Goal: Task Accomplishment & Management: Use online tool/utility

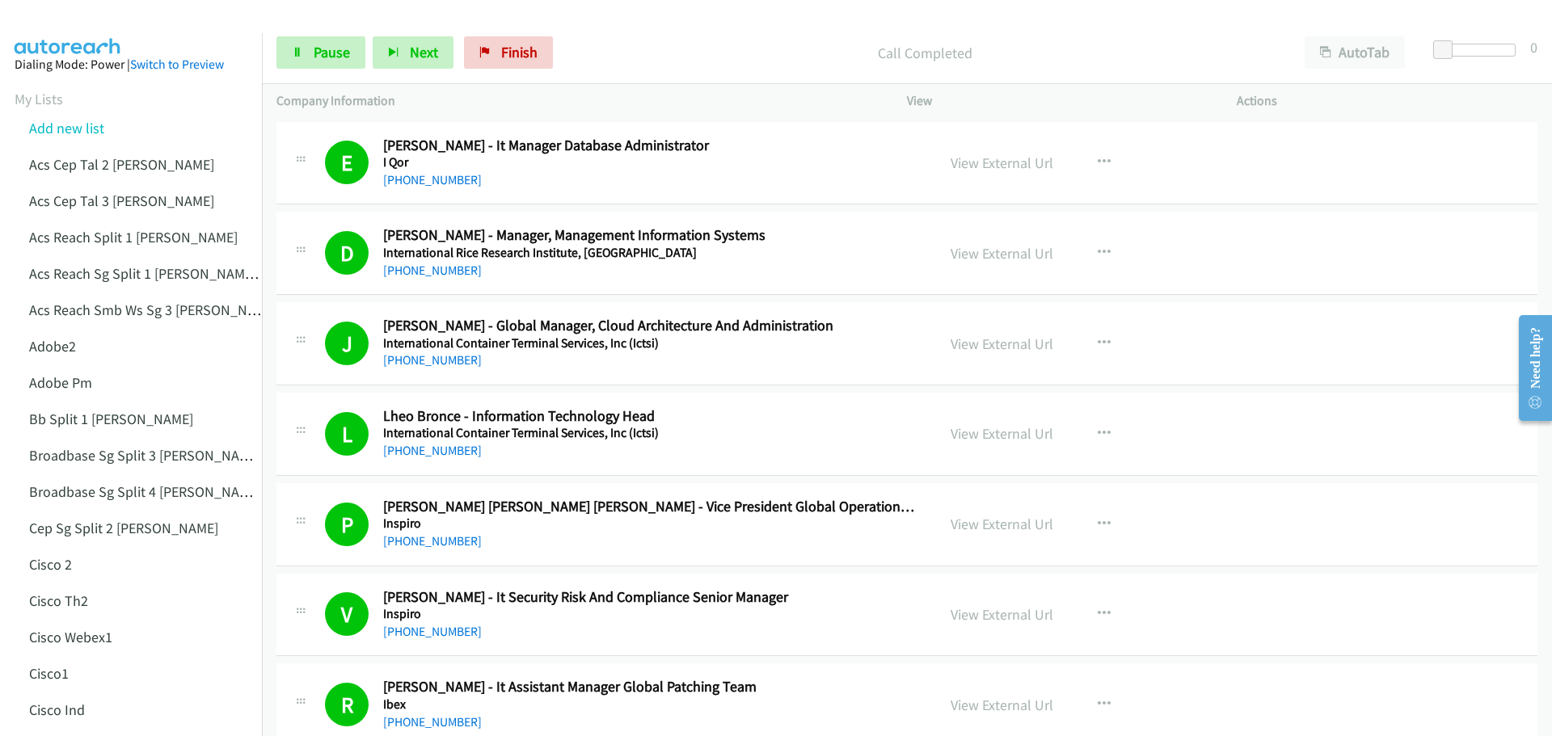
scroll to position [5092, 0]
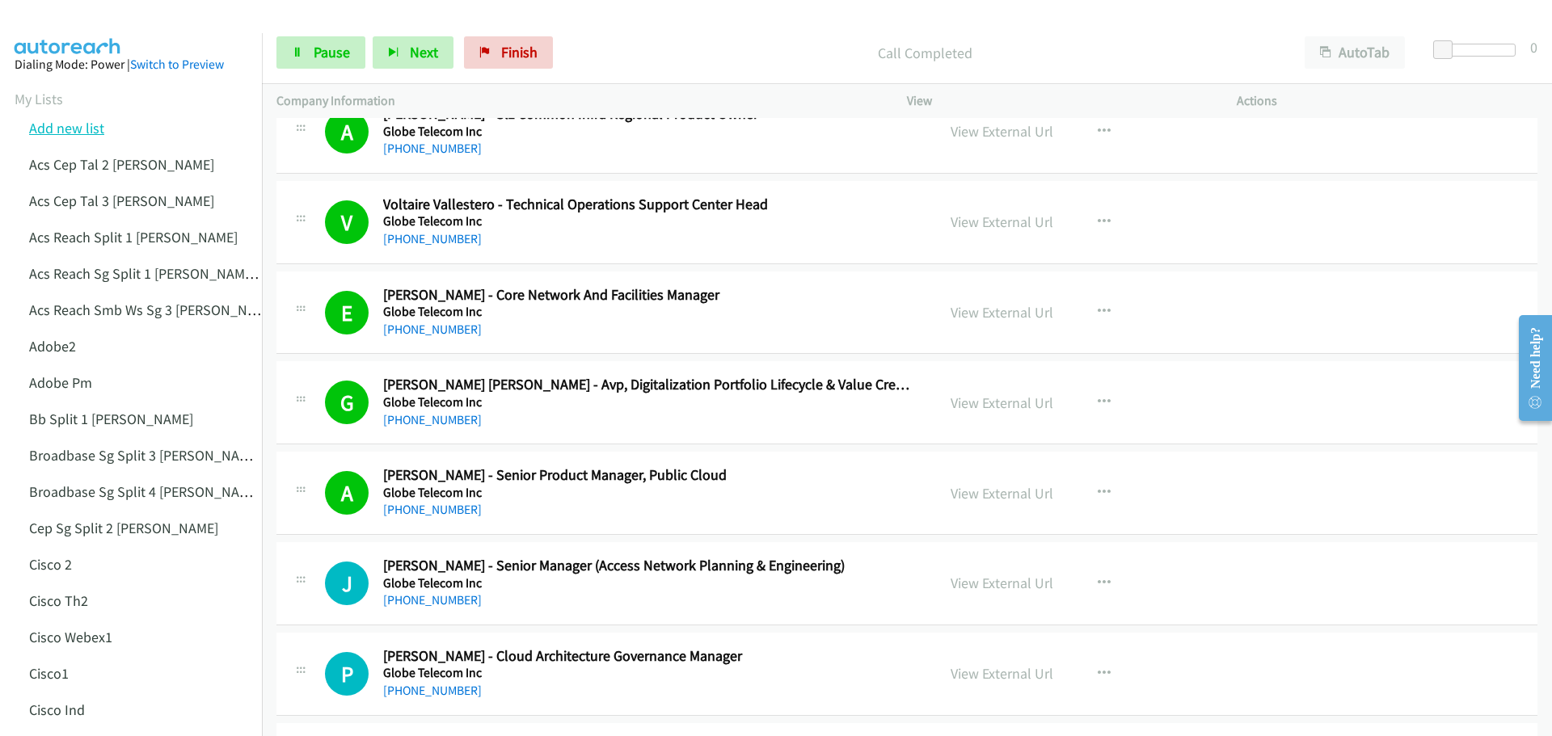
click at [76, 125] on link "Add new list" at bounding box center [66, 128] width 75 height 19
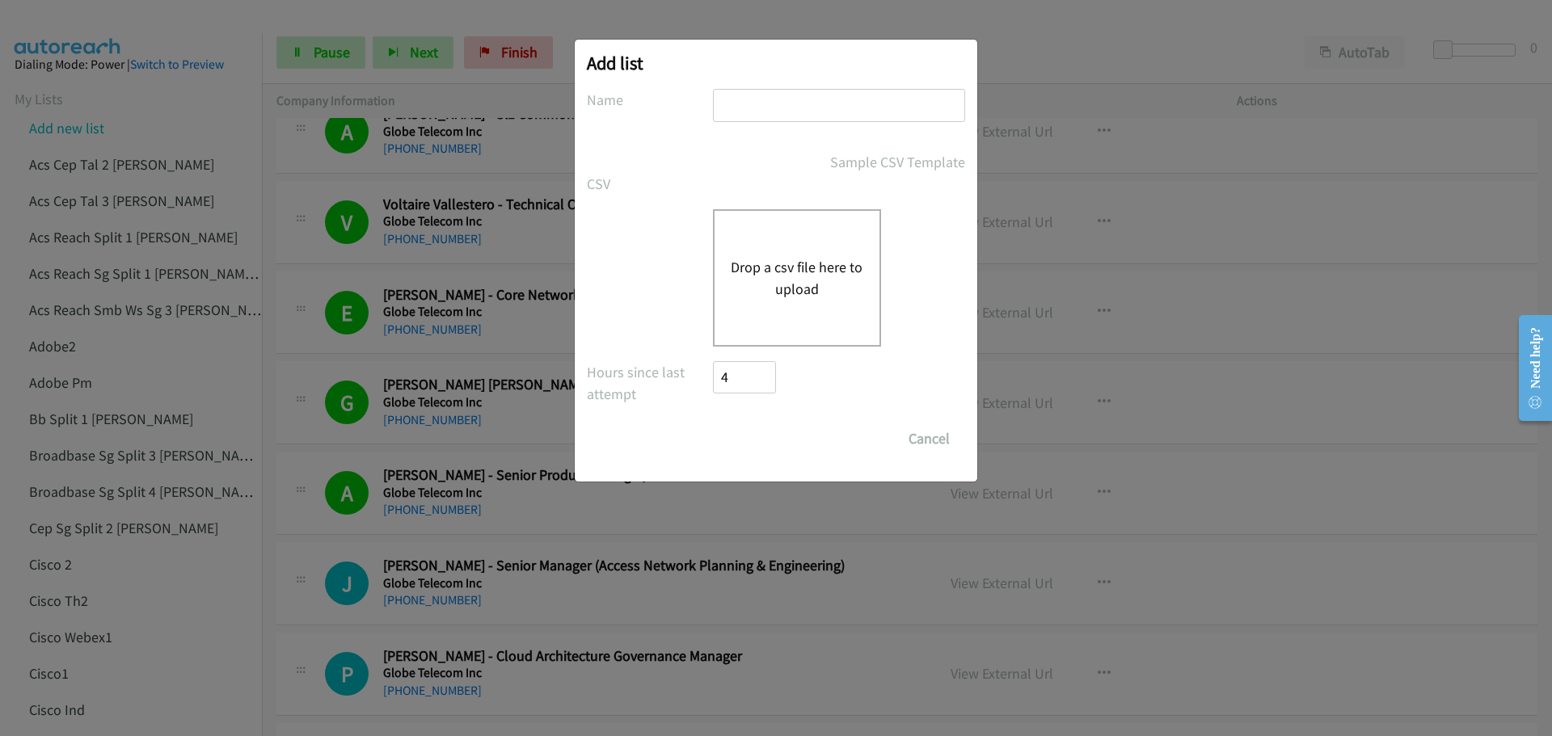
click at [782, 255] on div "Drop a csv file here to upload" at bounding box center [797, 277] width 168 height 137
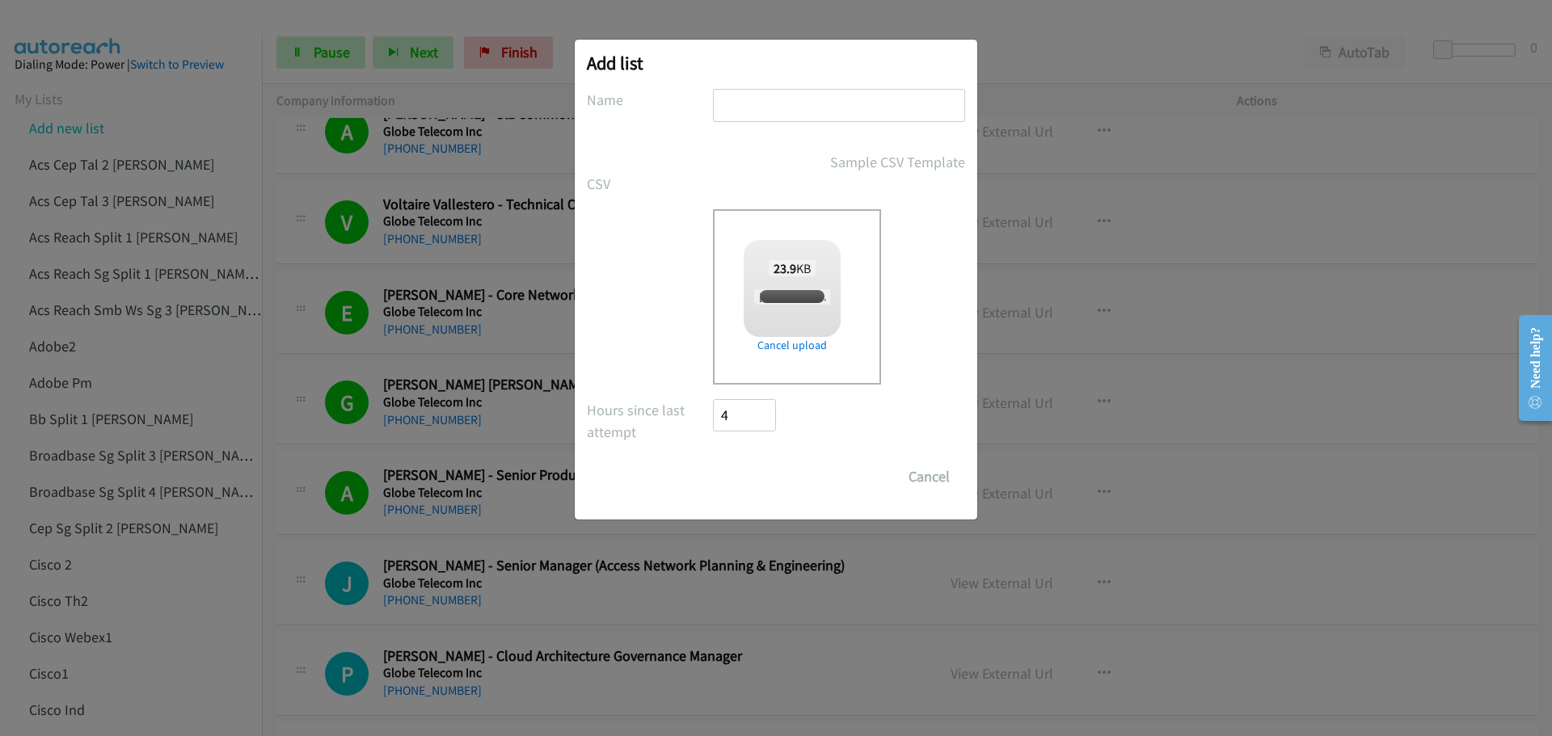
checkbox input "true"
click at [735, 118] on input "text" at bounding box center [839, 105] width 252 height 33
type input "HPAM1"
click at [755, 487] on input "Save List" at bounding box center [755, 477] width 85 height 32
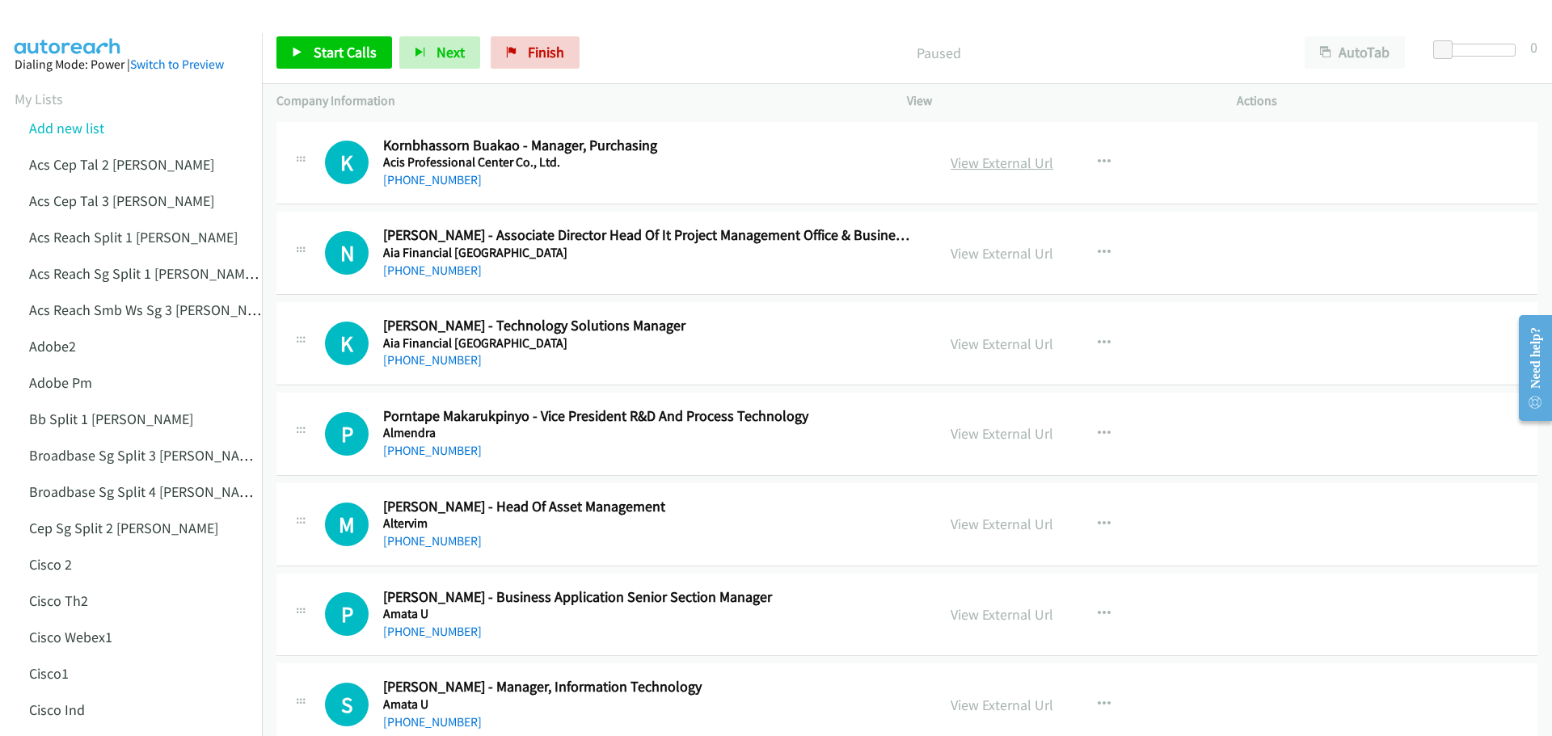
click at [977, 166] on link "View External Url" at bounding box center [1001, 163] width 103 height 19
click at [975, 162] on link "View External Url" at bounding box center [1001, 163] width 103 height 19
click at [328, 51] on span "Start Calls" at bounding box center [345, 52] width 63 height 19
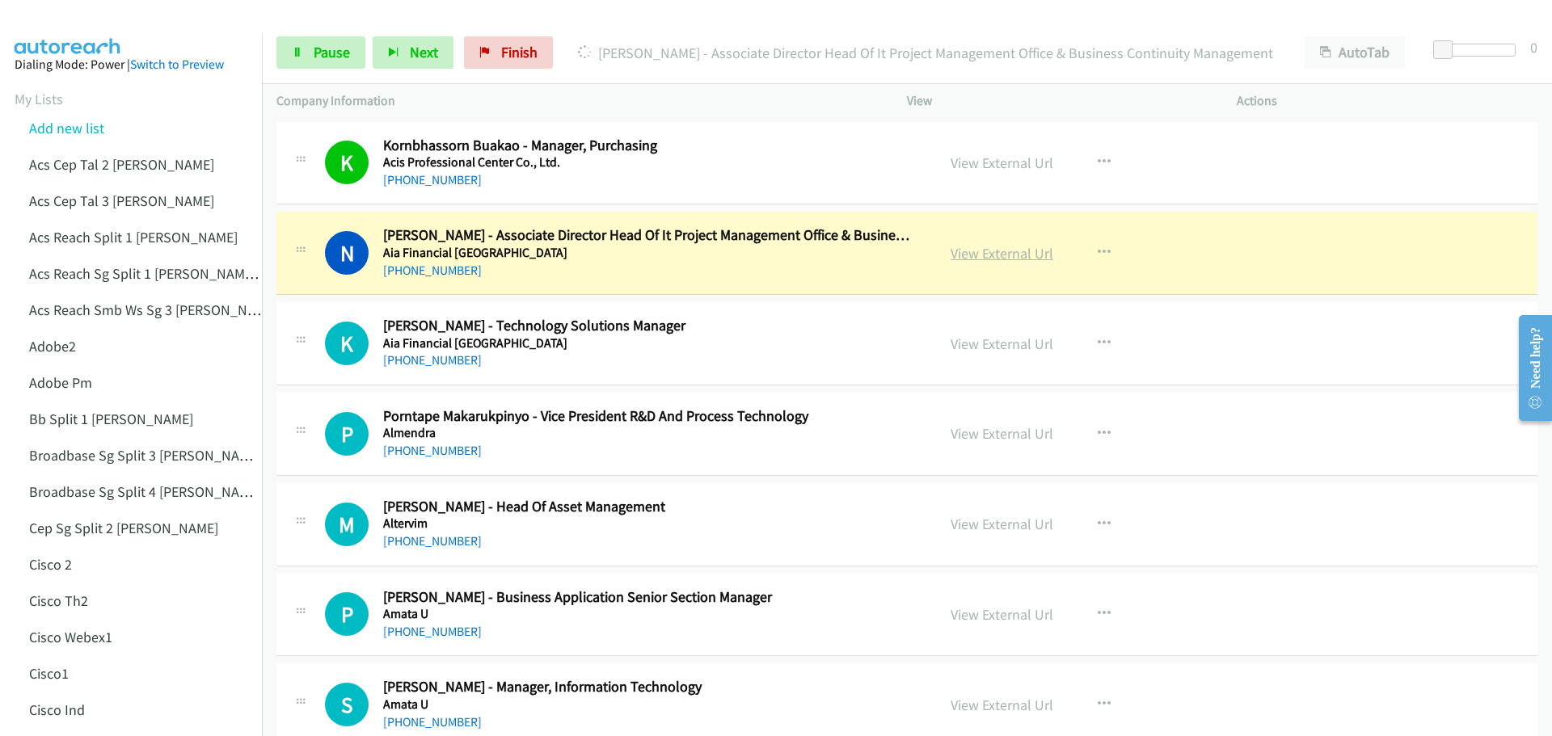
click at [987, 251] on link "View External Url" at bounding box center [1001, 253] width 103 height 19
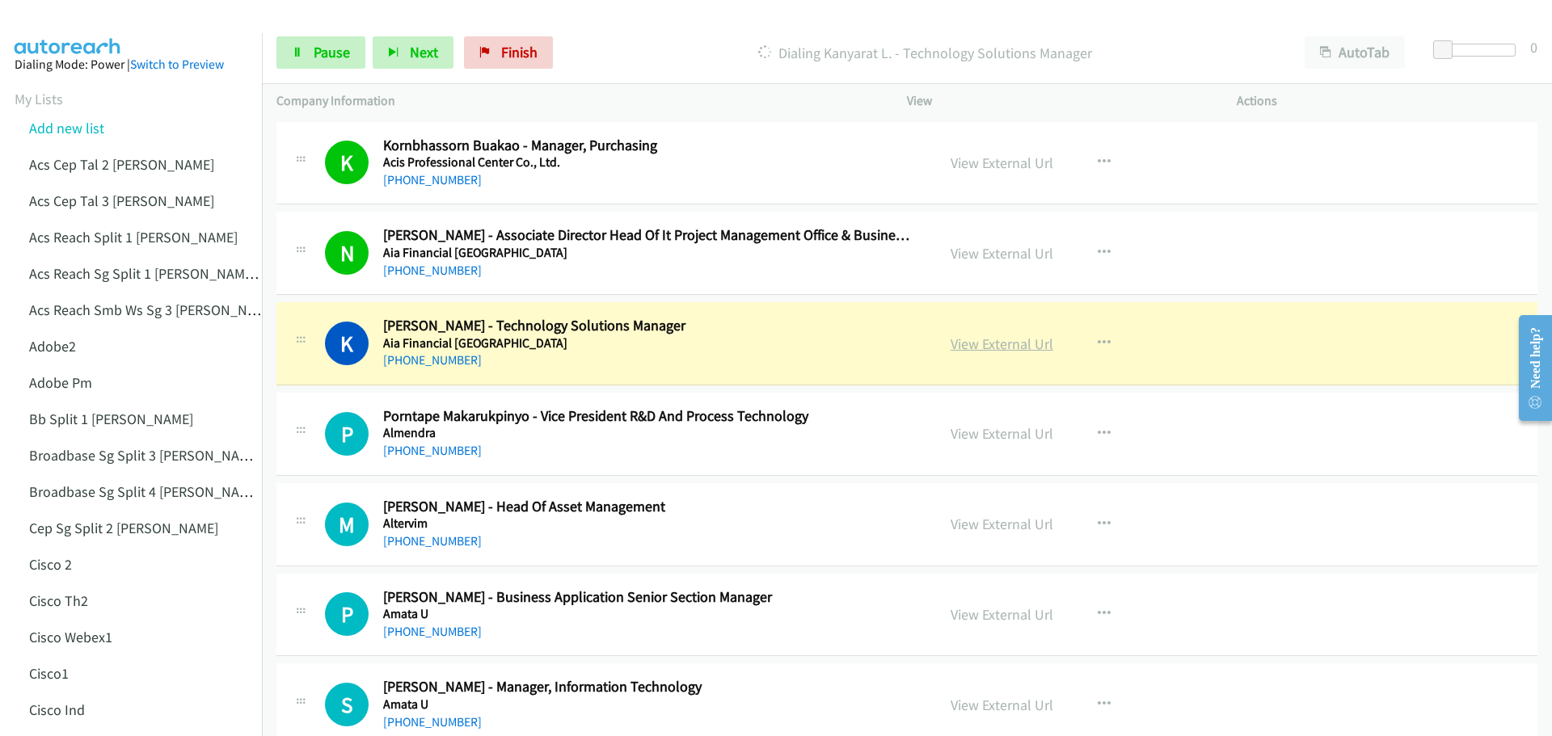
click at [1000, 348] on link "View External Url" at bounding box center [1001, 344] width 103 height 19
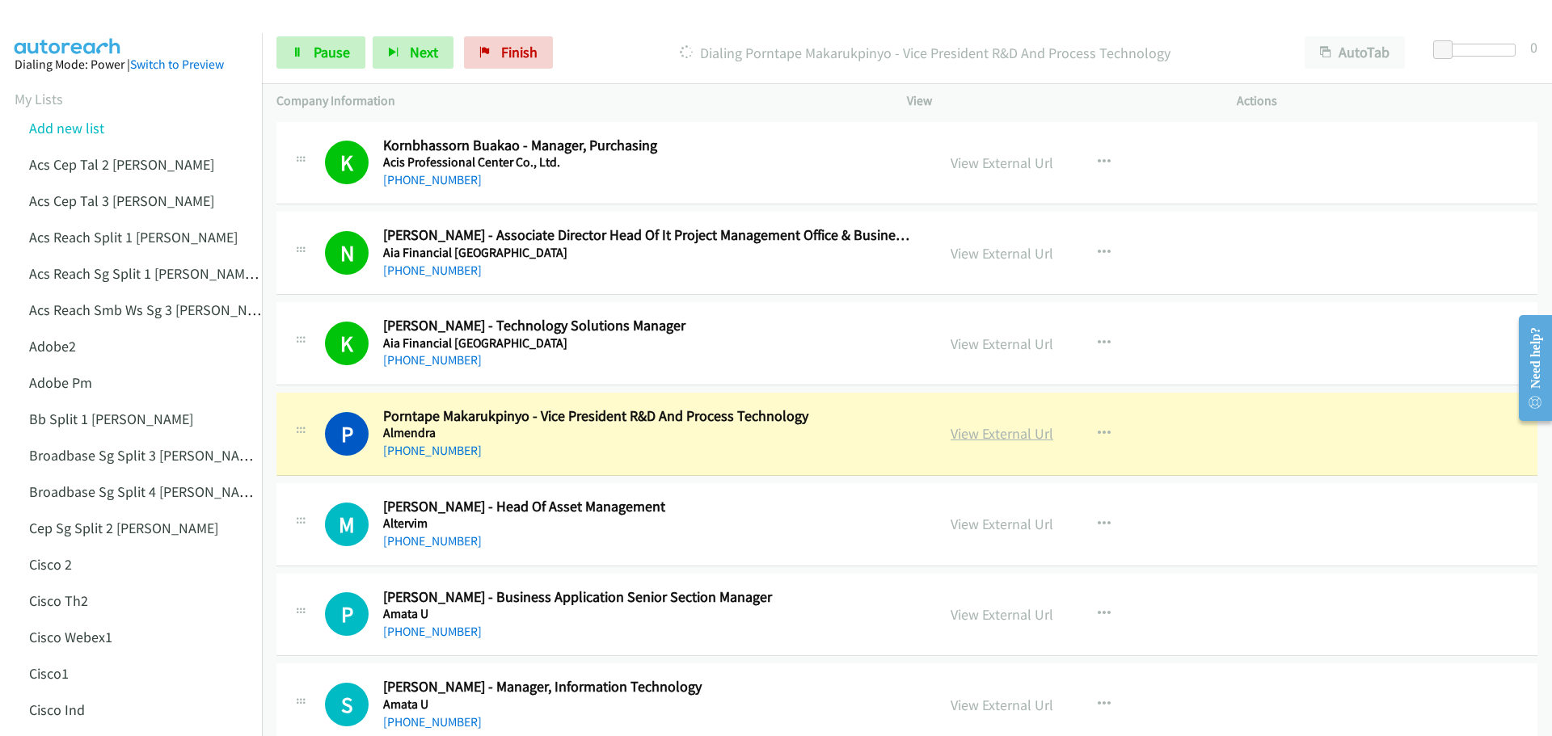
click at [973, 429] on link "View External Url" at bounding box center [1001, 433] width 103 height 19
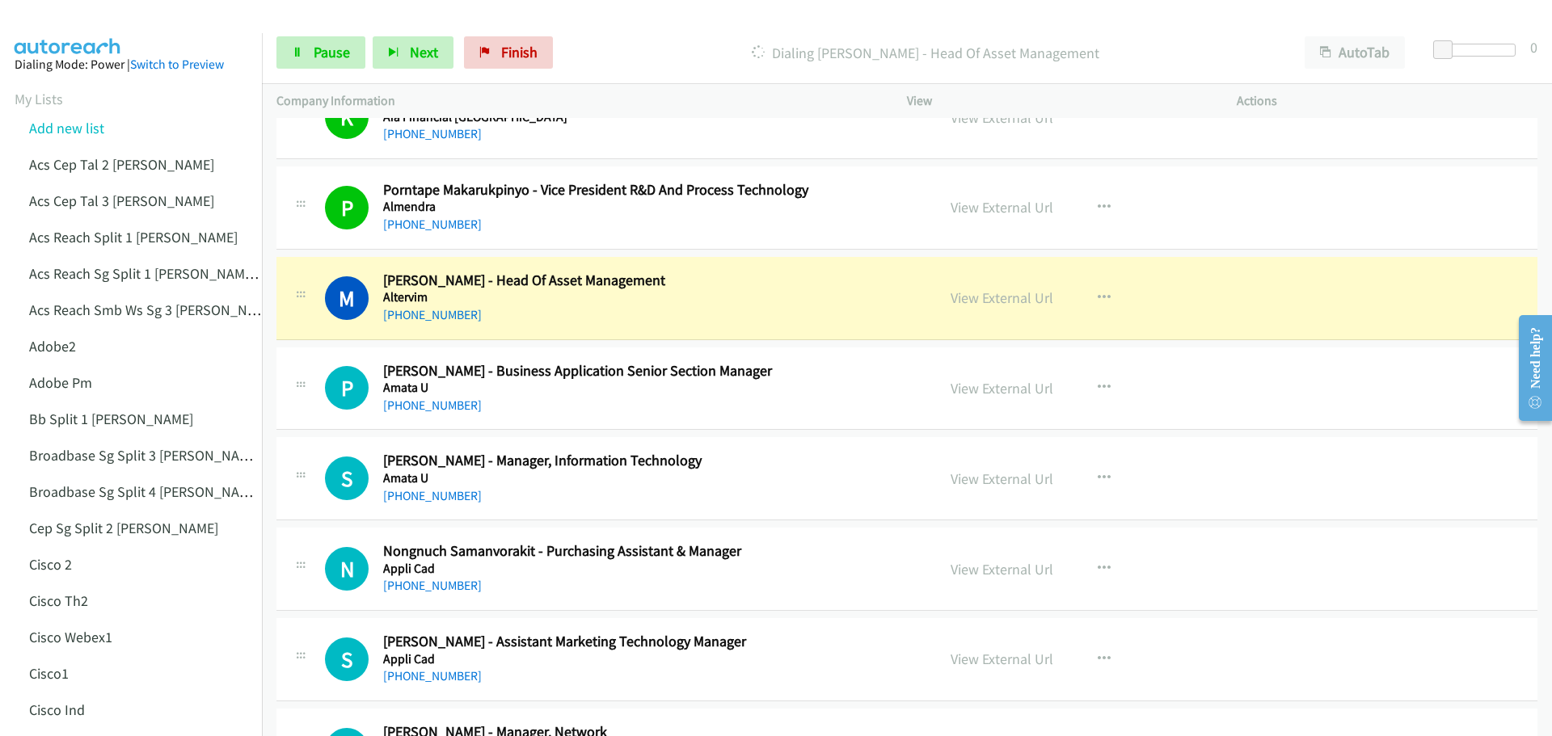
scroll to position [242, 0]
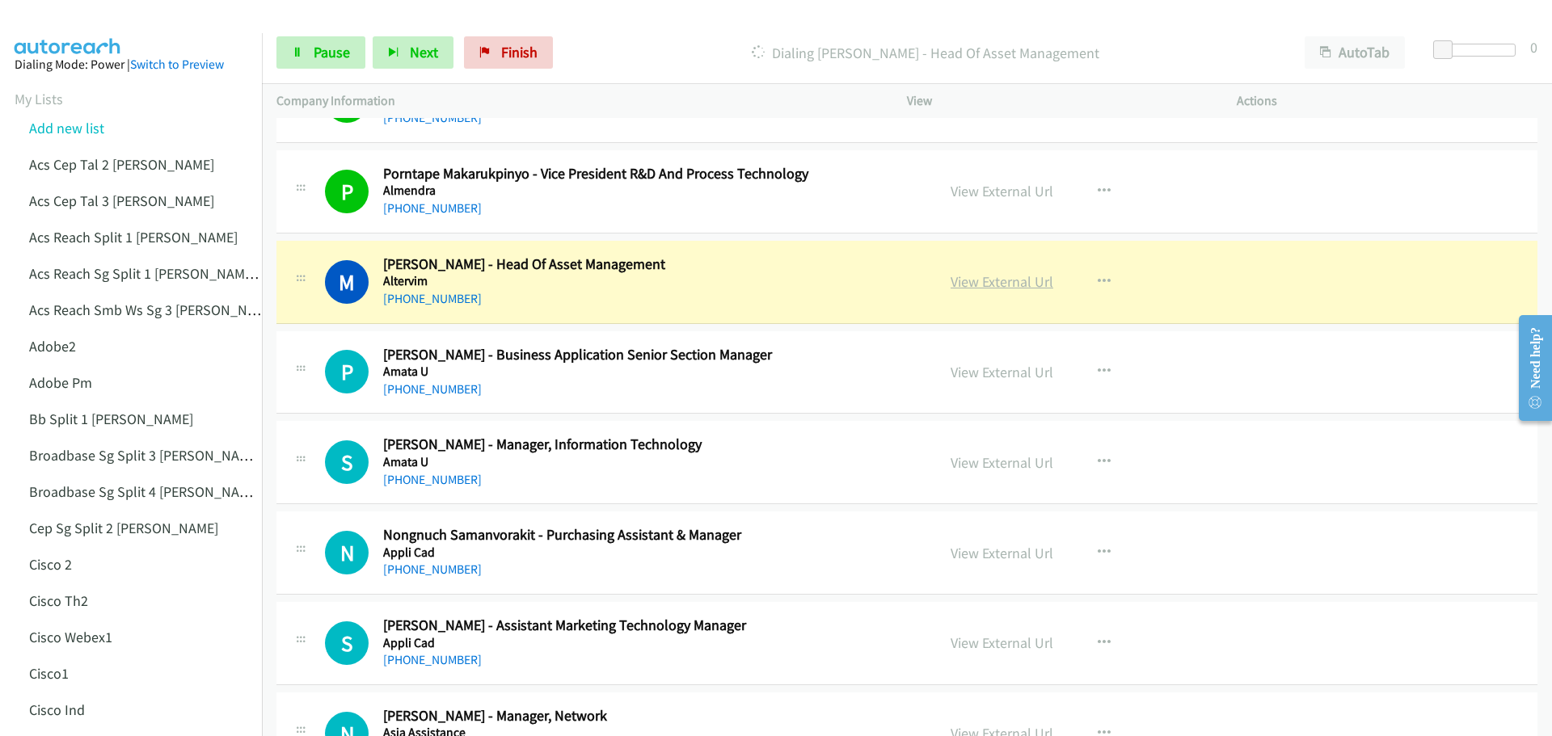
click at [1005, 284] on link "View External Url" at bounding box center [1001, 281] width 103 height 19
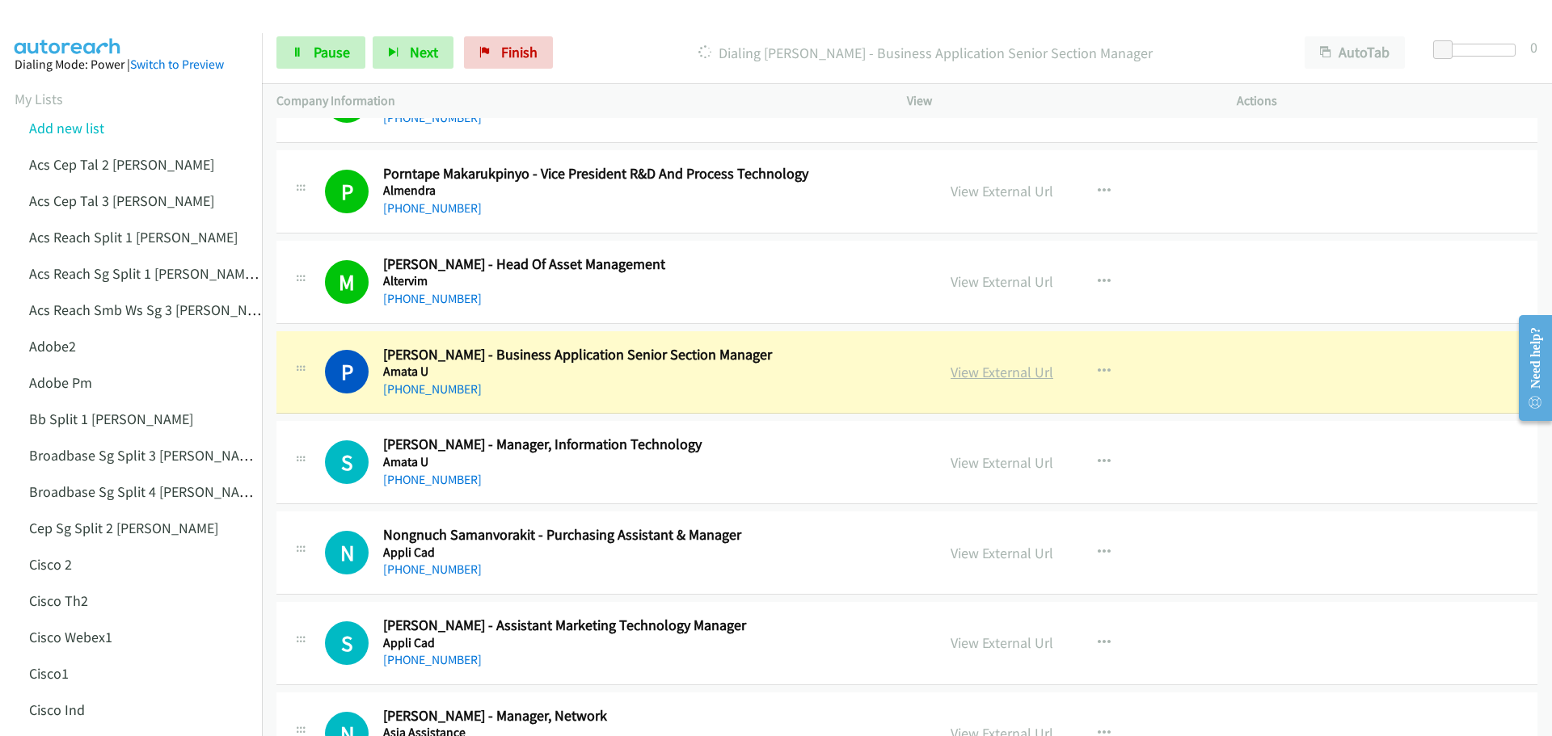
click at [995, 377] on link "View External Url" at bounding box center [1001, 372] width 103 height 19
click at [308, 68] on link "Pause" at bounding box center [320, 52] width 89 height 32
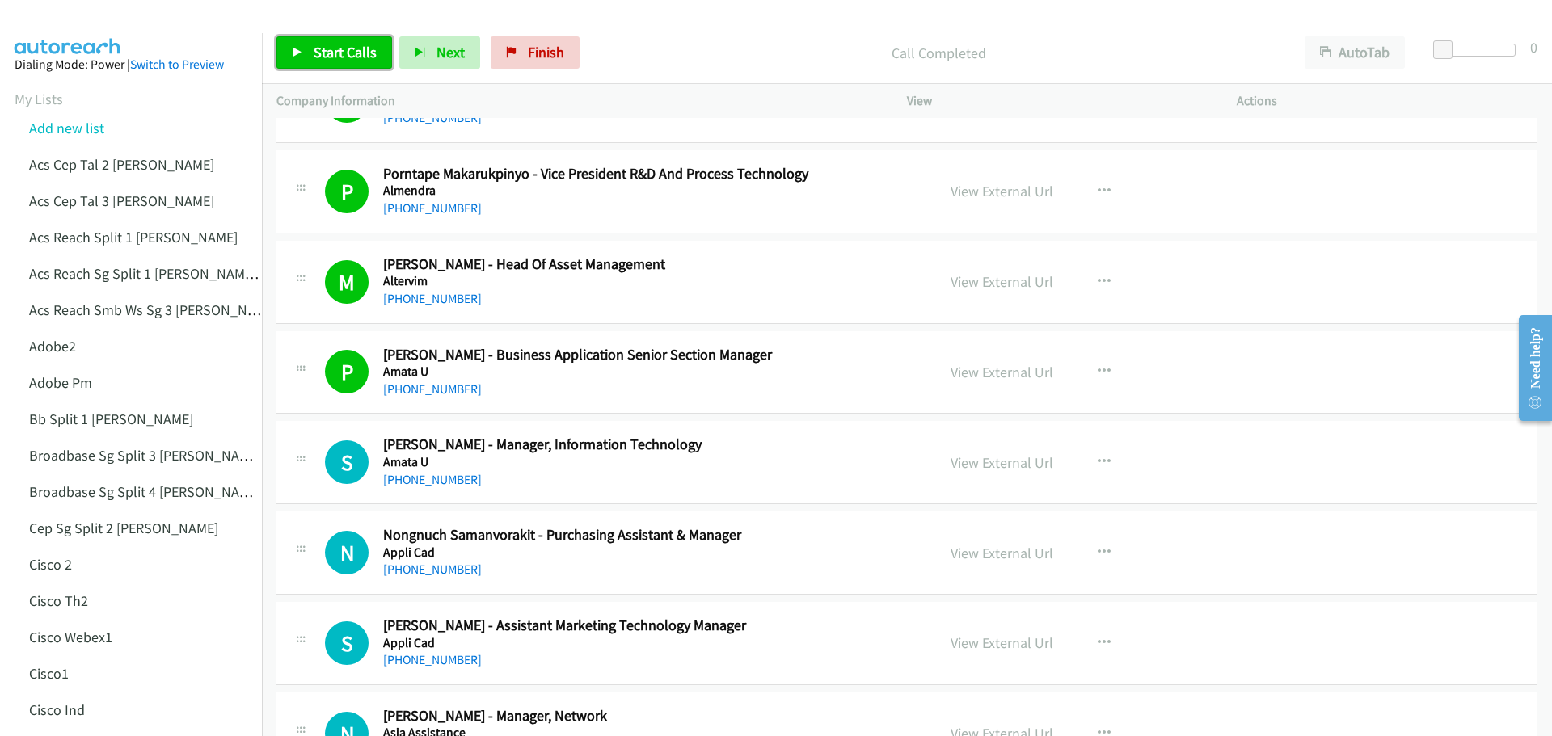
click at [327, 51] on span "Start Calls" at bounding box center [345, 52] width 63 height 19
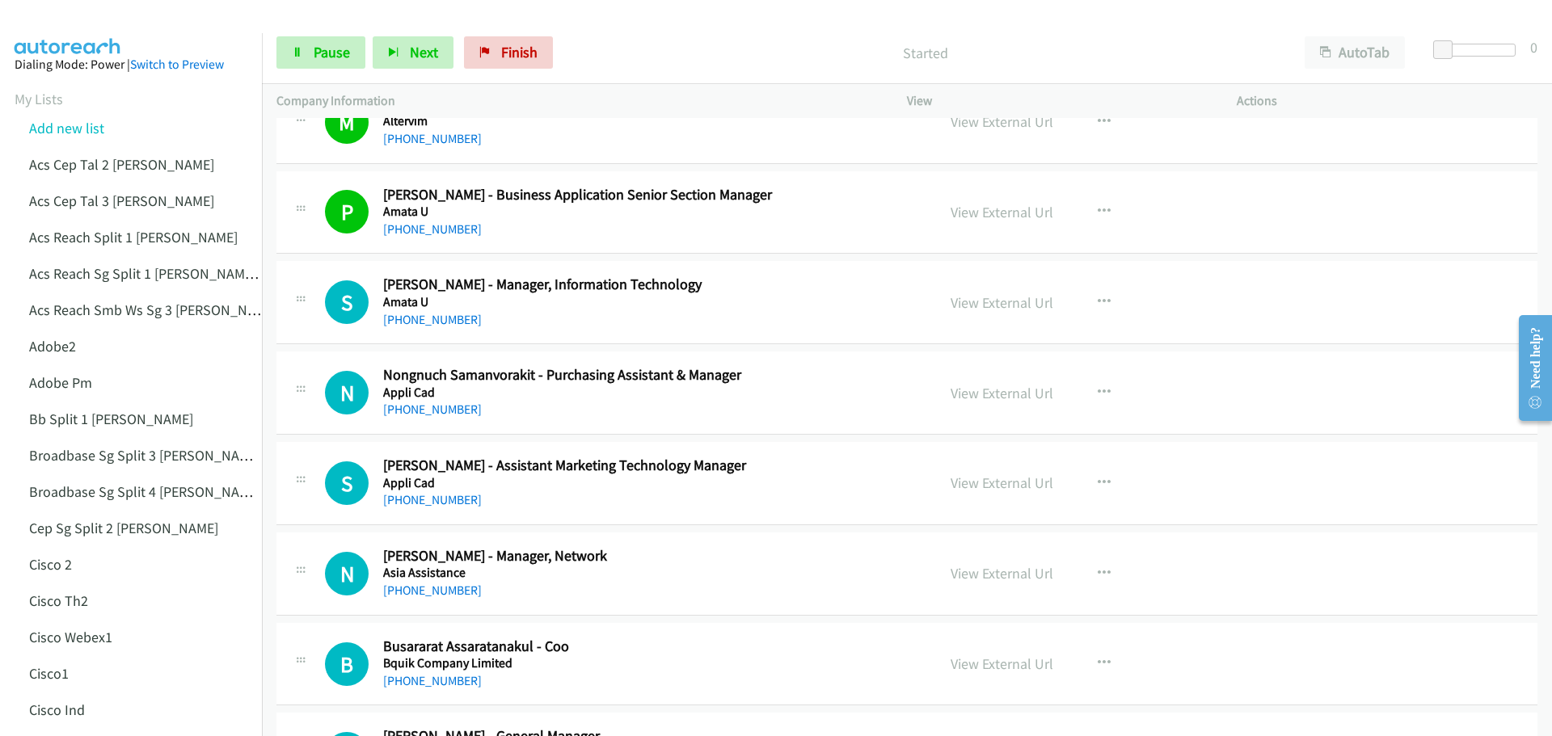
scroll to position [404, 0]
click at [967, 308] on link "View External Url" at bounding box center [1001, 301] width 103 height 19
click at [1010, 393] on link "View External Url" at bounding box center [1001, 391] width 103 height 19
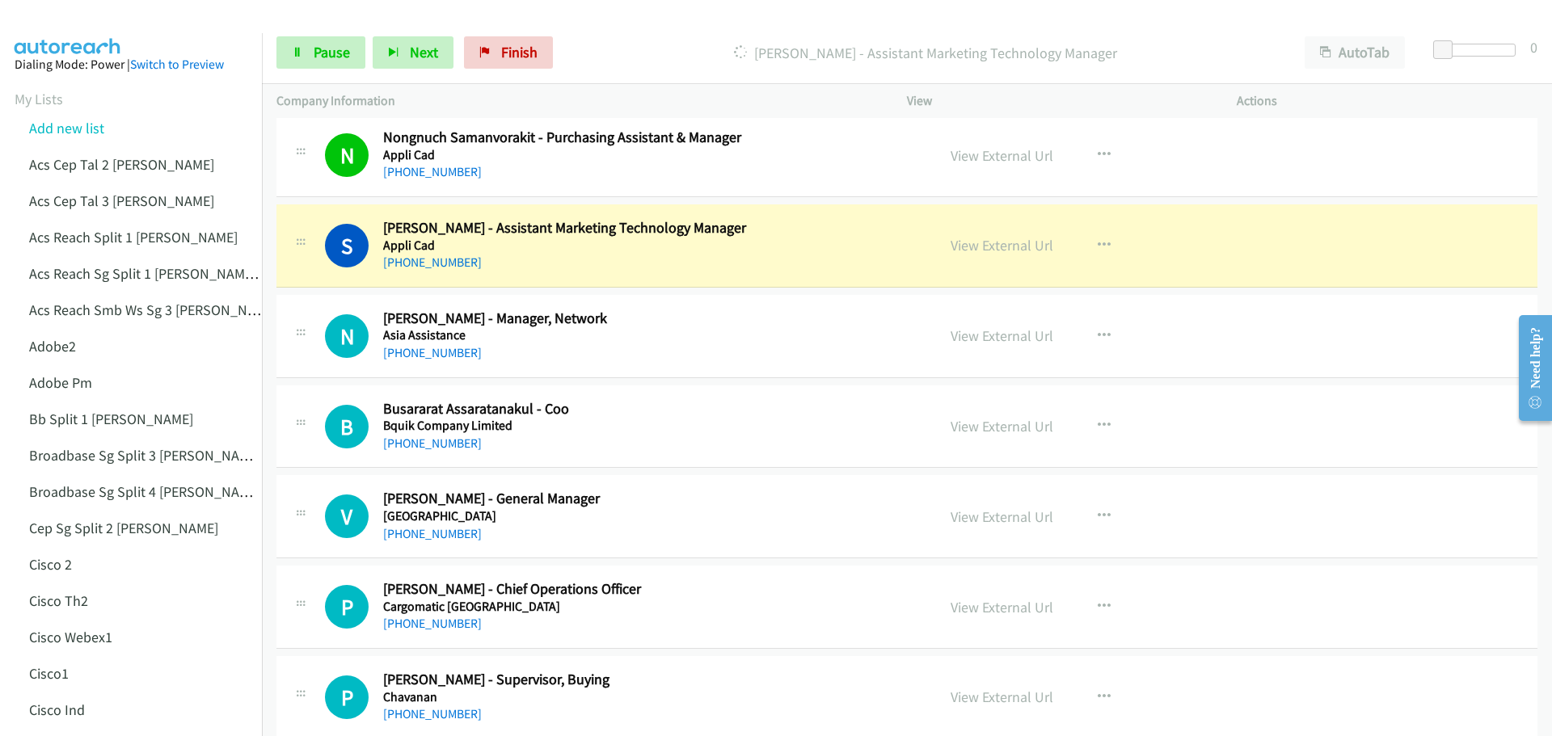
scroll to position [647, 0]
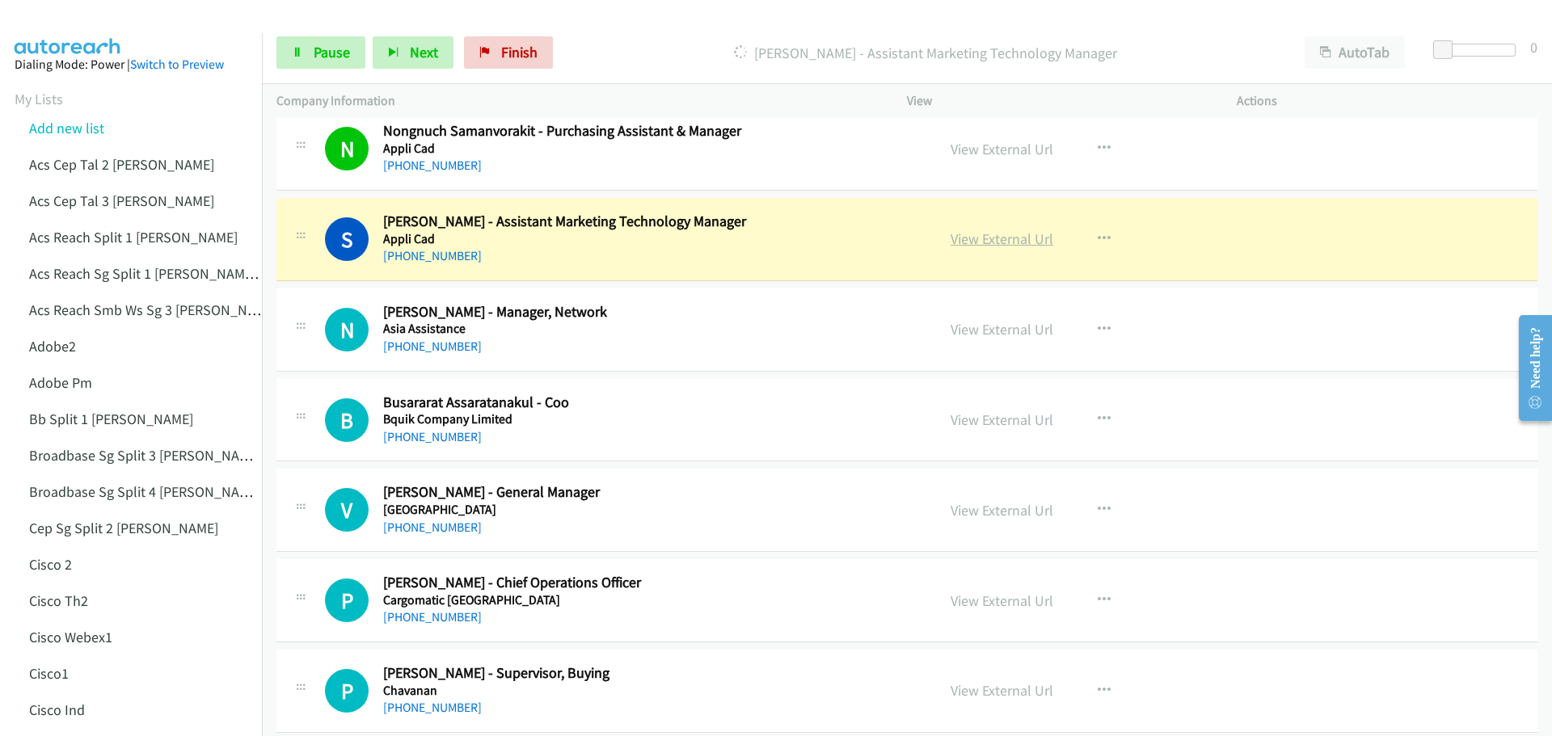
click at [971, 240] on link "View External Url" at bounding box center [1001, 239] width 103 height 19
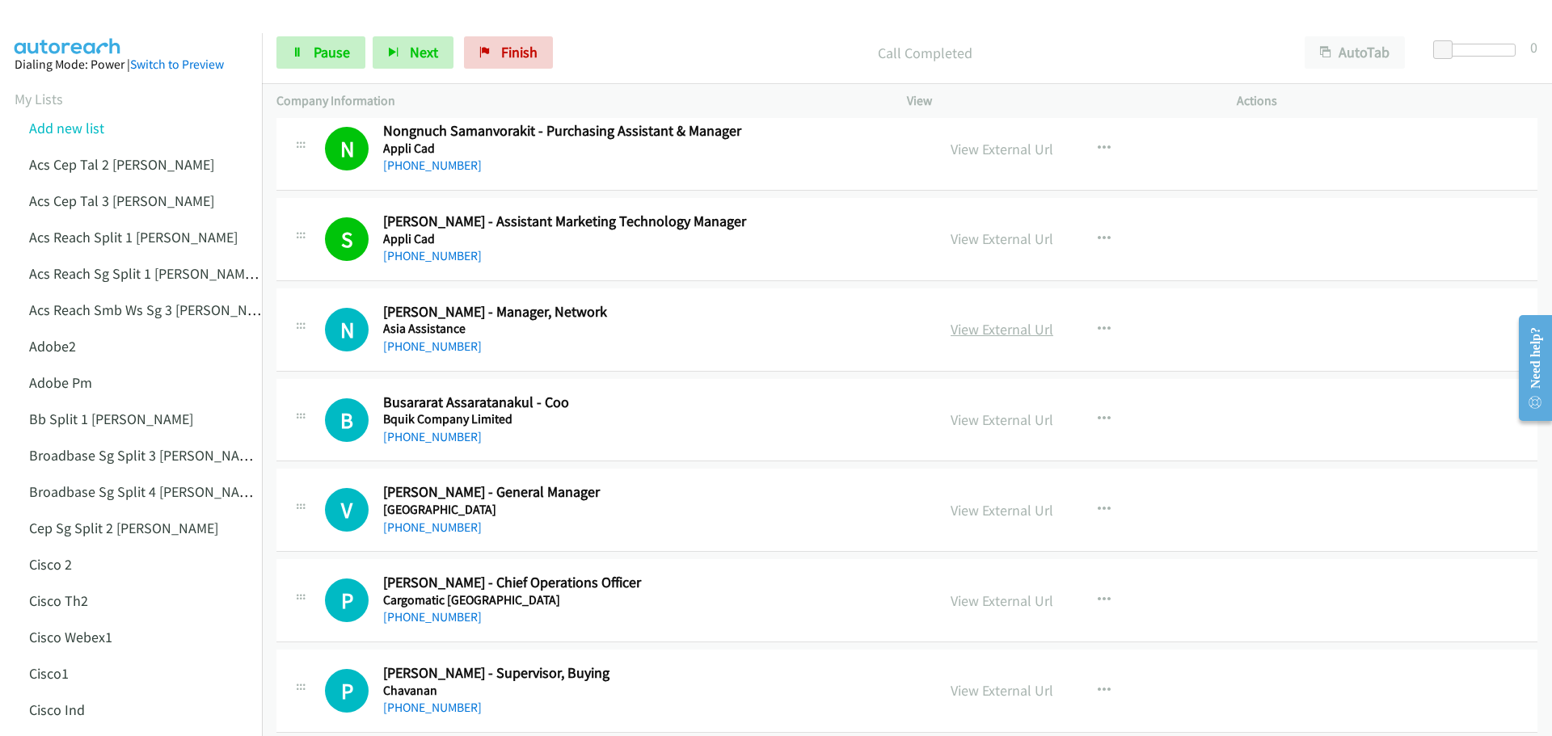
click at [997, 322] on link "View External Url" at bounding box center [1001, 329] width 103 height 19
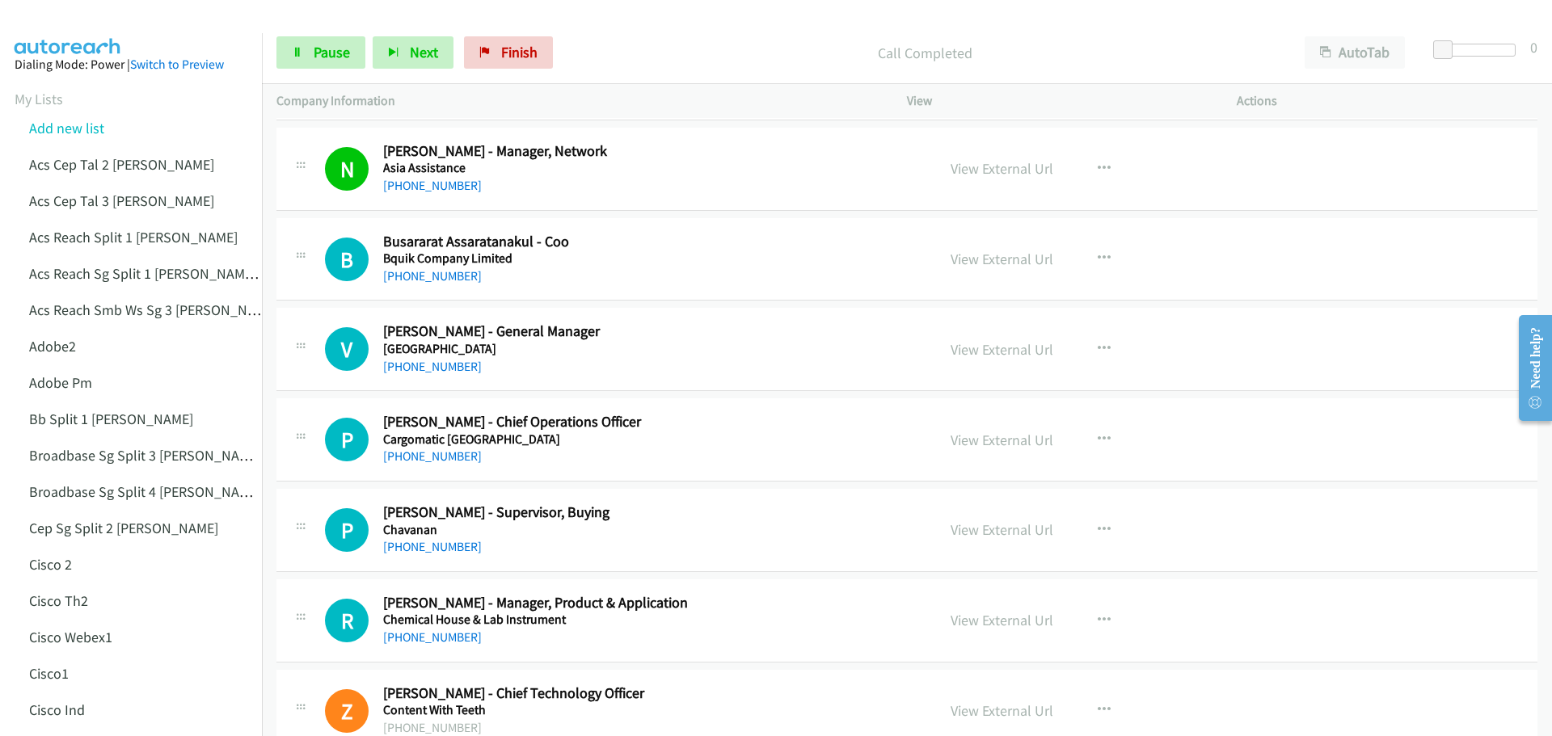
scroll to position [808, 0]
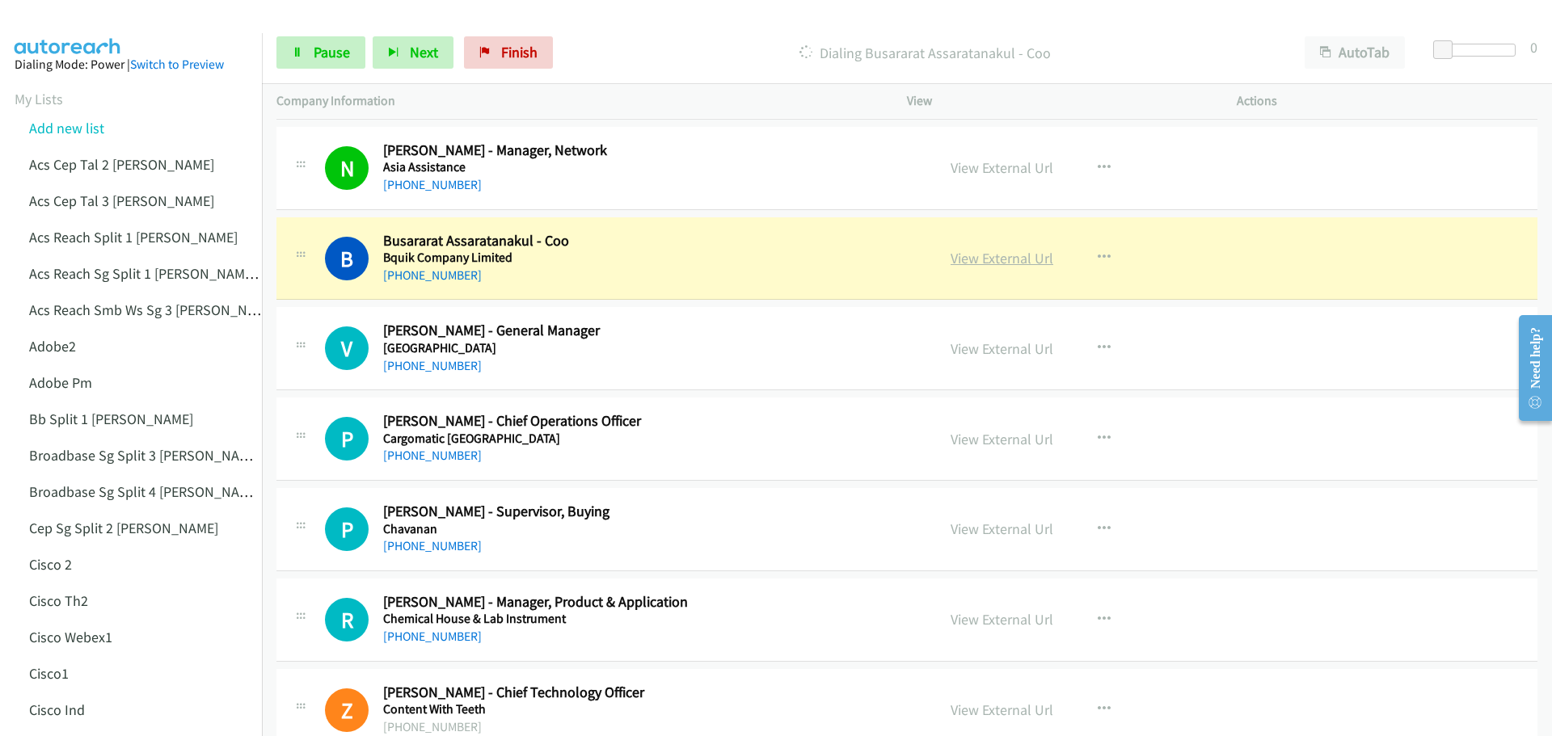
click at [990, 252] on link "View External Url" at bounding box center [1001, 258] width 103 height 19
click at [315, 57] on span "Pause" at bounding box center [332, 52] width 36 height 19
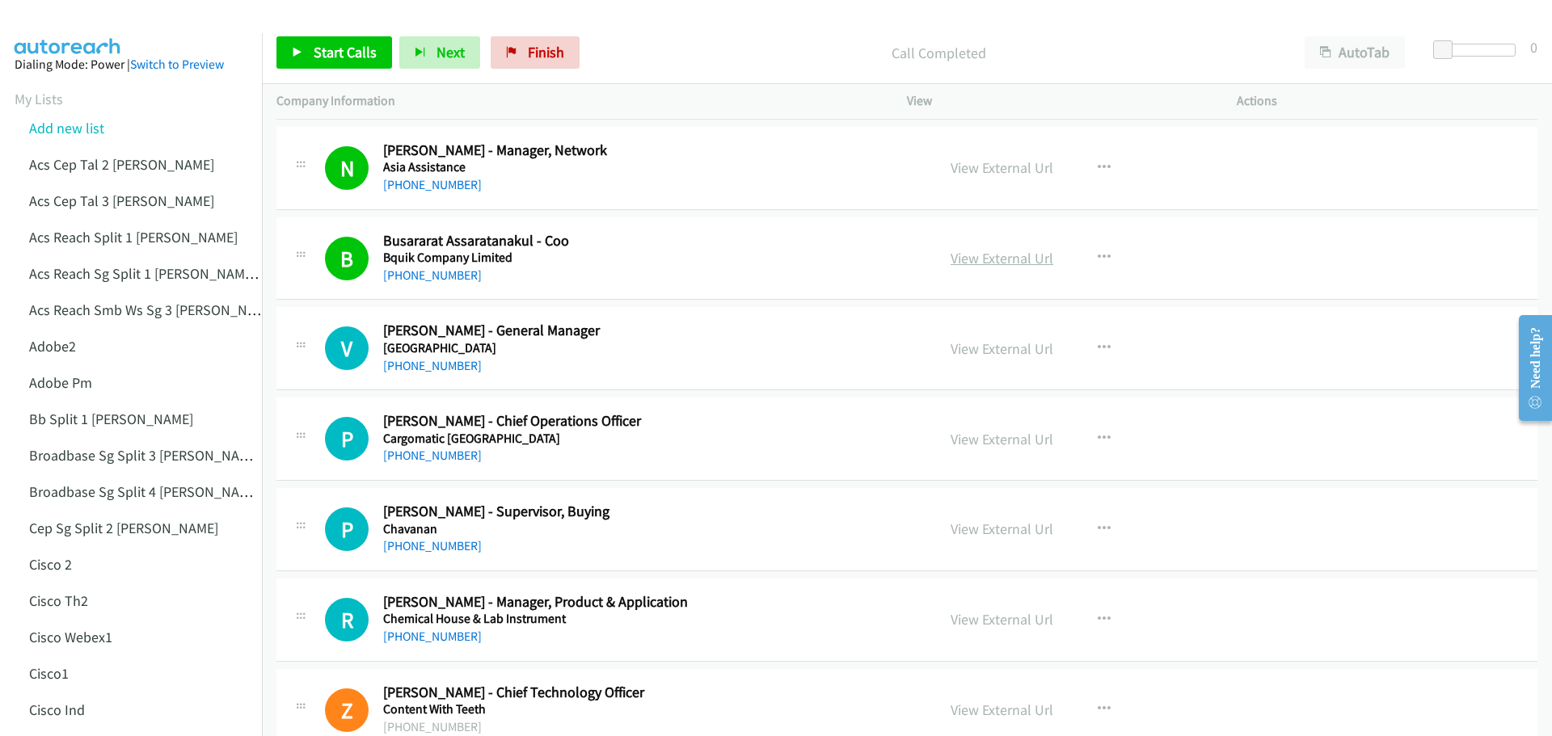
click at [1024, 262] on link "View External Url" at bounding box center [1001, 258] width 103 height 19
click at [344, 57] on span "Start Calls" at bounding box center [345, 52] width 63 height 19
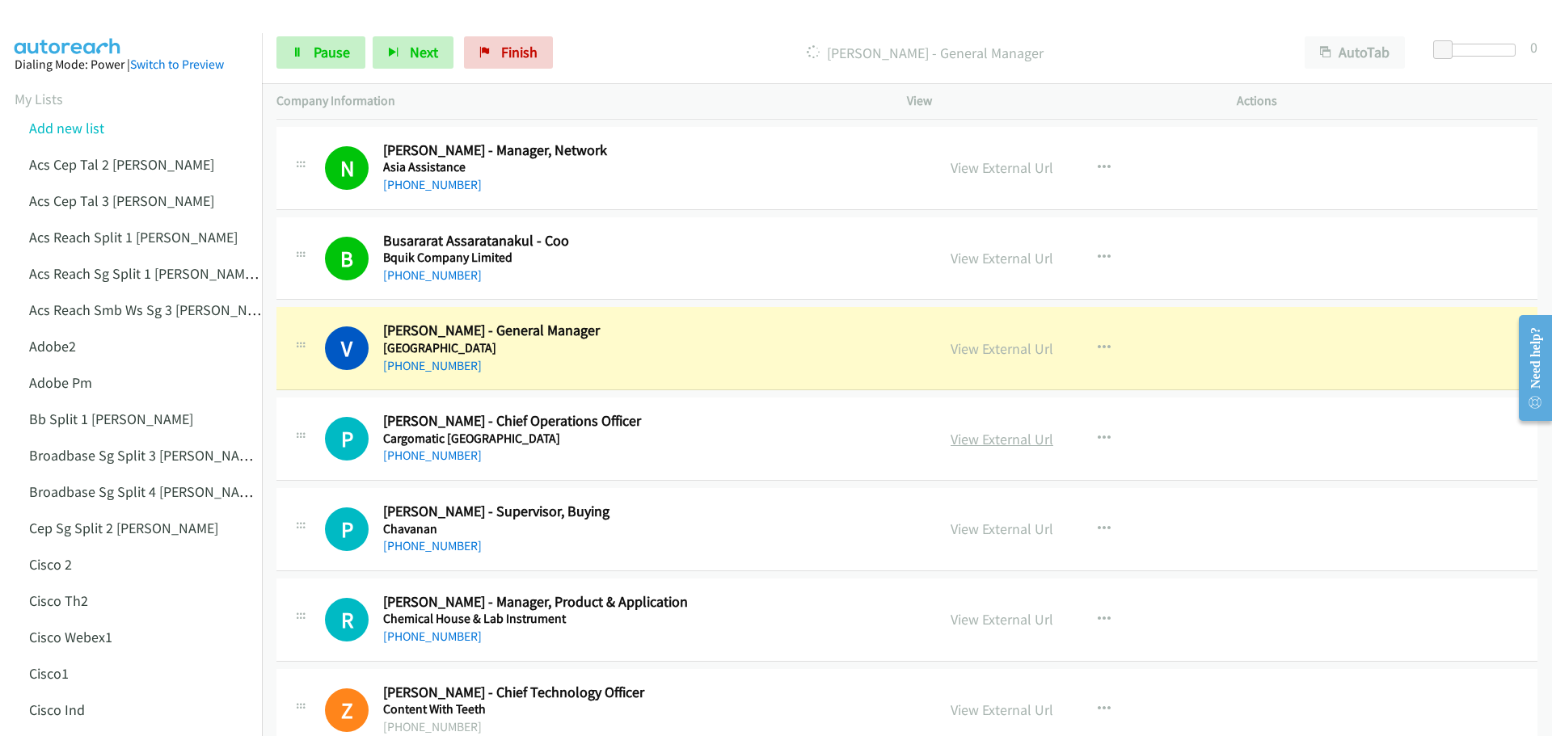
click at [1039, 436] on link "View External Url" at bounding box center [1001, 439] width 103 height 19
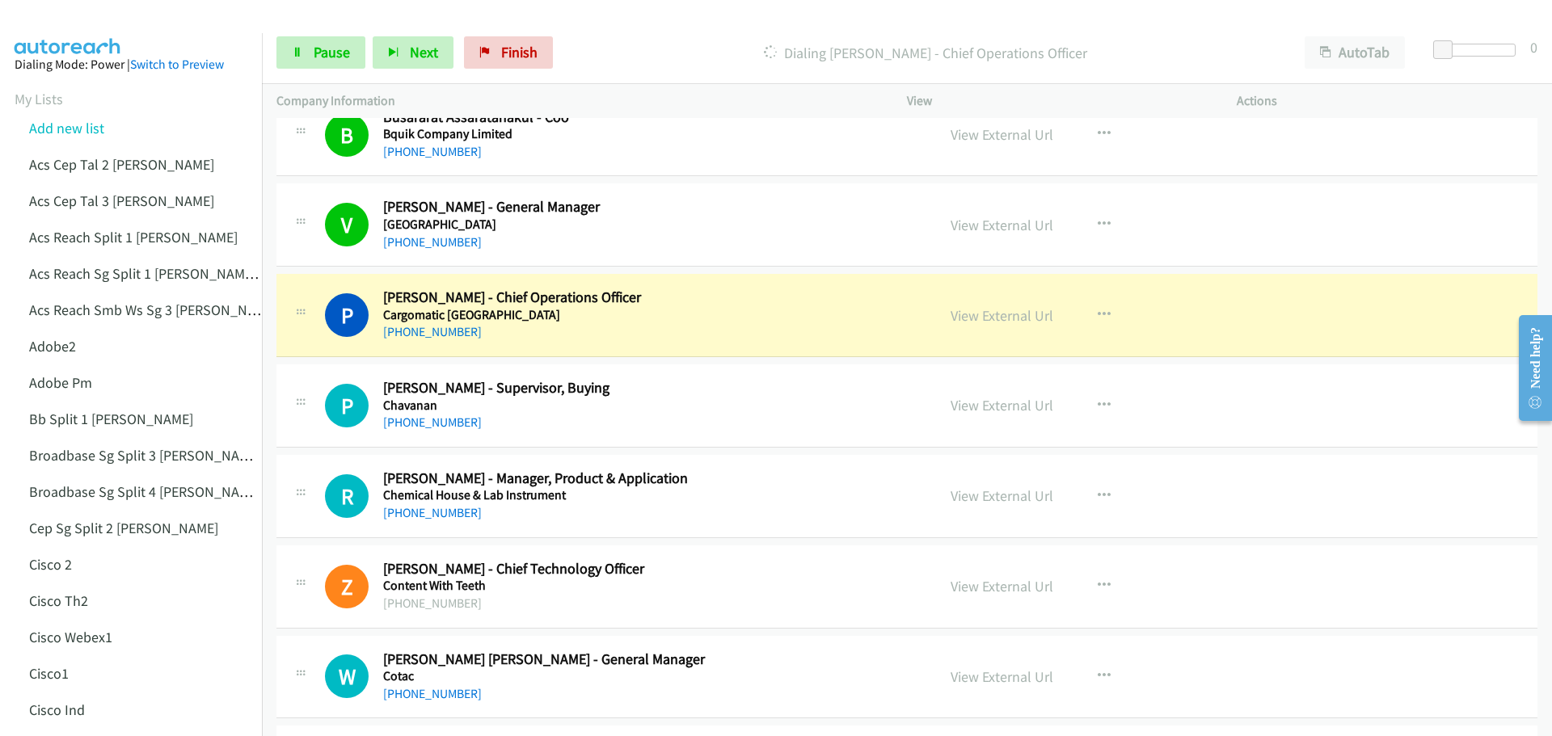
scroll to position [970, 0]
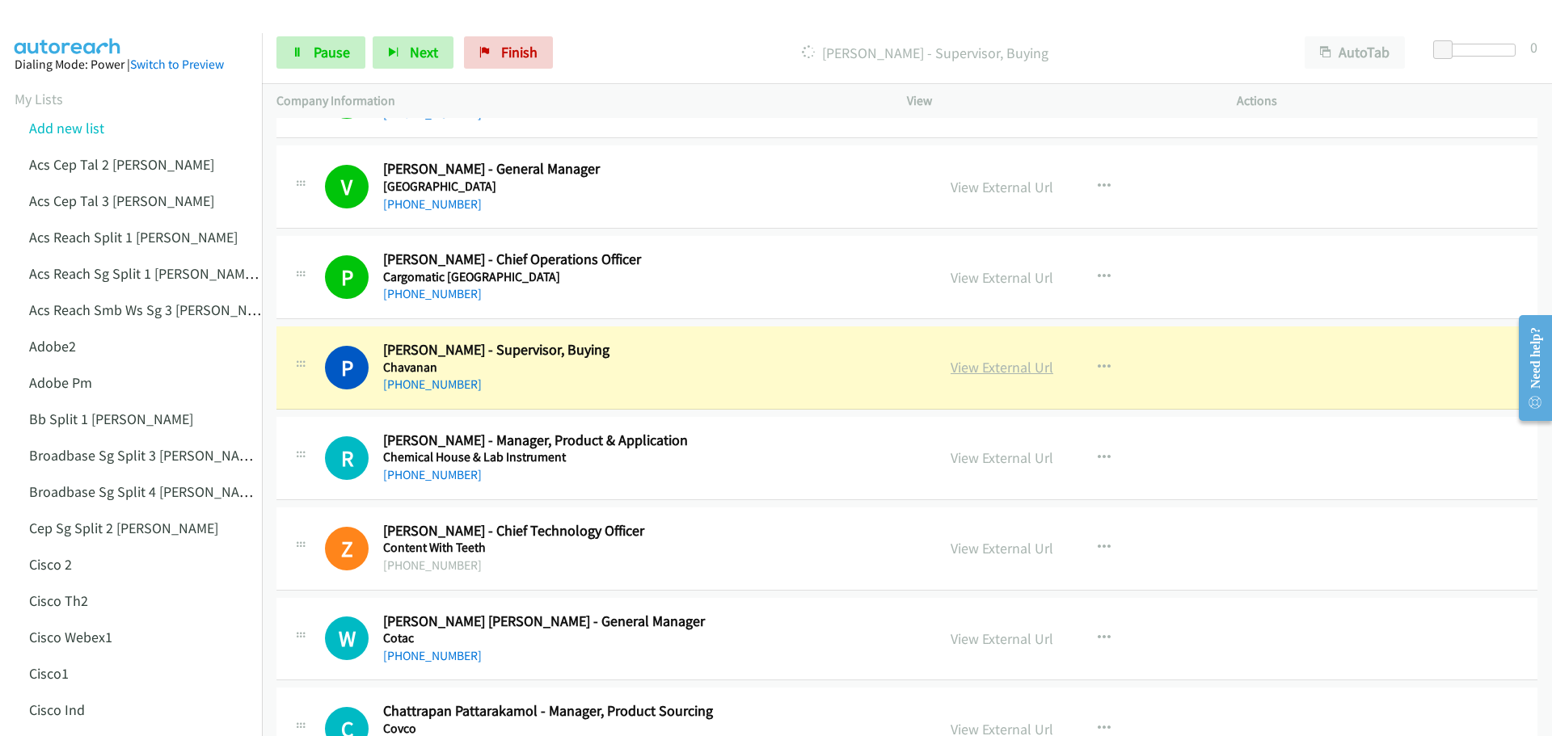
click at [1026, 368] on link "View External Url" at bounding box center [1001, 367] width 103 height 19
click at [331, 61] on span "Pause" at bounding box center [332, 52] width 36 height 19
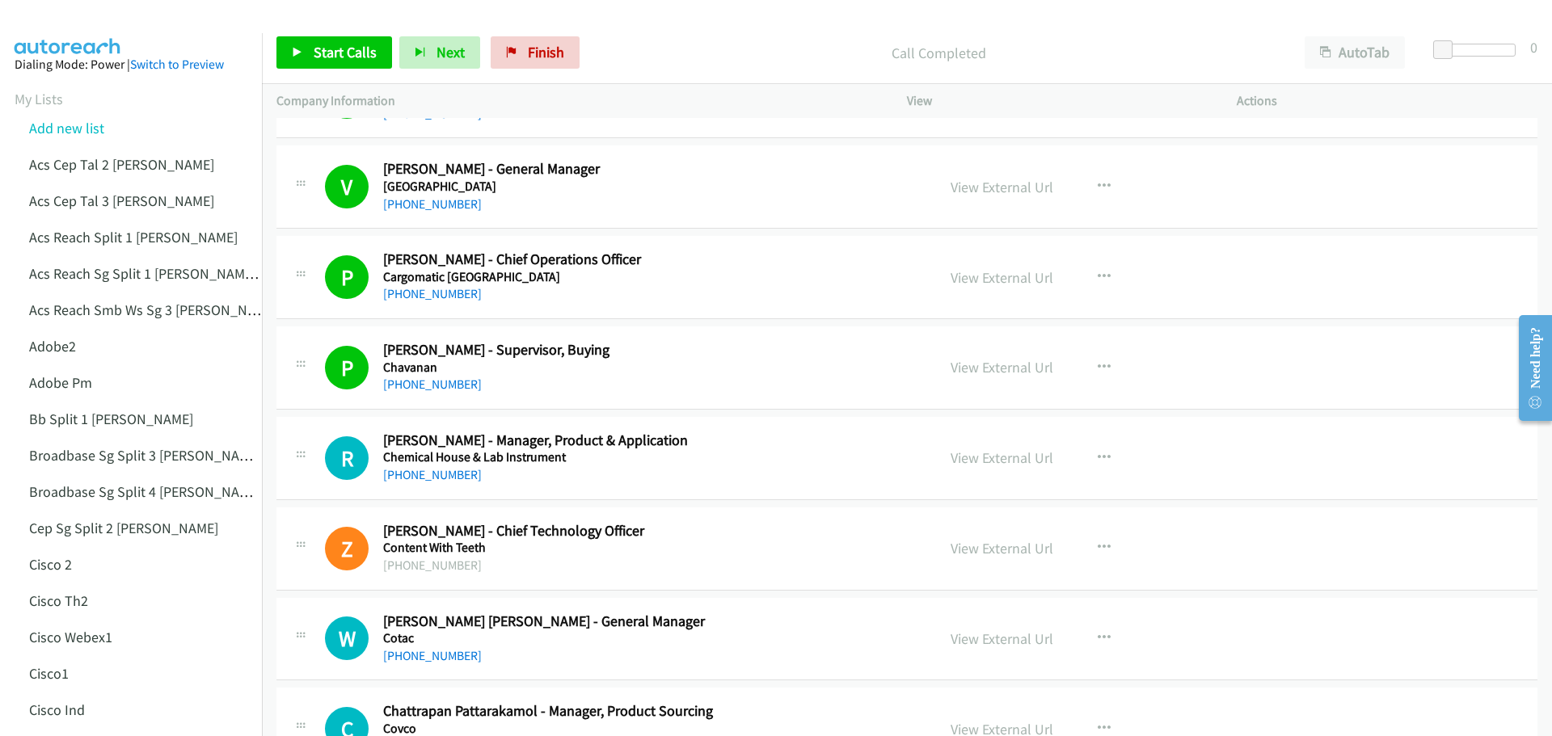
click at [331, 34] on div "Start Calls Pause Next Finish Call Completed AutoTab AutoTab 0" at bounding box center [907, 53] width 1290 height 62
click at [336, 63] on link "Start Calls" at bounding box center [334, 52] width 116 height 32
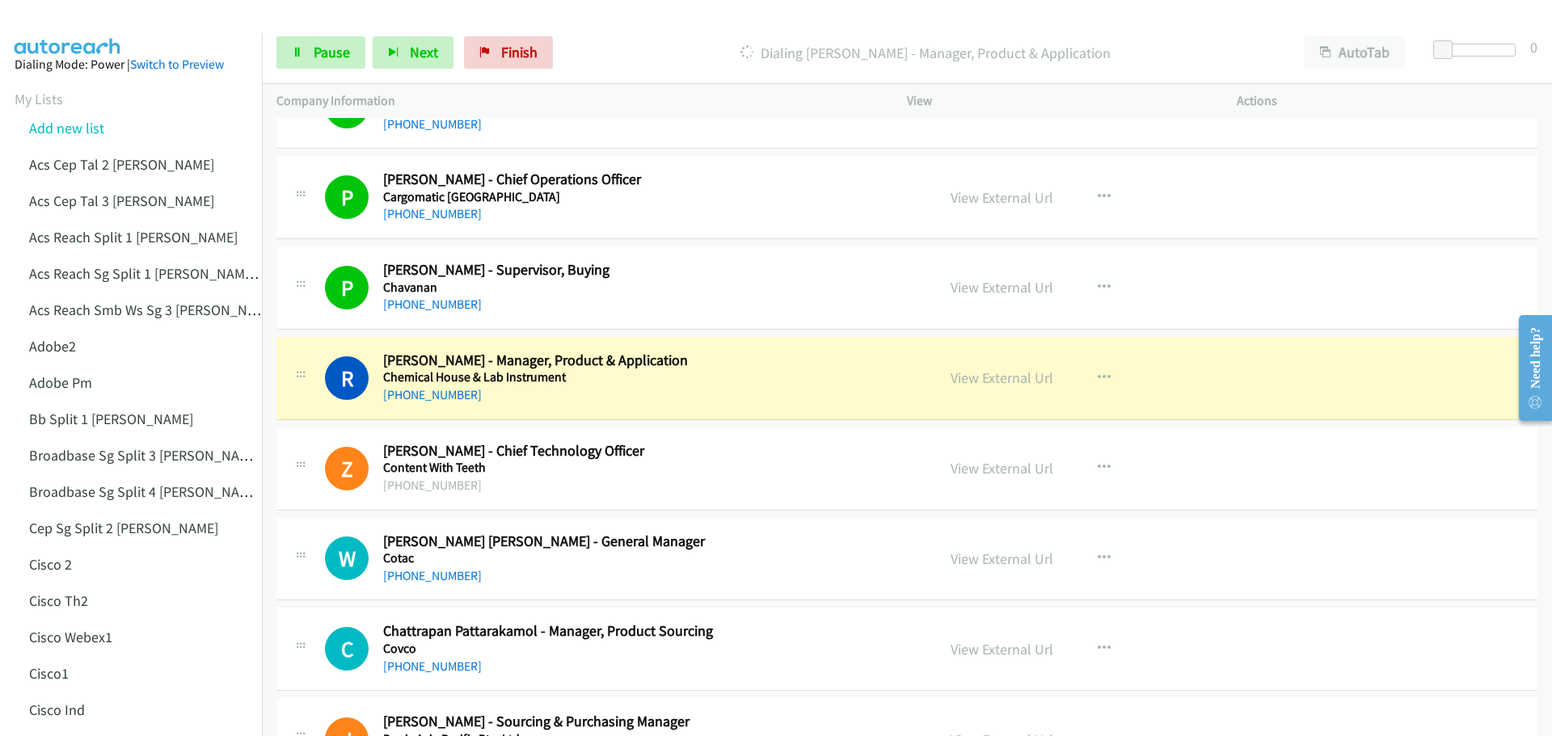
scroll to position [1051, 0]
click at [984, 380] on link "View External Url" at bounding box center [1001, 377] width 103 height 19
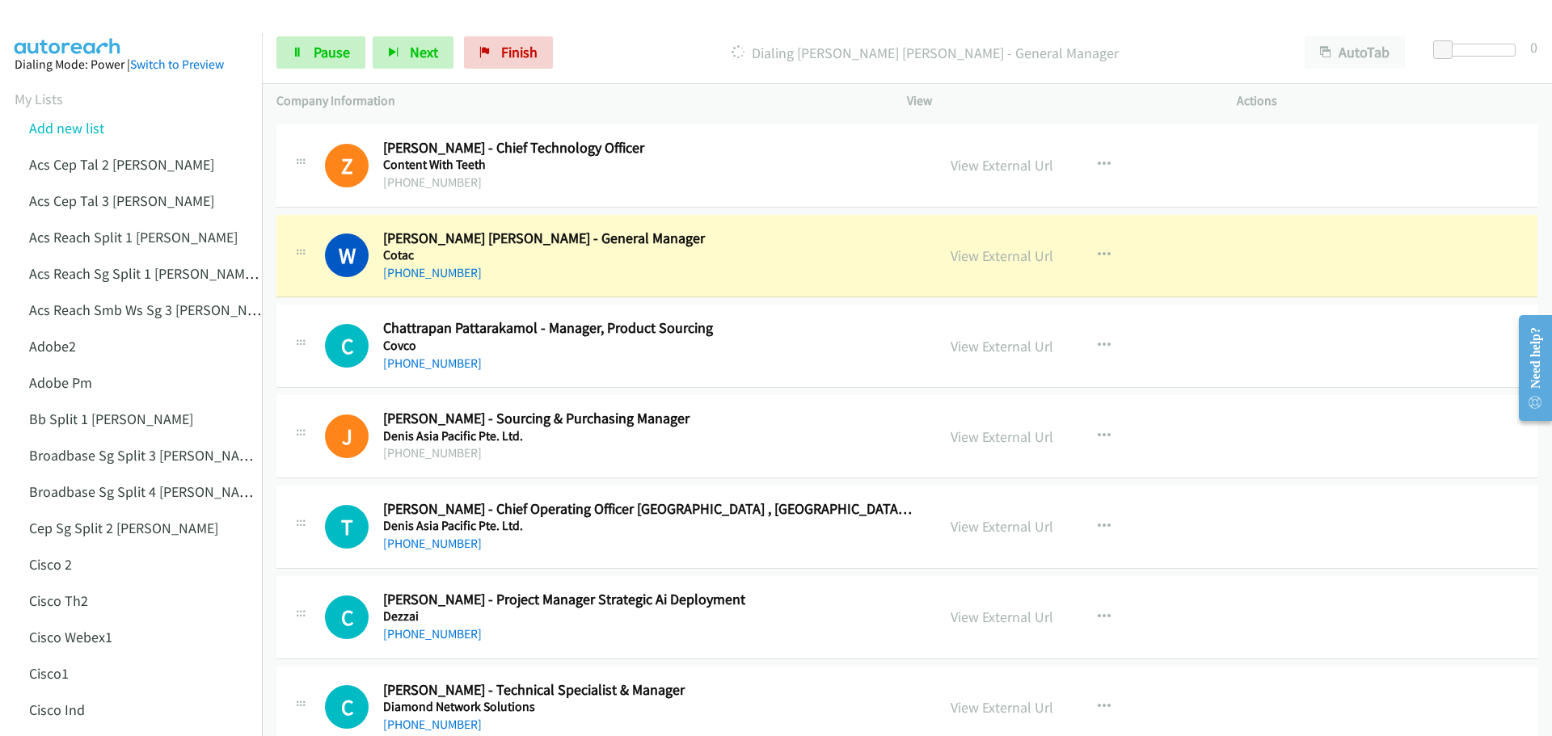
scroll to position [1374, 0]
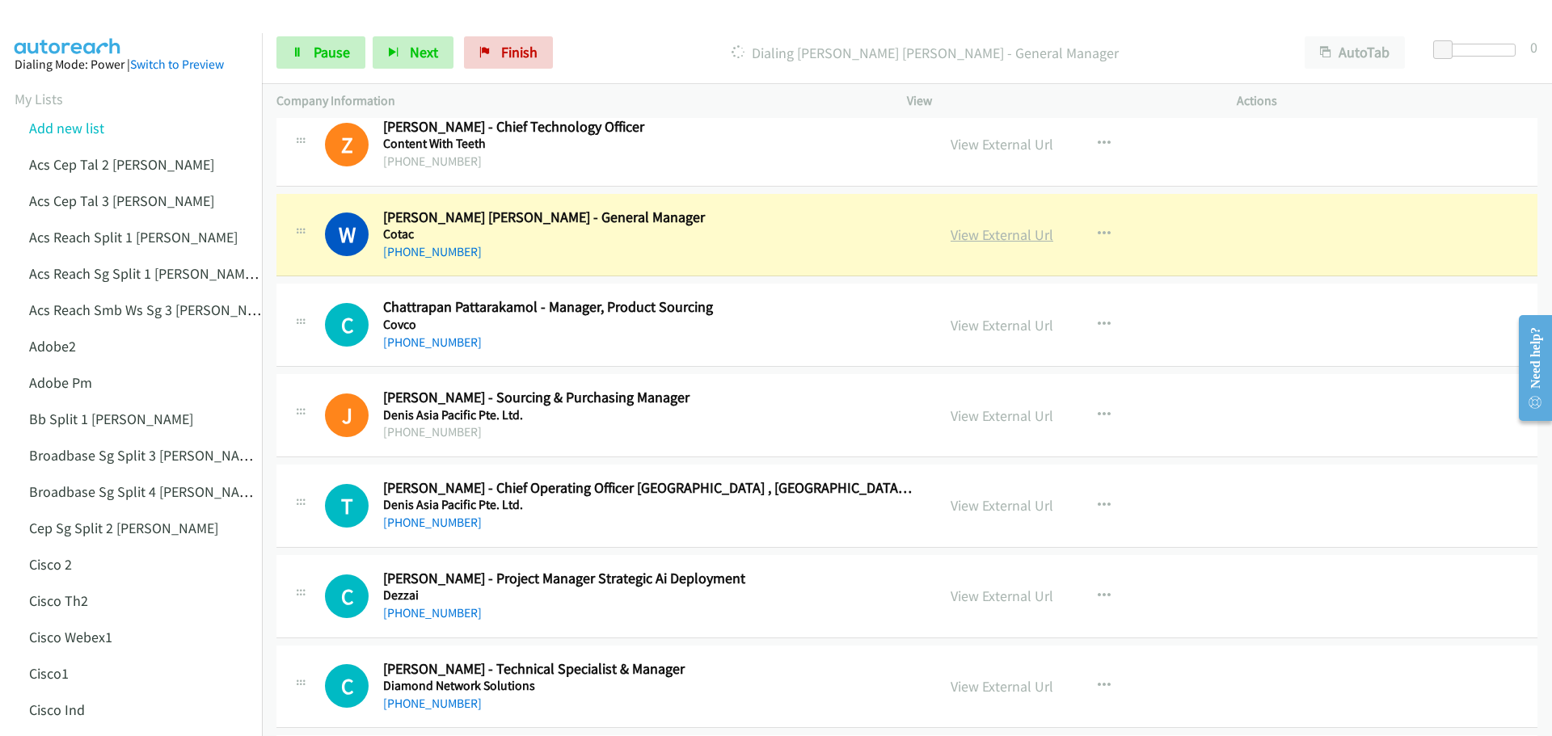
click at [1007, 240] on link "View External Url" at bounding box center [1001, 234] width 103 height 19
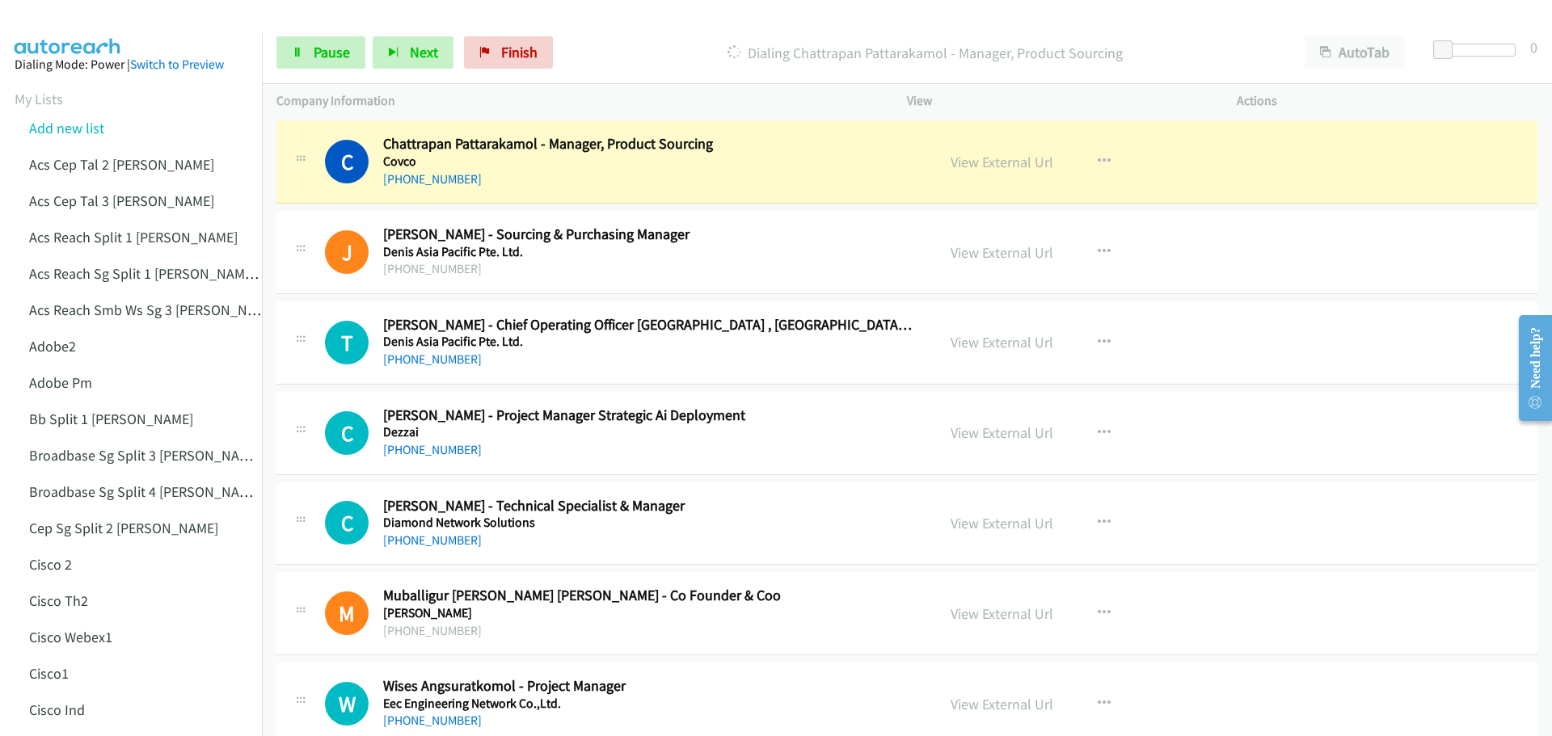
scroll to position [1536, 0]
click at [998, 166] on link "View External Url" at bounding box center [1001, 163] width 103 height 19
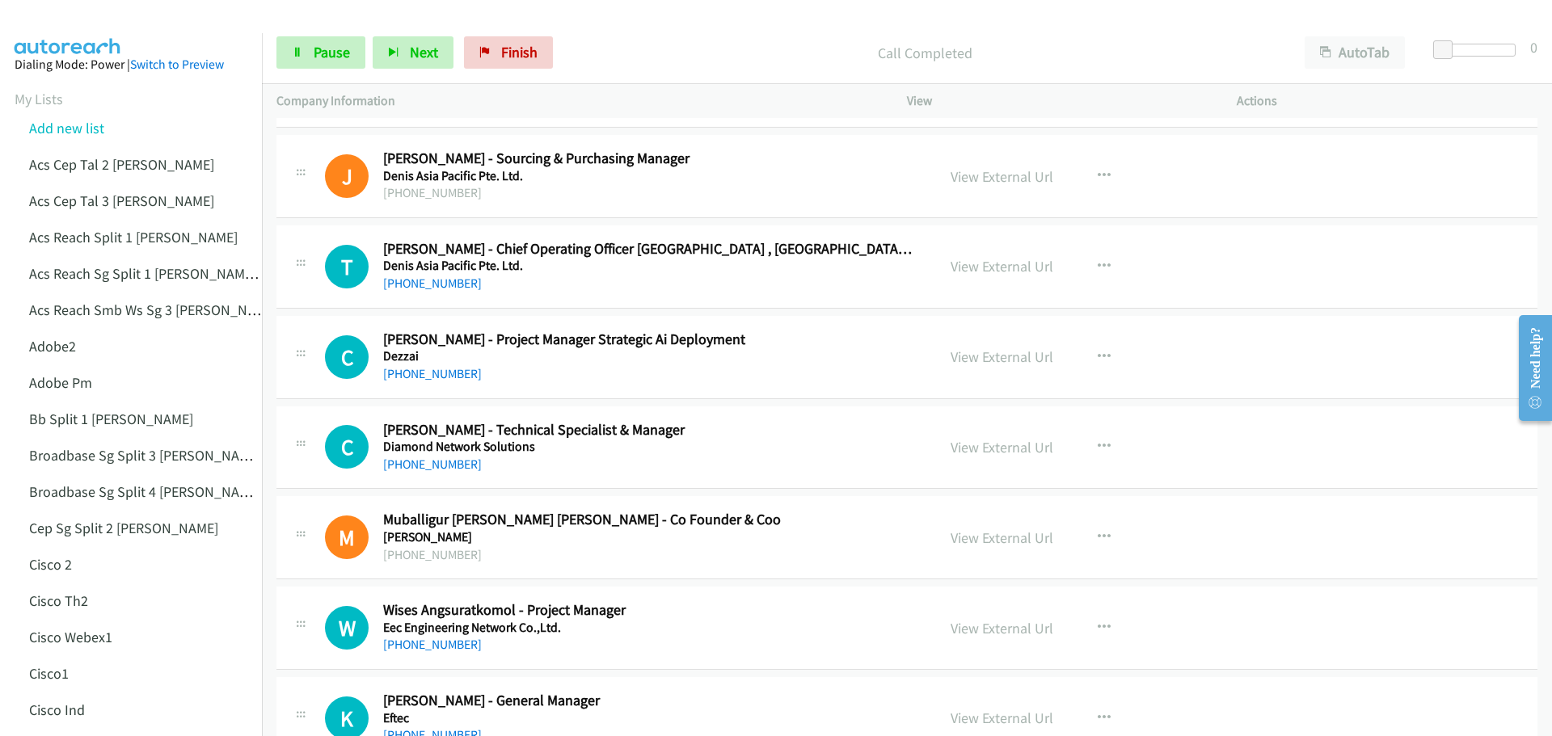
scroll to position [1616, 0]
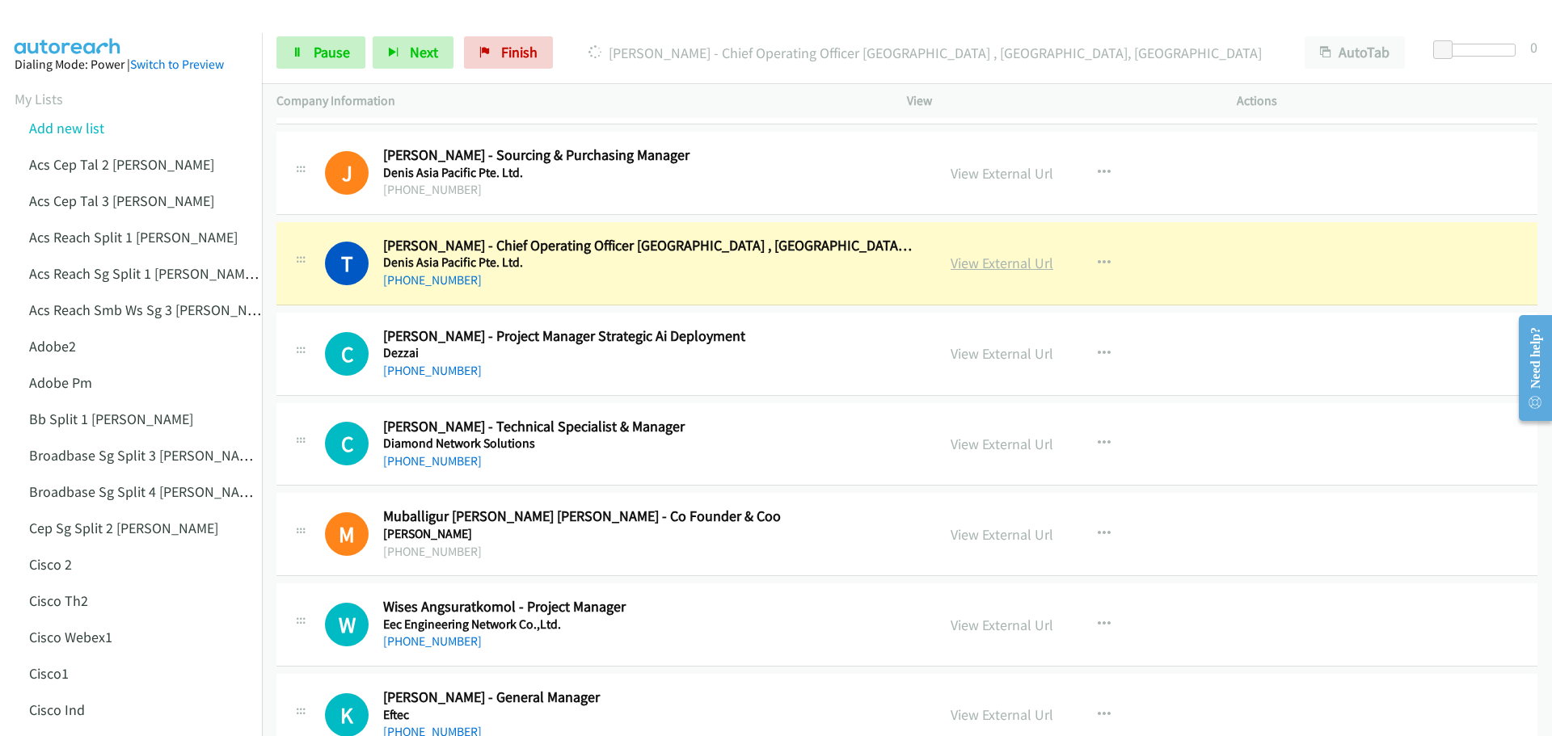
click at [994, 268] on link "View External Url" at bounding box center [1001, 263] width 103 height 19
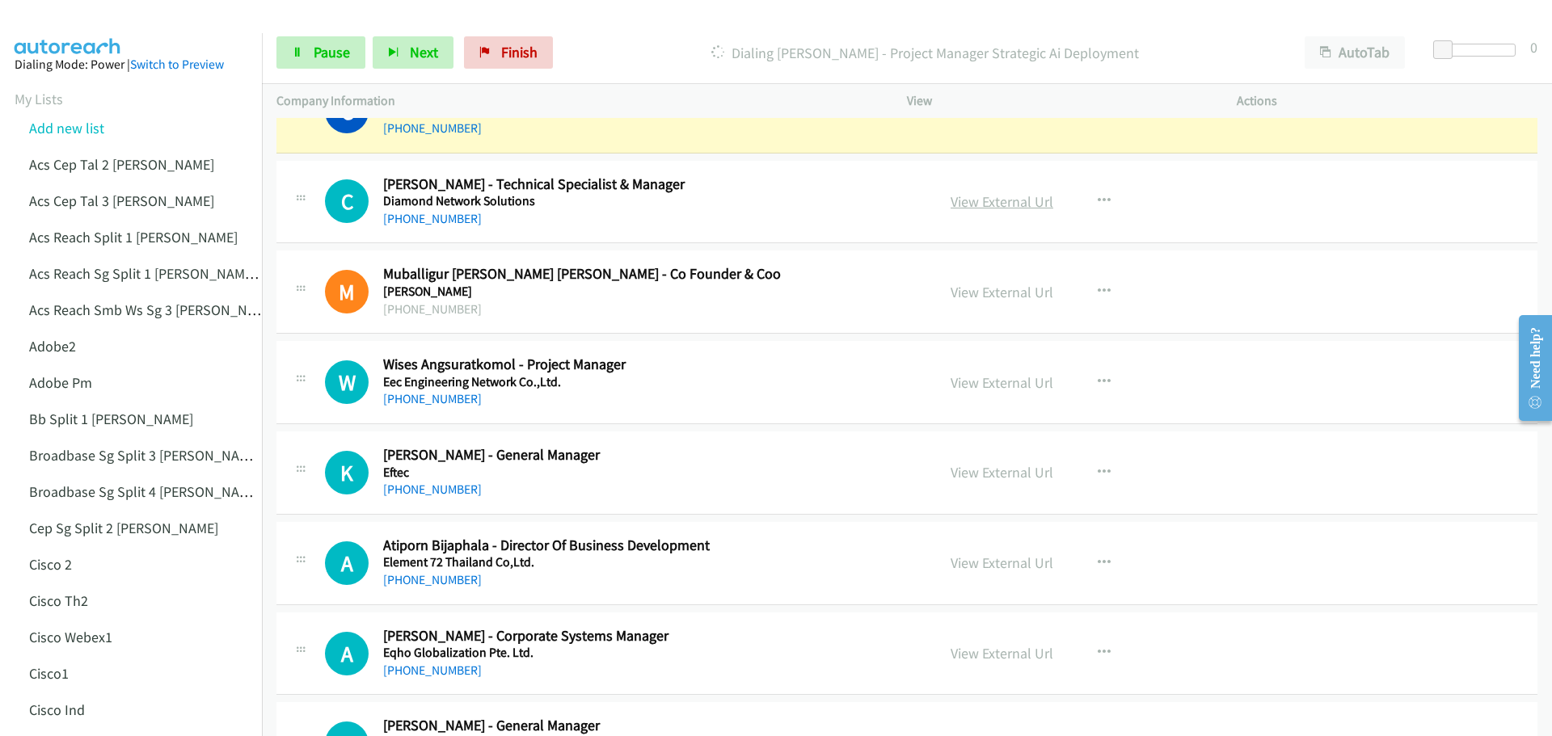
scroll to position [1778, 0]
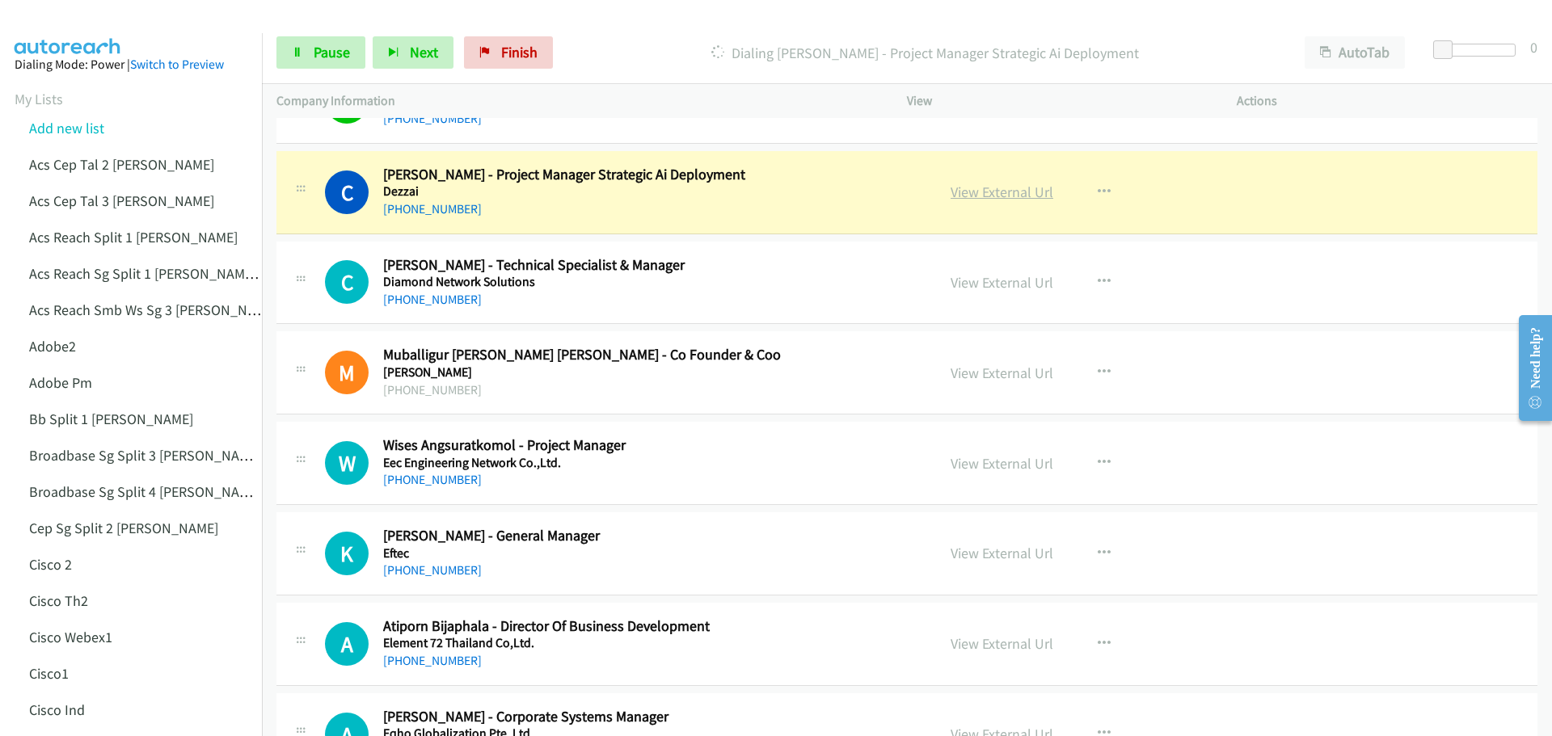
click at [998, 199] on link "View External Url" at bounding box center [1001, 192] width 103 height 19
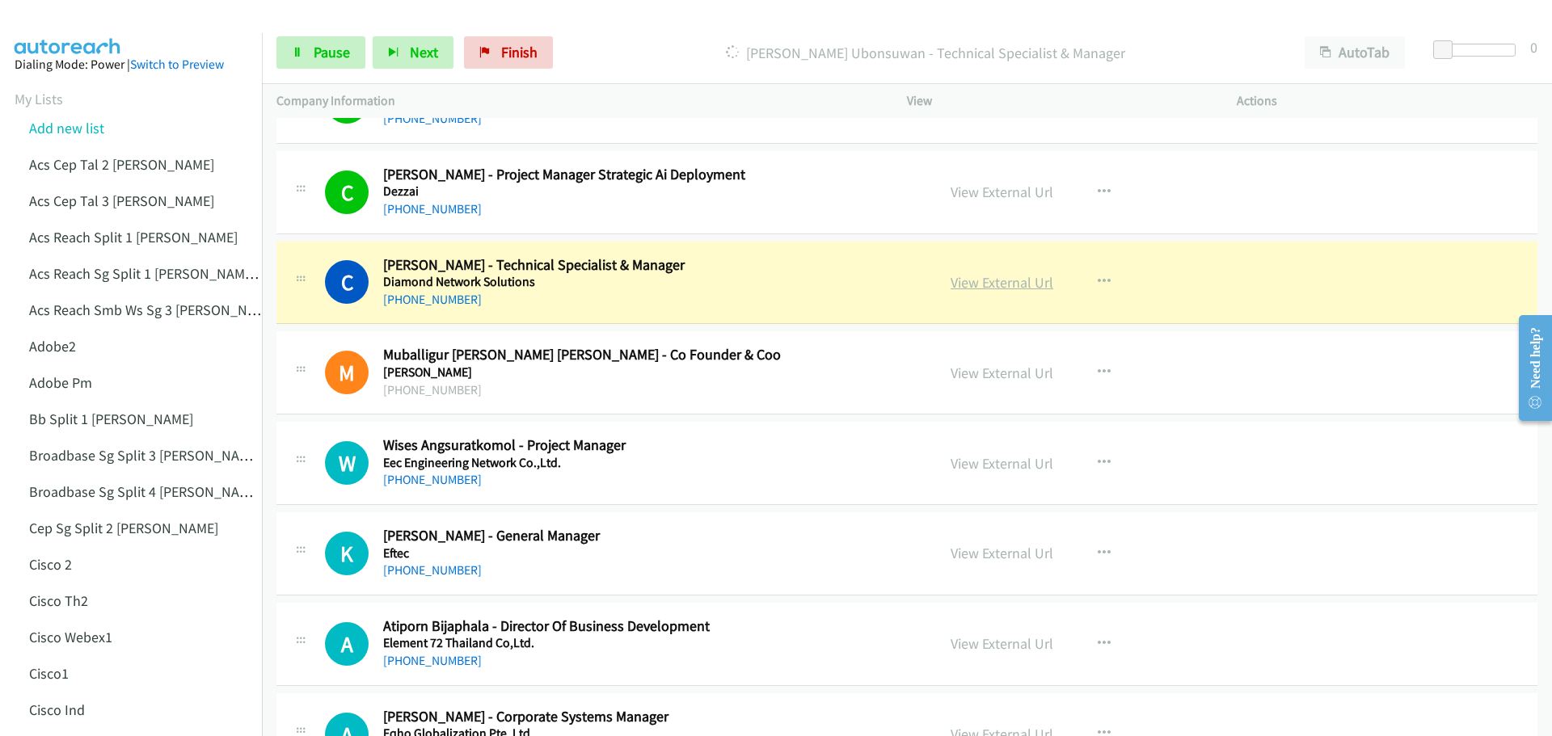
click at [992, 277] on link "View External Url" at bounding box center [1001, 282] width 103 height 19
click at [323, 46] on span "Pause" at bounding box center [332, 52] width 36 height 19
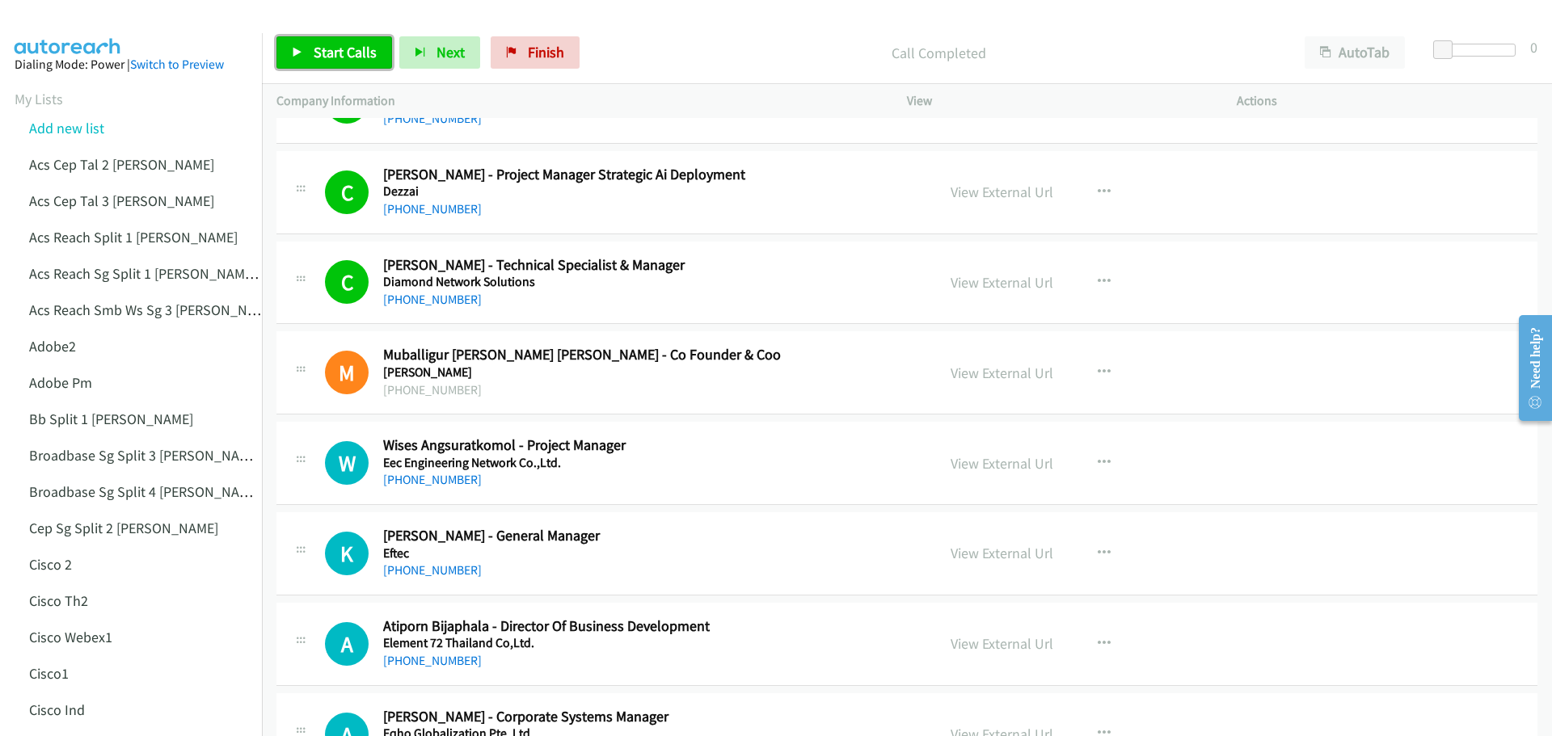
click at [306, 59] on link "Start Calls" at bounding box center [334, 52] width 116 height 32
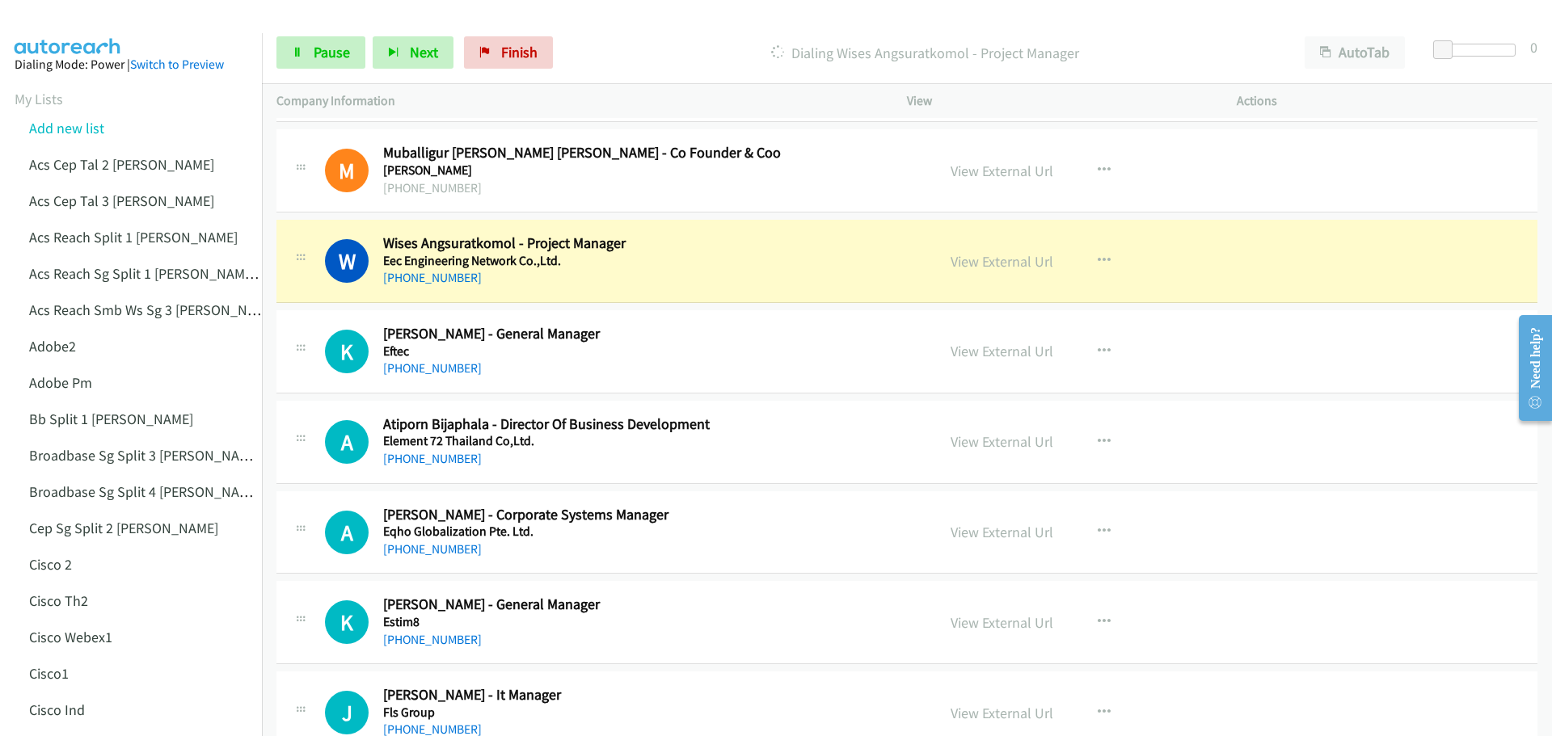
scroll to position [2021, 0]
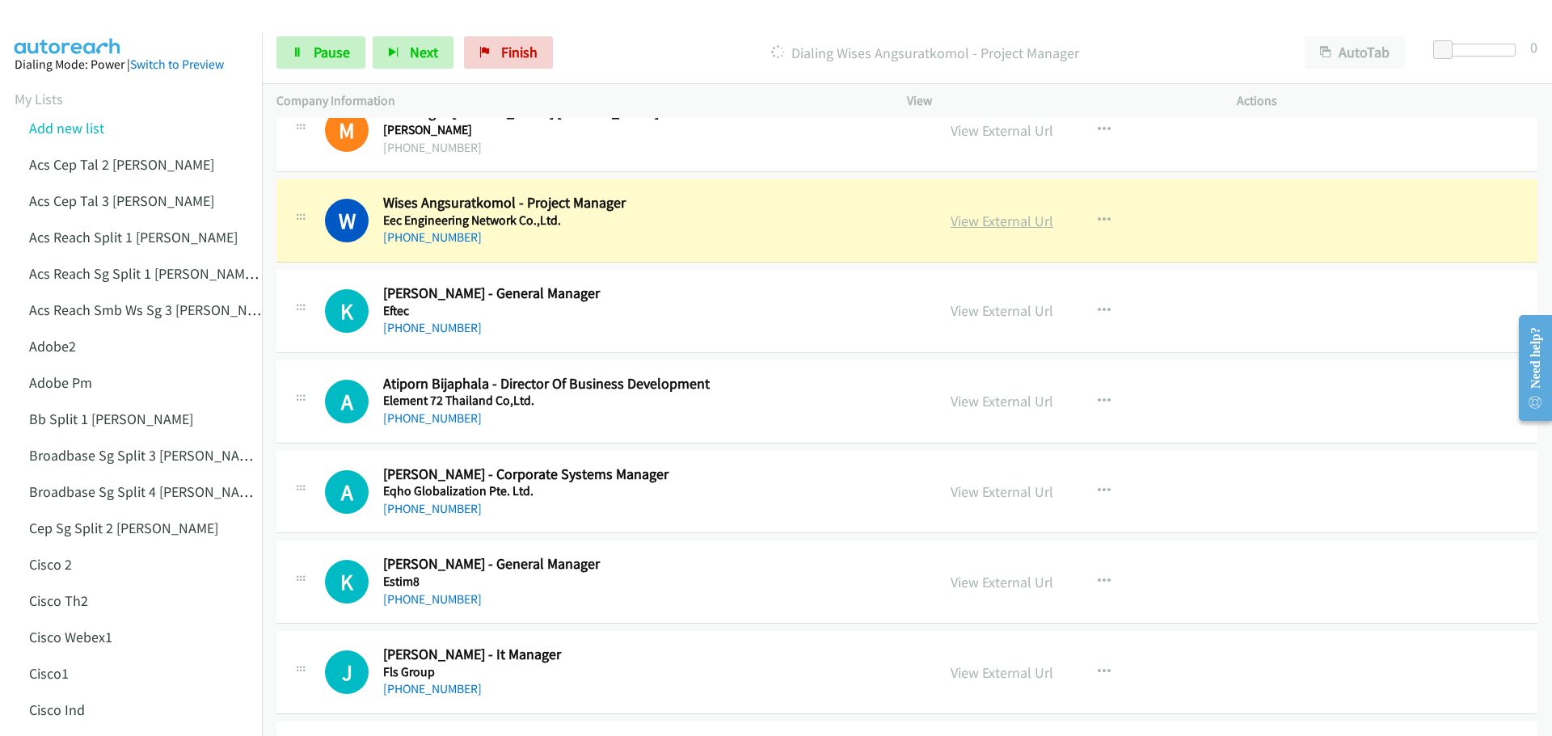
click at [987, 216] on link "View External Url" at bounding box center [1001, 221] width 103 height 19
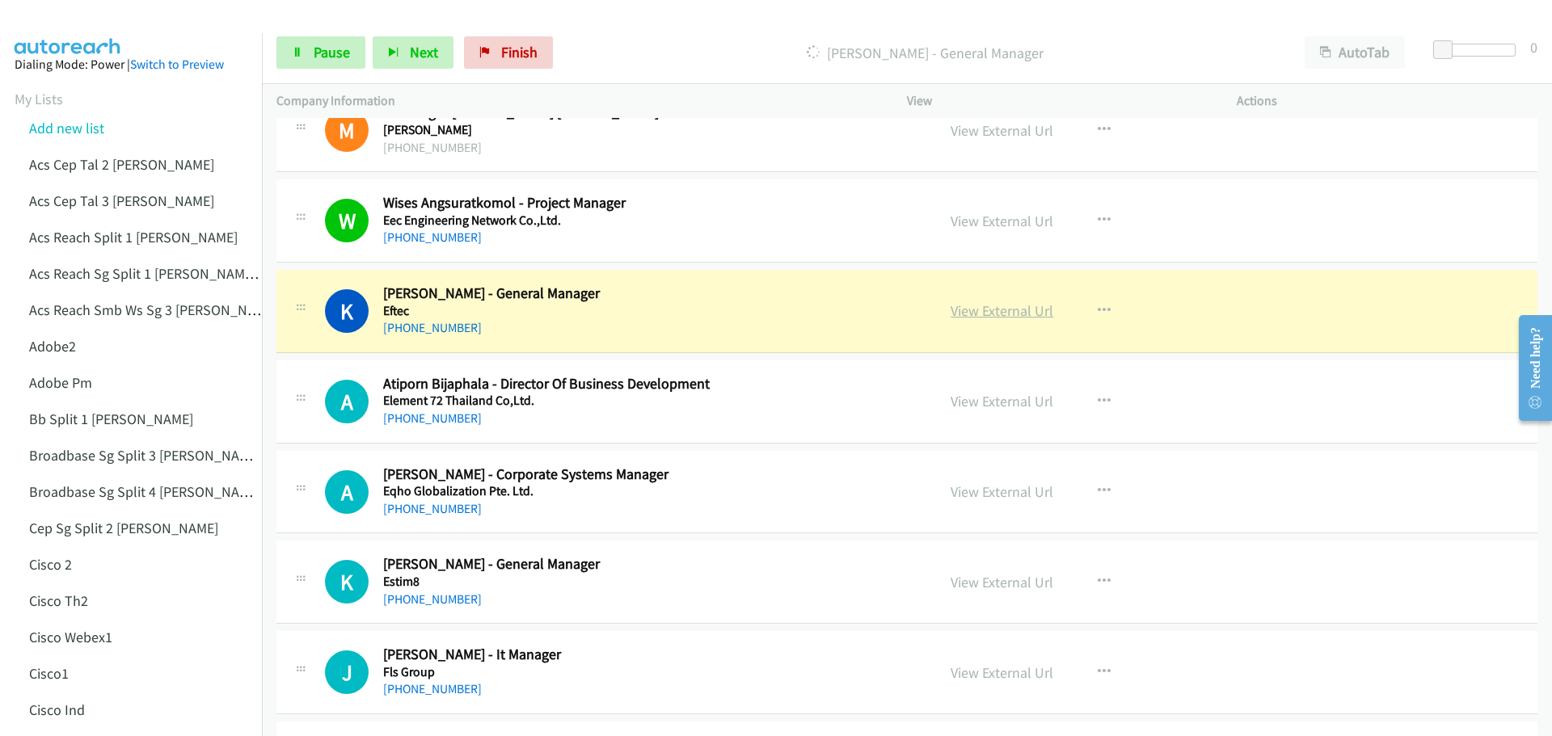
click at [1009, 314] on link "View External Url" at bounding box center [1001, 310] width 103 height 19
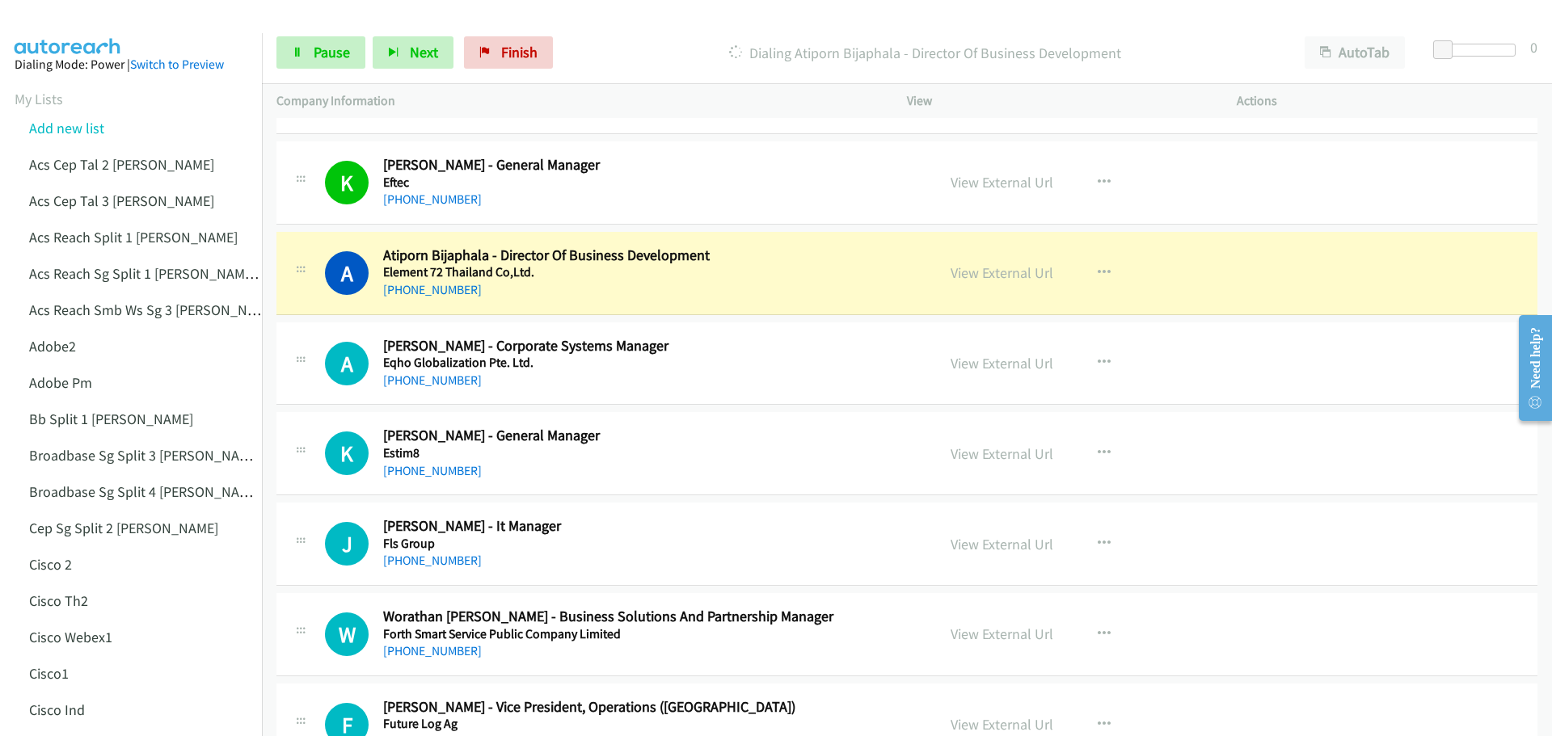
scroll to position [2263, 0]
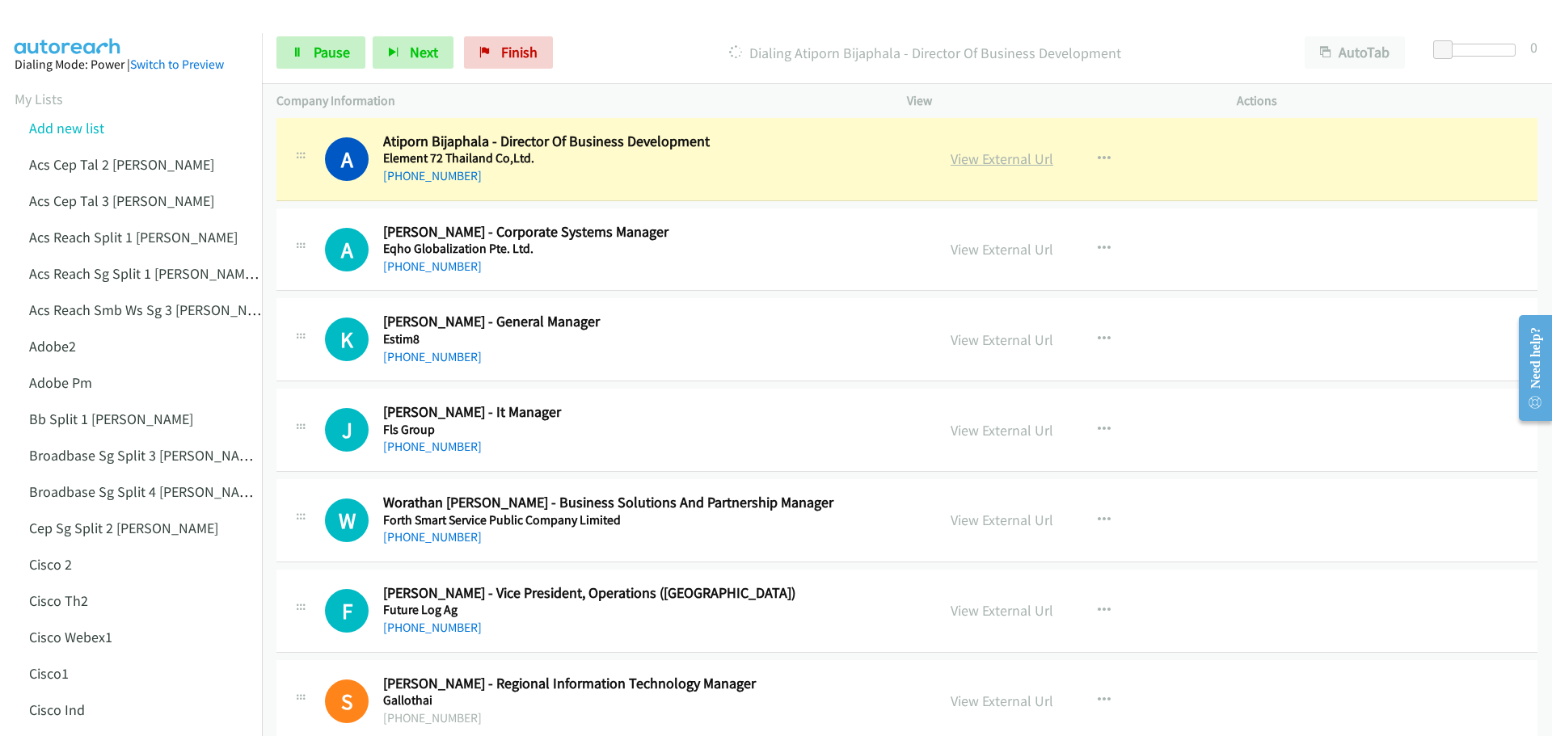
click at [995, 162] on link "View External Url" at bounding box center [1001, 159] width 103 height 19
click at [332, 56] on span "Pause" at bounding box center [332, 52] width 36 height 19
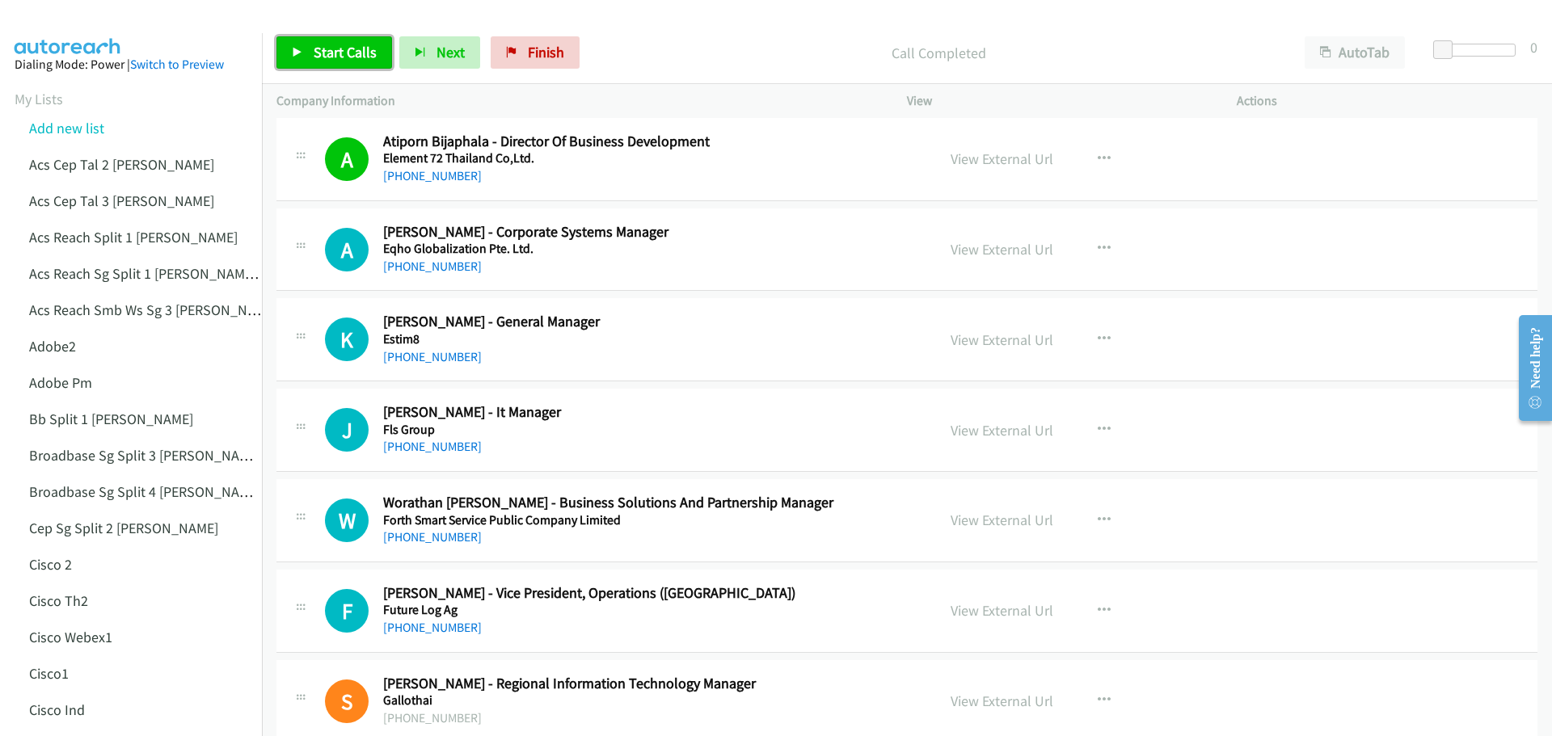
click at [306, 53] on link "Start Calls" at bounding box center [334, 52] width 116 height 32
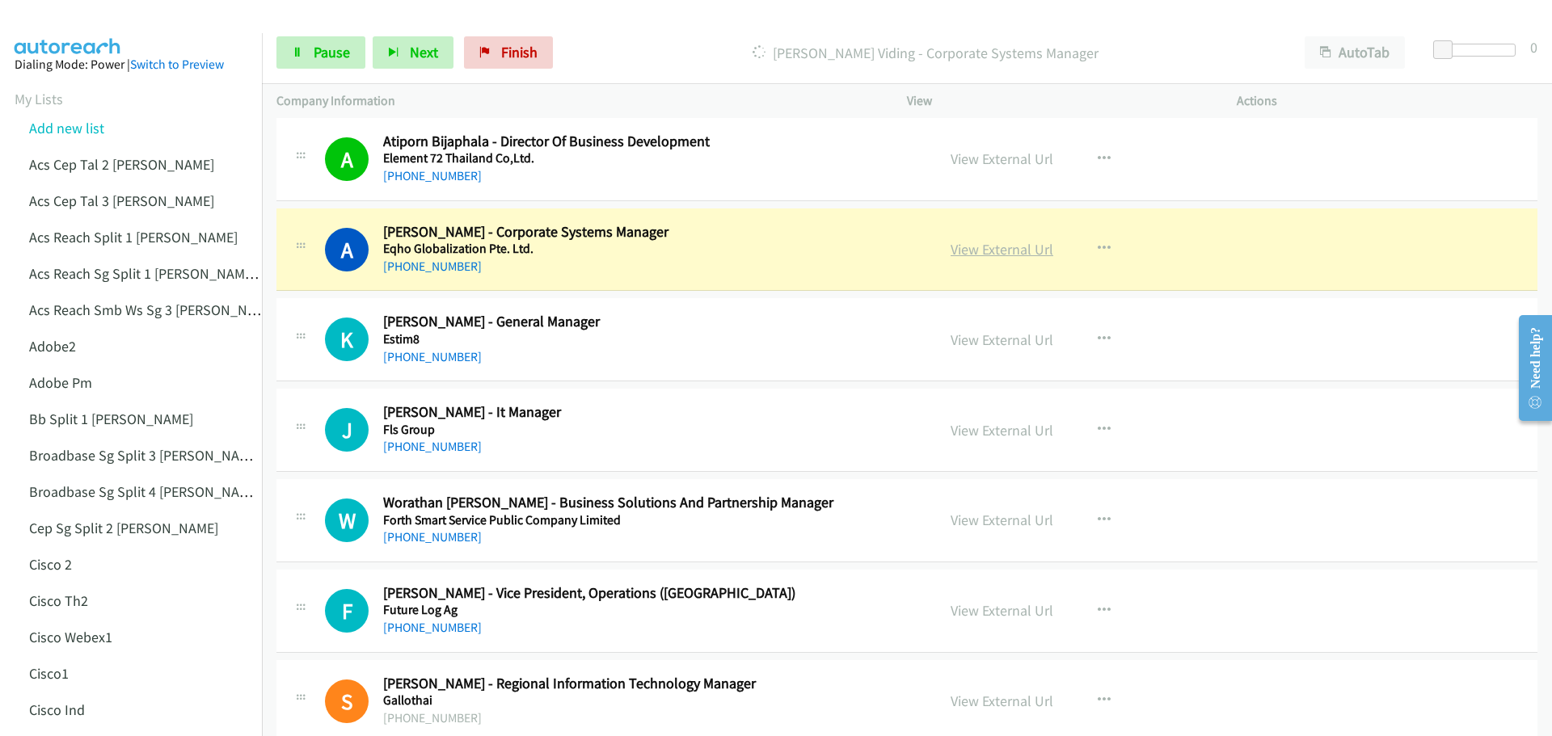
click at [1005, 247] on link "View External Url" at bounding box center [1001, 249] width 103 height 19
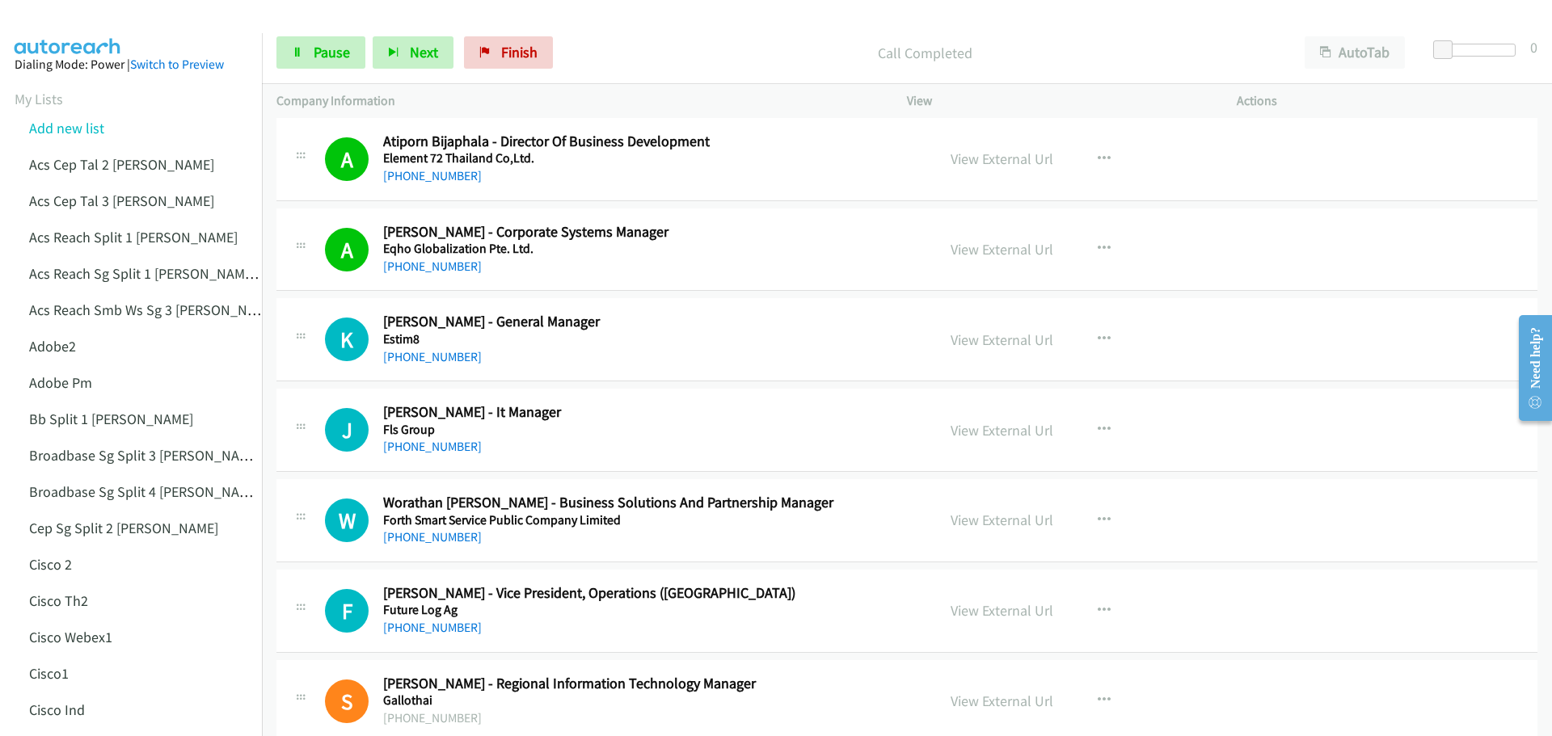
scroll to position [2344, 0]
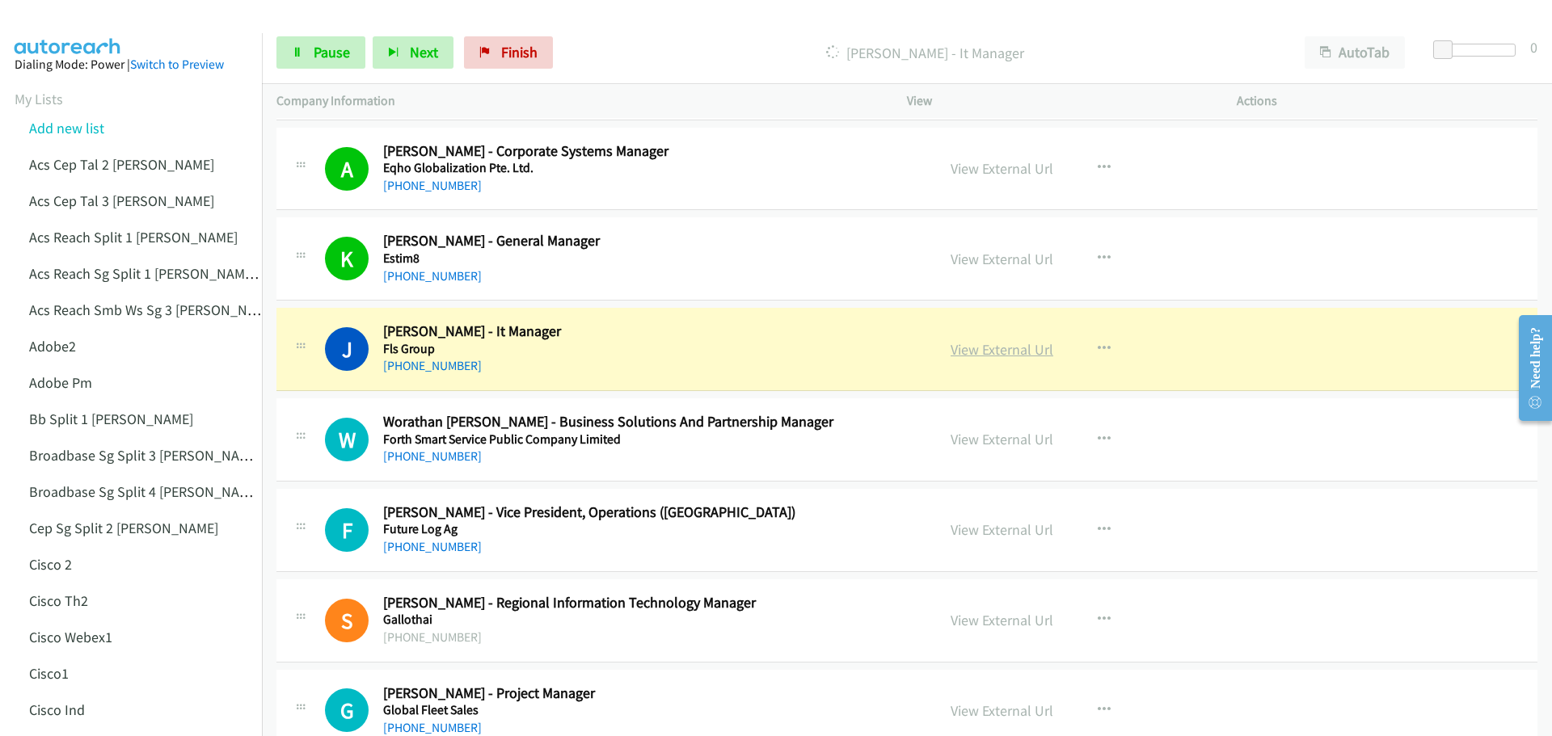
click at [997, 340] on link "View External Url" at bounding box center [1001, 349] width 103 height 19
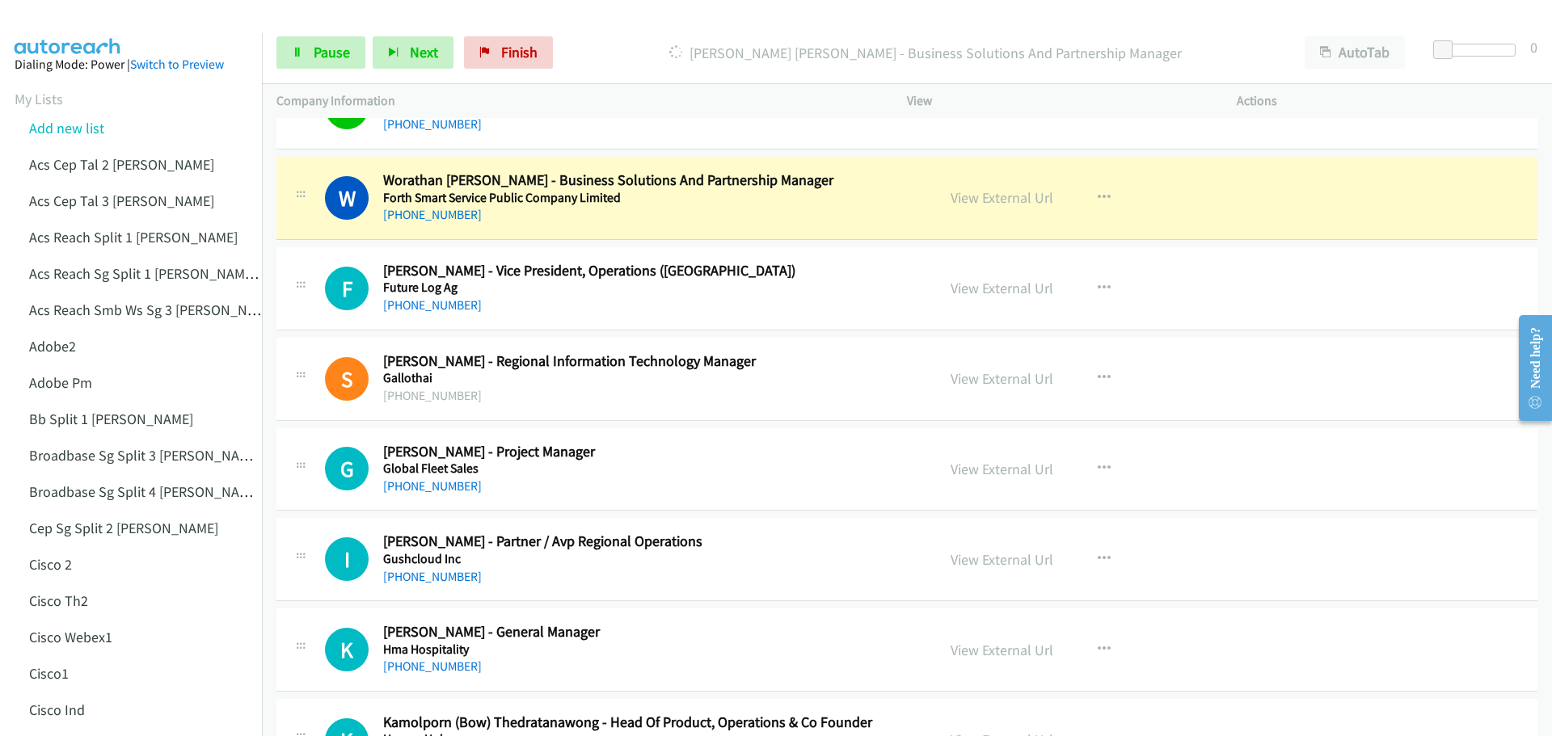
scroll to position [2586, 0]
click at [1000, 203] on link "View External Url" at bounding box center [1001, 197] width 103 height 19
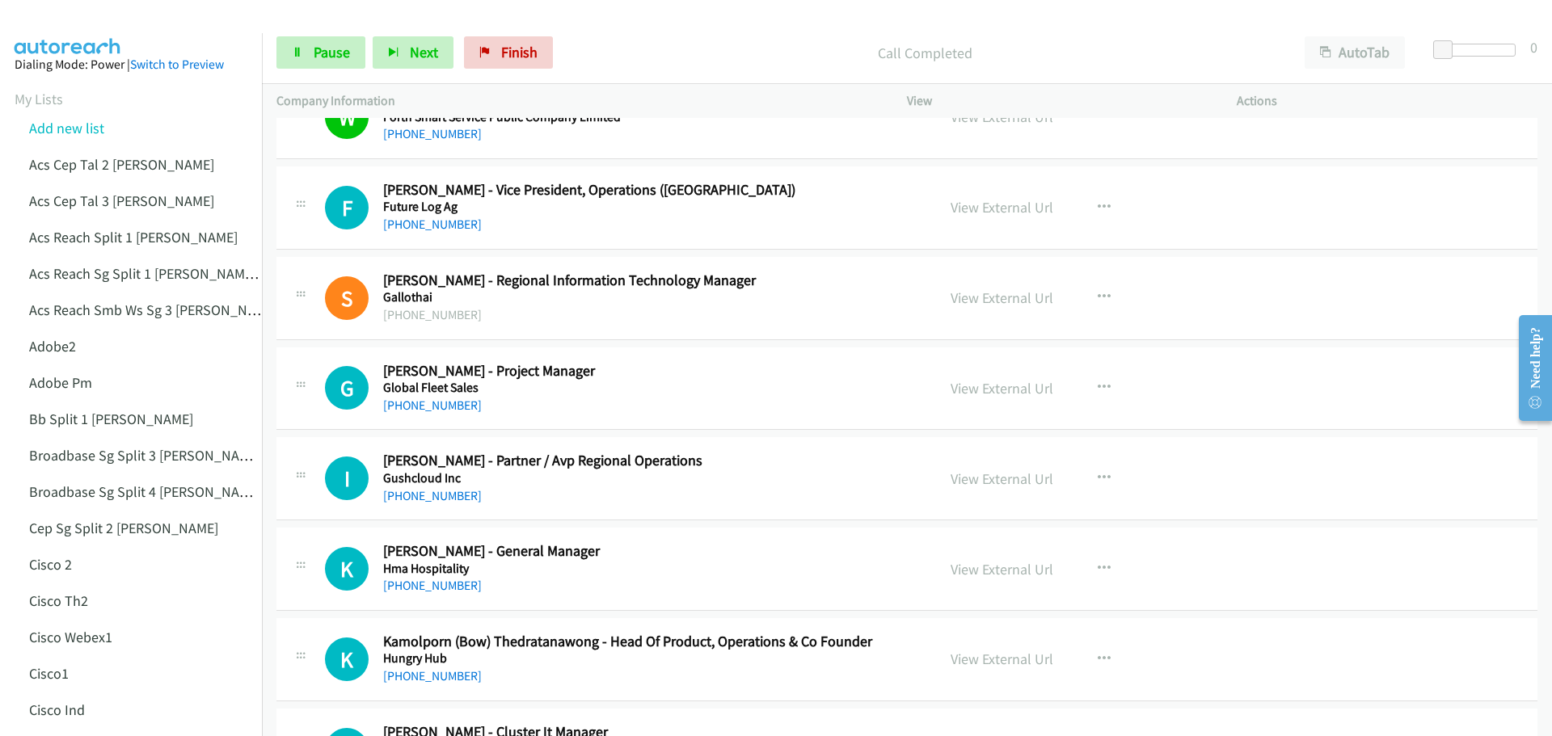
scroll to position [2667, 0]
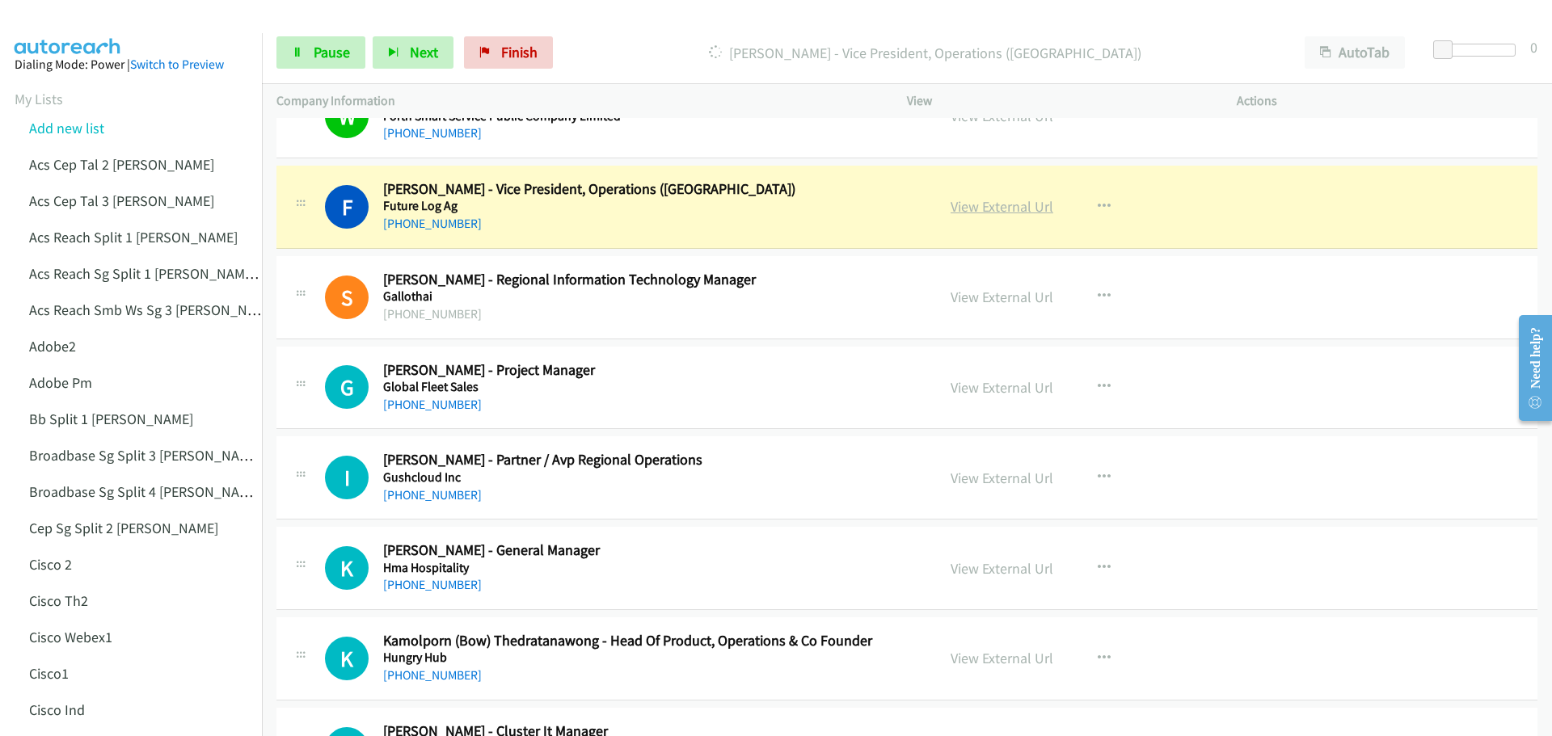
click at [992, 210] on link "View External Url" at bounding box center [1001, 206] width 103 height 19
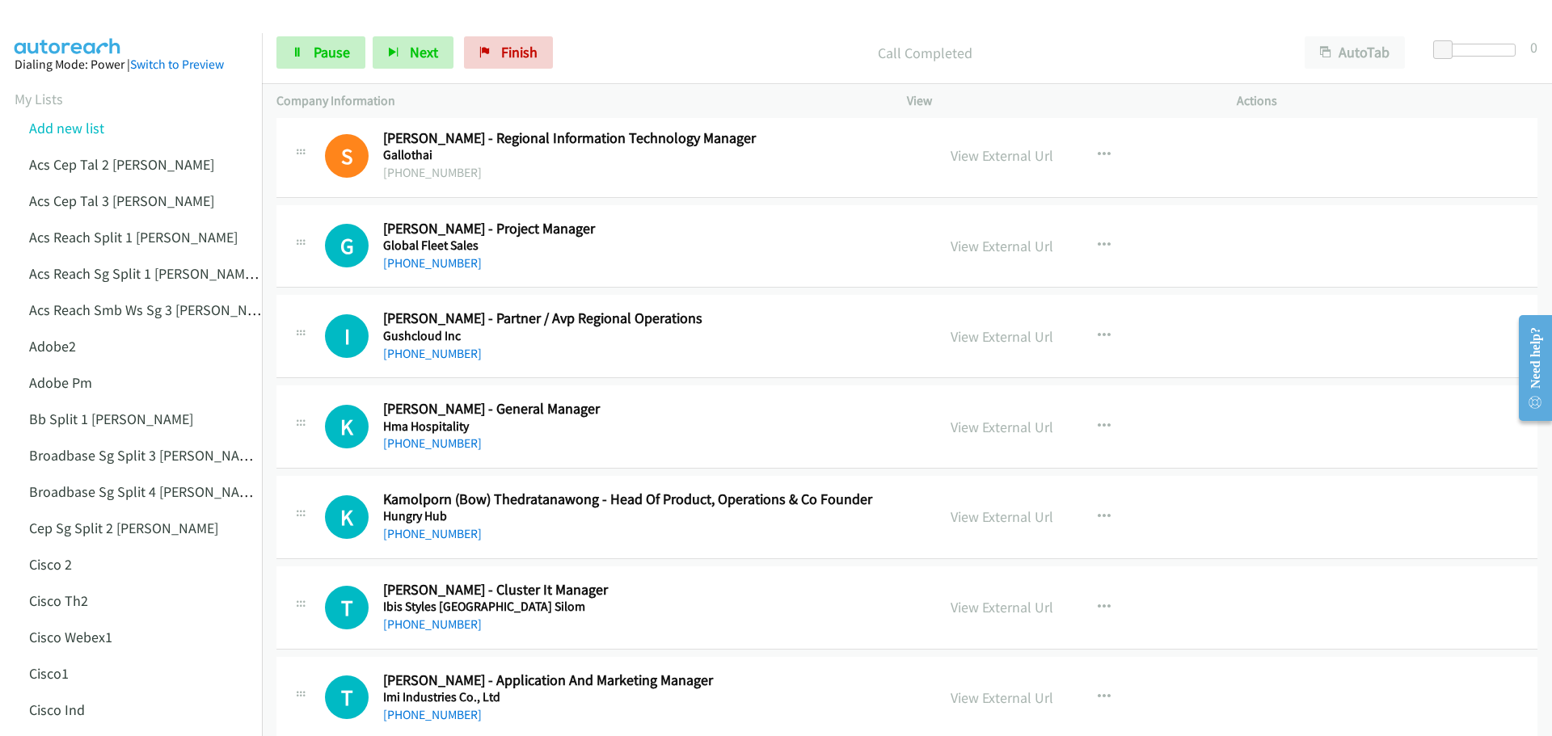
scroll to position [2829, 0]
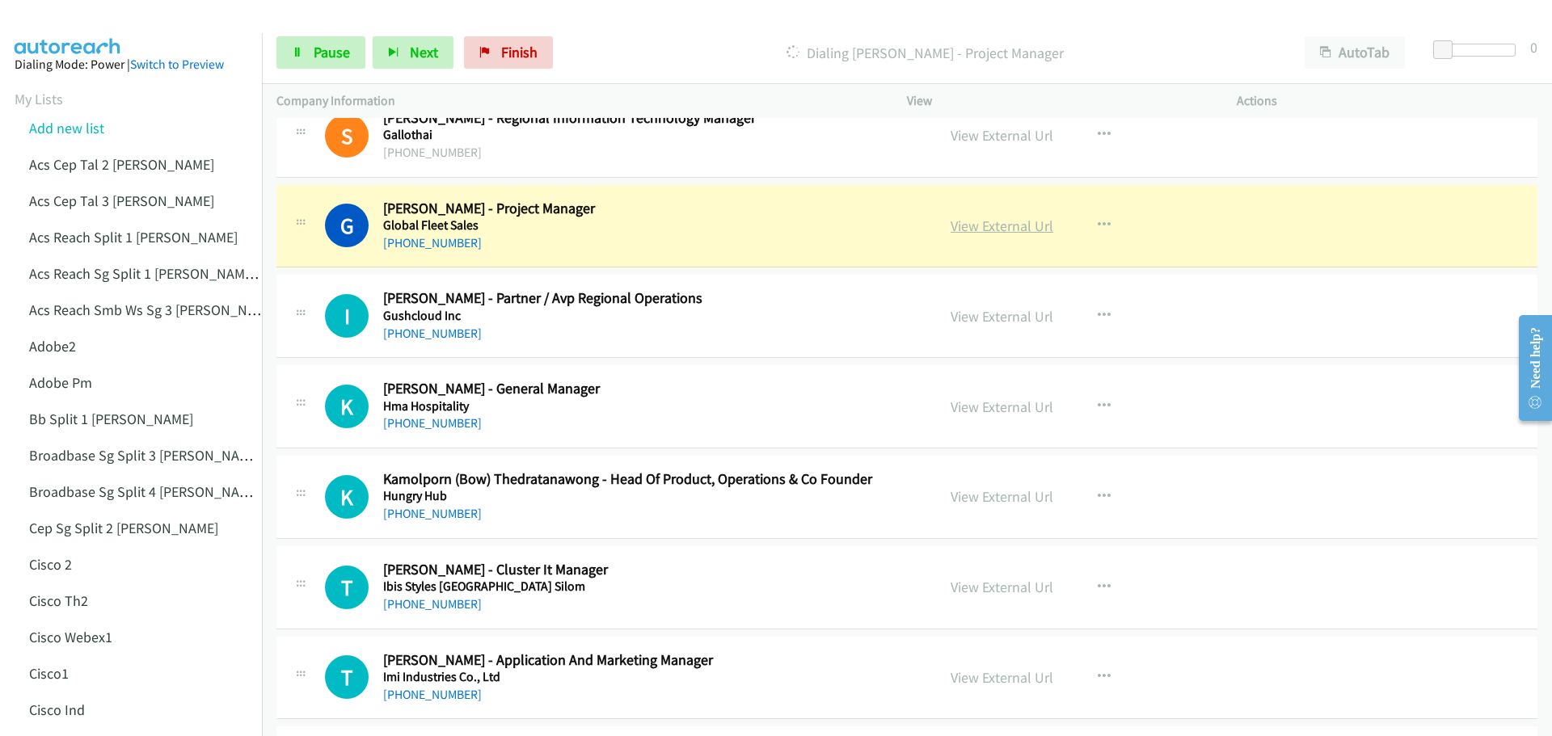
click at [1010, 227] on link "View External Url" at bounding box center [1001, 226] width 103 height 19
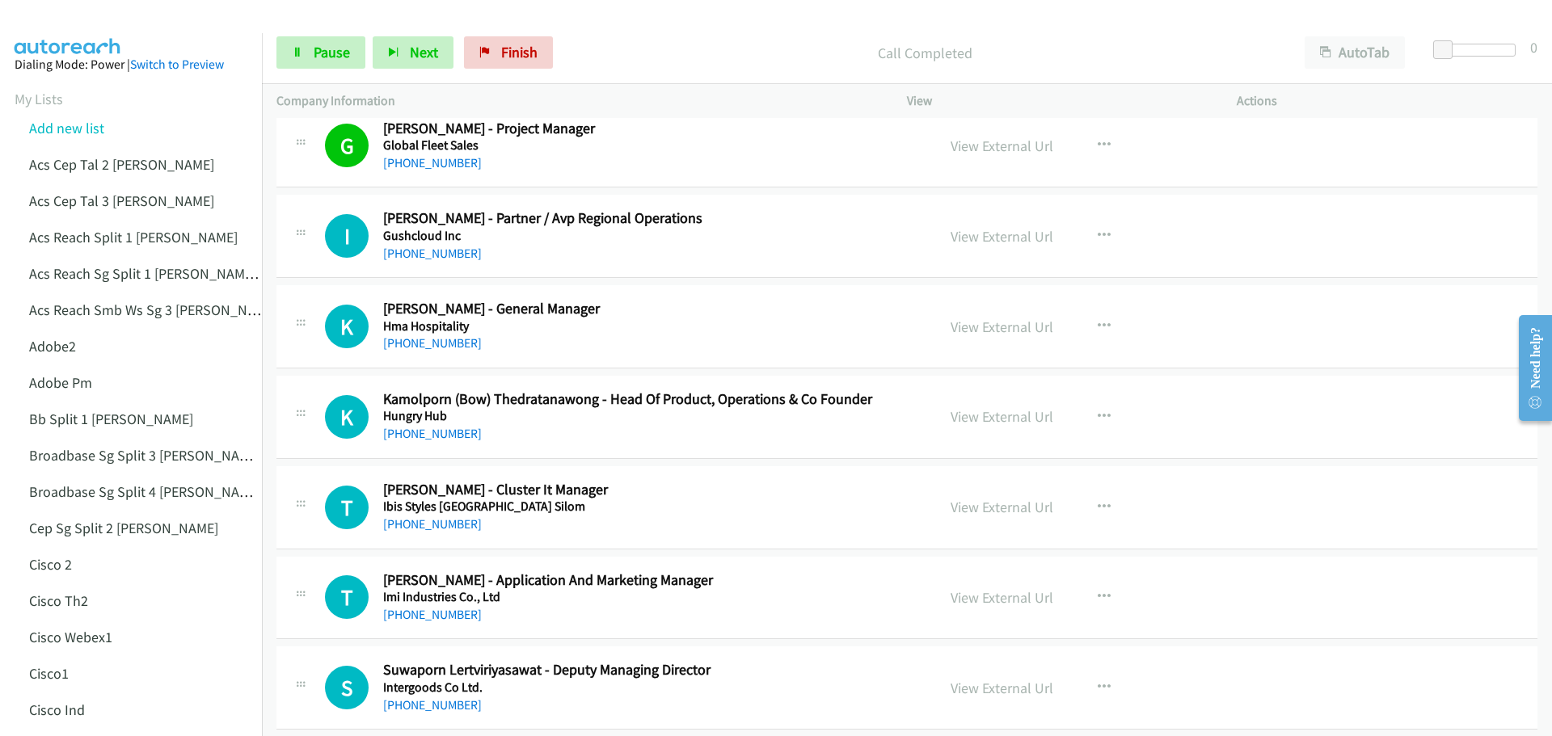
scroll to position [2910, 0]
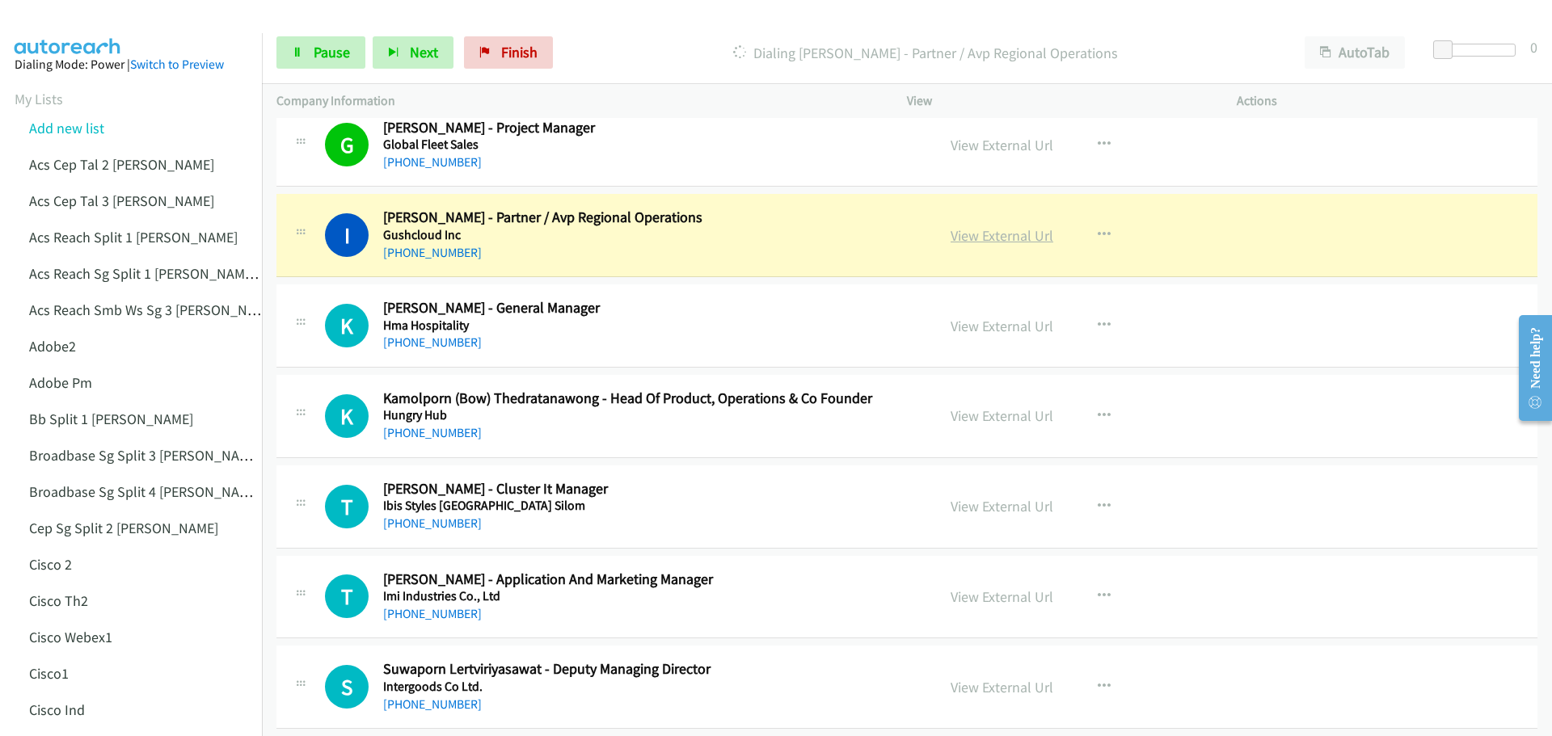
click at [980, 243] on link "View External Url" at bounding box center [1001, 235] width 103 height 19
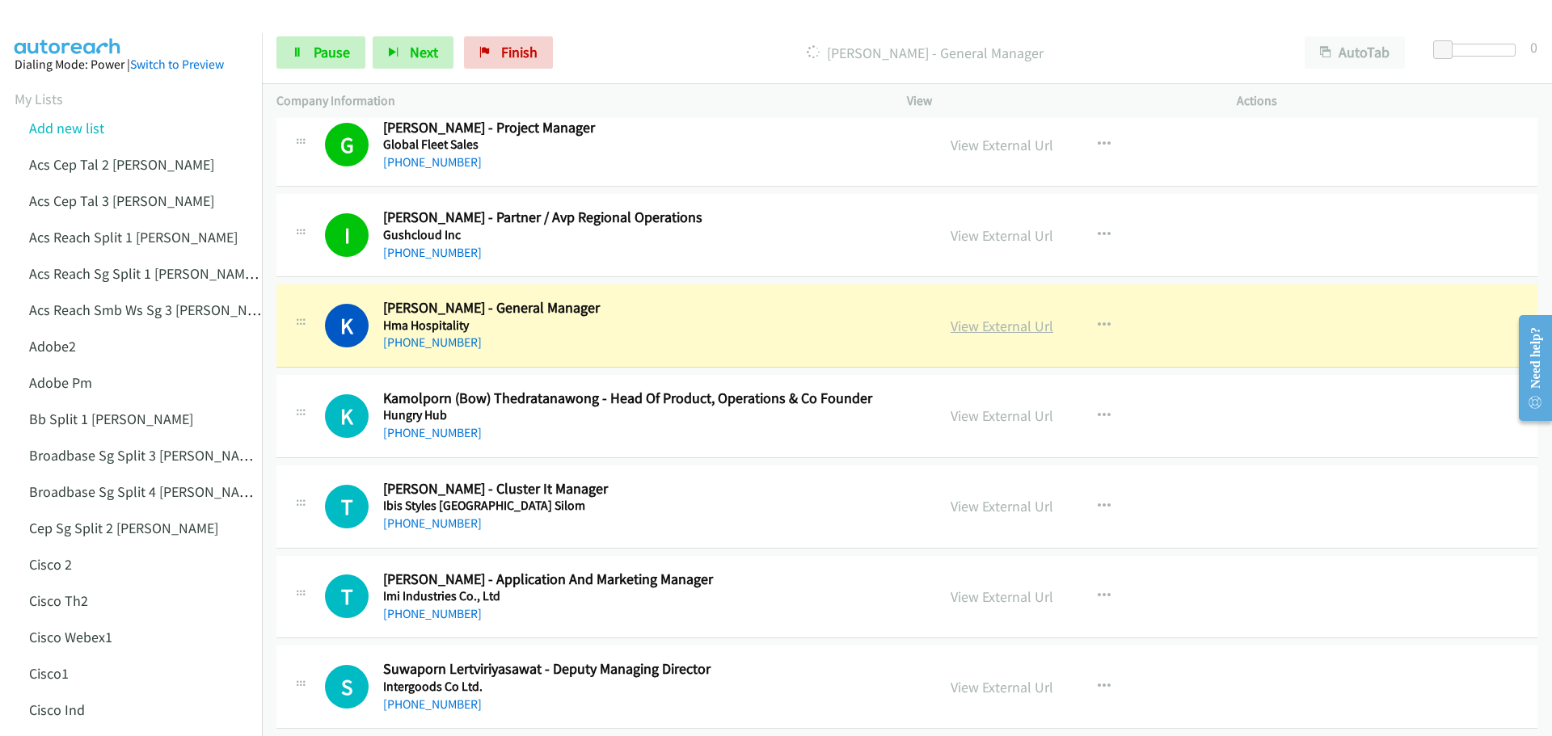
click at [995, 322] on link "View External Url" at bounding box center [1001, 326] width 103 height 19
drag, startPoint x: 342, startPoint y: 49, endPoint x: 390, endPoint y: 44, distance: 48.0
click at [342, 49] on span "Pause" at bounding box center [332, 52] width 36 height 19
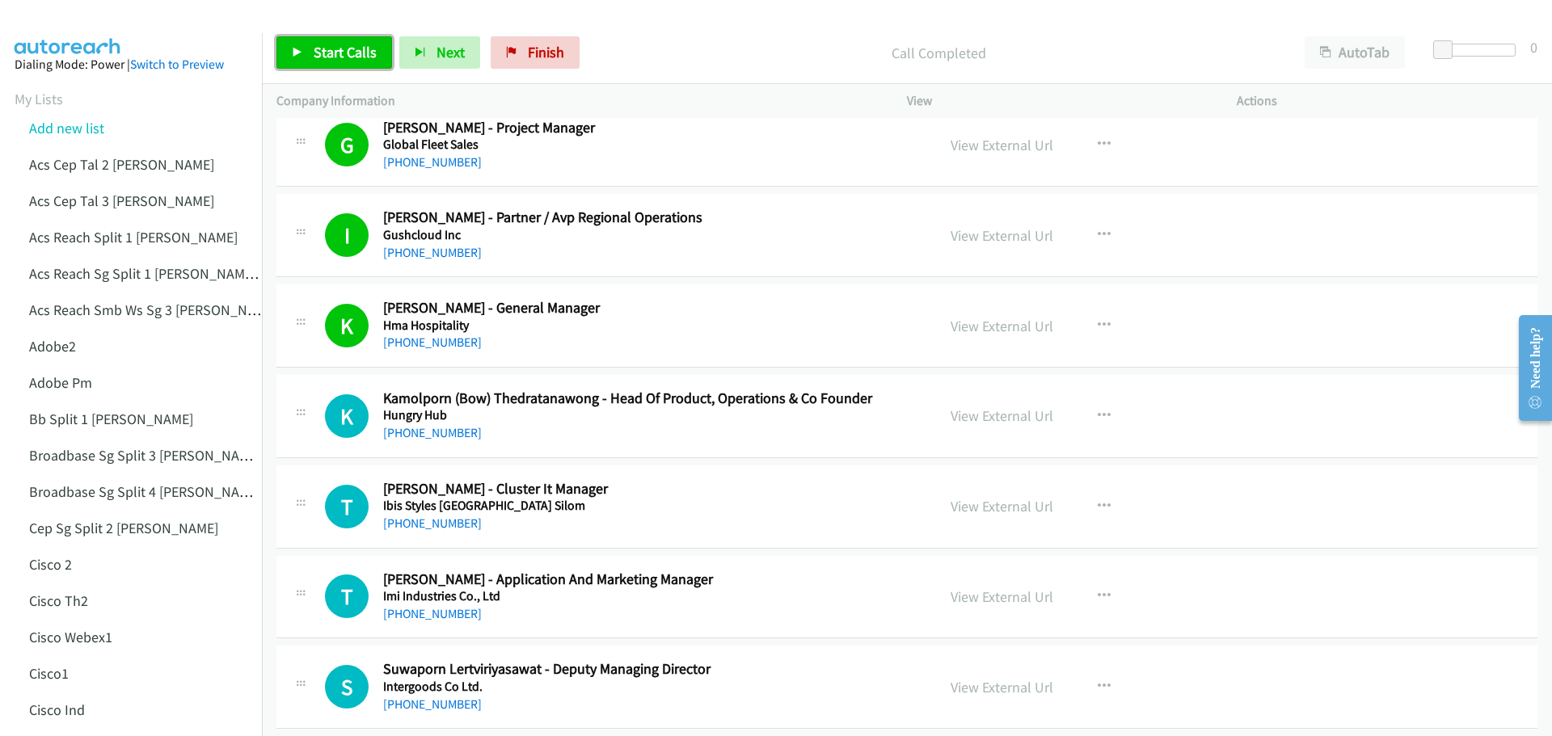
click at [289, 48] on link "Start Calls" at bounding box center [334, 52] width 116 height 32
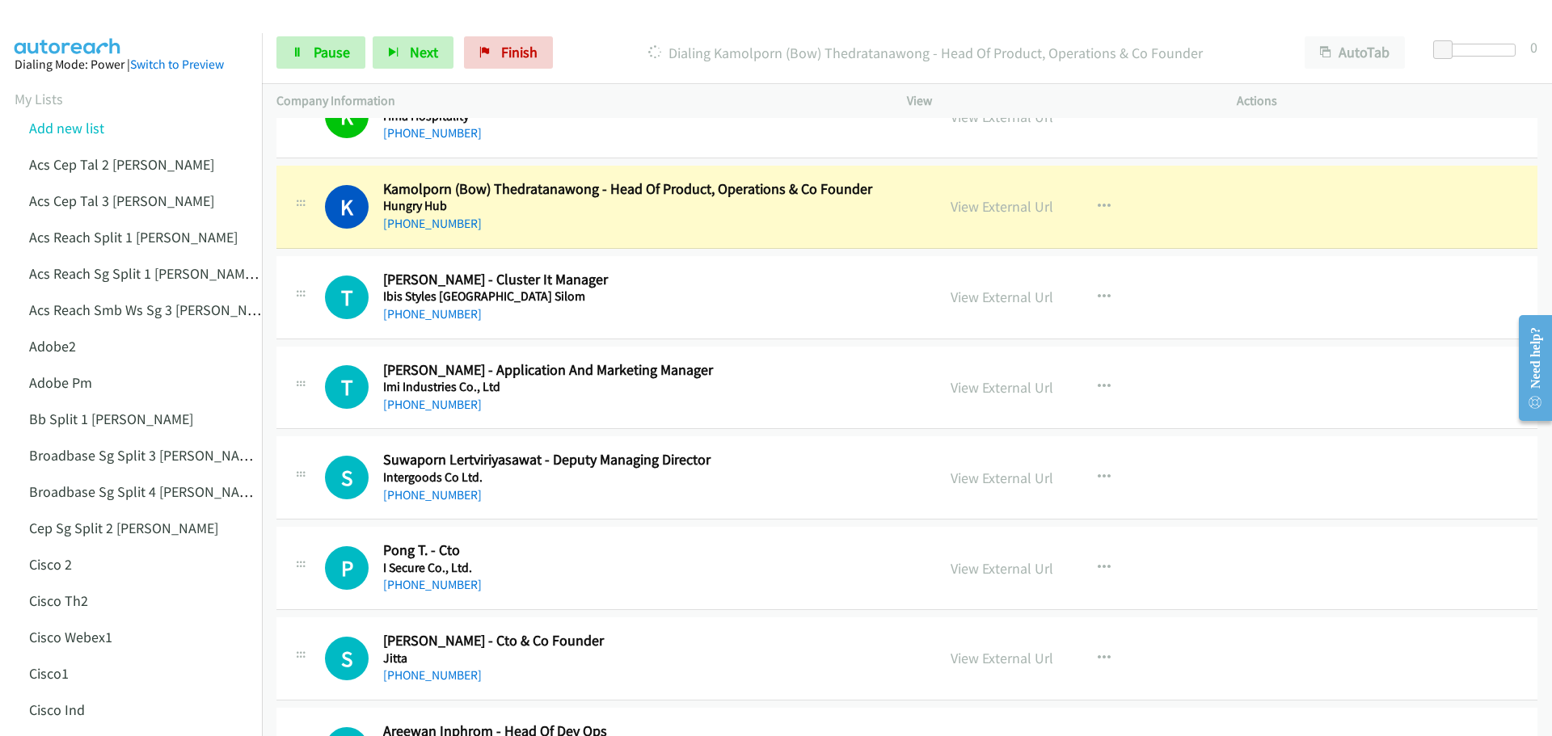
scroll to position [3152, 0]
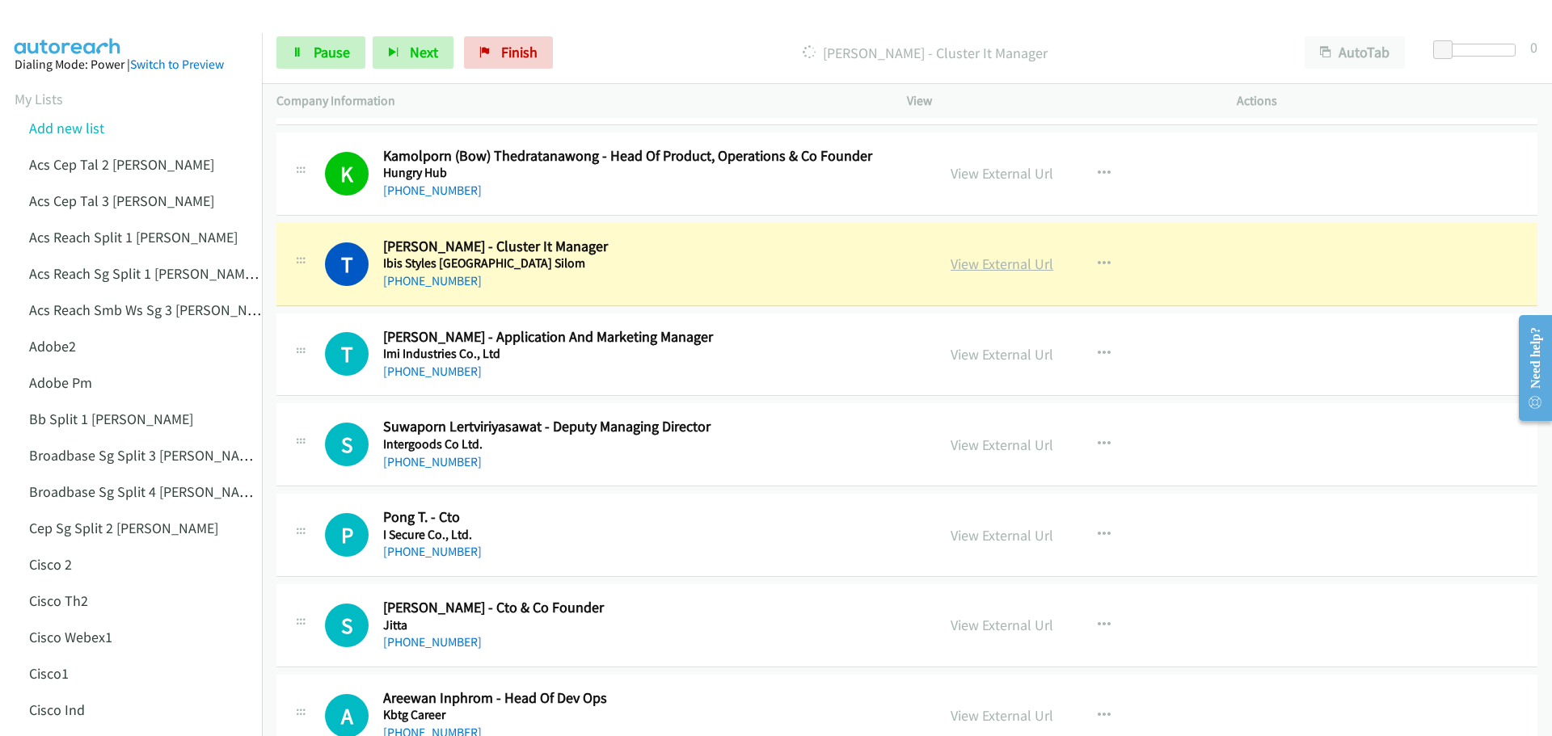
click at [990, 267] on link "View External Url" at bounding box center [1001, 264] width 103 height 19
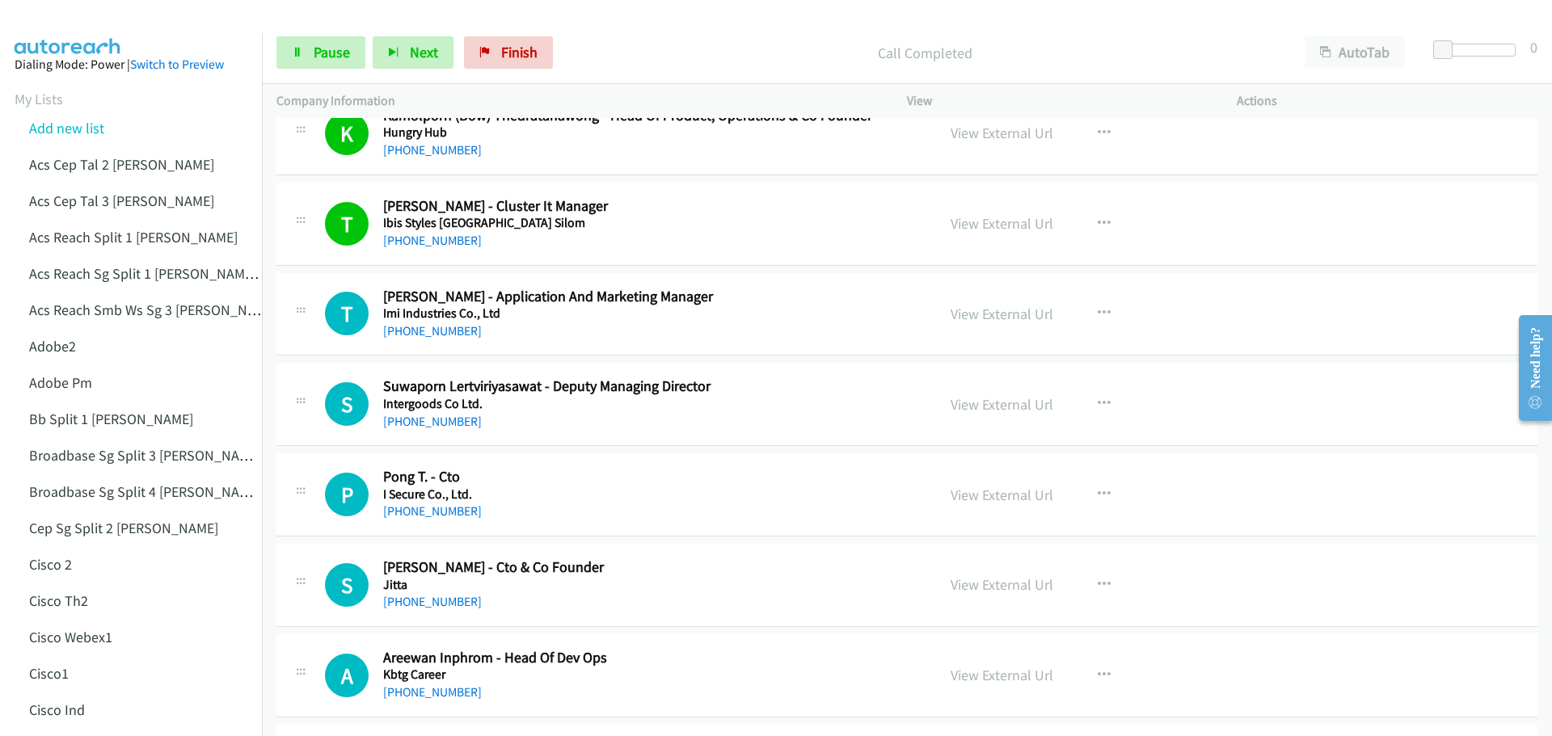
scroll to position [3233, 0]
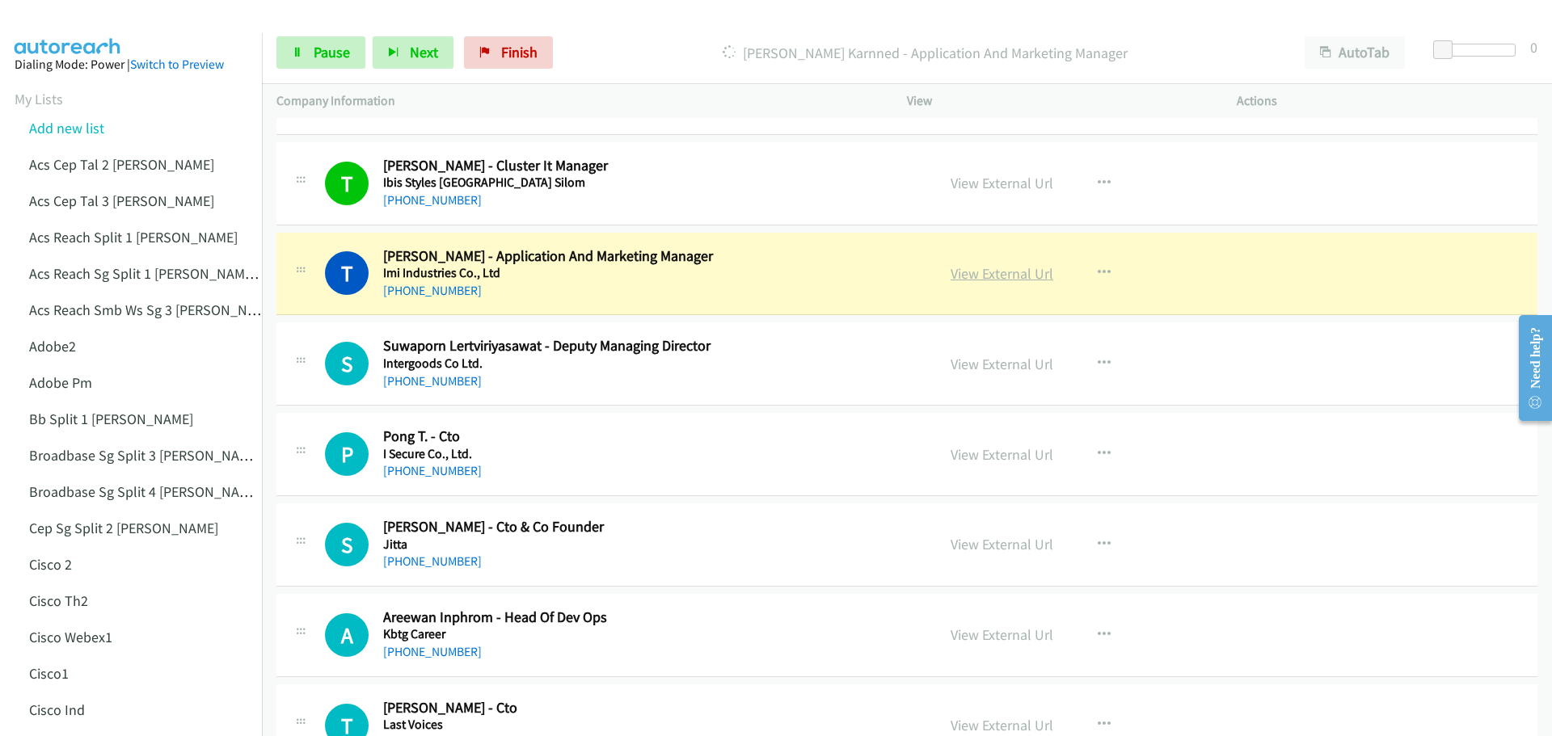
click at [985, 272] on link "View External Url" at bounding box center [1001, 273] width 103 height 19
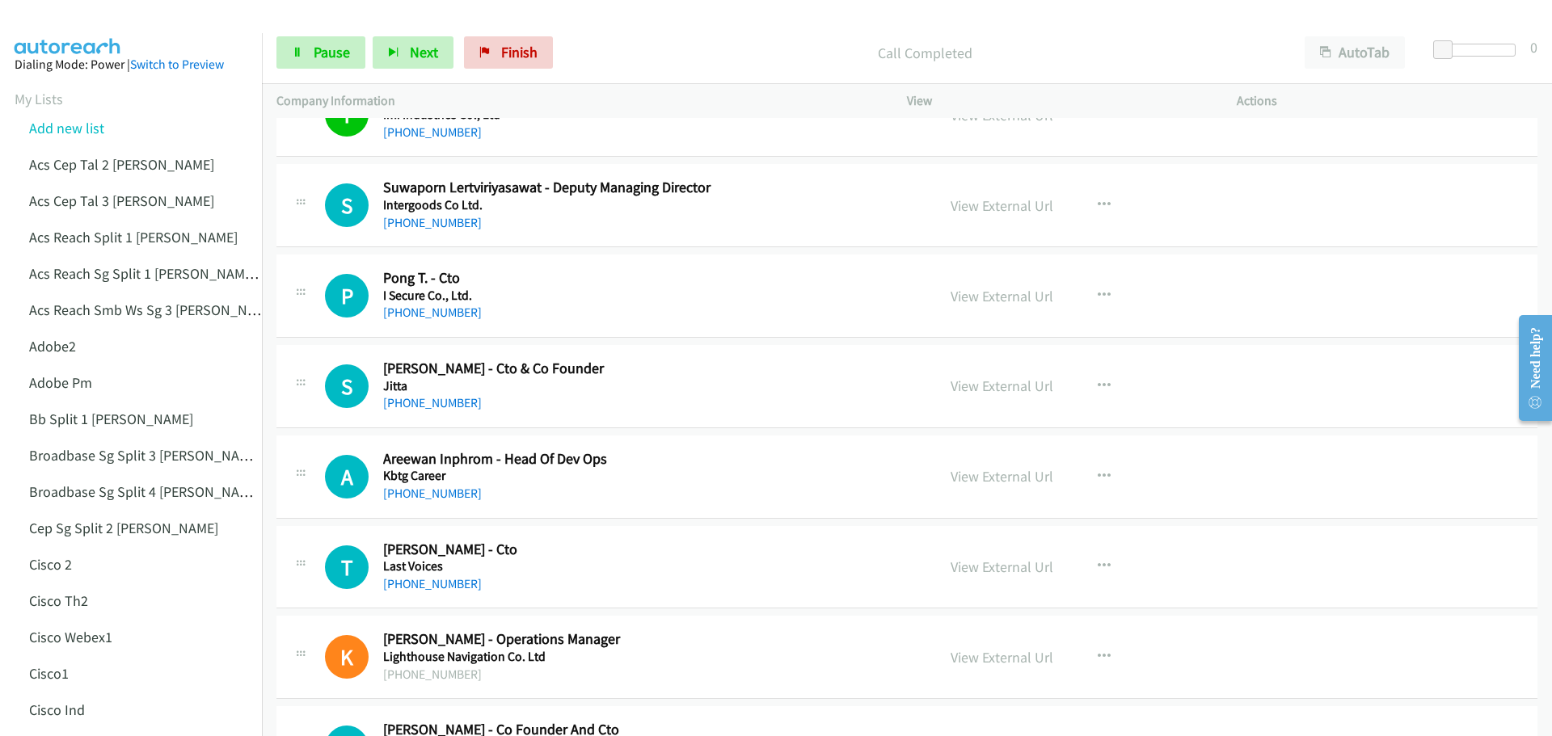
scroll to position [3394, 0]
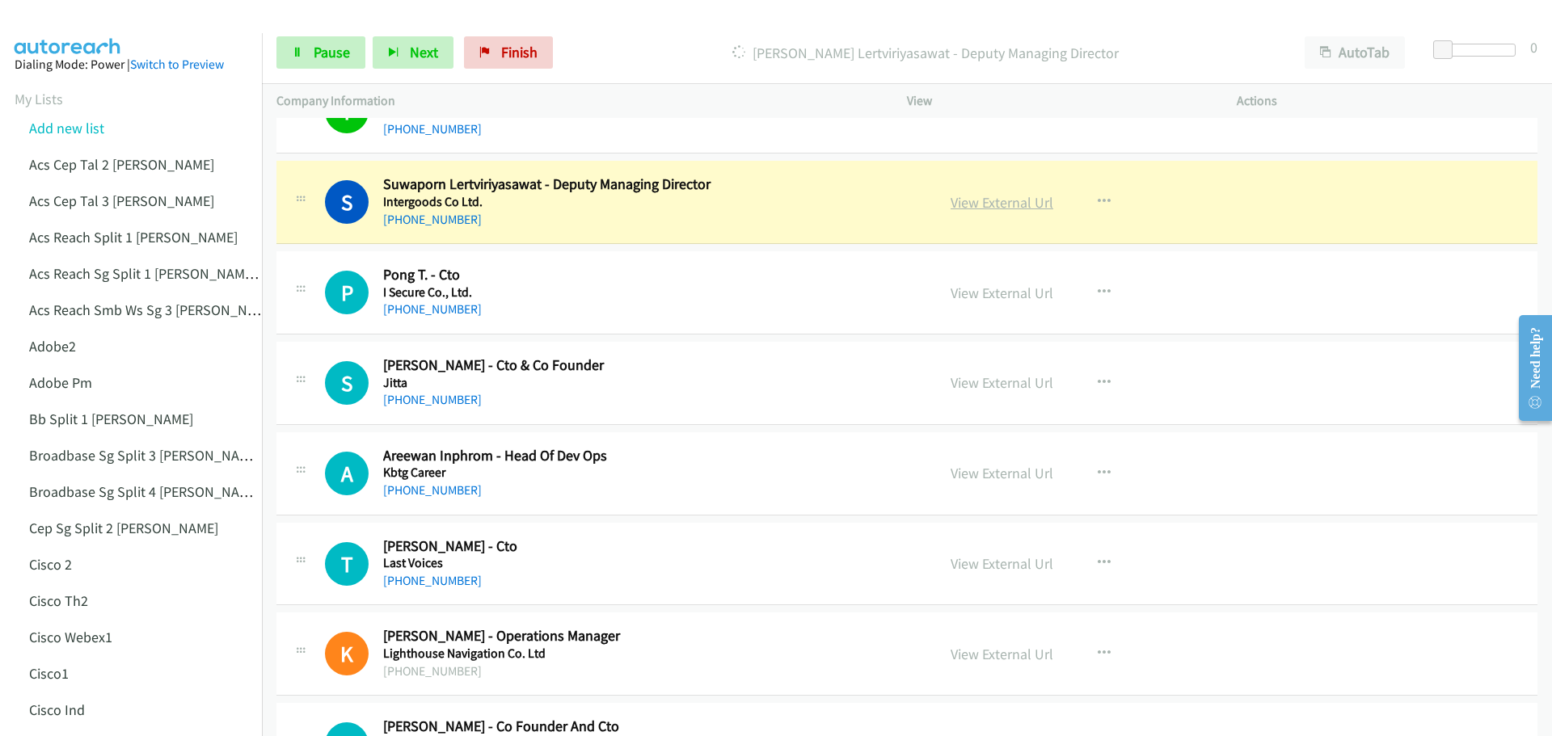
click at [989, 199] on link "View External Url" at bounding box center [1001, 202] width 103 height 19
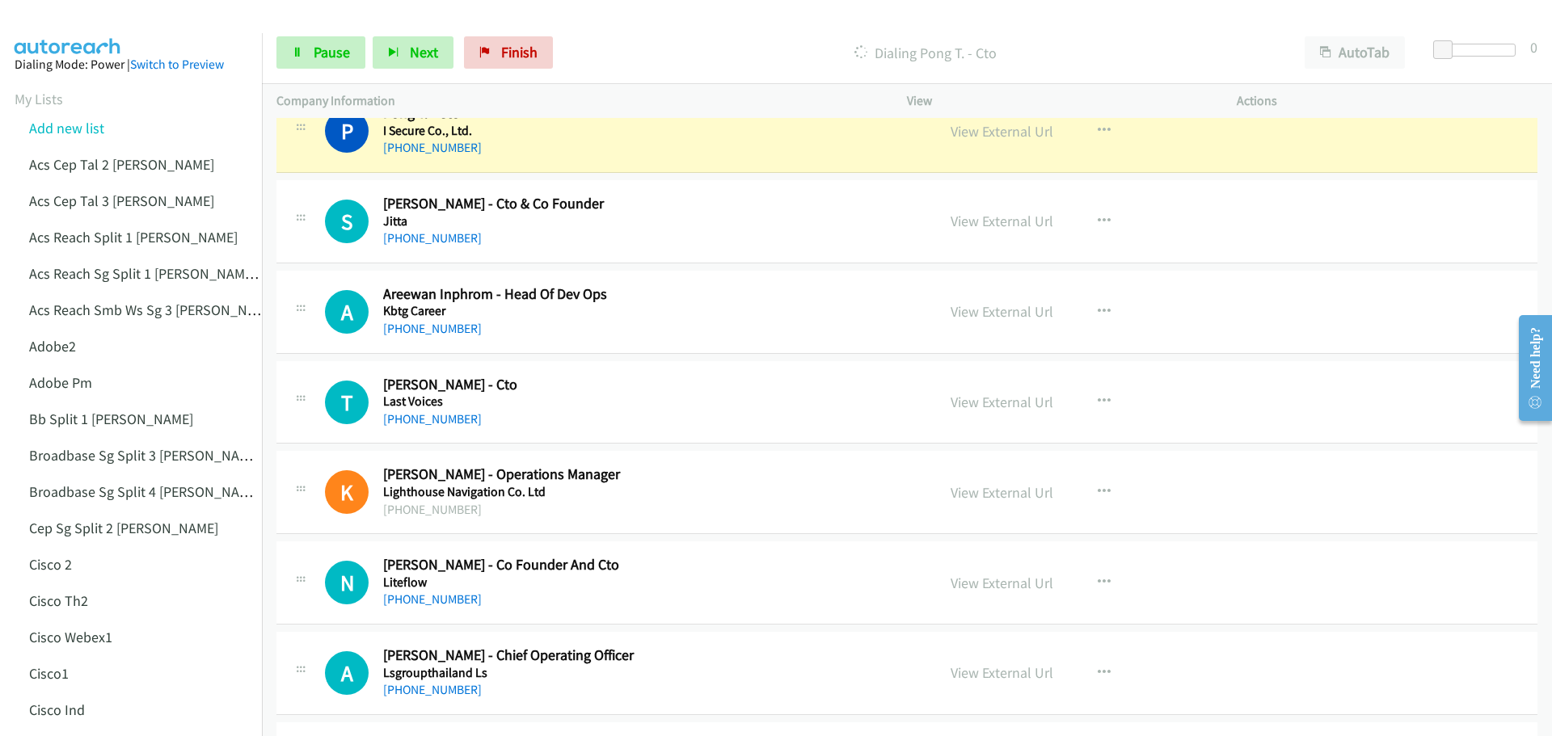
scroll to position [3475, 0]
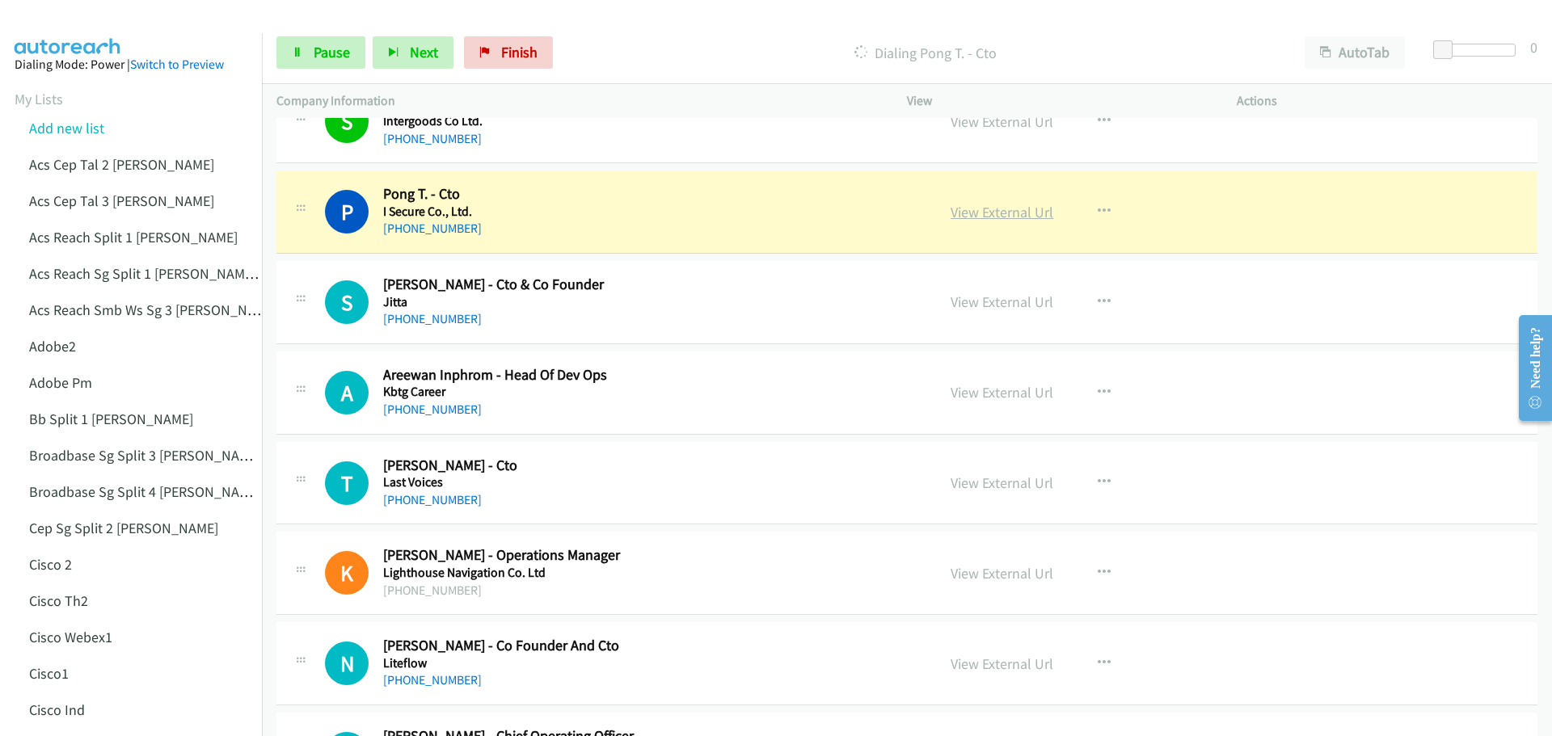
click at [992, 209] on link "View External Url" at bounding box center [1001, 212] width 103 height 19
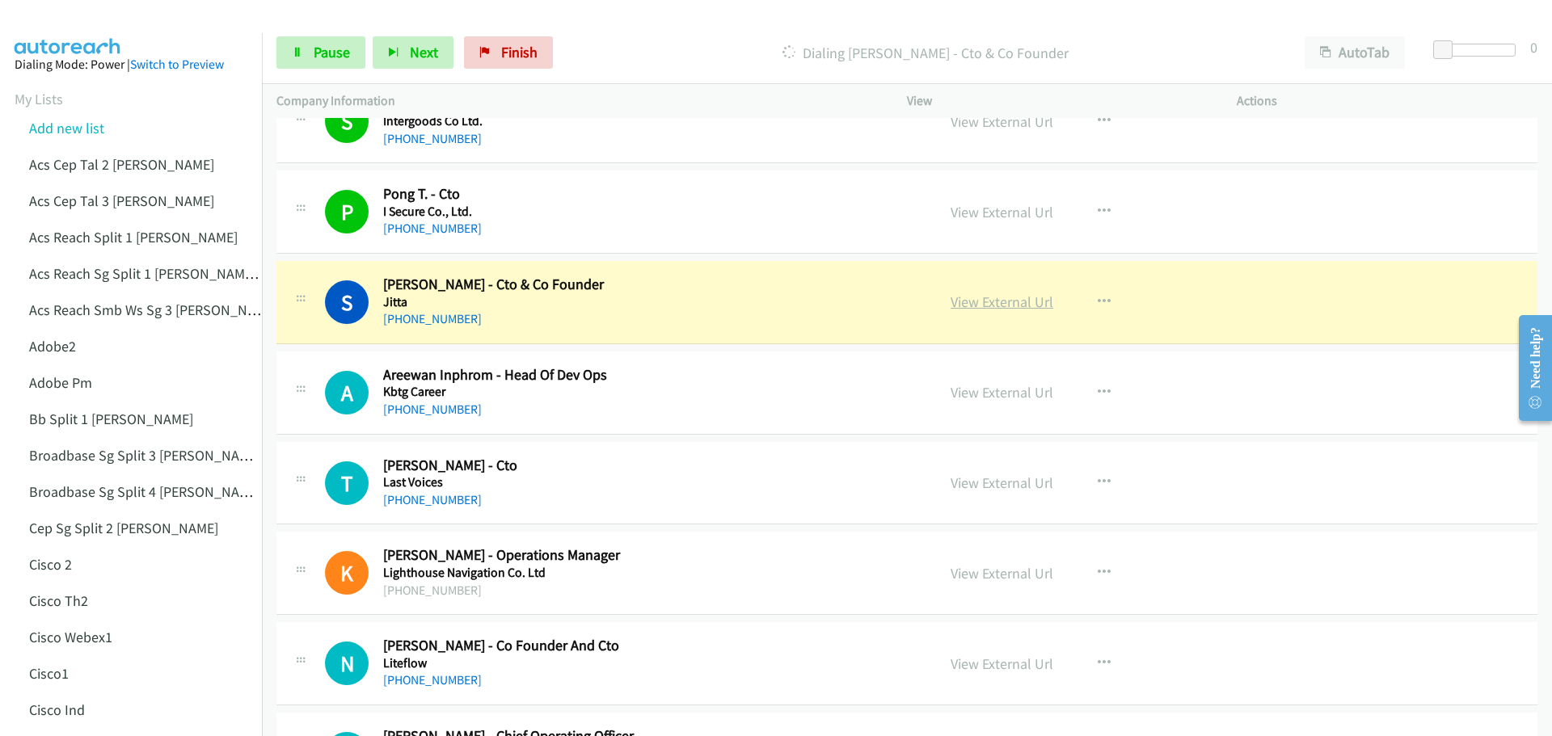
click at [990, 300] on link "View External Url" at bounding box center [1001, 302] width 103 height 19
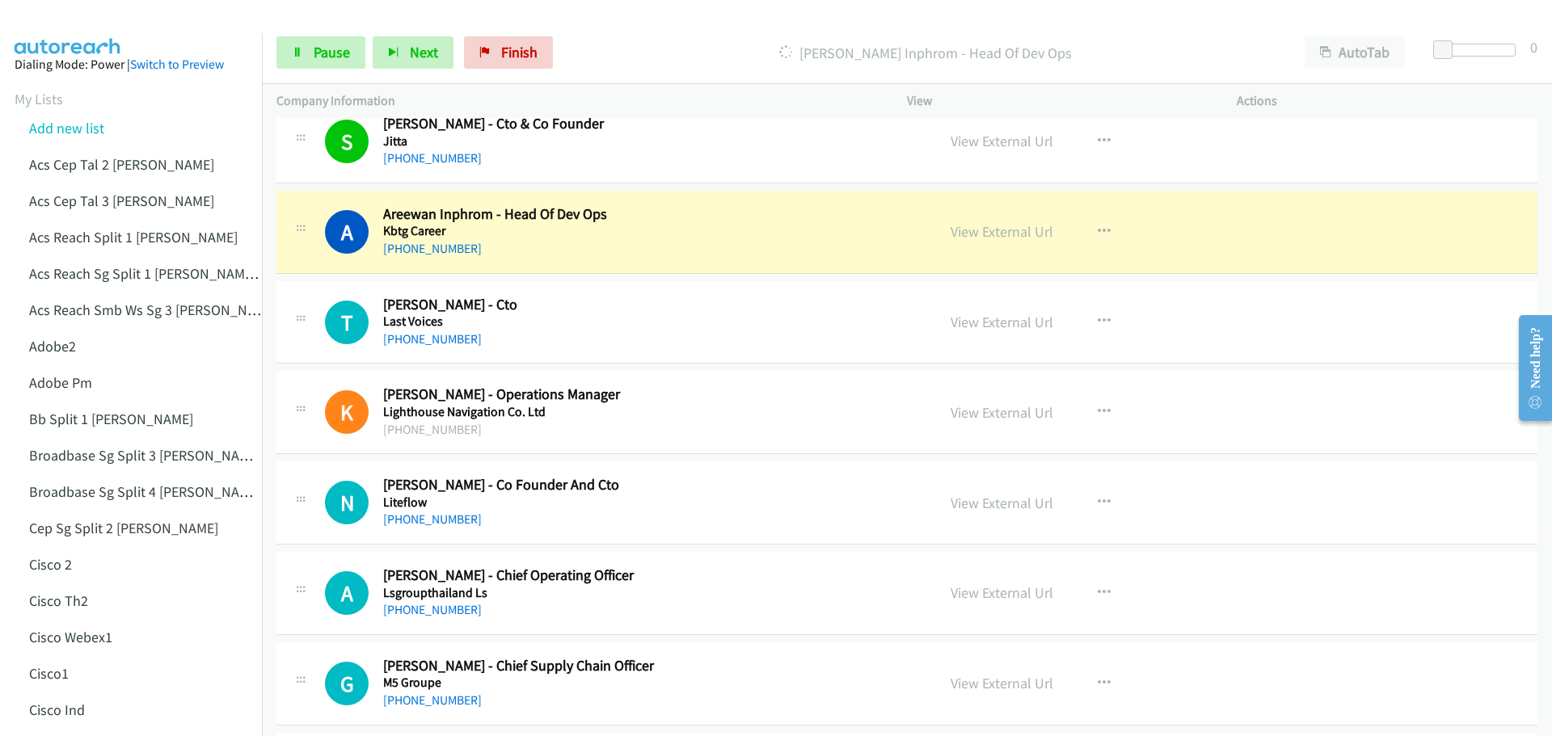
scroll to position [3637, 0]
click at [990, 233] on link "View External Url" at bounding box center [1001, 230] width 103 height 19
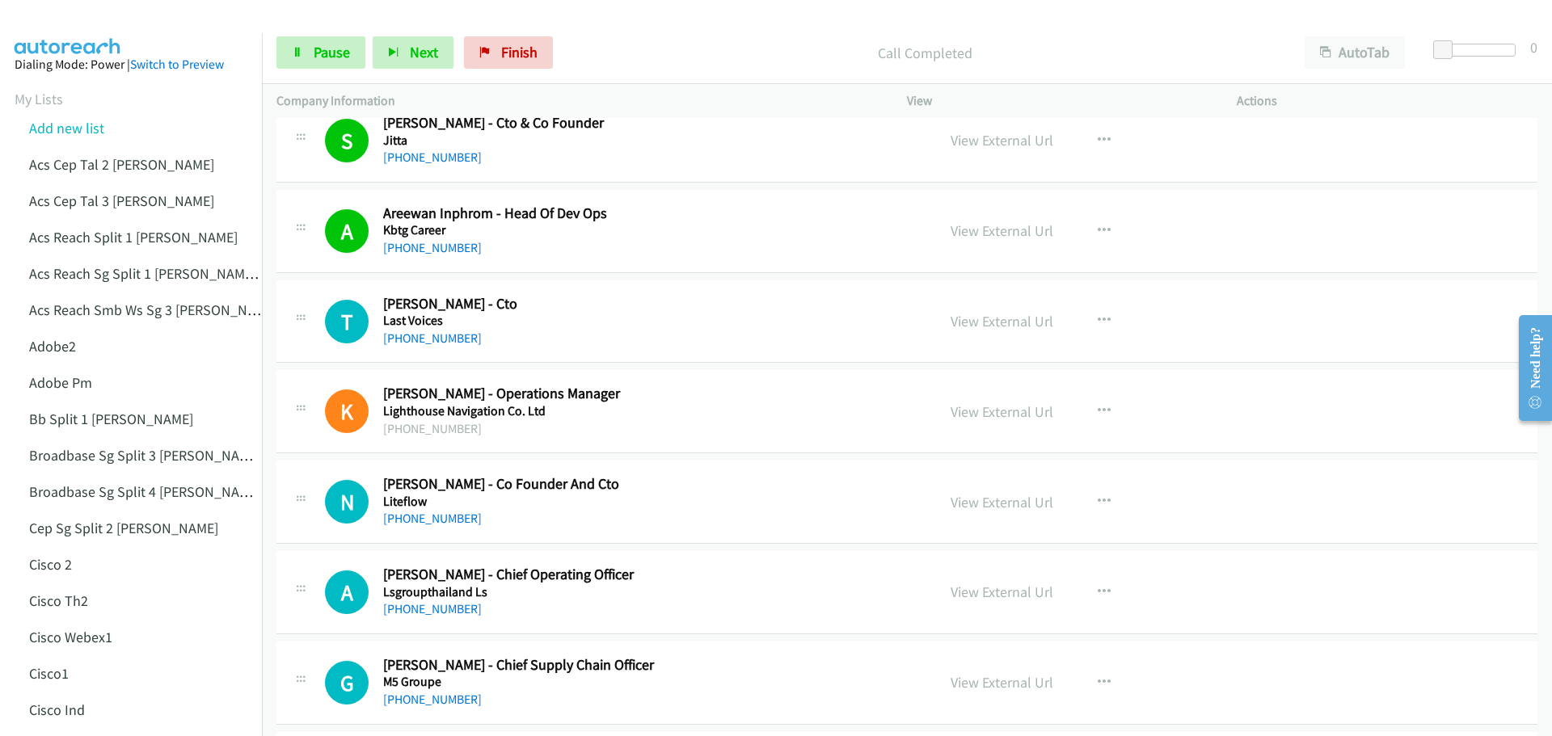
scroll to position [3718, 0]
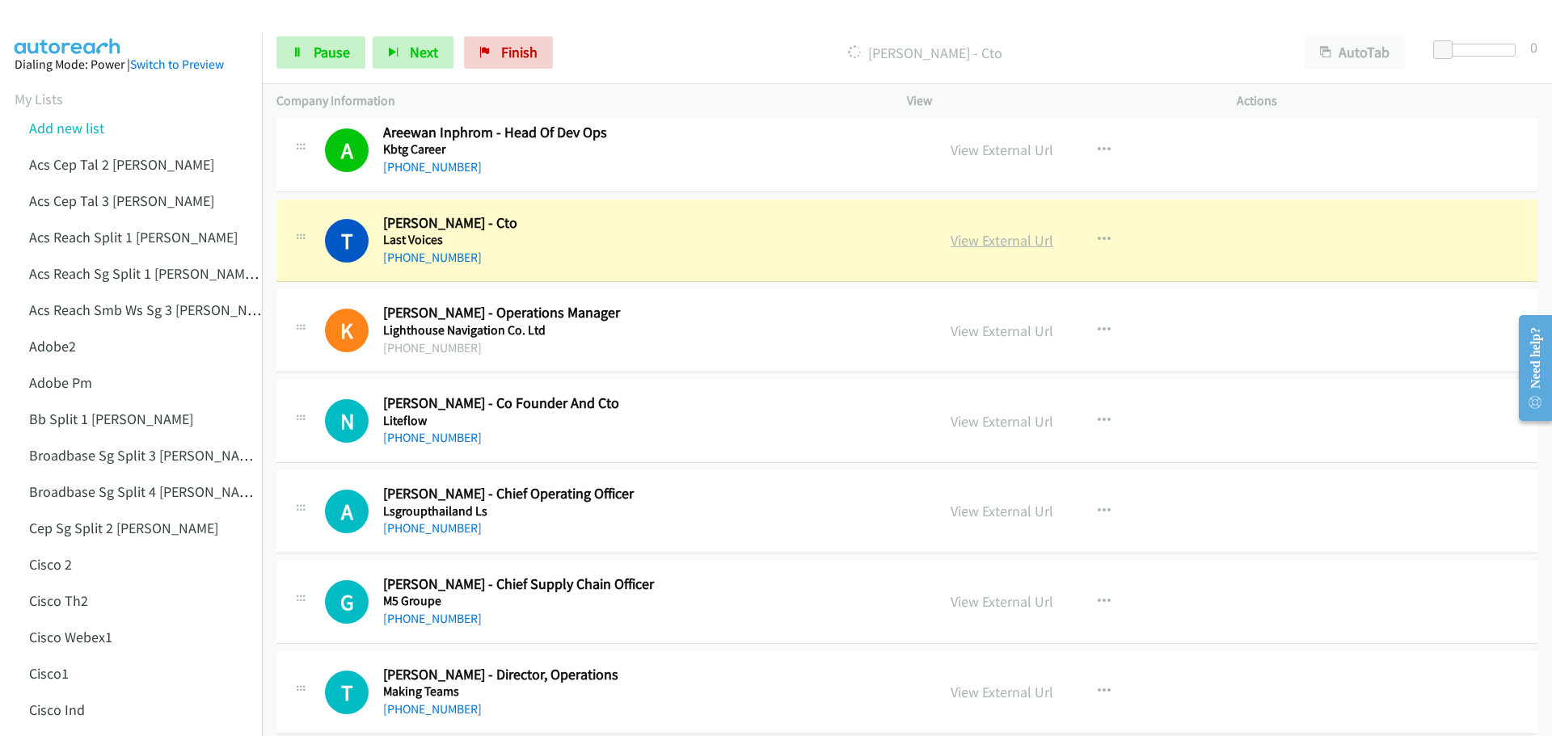
click at [961, 246] on link "View External Url" at bounding box center [1001, 240] width 103 height 19
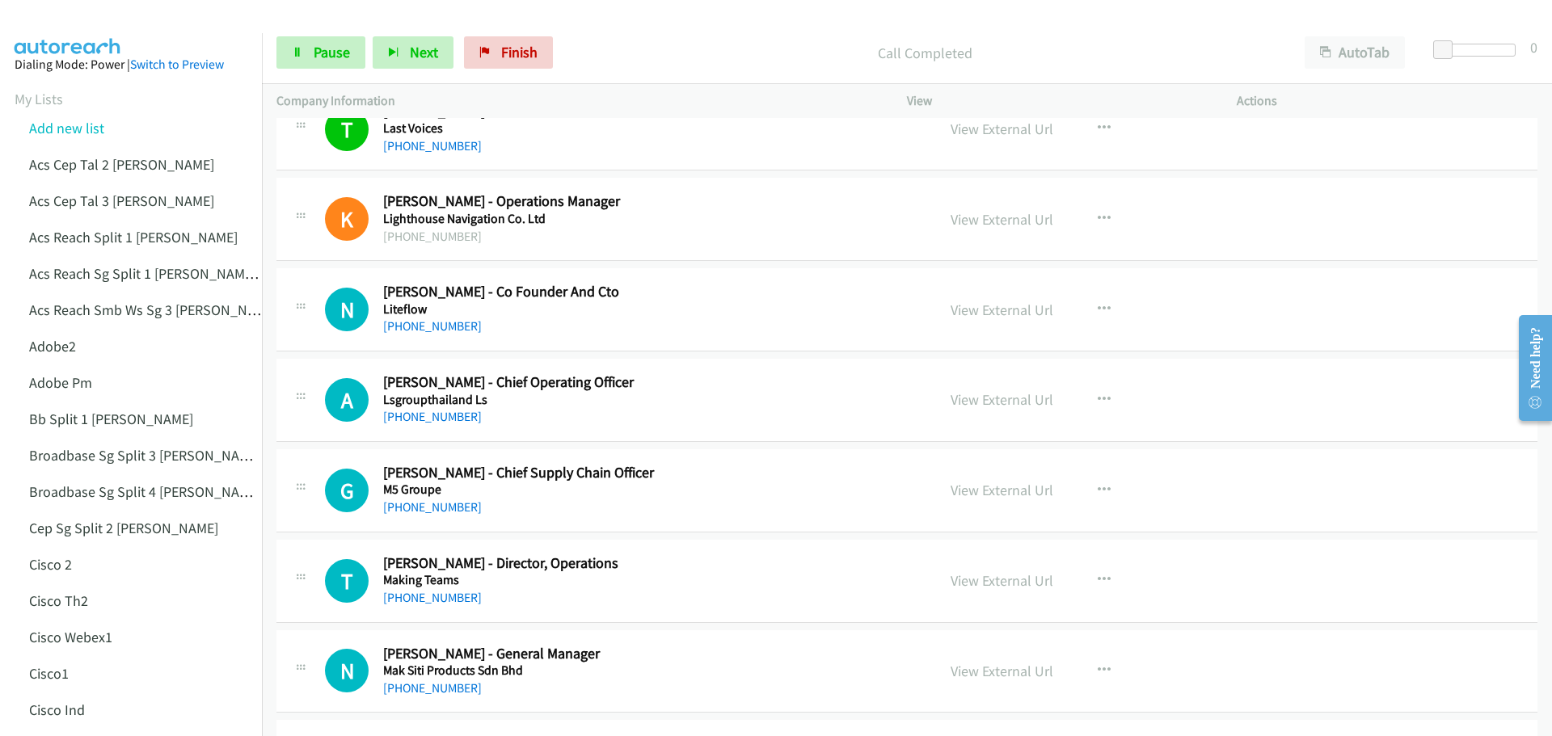
scroll to position [3879, 0]
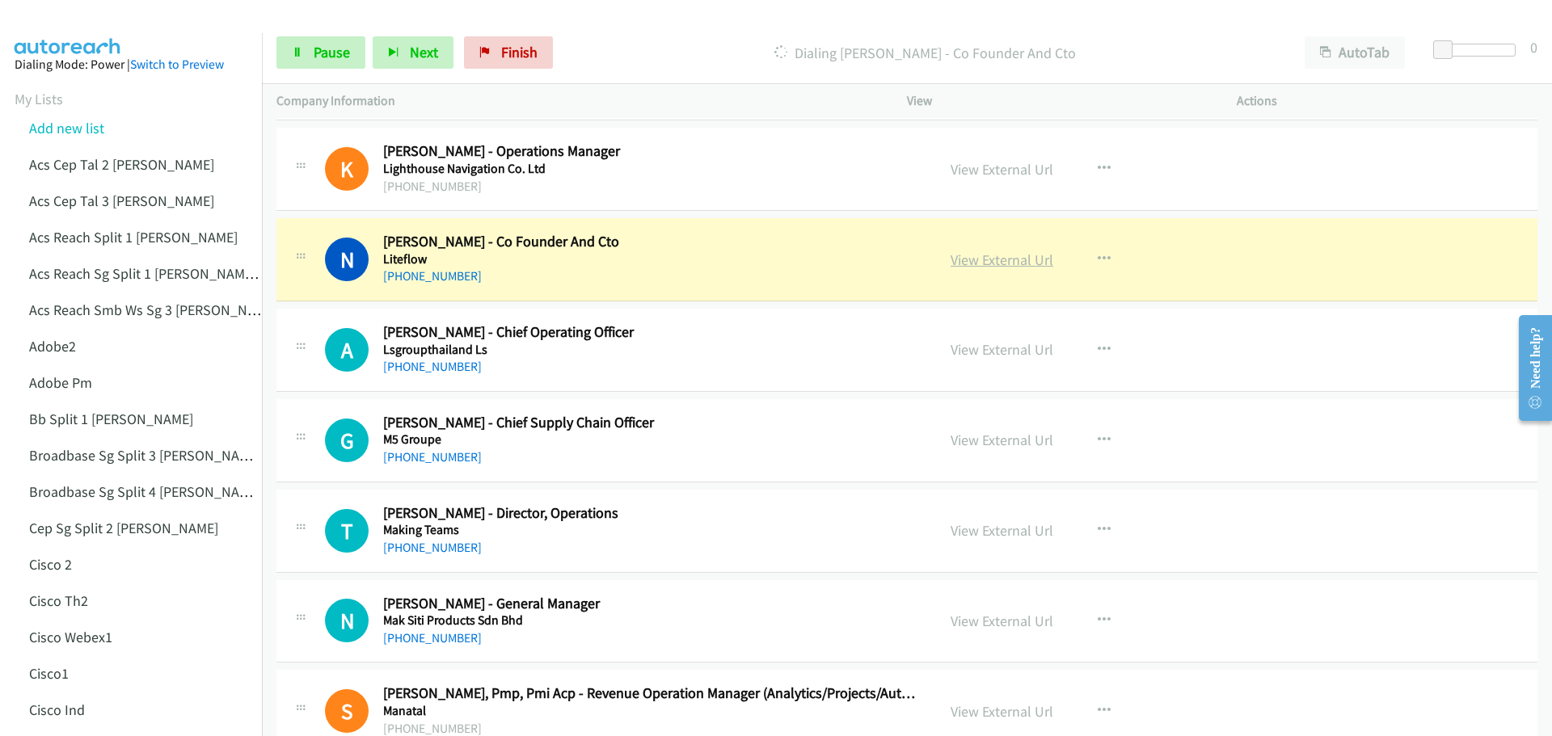
click at [984, 256] on link "View External Url" at bounding box center [1001, 260] width 103 height 19
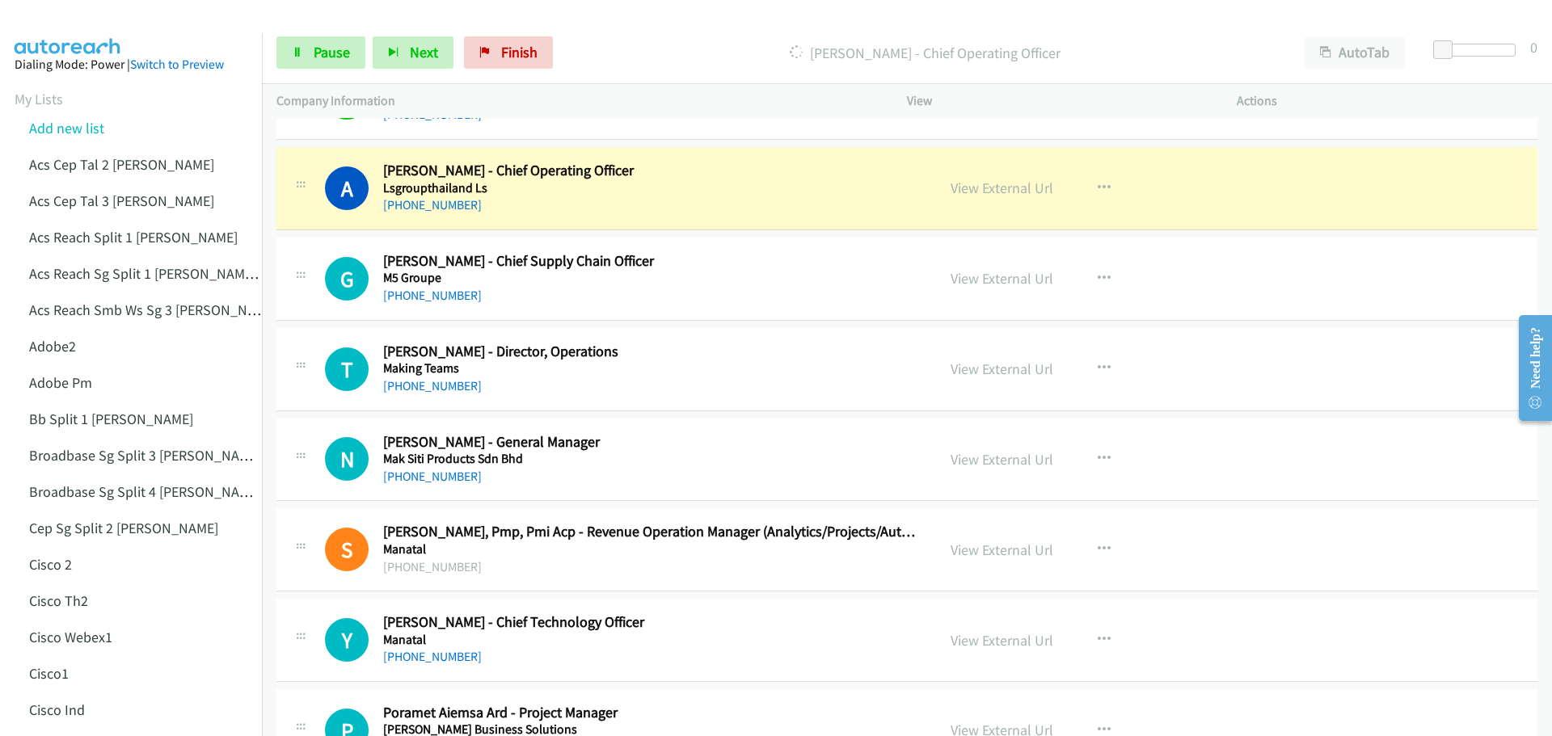
scroll to position [3960, 0]
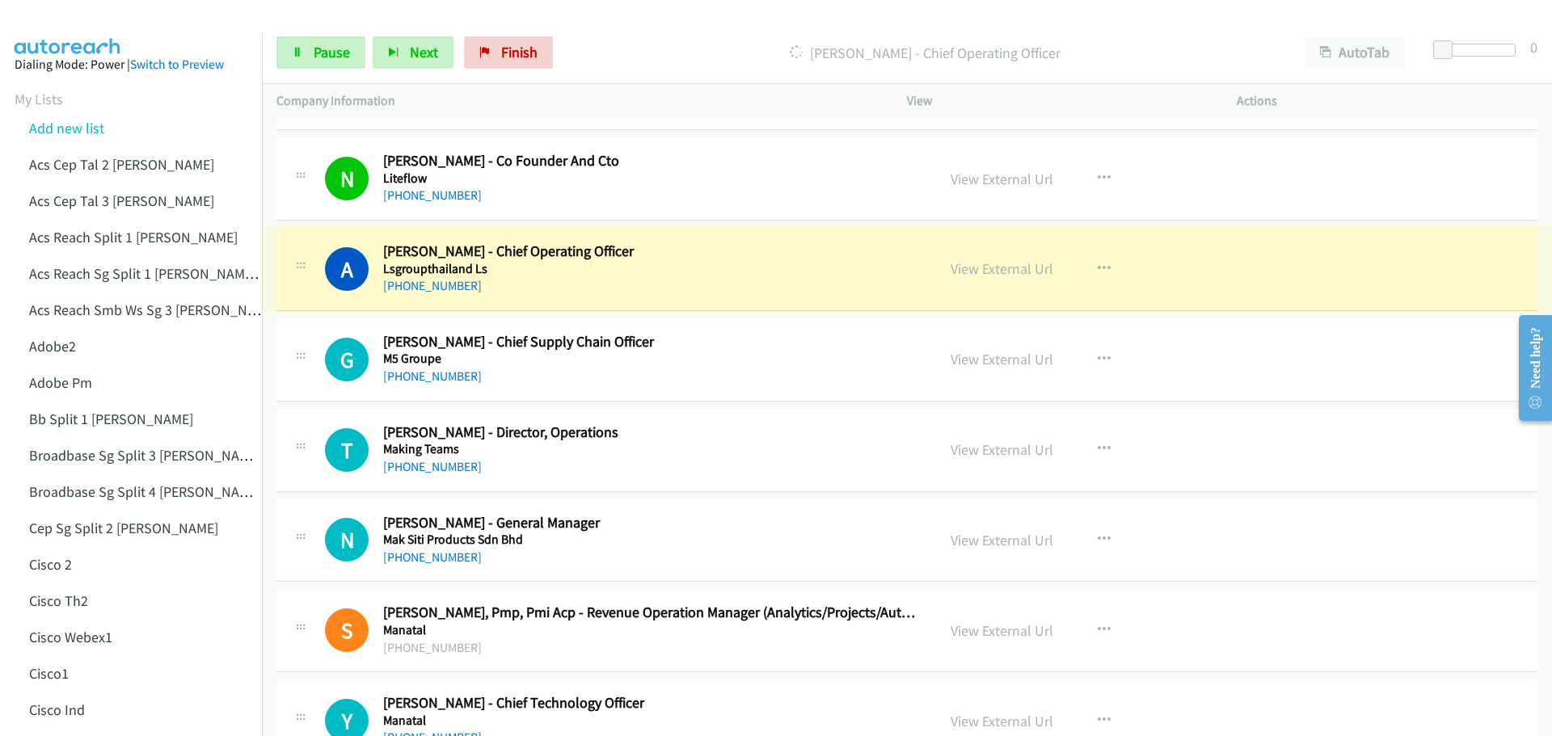
click at [991, 271] on link "View External Url" at bounding box center [1001, 268] width 103 height 19
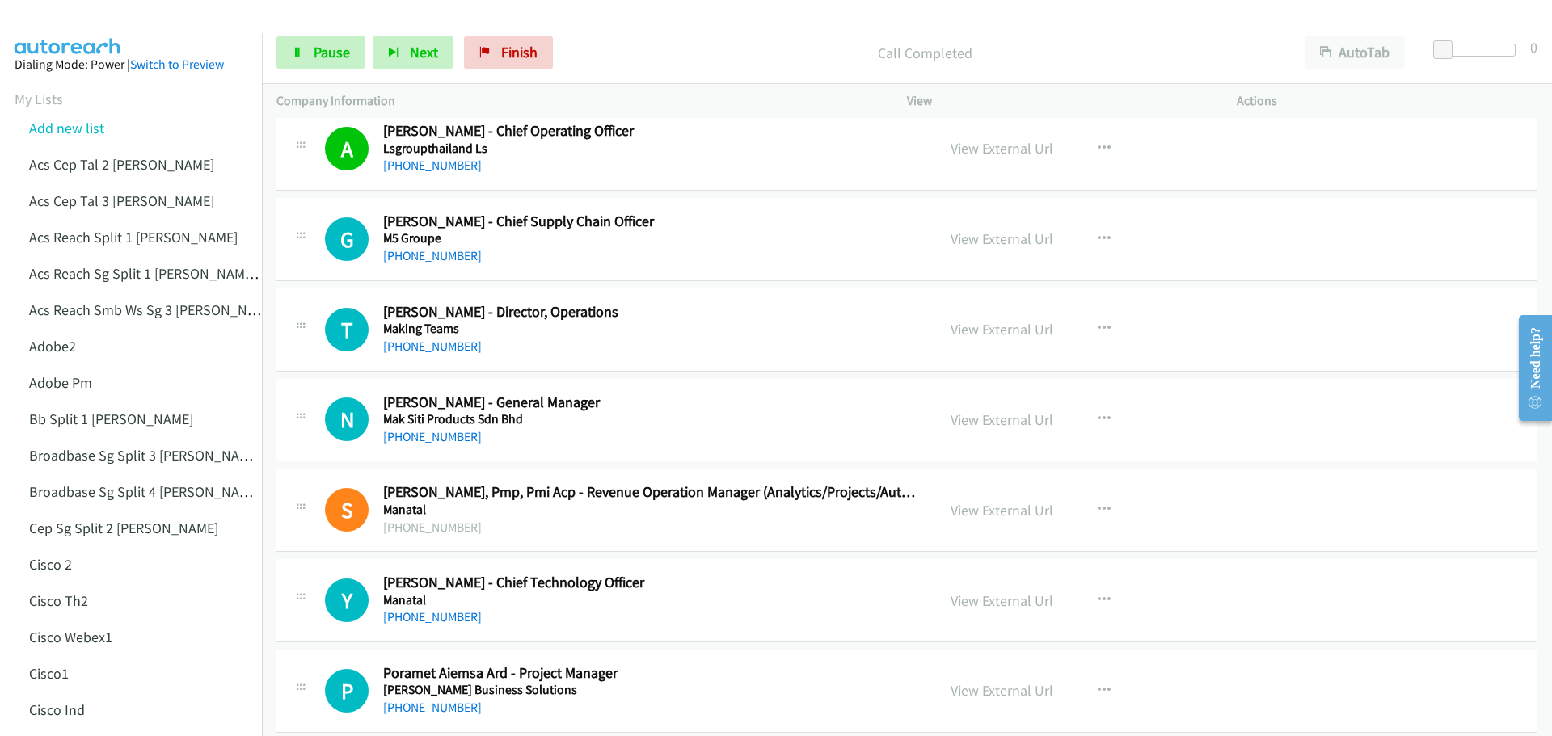
scroll to position [4122, 0]
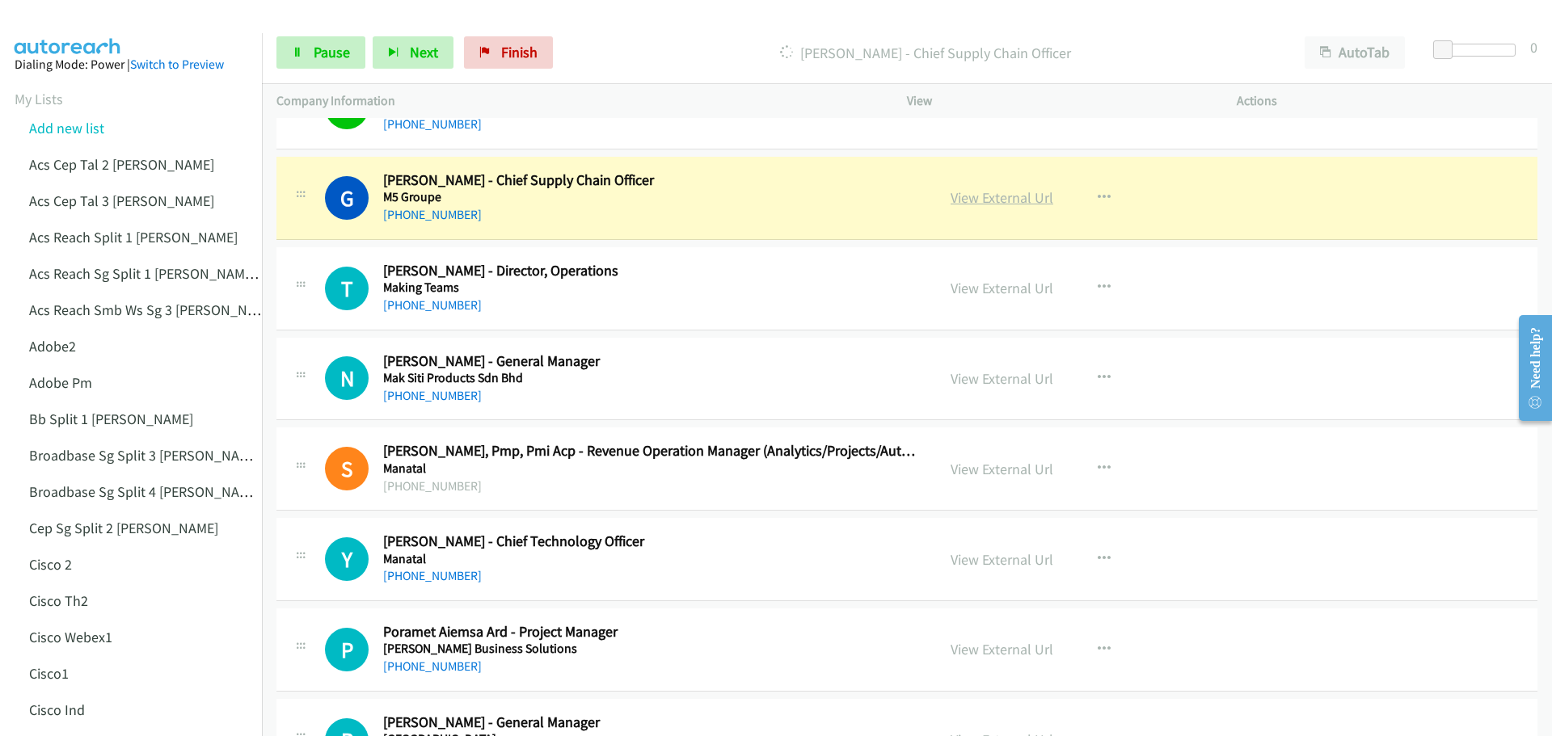
click at [1003, 192] on link "View External Url" at bounding box center [1001, 197] width 103 height 19
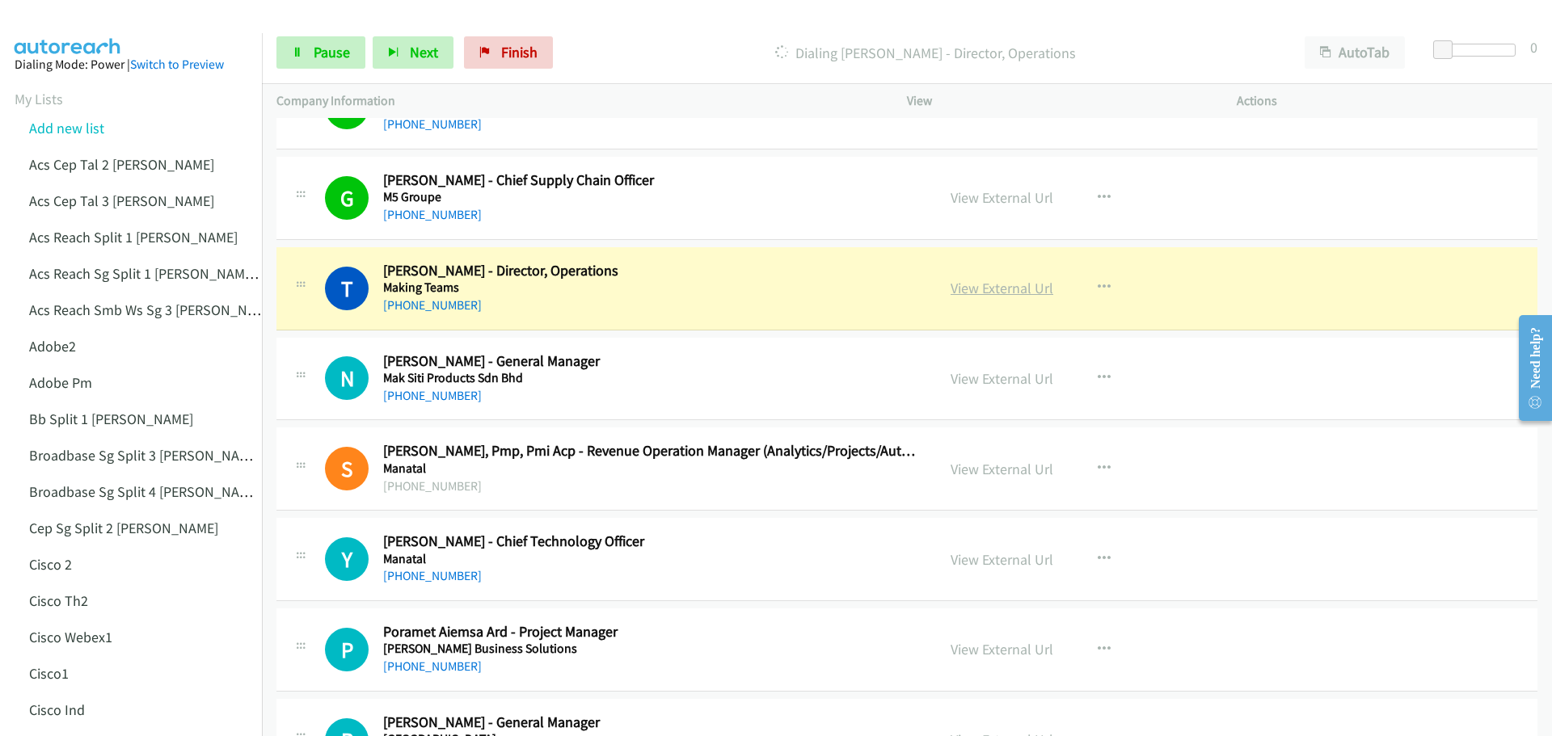
click at [1002, 289] on link "View External Url" at bounding box center [1001, 288] width 103 height 19
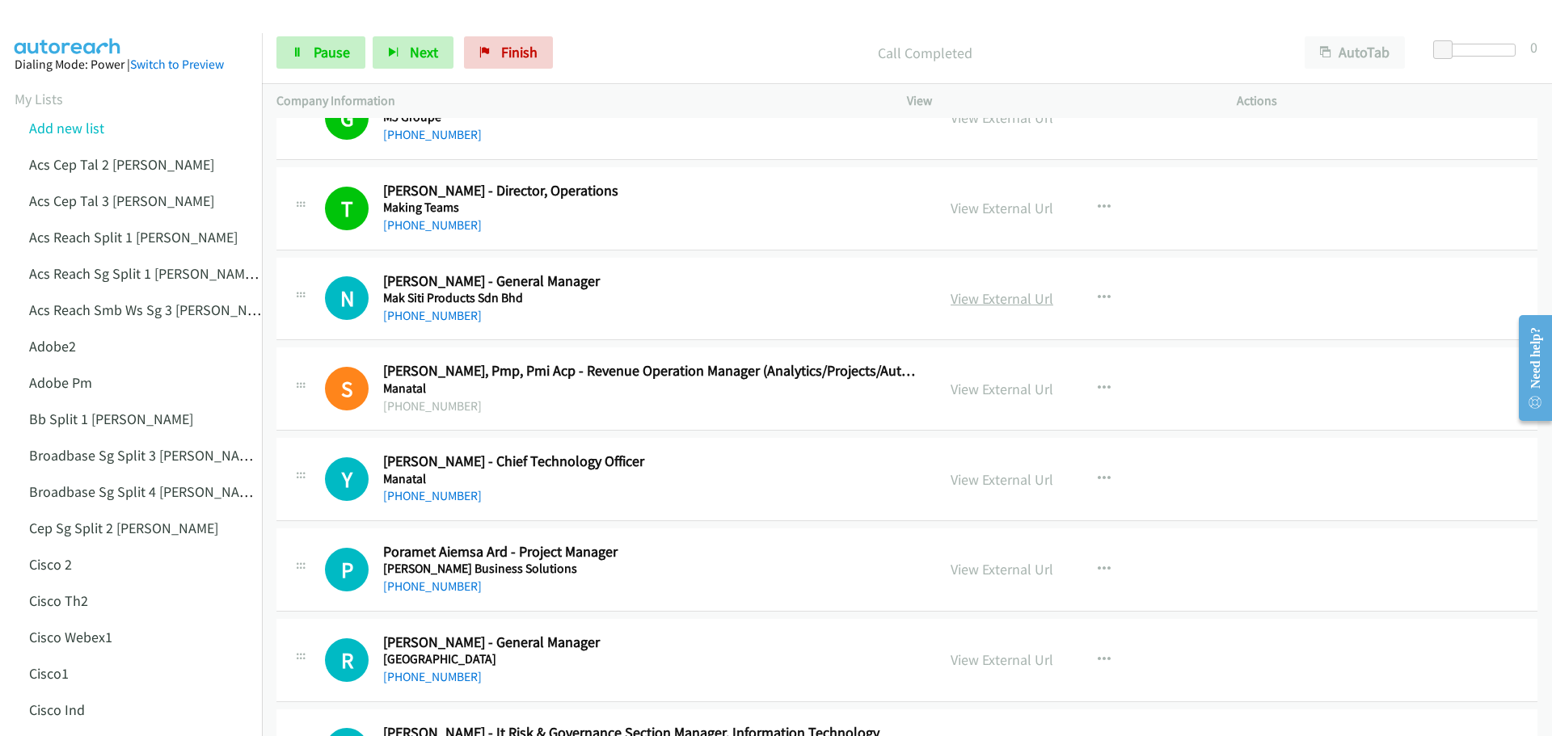
scroll to position [4203, 0]
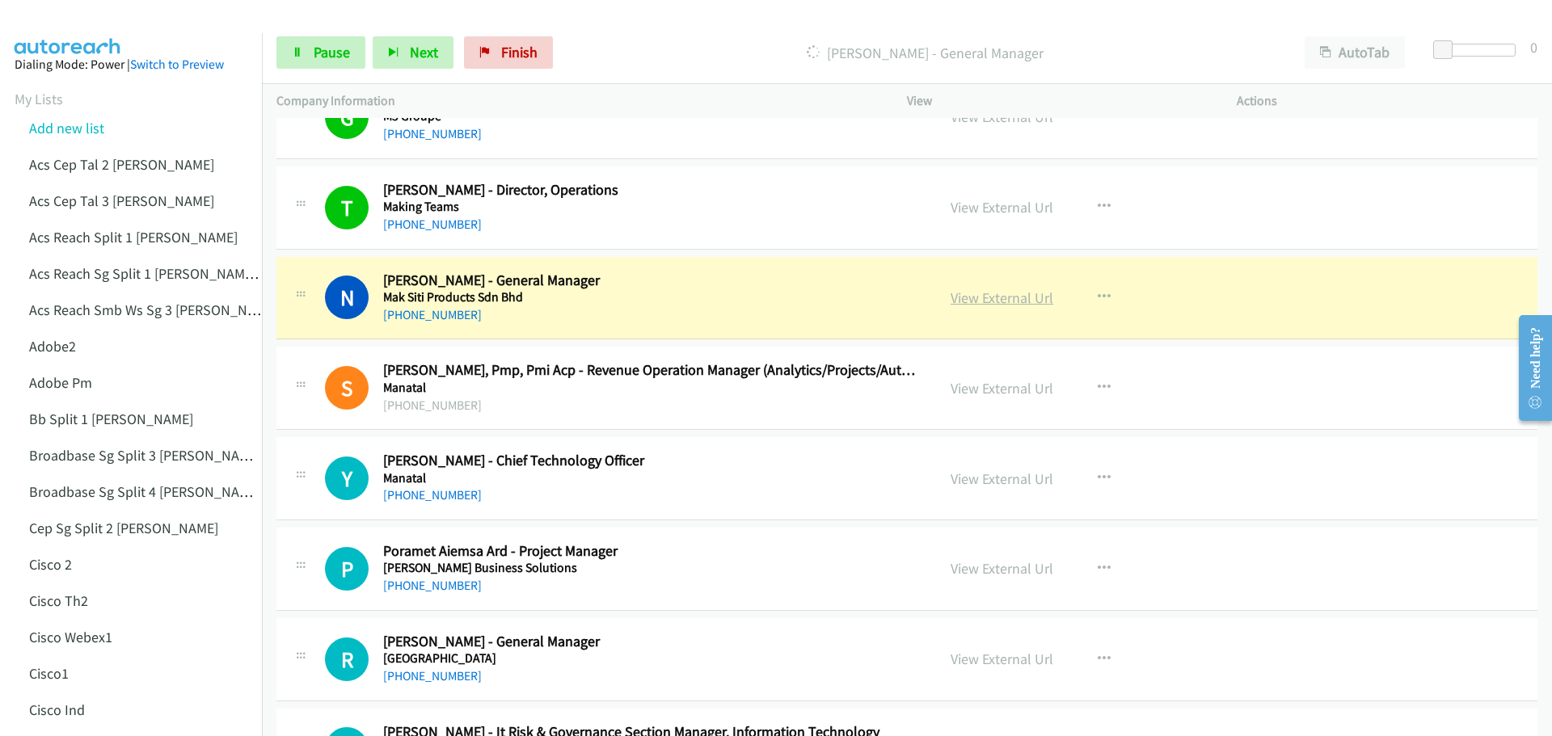
click at [994, 296] on link "View External Url" at bounding box center [1001, 298] width 103 height 19
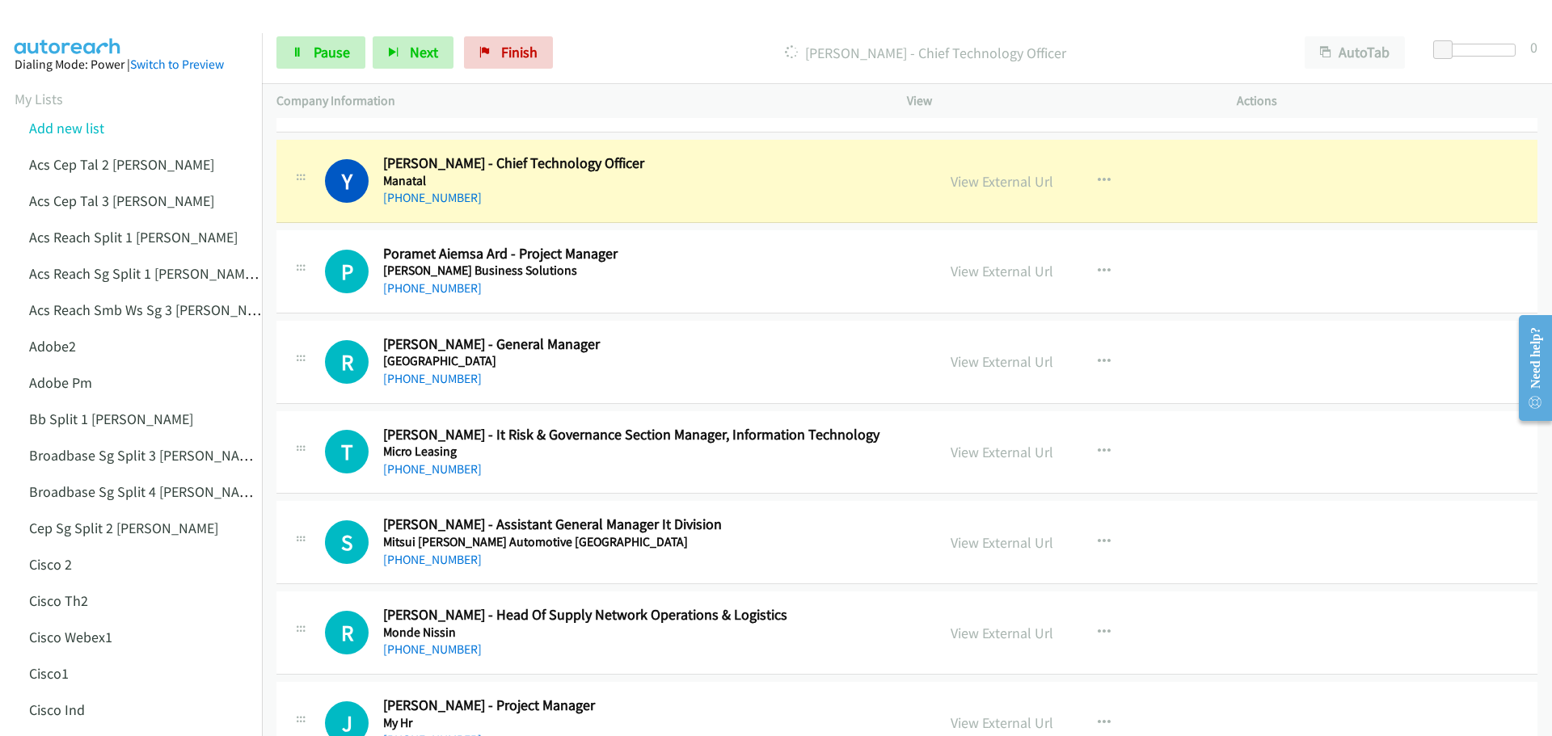
scroll to position [4526, 0]
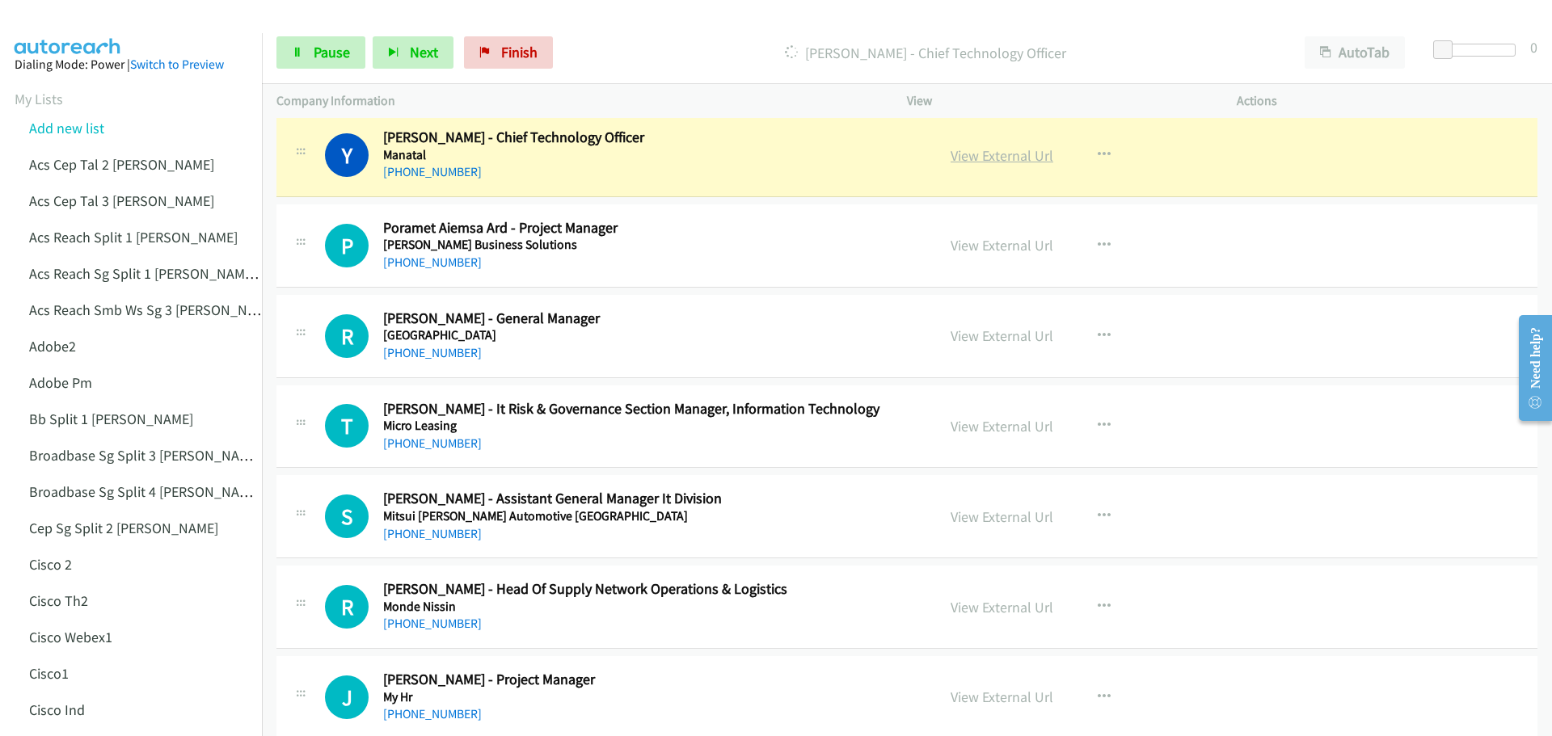
click at [988, 150] on link "View External Url" at bounding box center [1001, 155] width 103 height 19
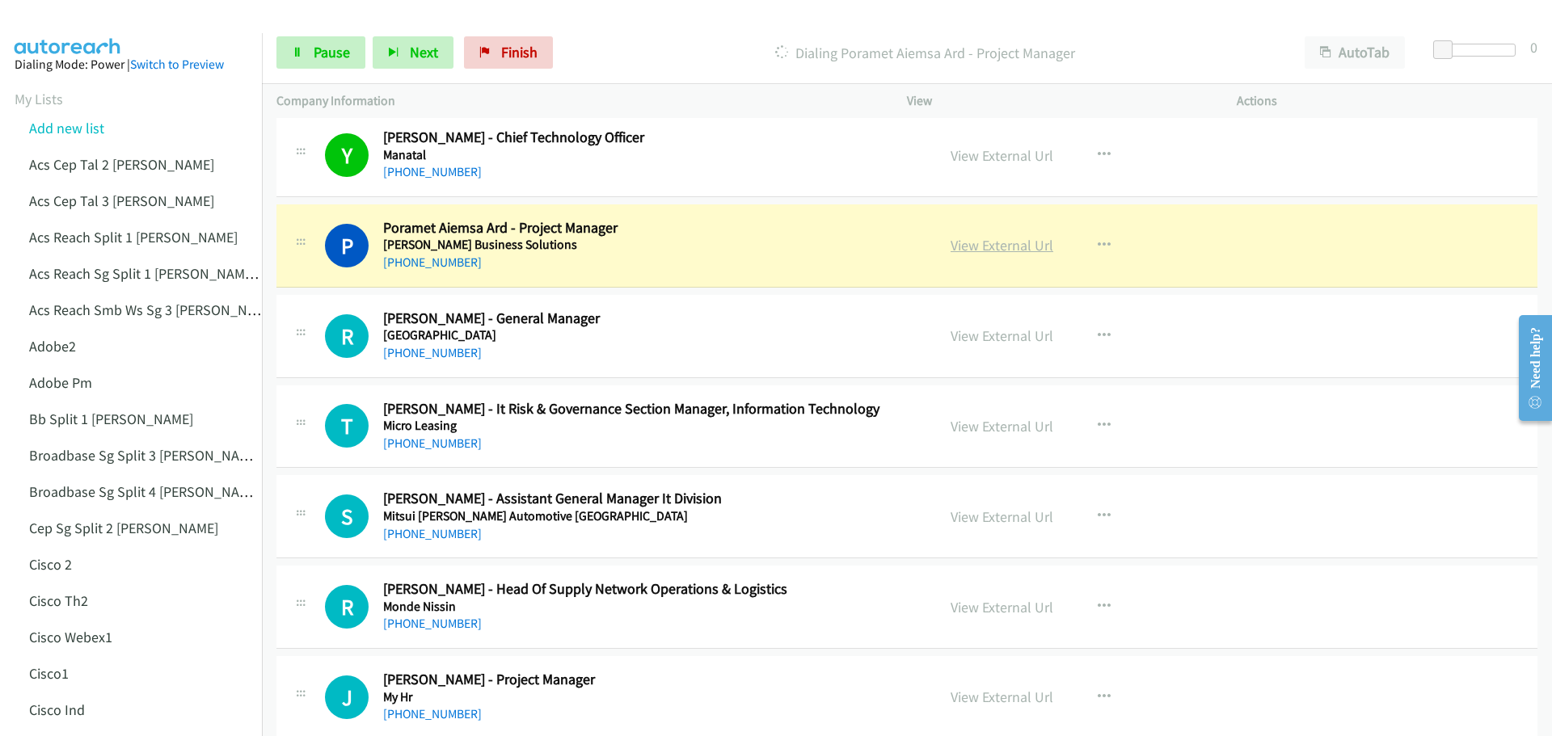
click at [1010, 247] on link "View External Url" at bounding box center [1001, 245] width 103 height 19
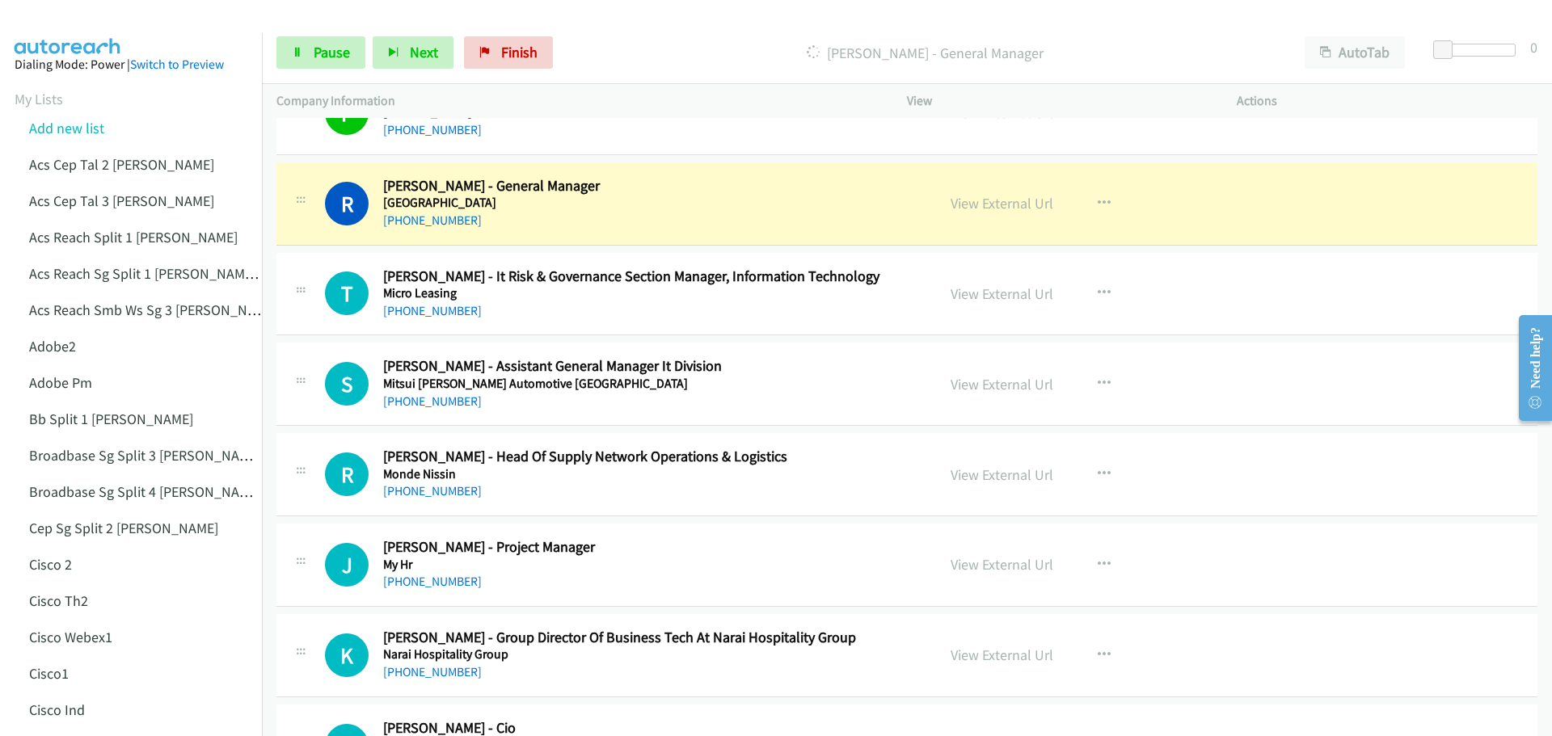
scroll to position [4688, 0]
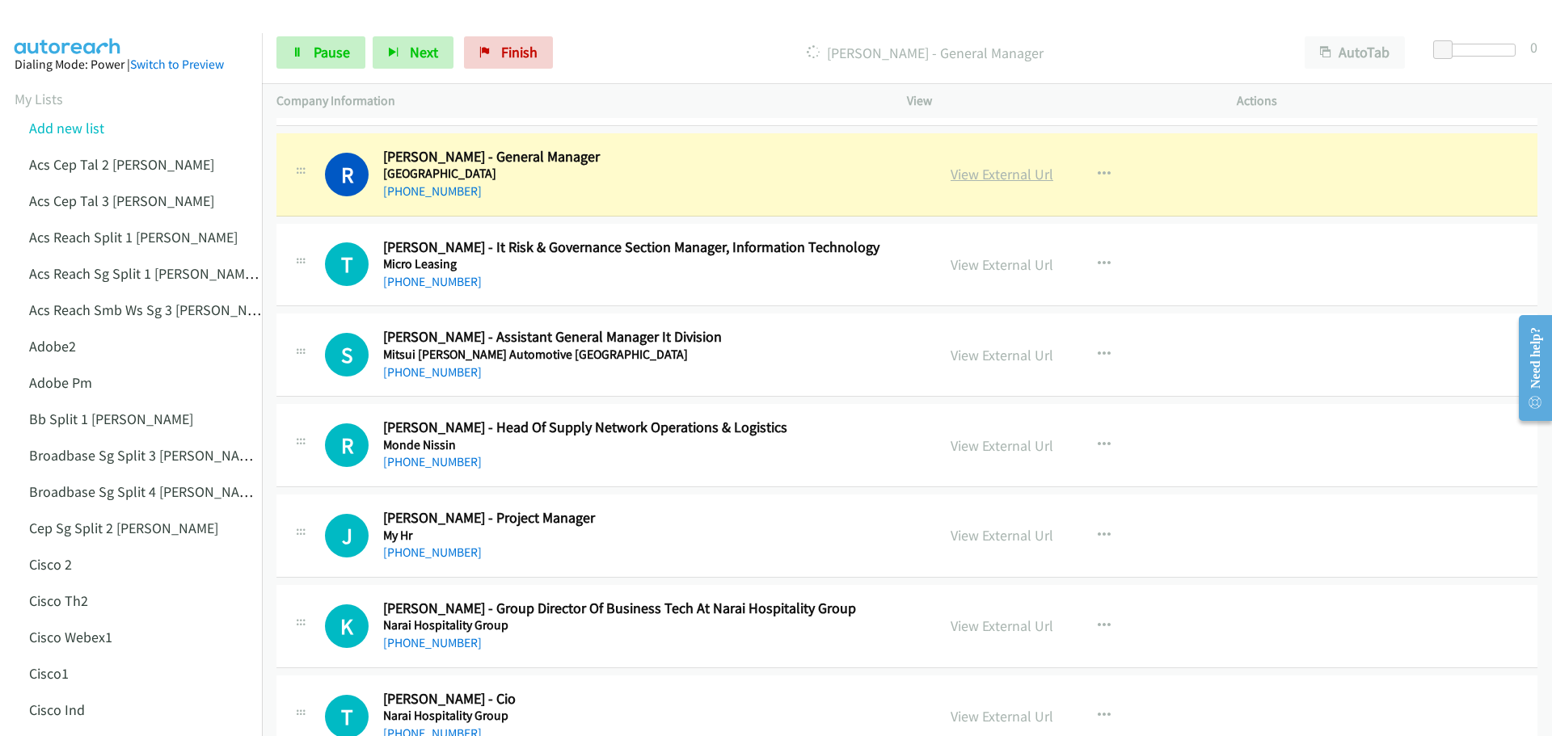
click at [1008, 173] on link "View External Url" at bounding box center [1001, 174] width 103 height 19
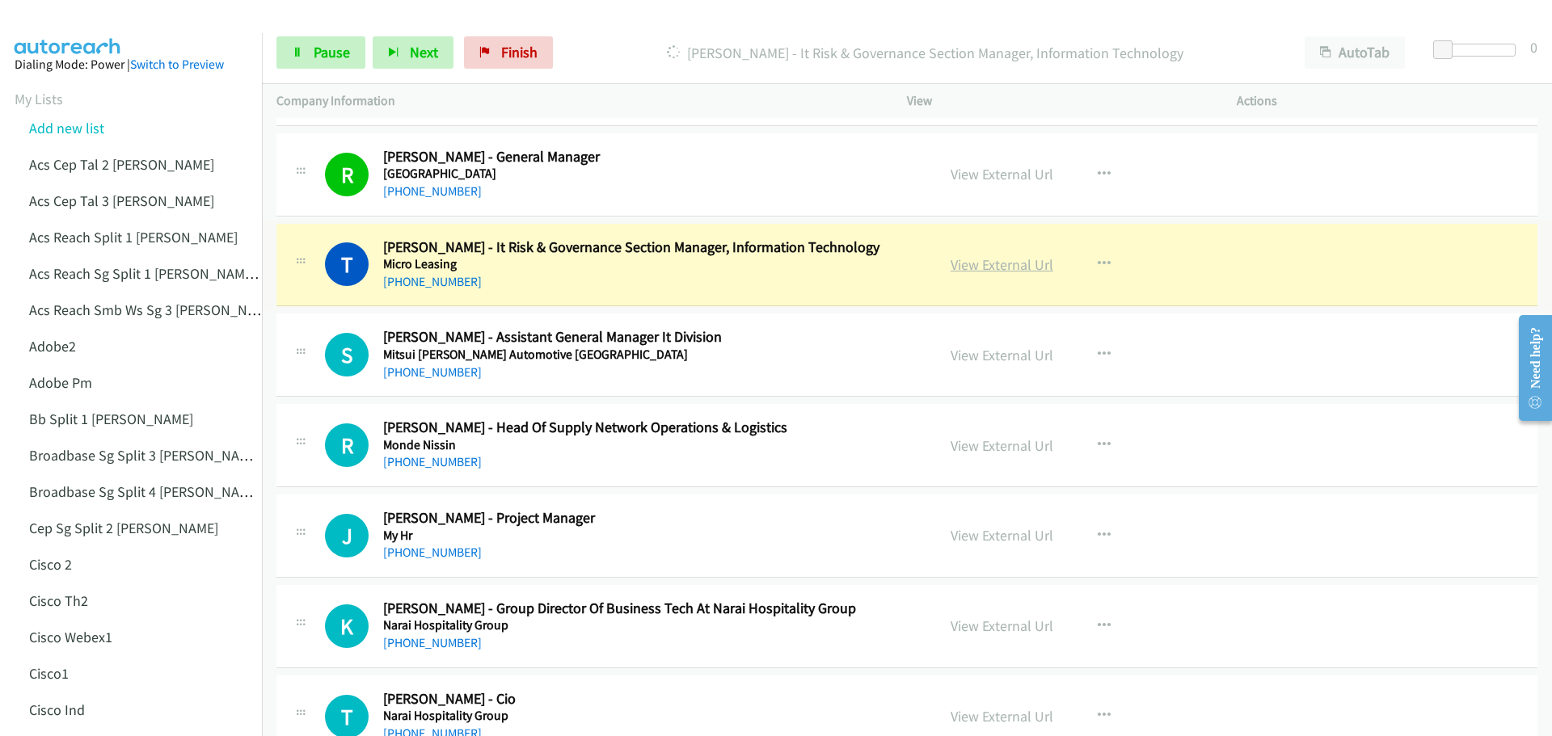
click at [985, 266] on link "View External Url" at bounding box center [1001, 264] width 103 height 19
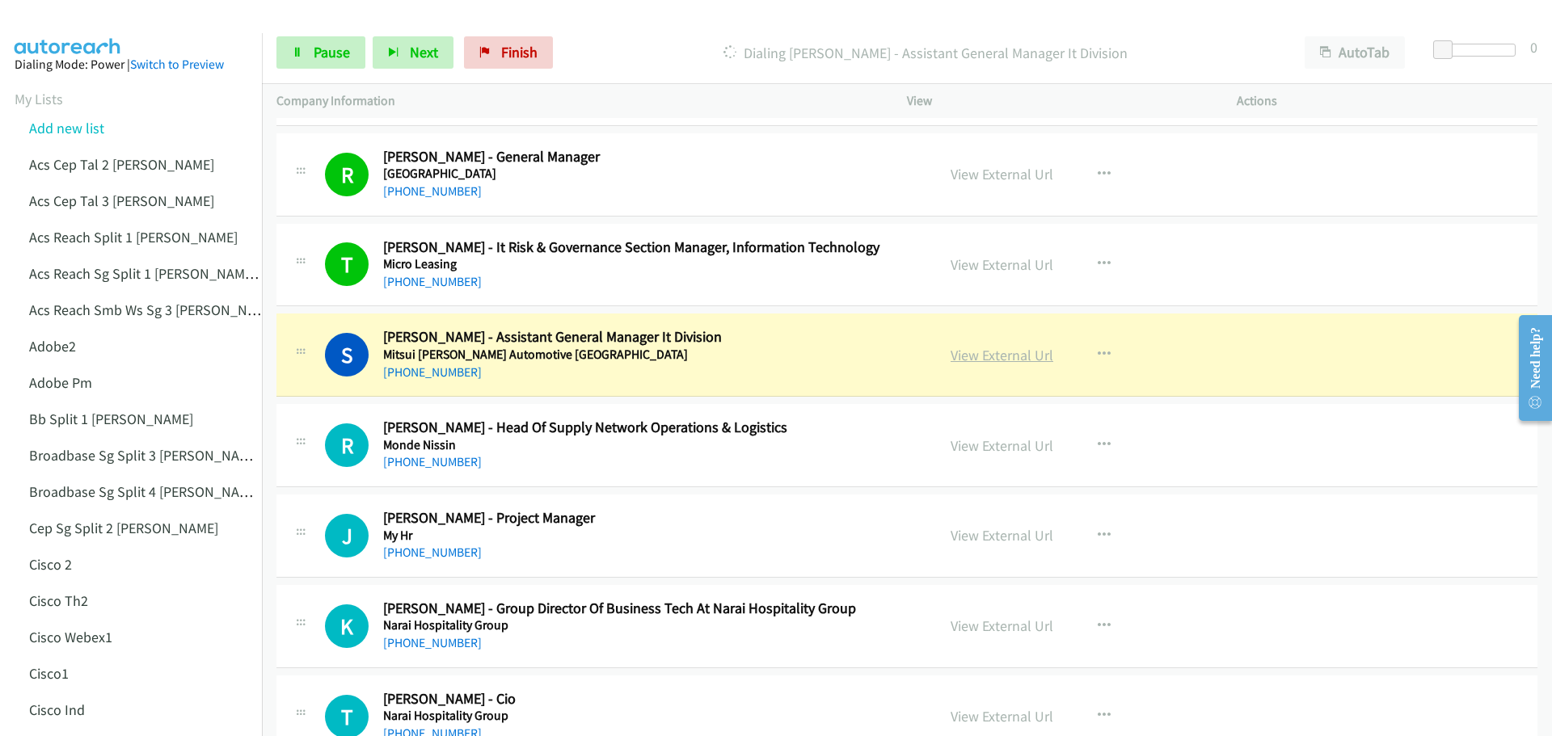
click at [962, 358] on link "View External Url" at bounding box center [1001, 355] width 103 height 19
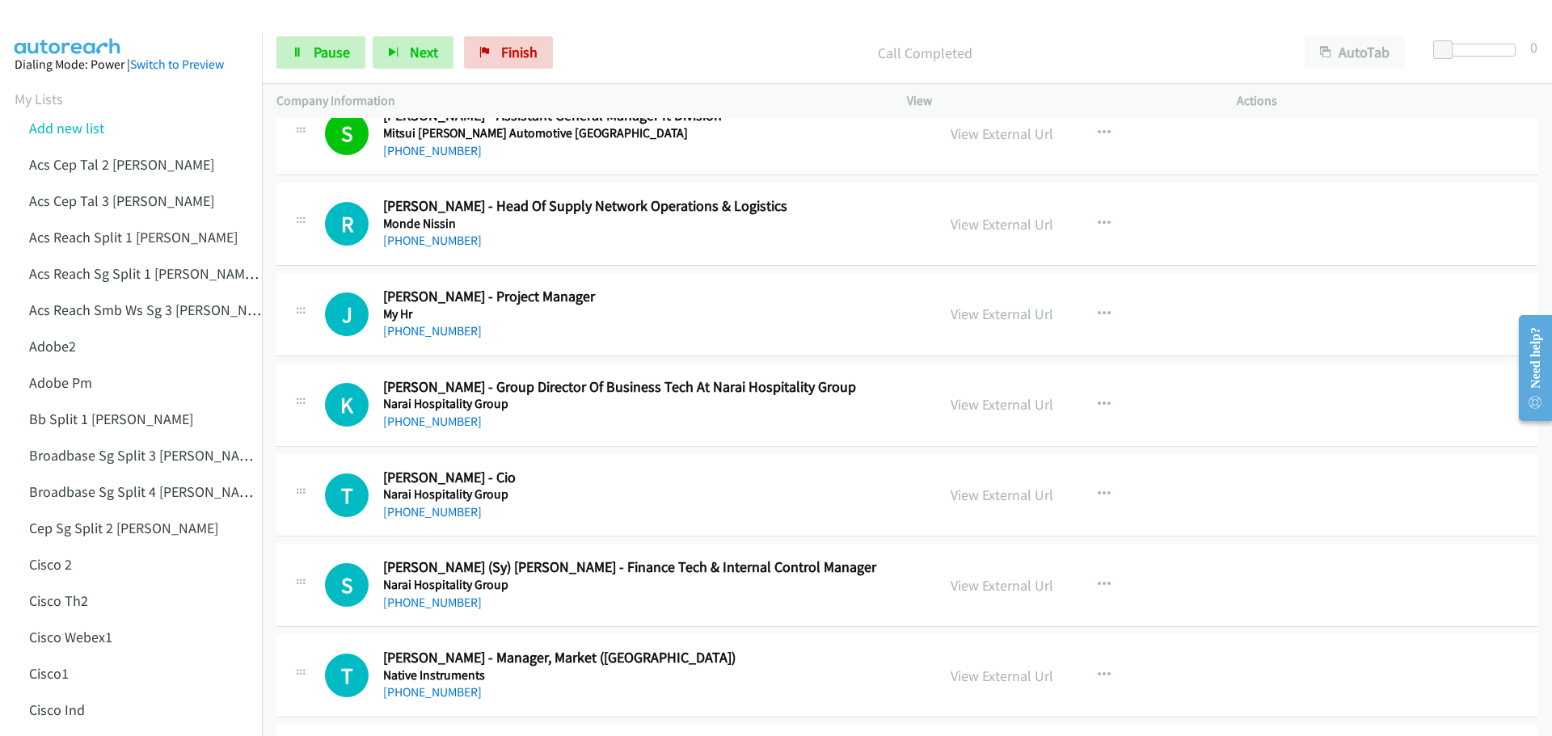
scroll to position [4930, 0]
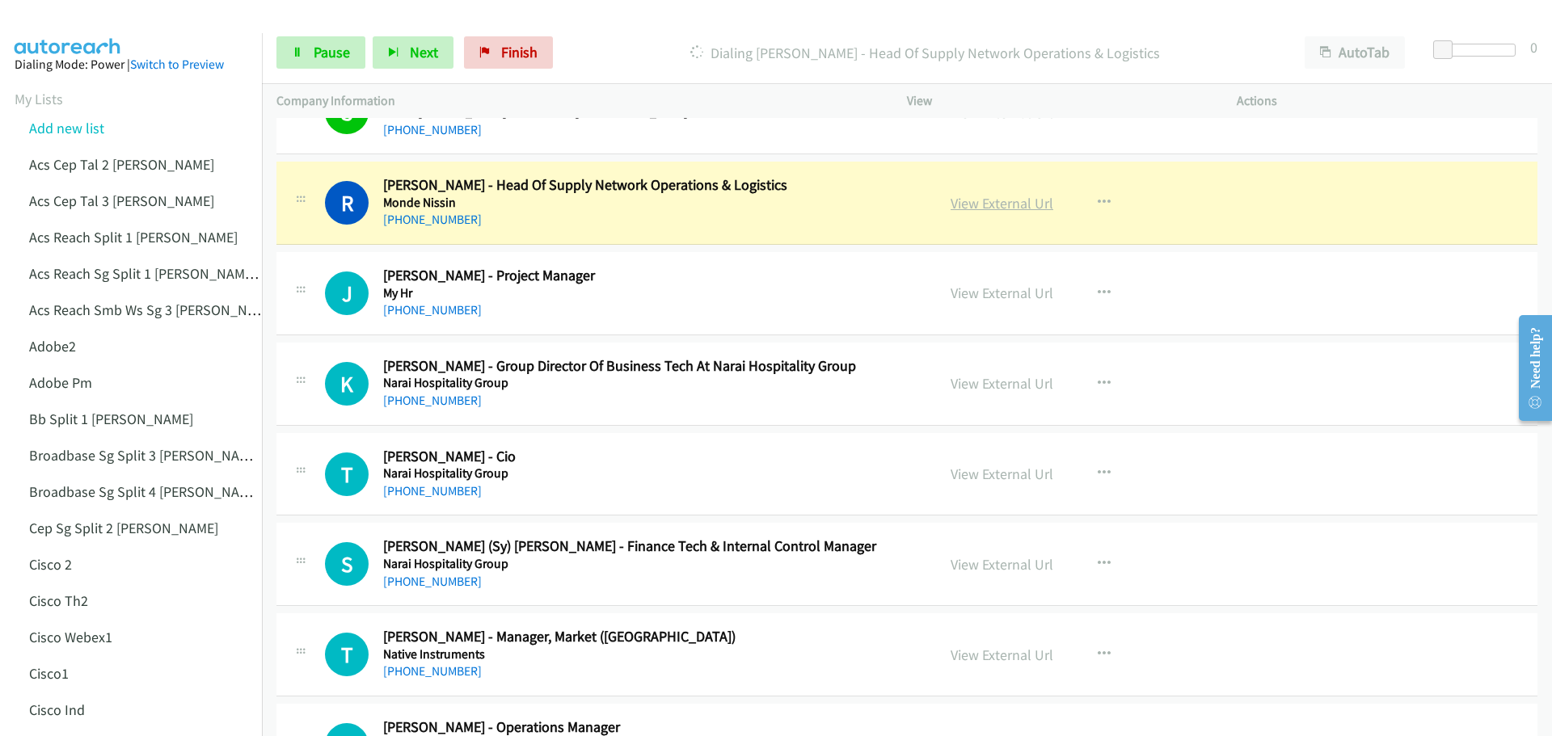
click at [976, 206] on link "View External Url" at bounding box center [1001, 203] width 103 height 19
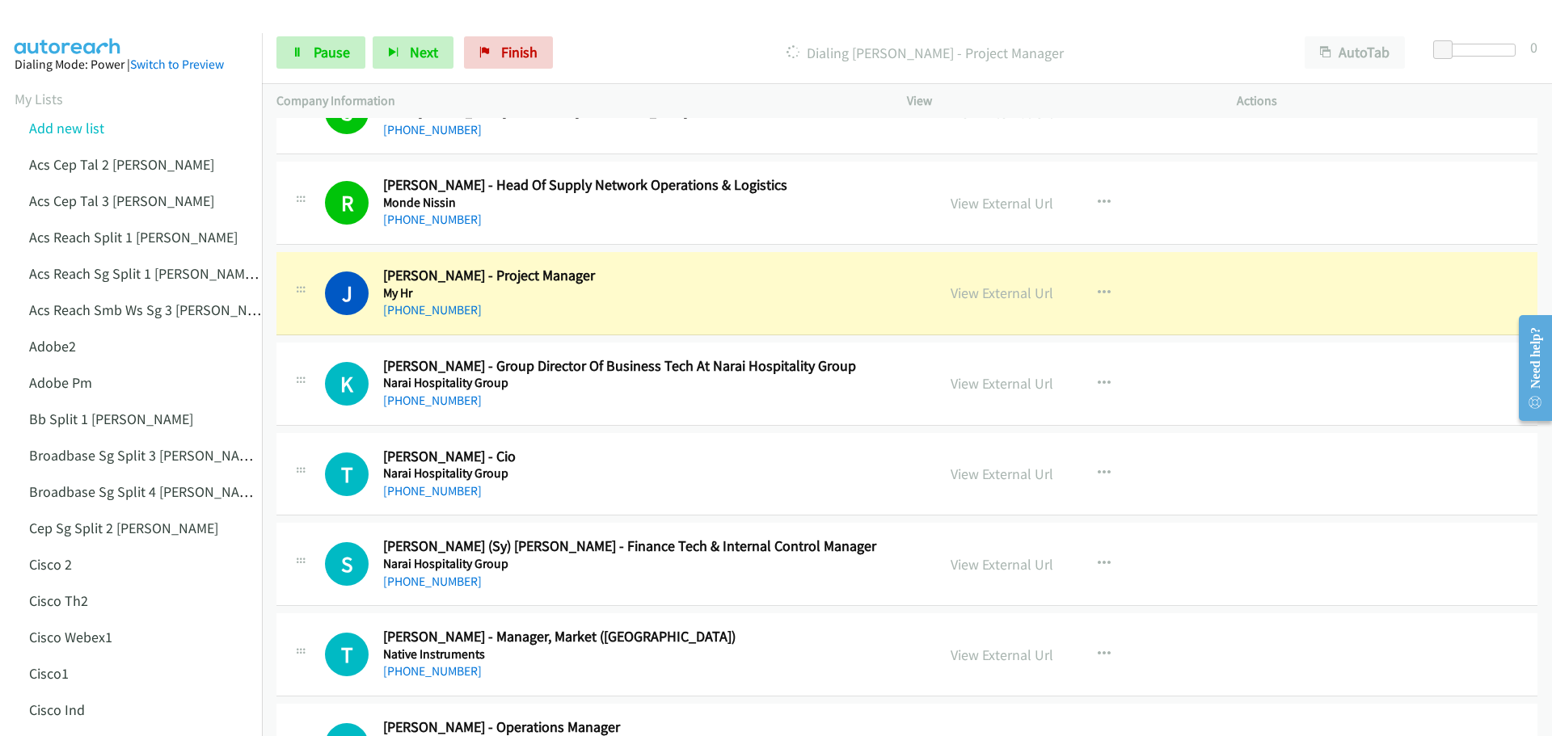
scroll to position [5011, 0]
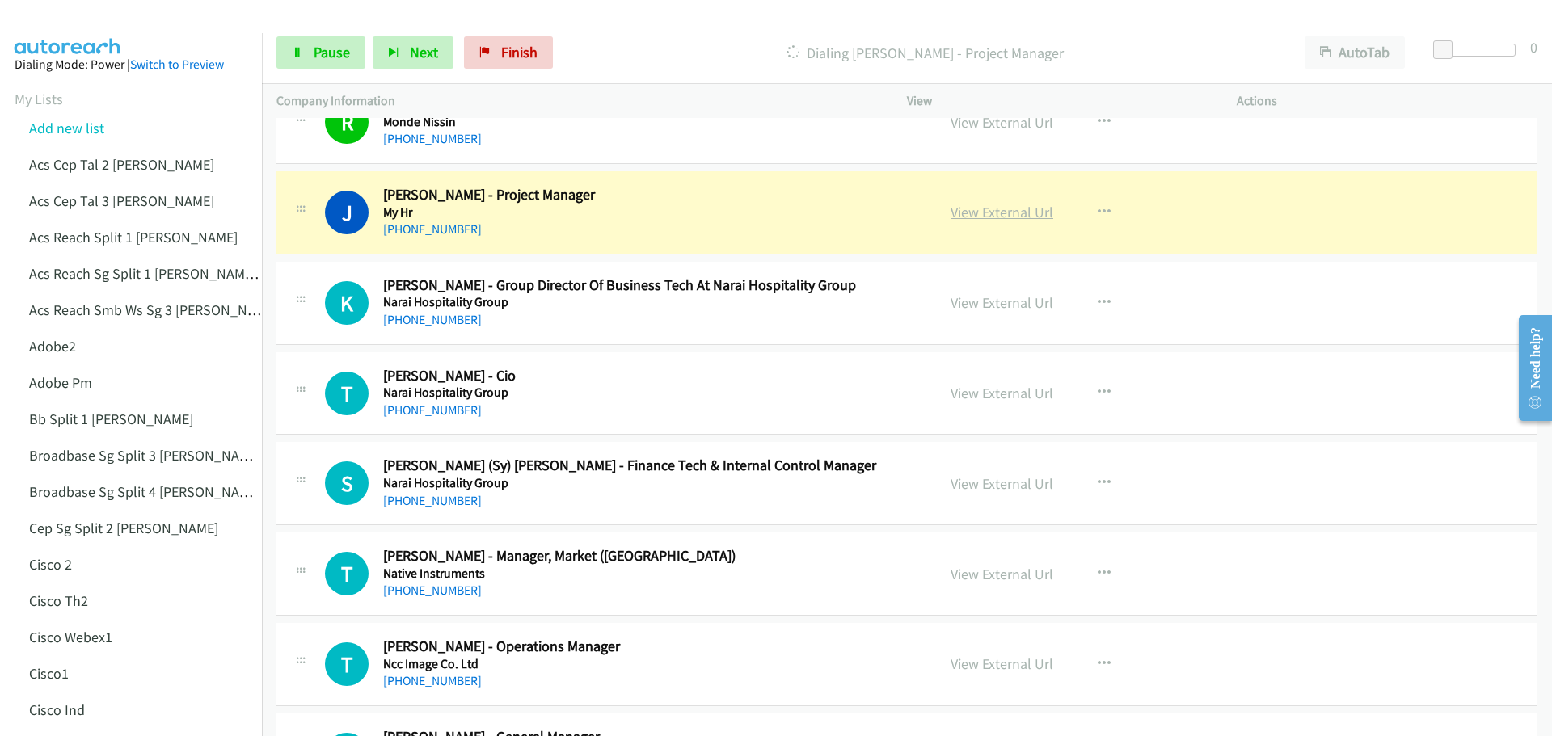
click at [1005, 212] on link "View External Url" at bounding box center [1001, 212] width 103 height 19
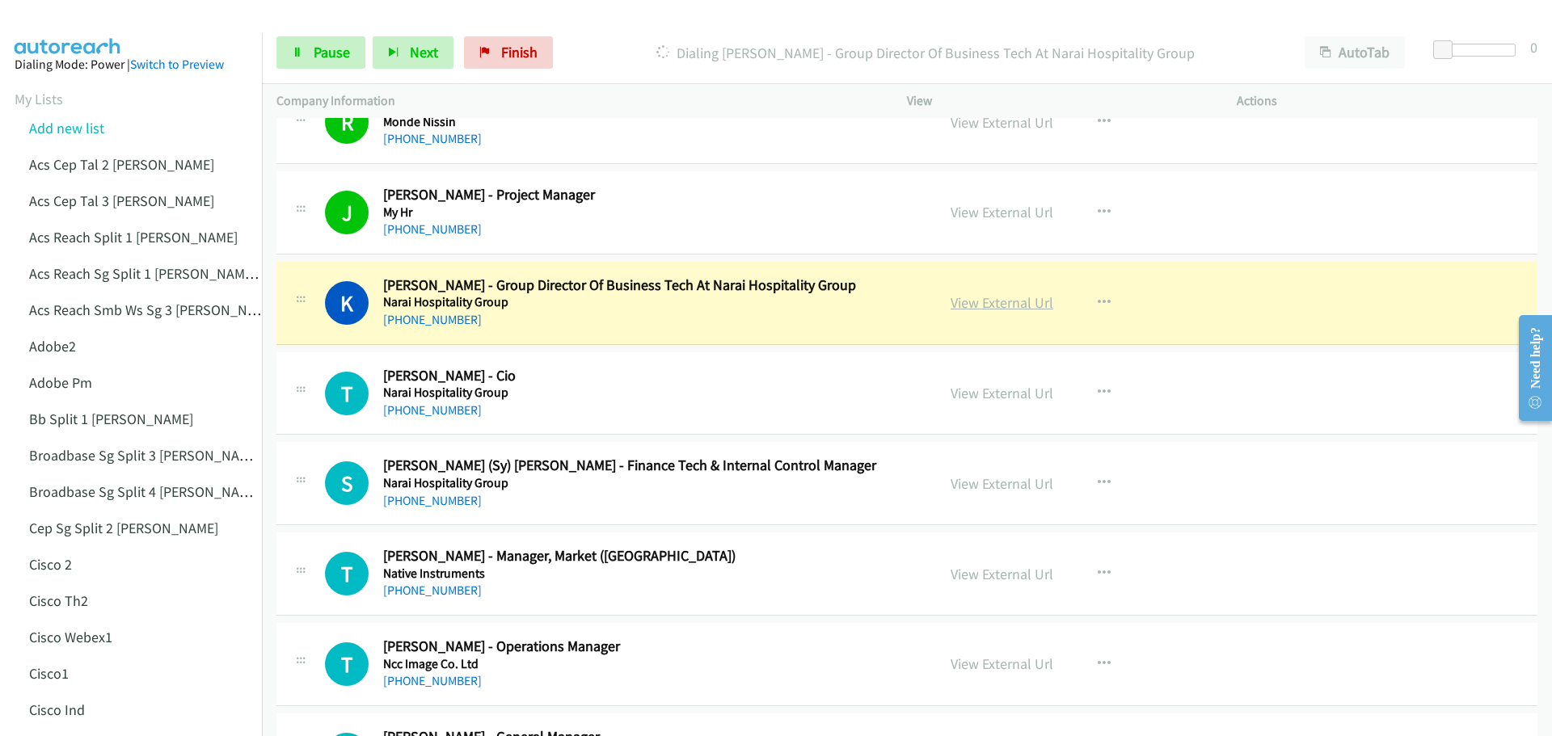
click at [1014, 307] on link "View External Url" at bounding box center [1001, 302] width 103 height 19
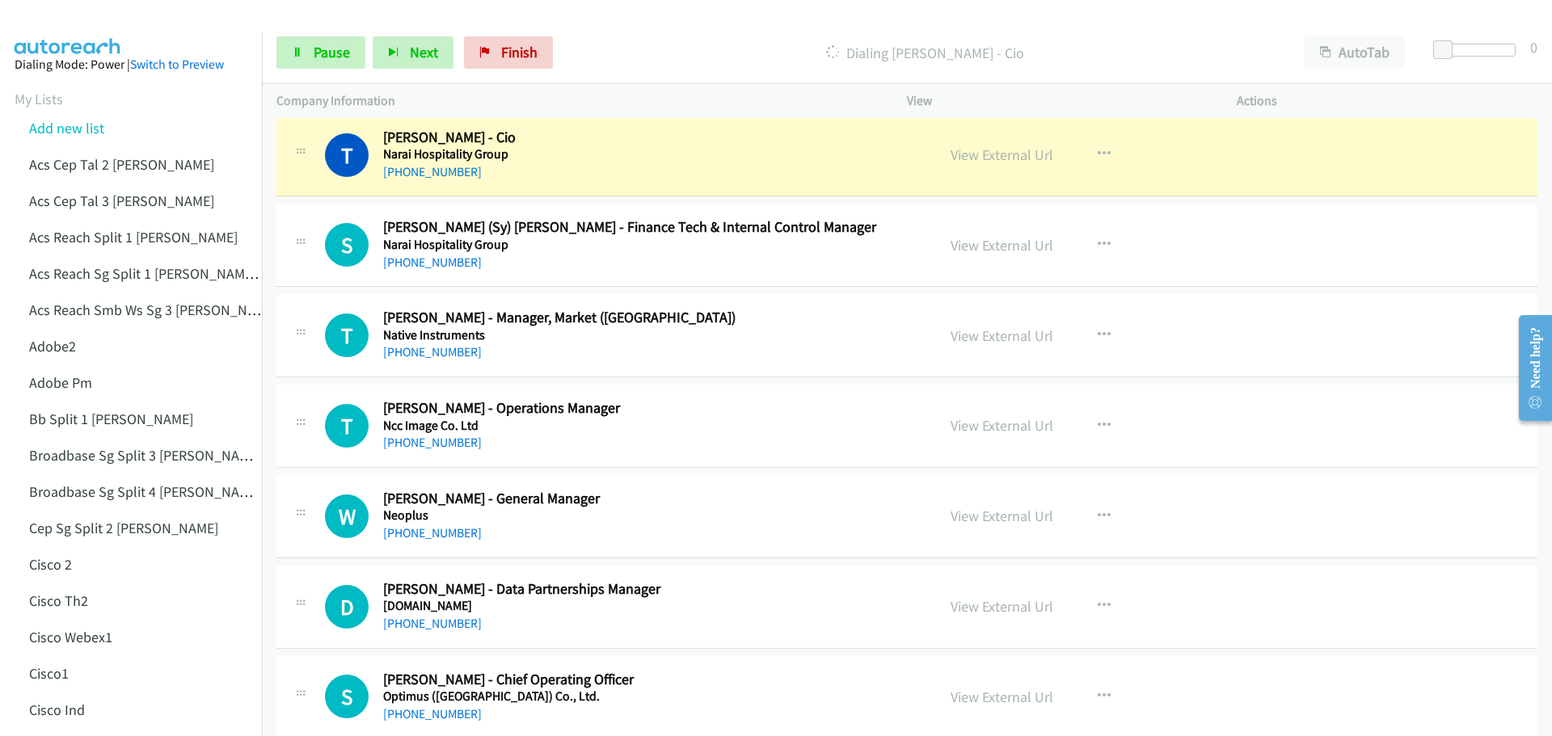
scroll to position [5253, 0]
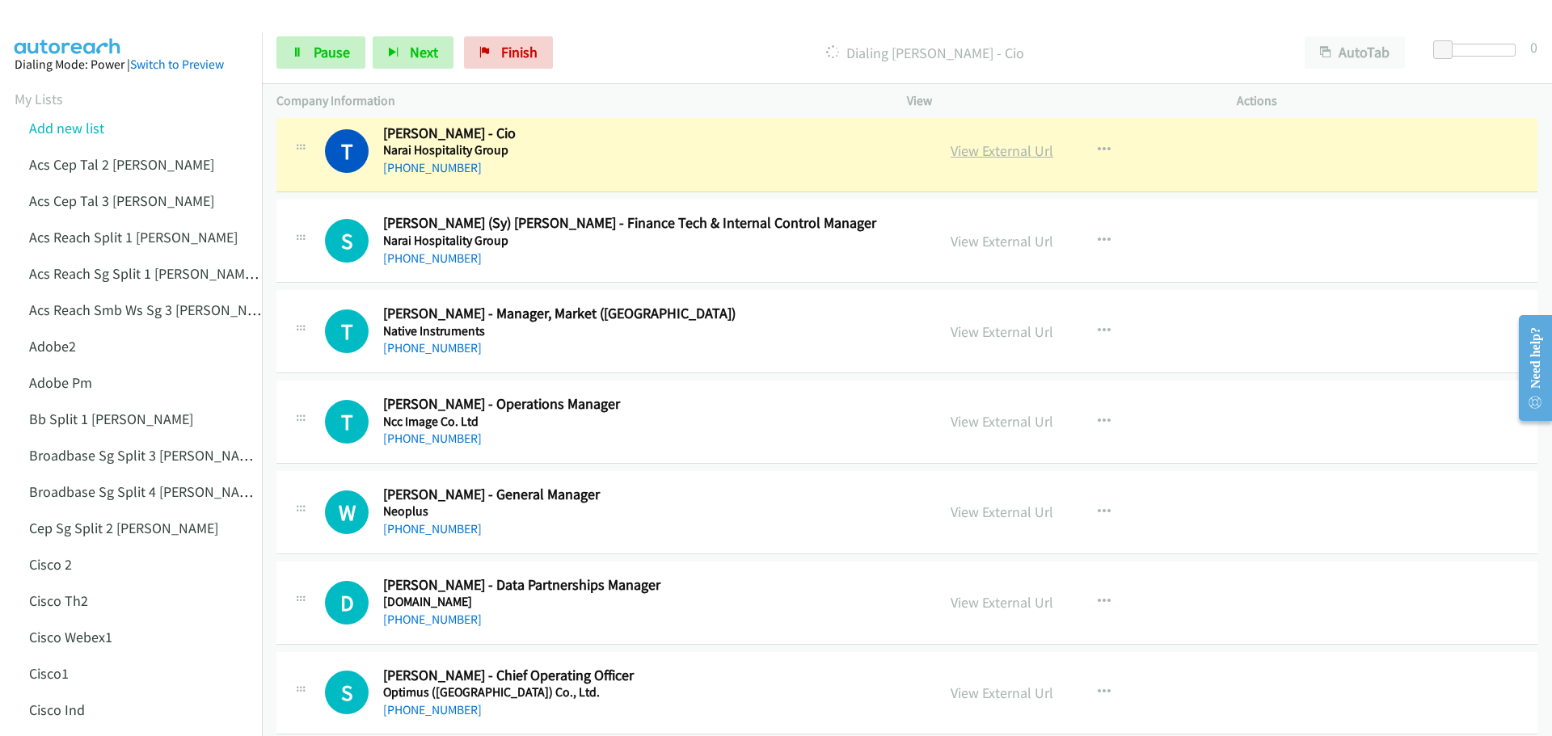
click at [983, 152] on link "View External Url" at bounding box center [1001, 150] width 103 height 19
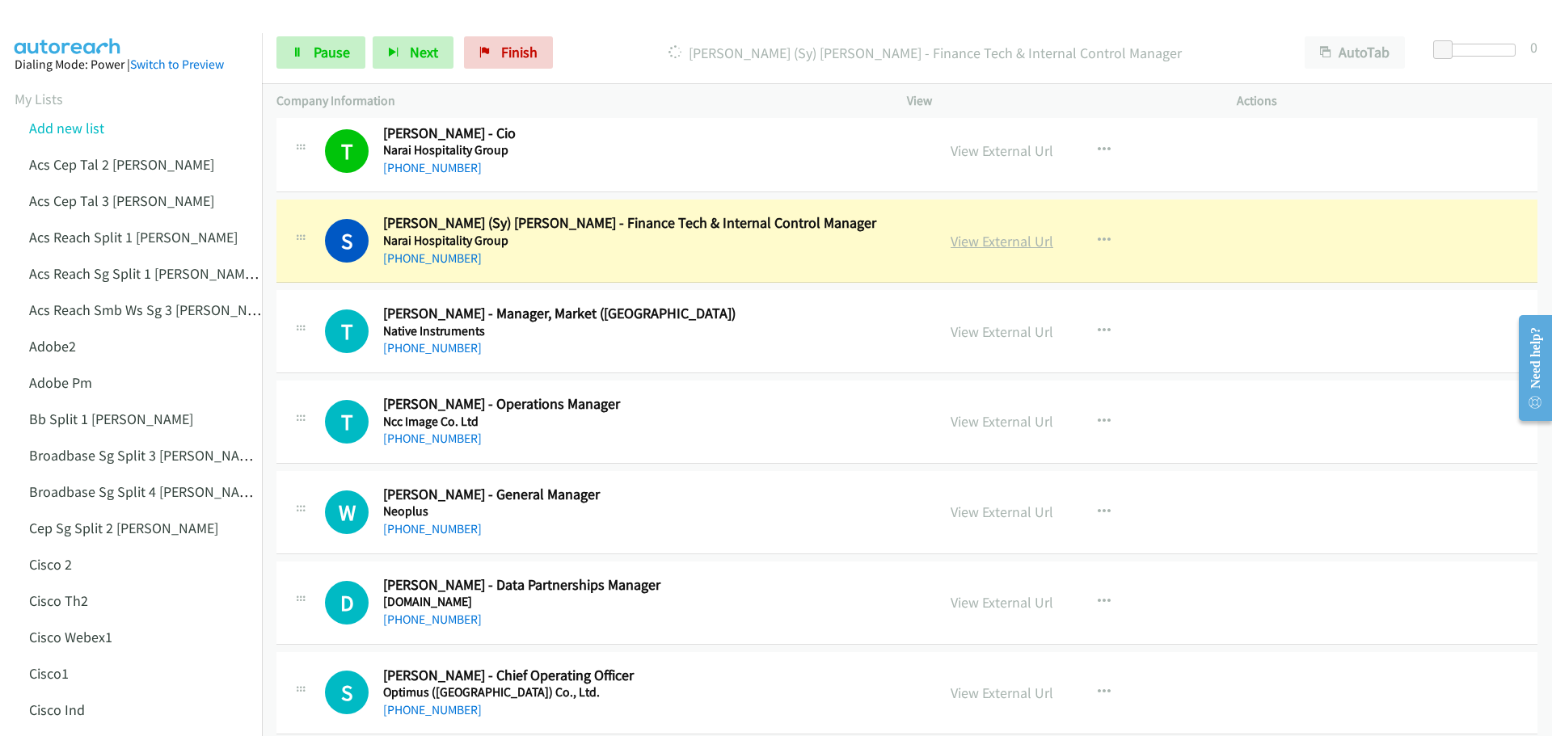
click at [993, 246] on link "View External Url" at bounding box center [1001, 241] width 103 height 19
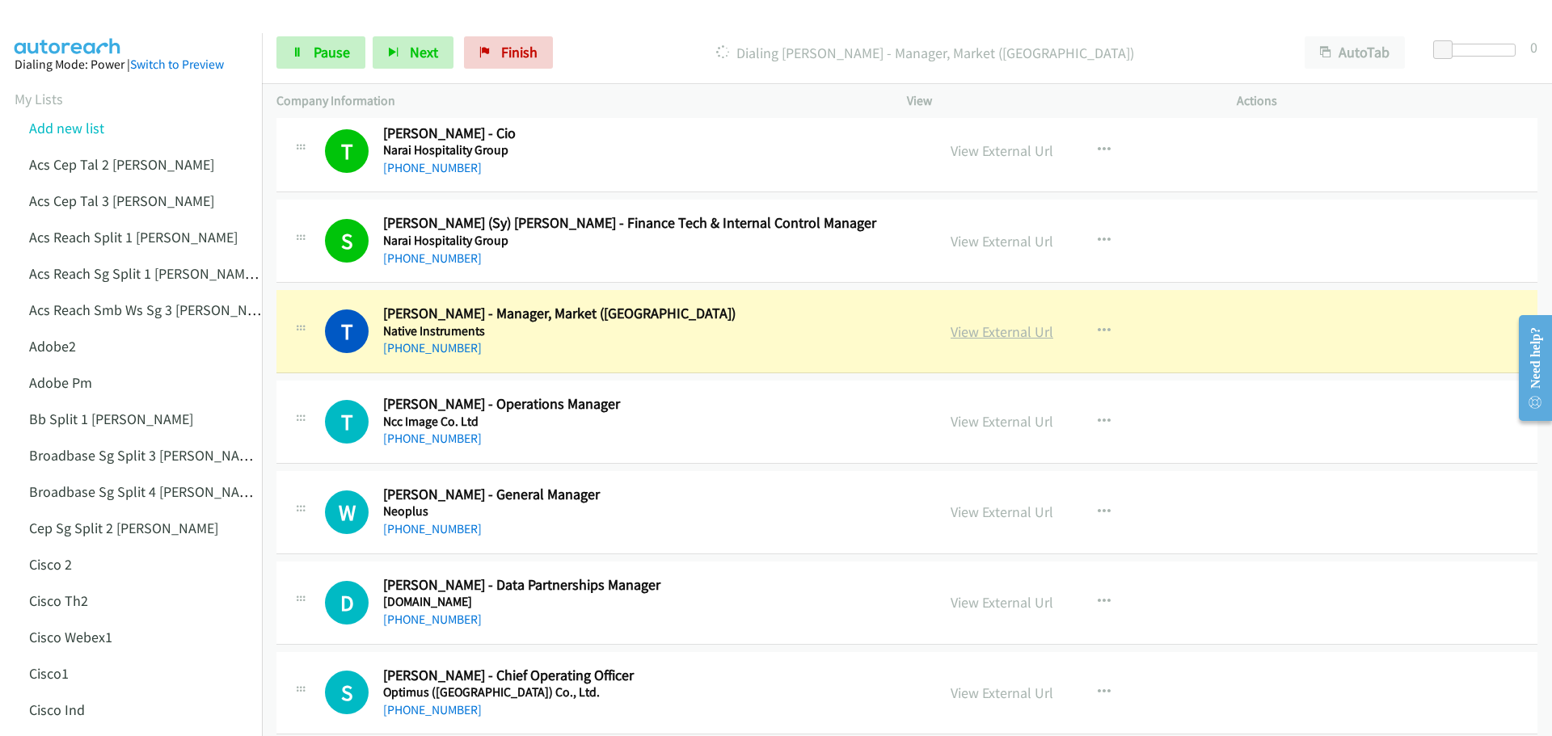
click at [1007, 331] on link "View External Url" at bounding box center [1001, 331] width 103 height 19
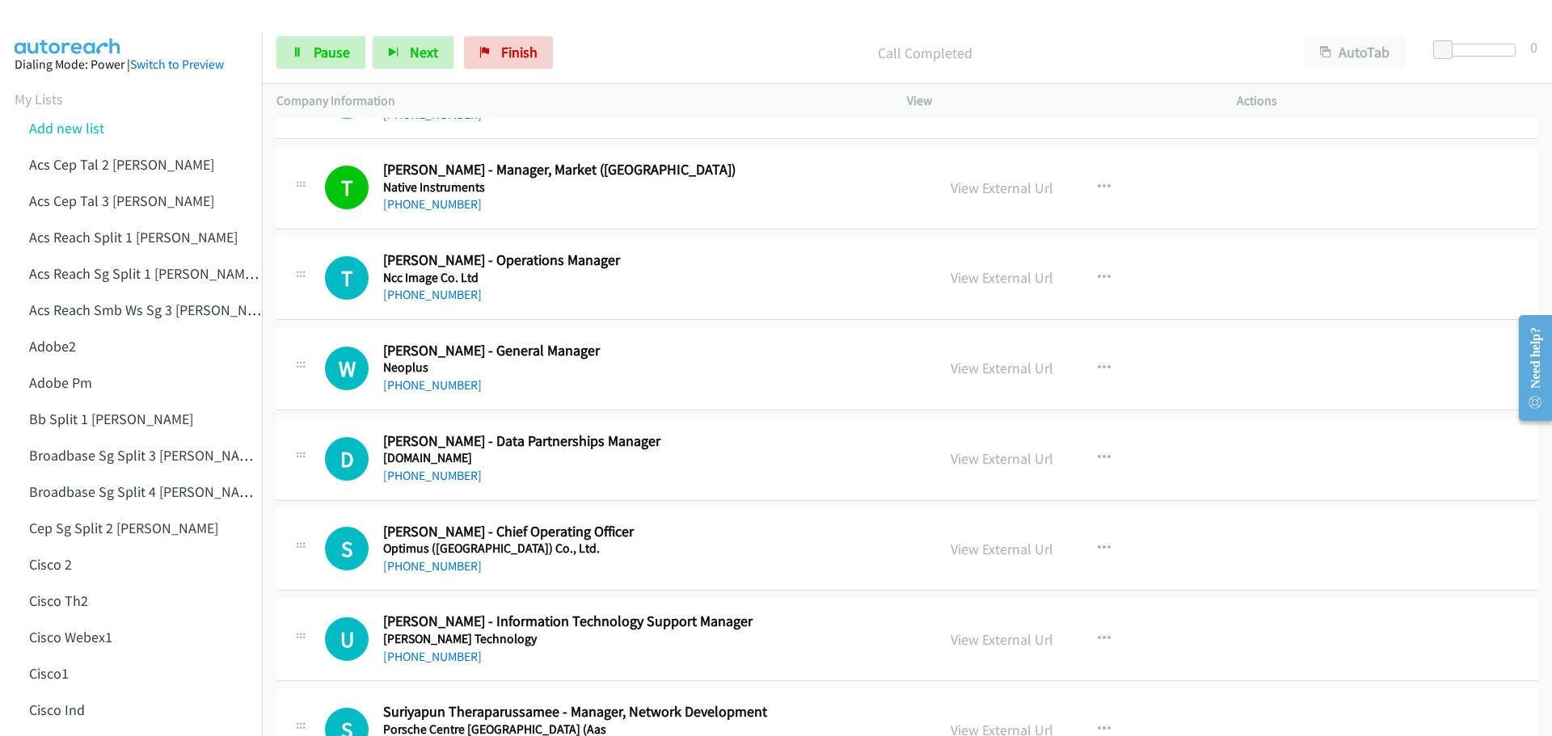
scroll to position [5415, 0]
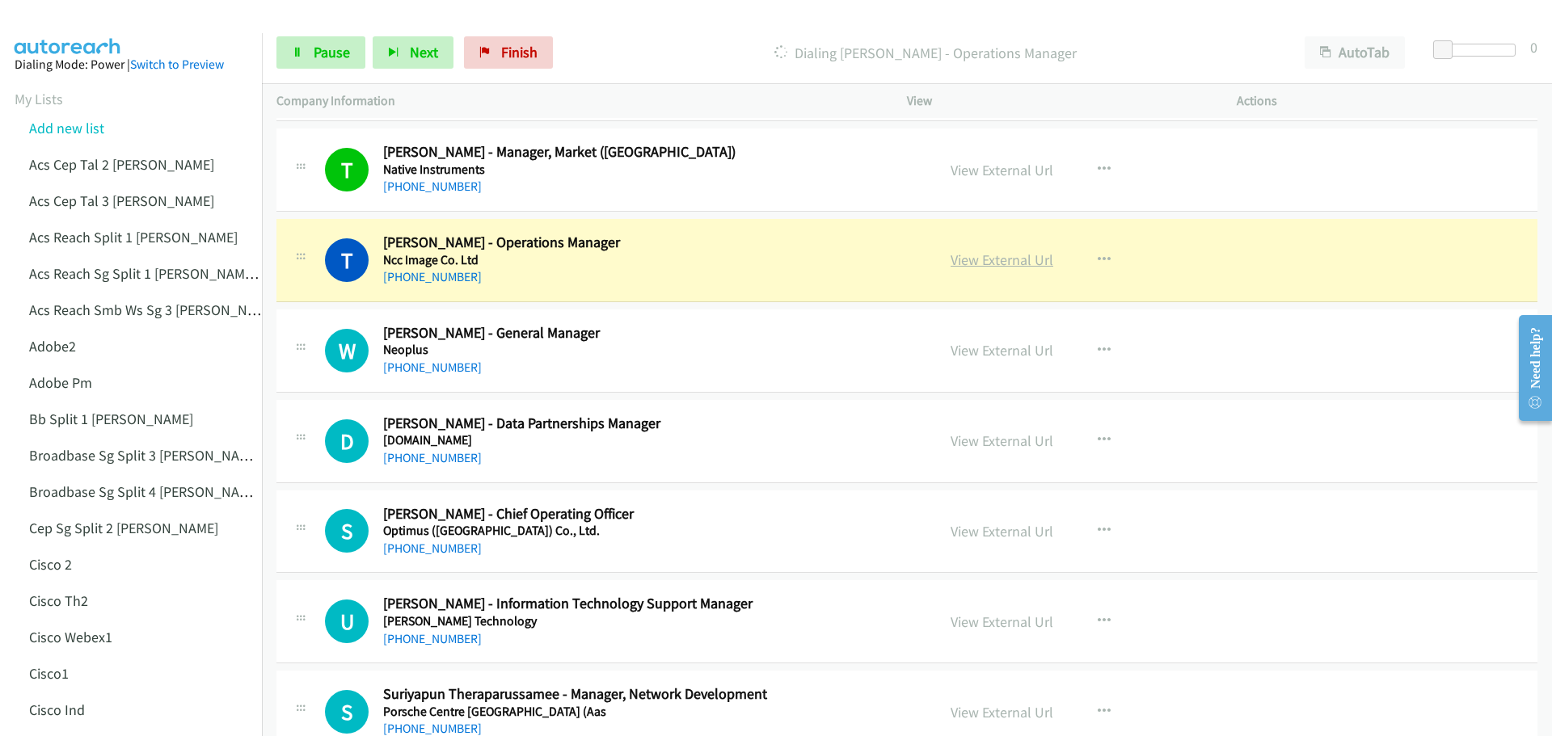
click at [983, 261] on link "View External Url" at bounding box center [1001, 260] width 103 height 19
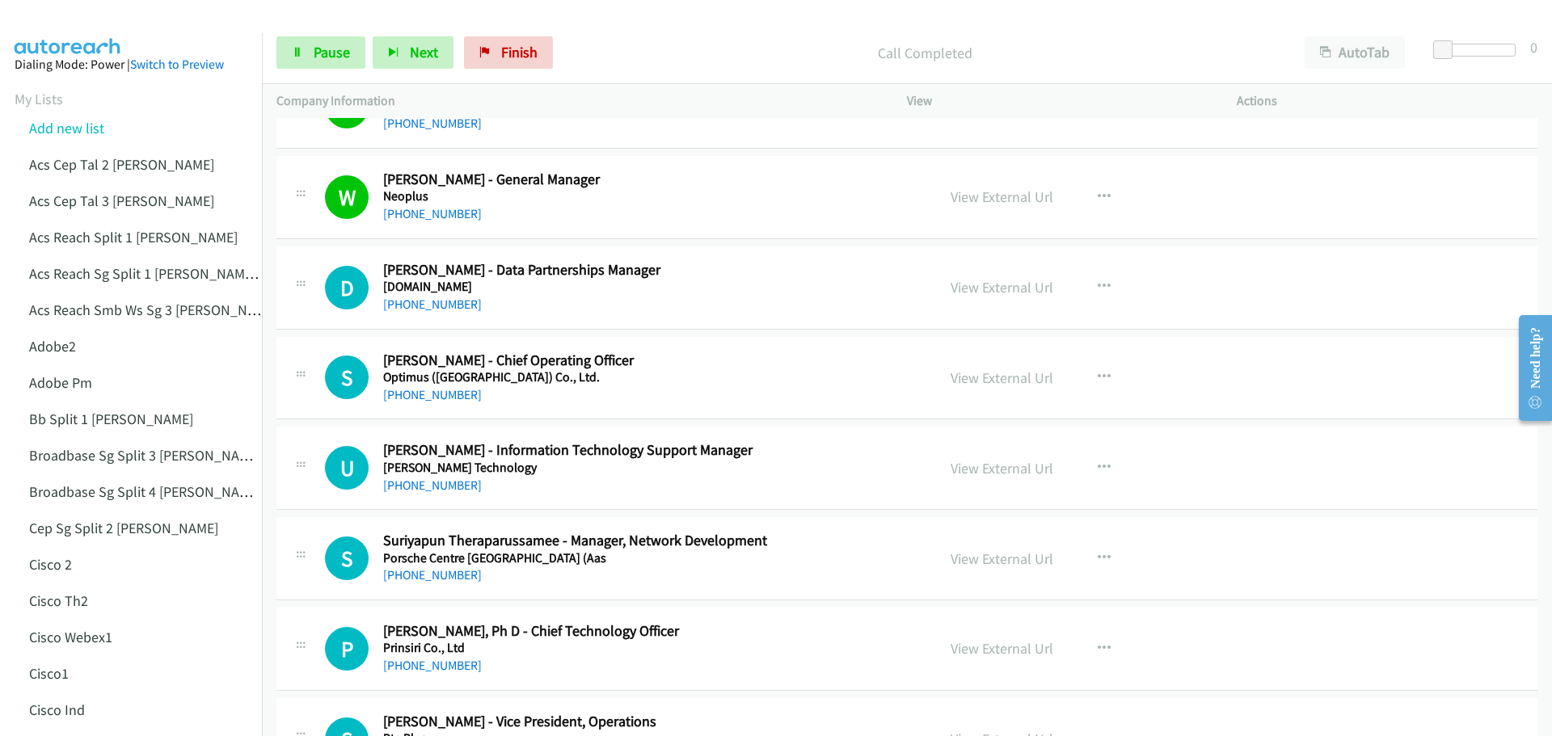
scroll to position [5577, 0]
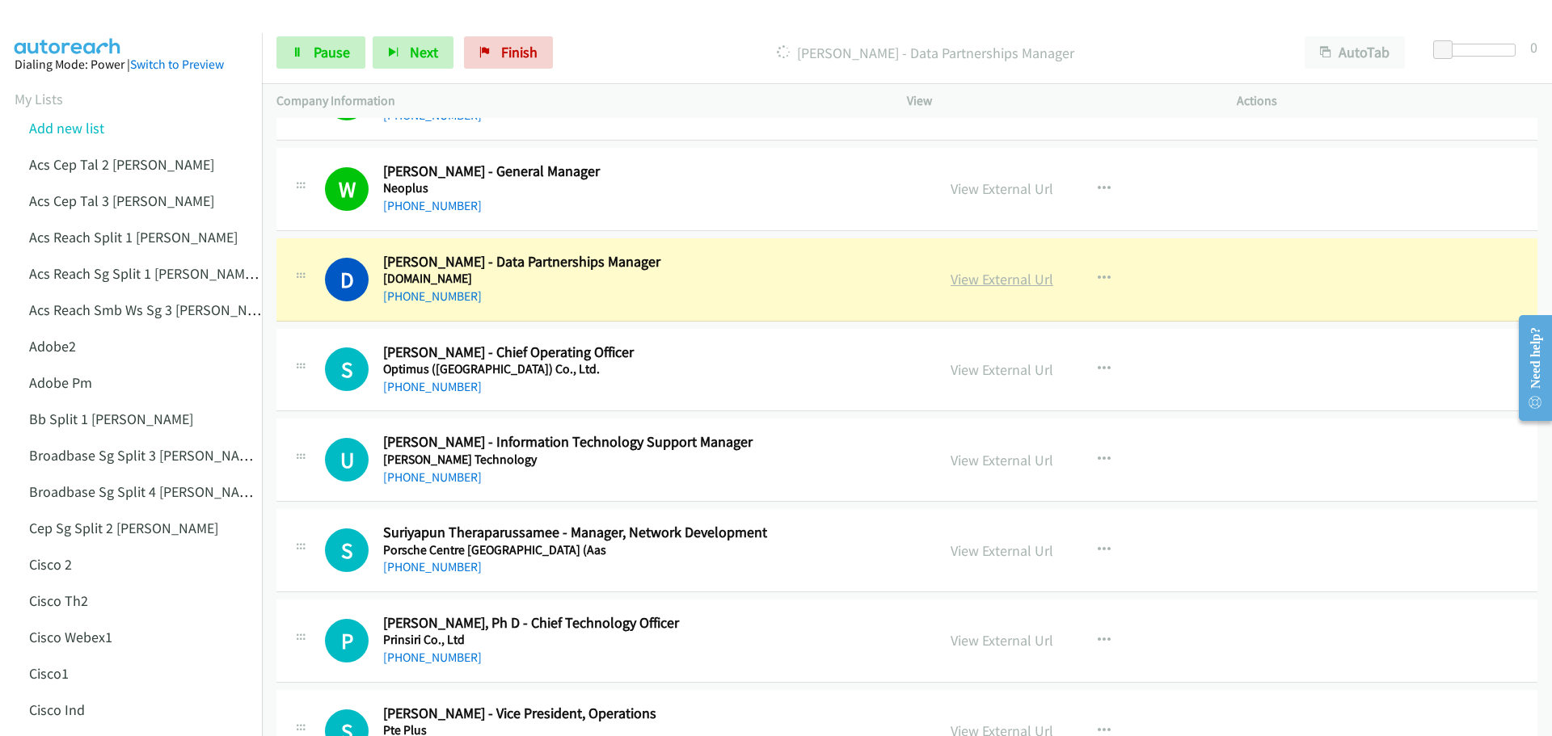
click at [987, 285] on link "View External Url" at bounding box center [1001, 279] width 103 height 19
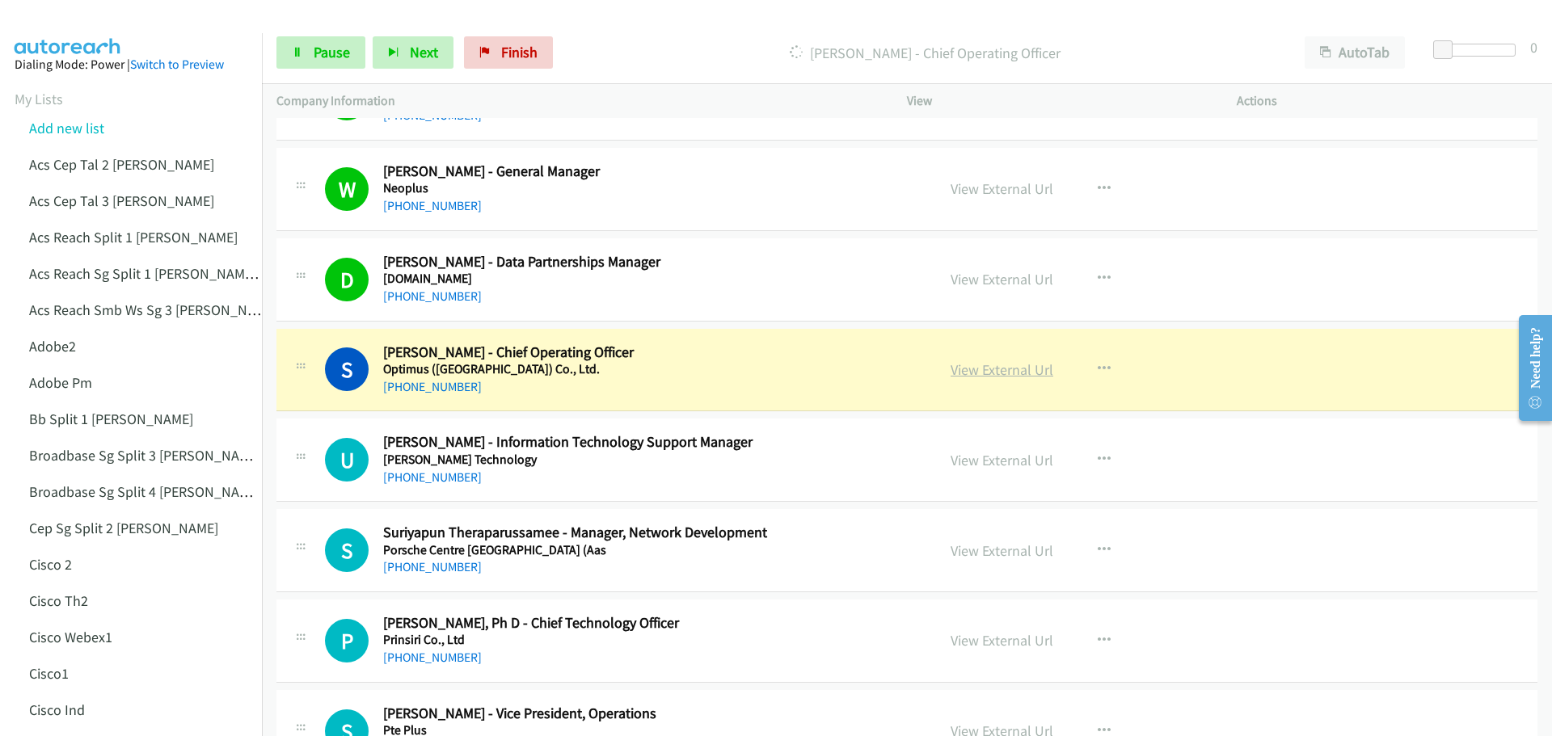
click at [997, 370] on link "View External Url" at bounding box center [1001, 369] width 103 height 19
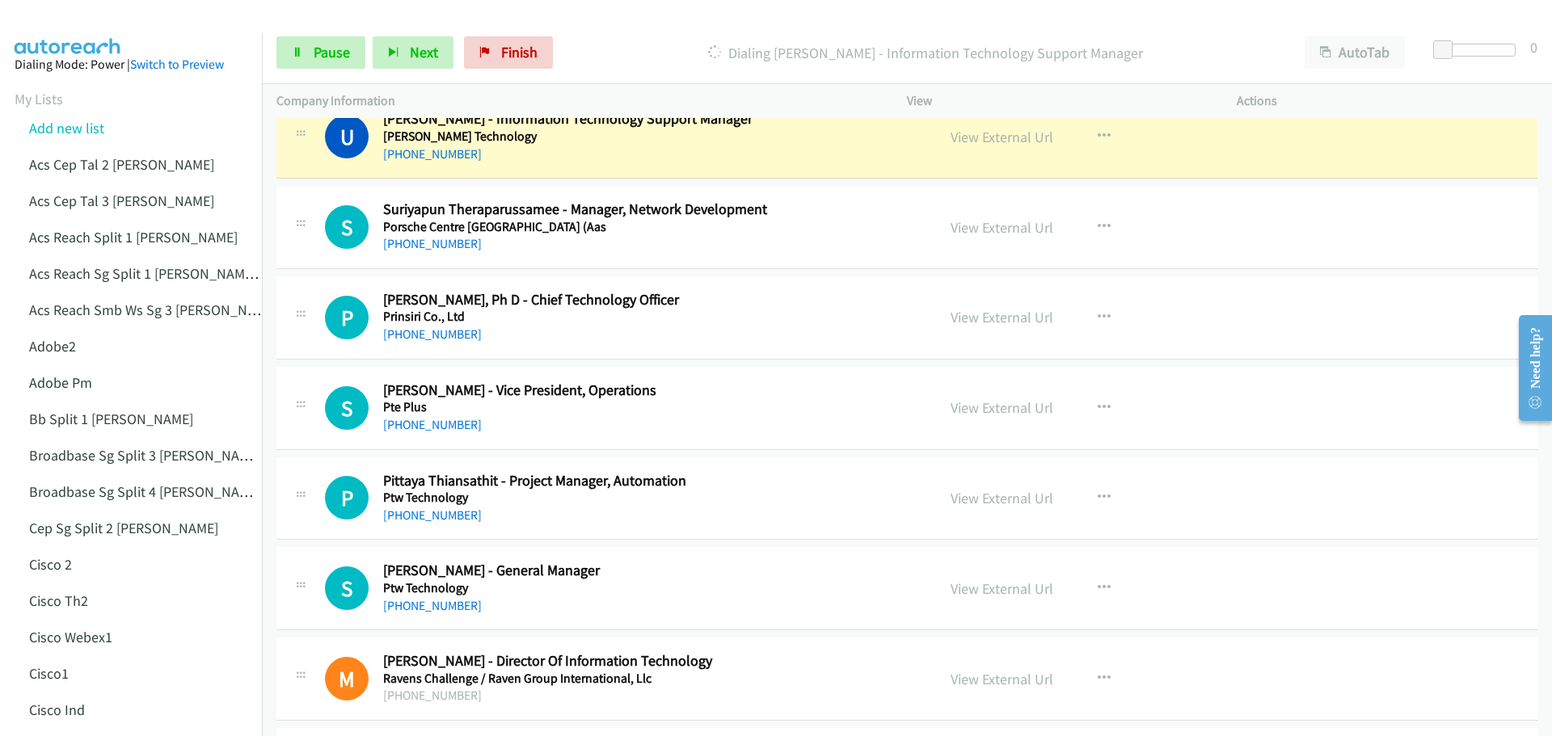
scroll to position [5819, 0]
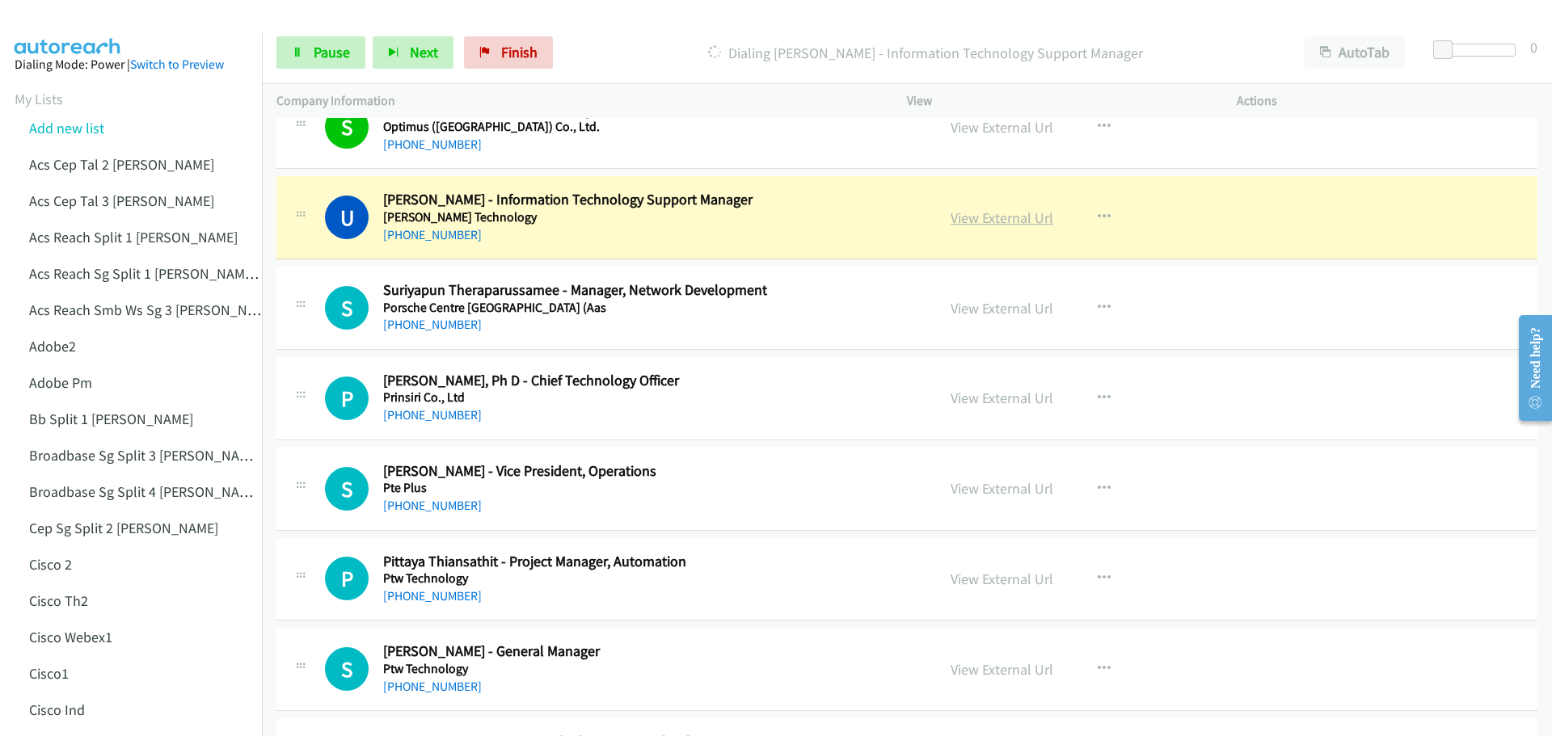
click at [1006, 225] on link "View External Url" at bounding box center [1001, 218] width 103 height 19
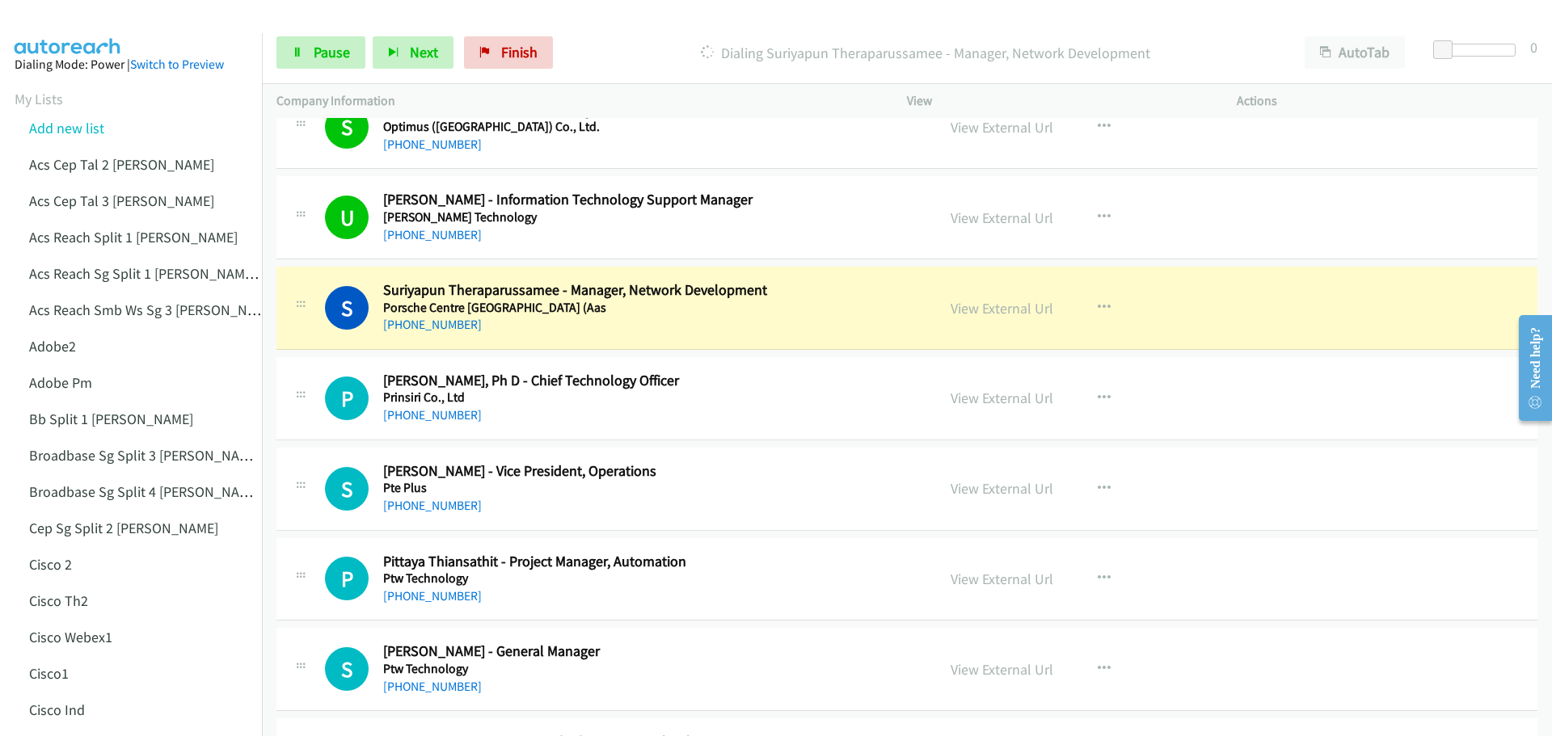
scroll to position [5900, 0]
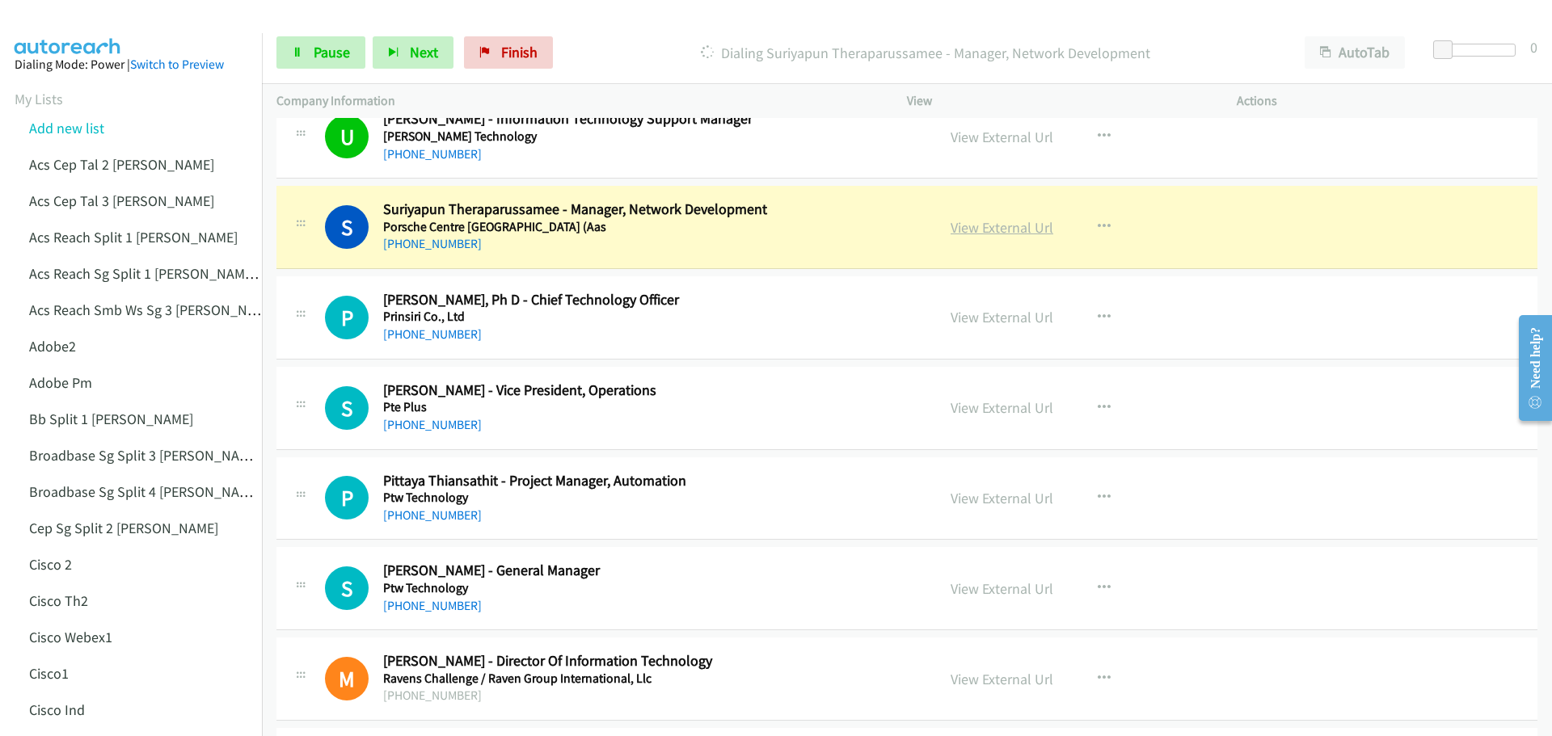
click at [986, 221] on link "View External Url" at bounding box center [1001, 227] width 103 height 19
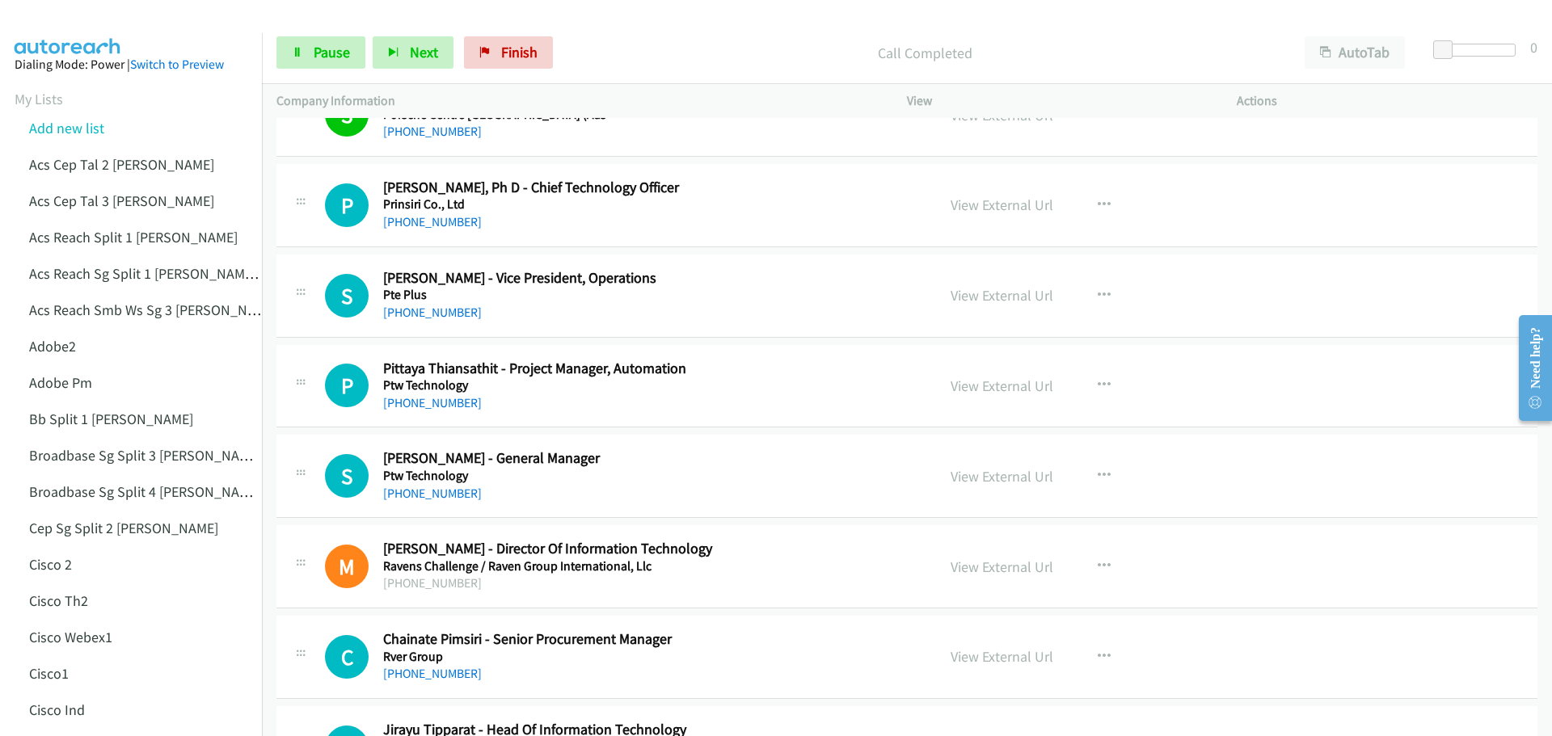
scroll to position [6062, 0]
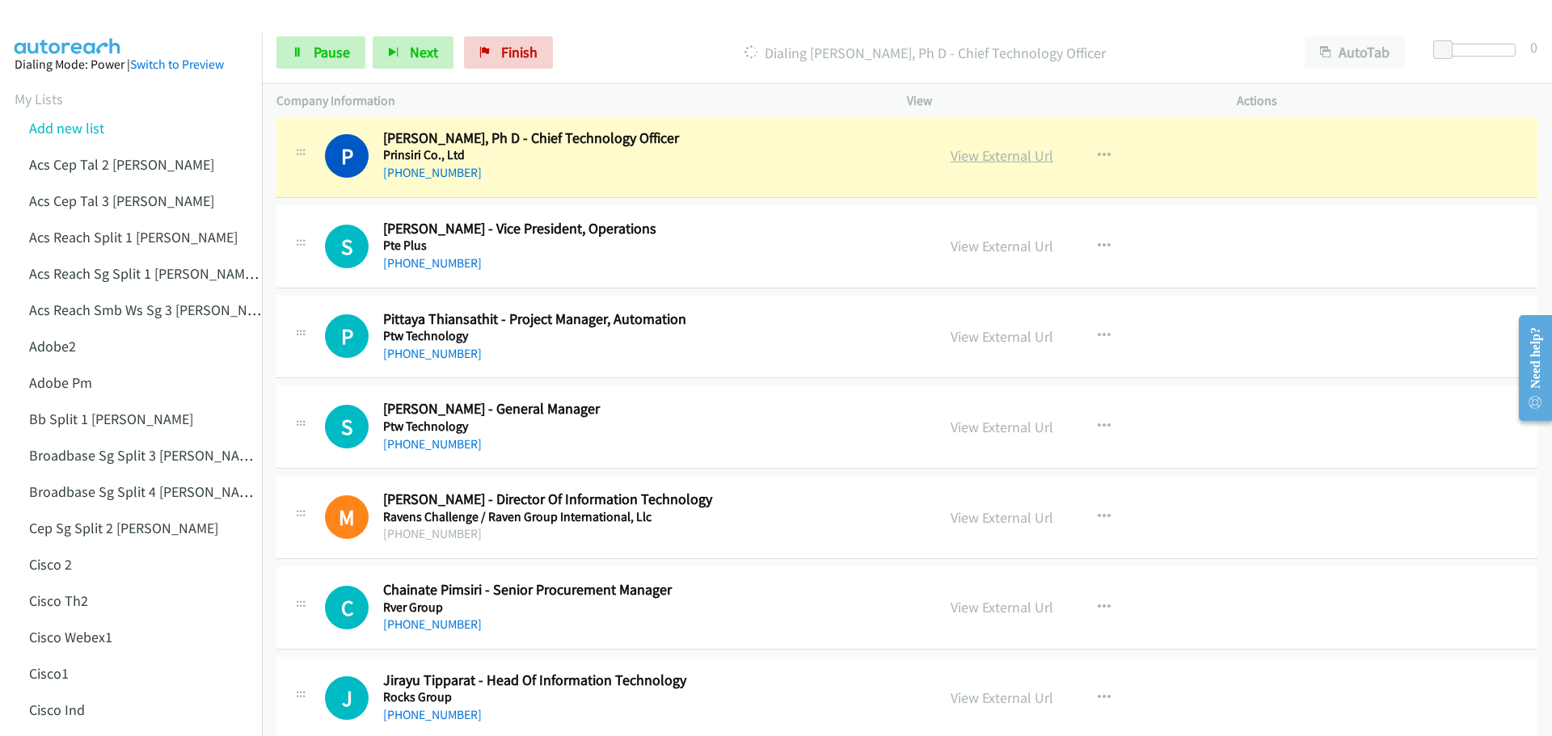
click at [997, 153] on link "View External Url" at bounding box center [1001, 155] width 103 height 19
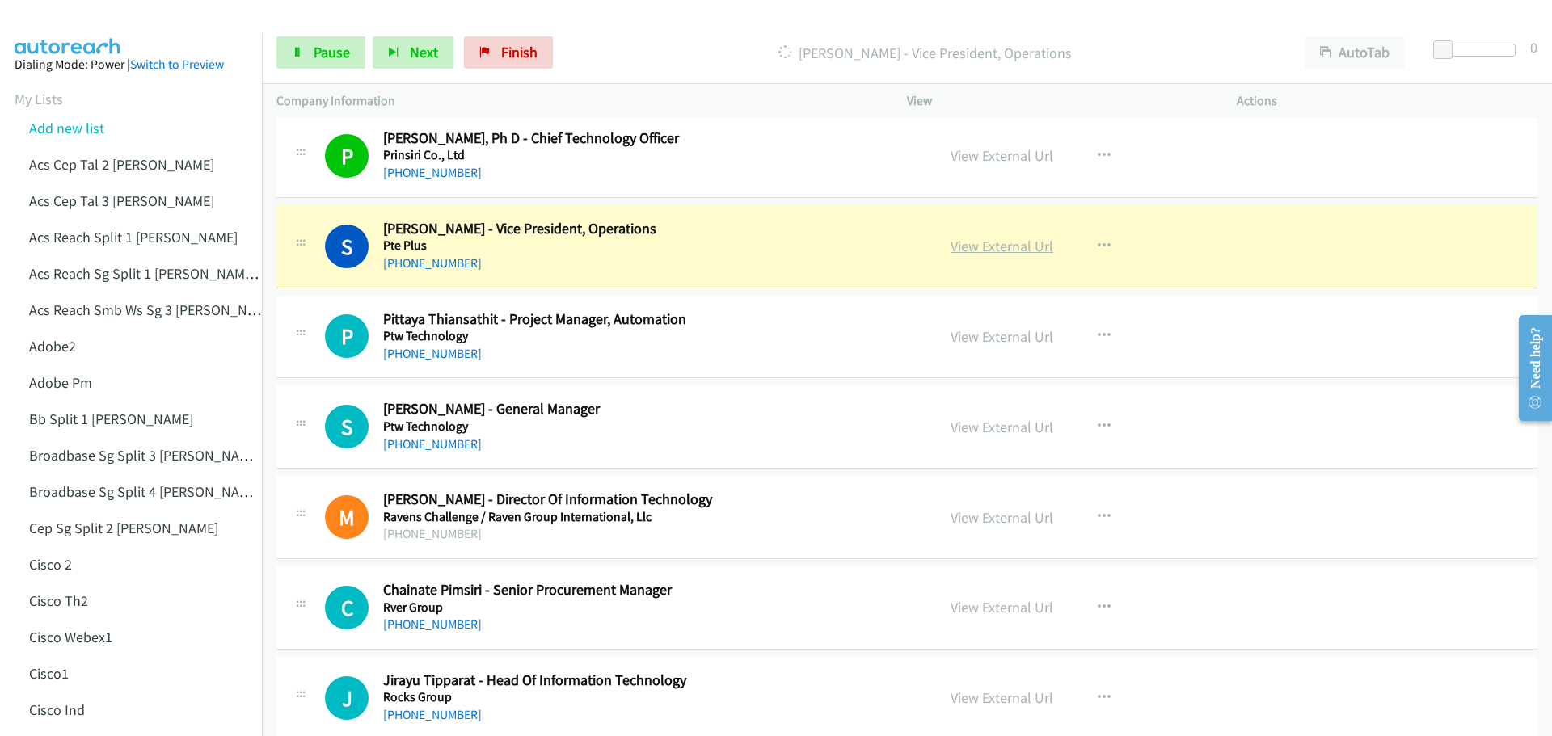
click at [1021, 247] on link "View External Url" at bounding box center [1001, 246] width 103 height 19
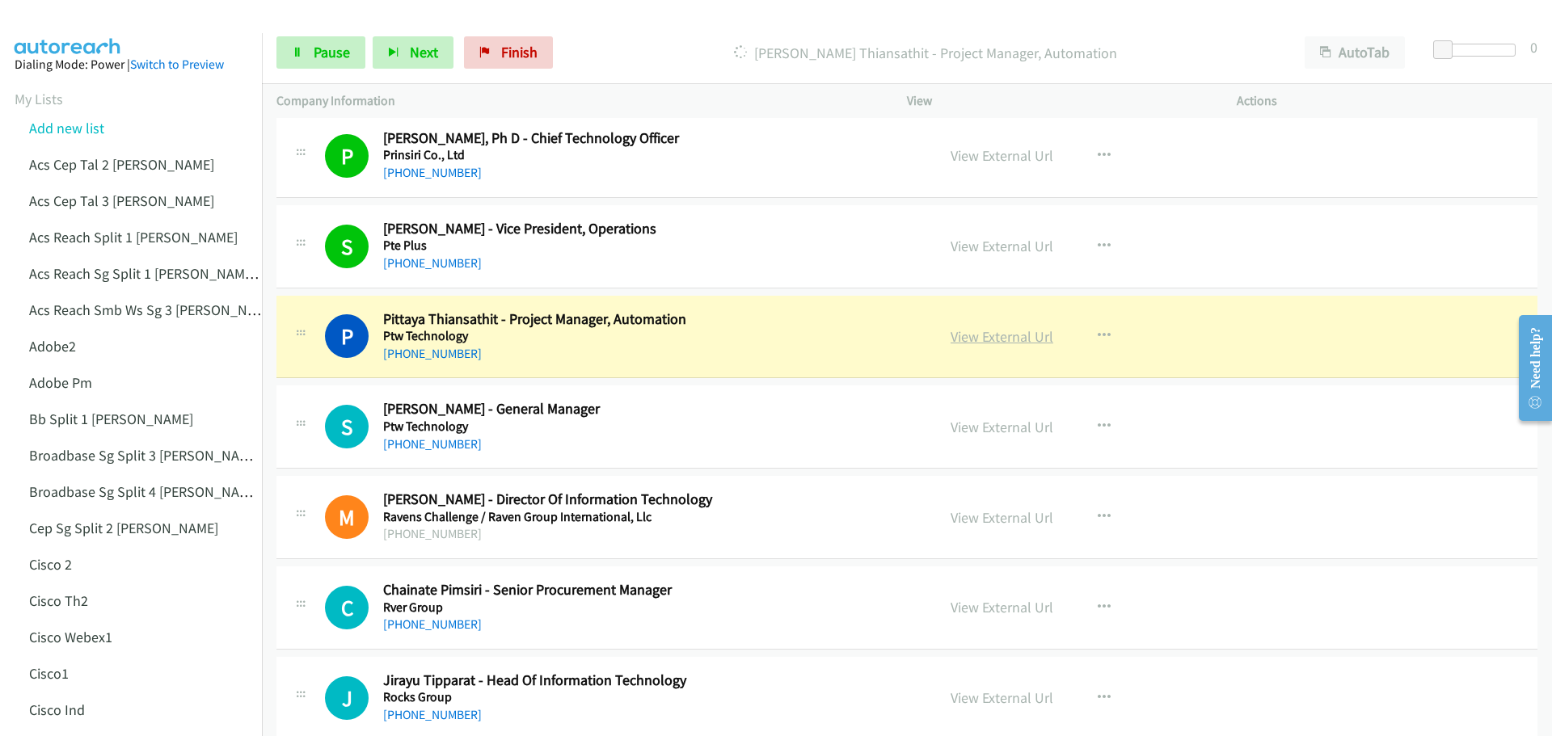
click at [983, 330] on link "View External Url" at bounding box center [1001, 336] width 103 height 19
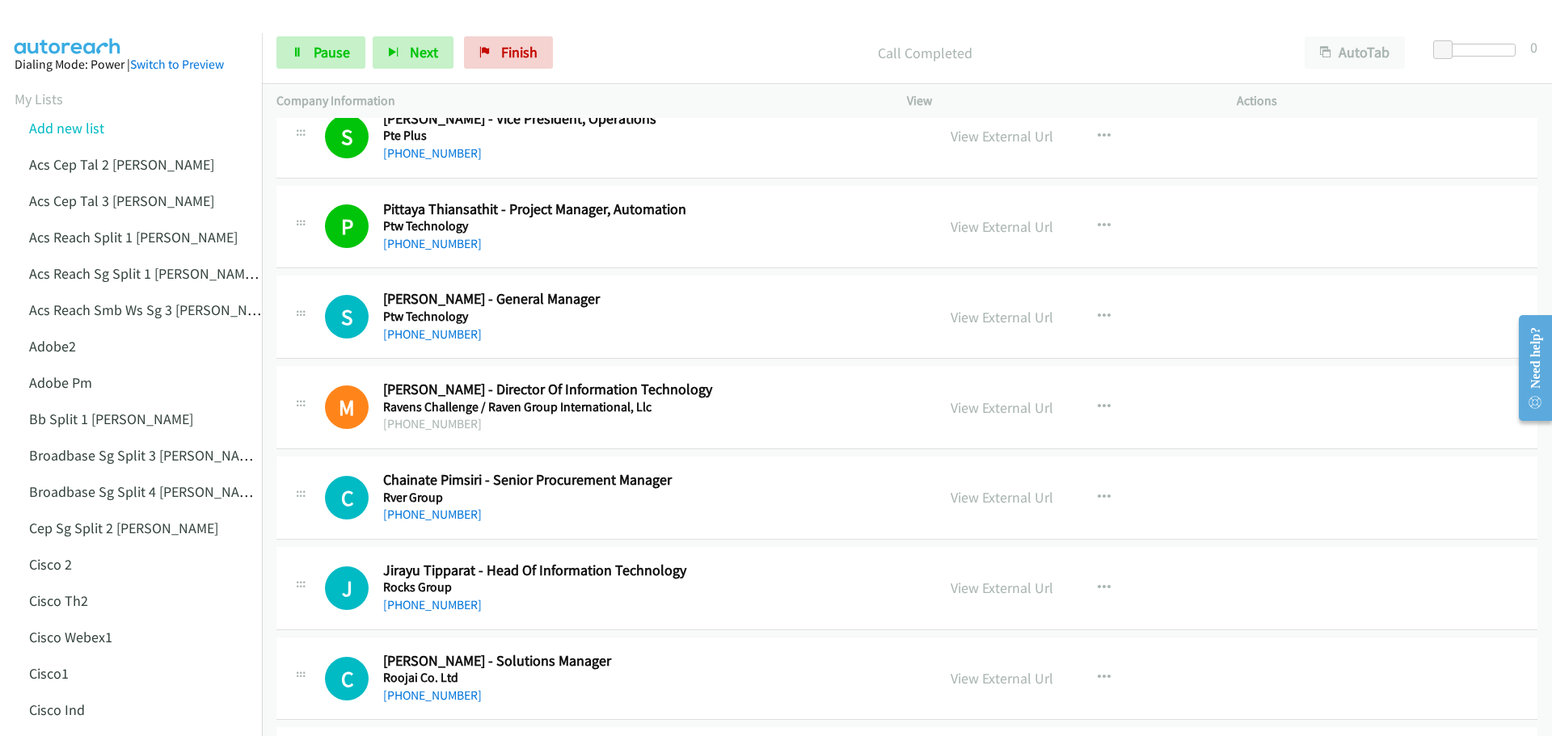
scroll to position [6223, 0]
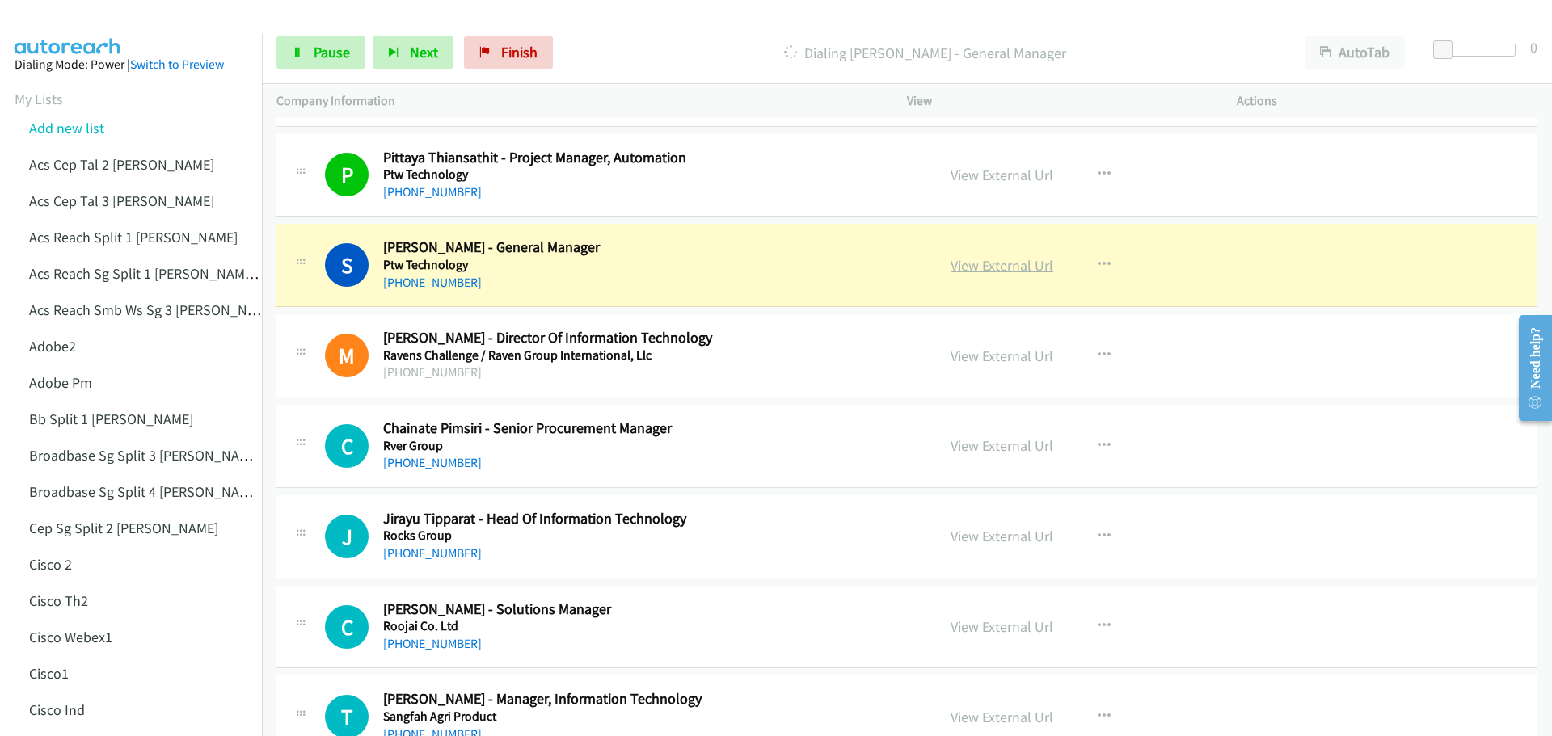
click at [1000, 268] on link "View External Url" at bounding box center [1001, 265] width 103 height 19
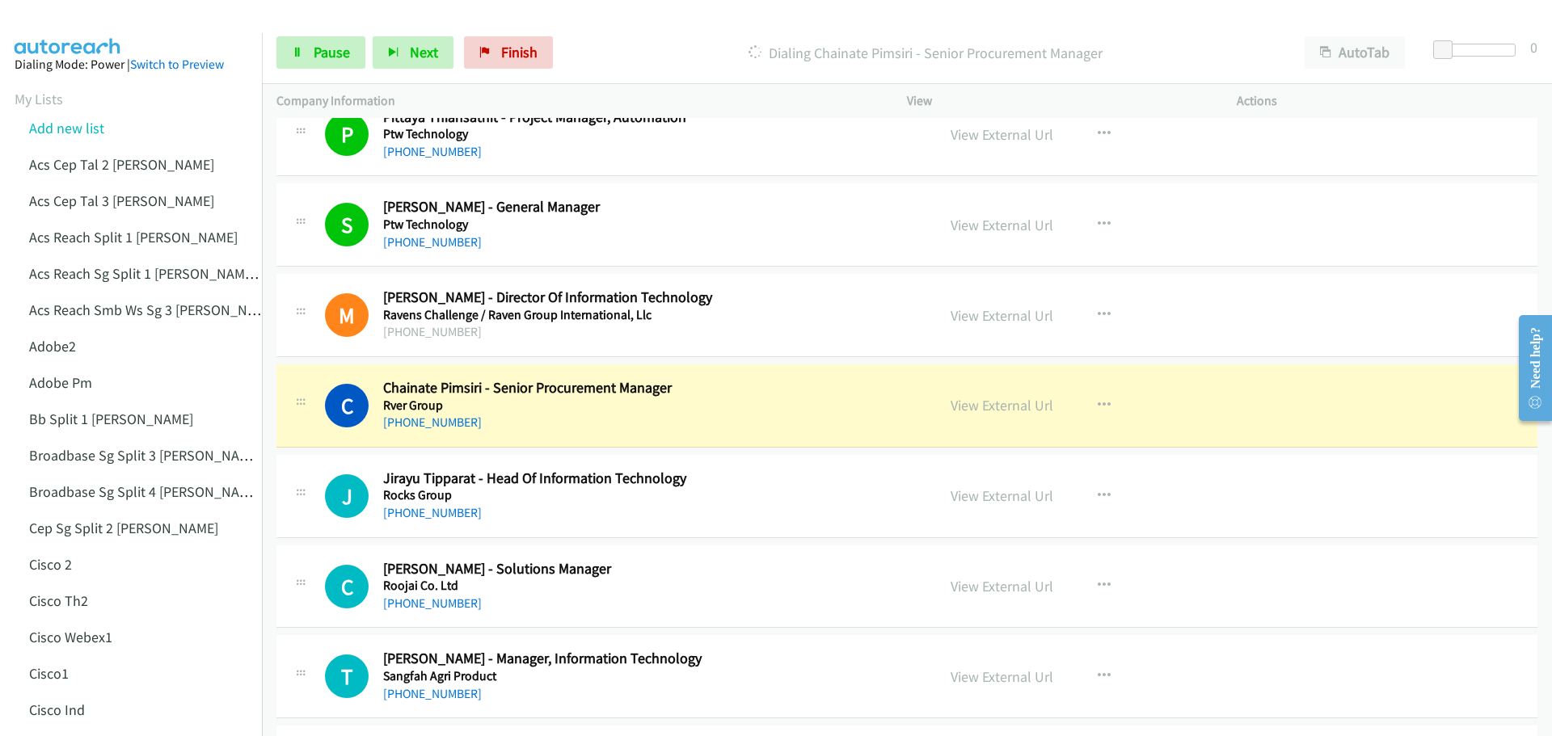
scroll to position [6304, 0]
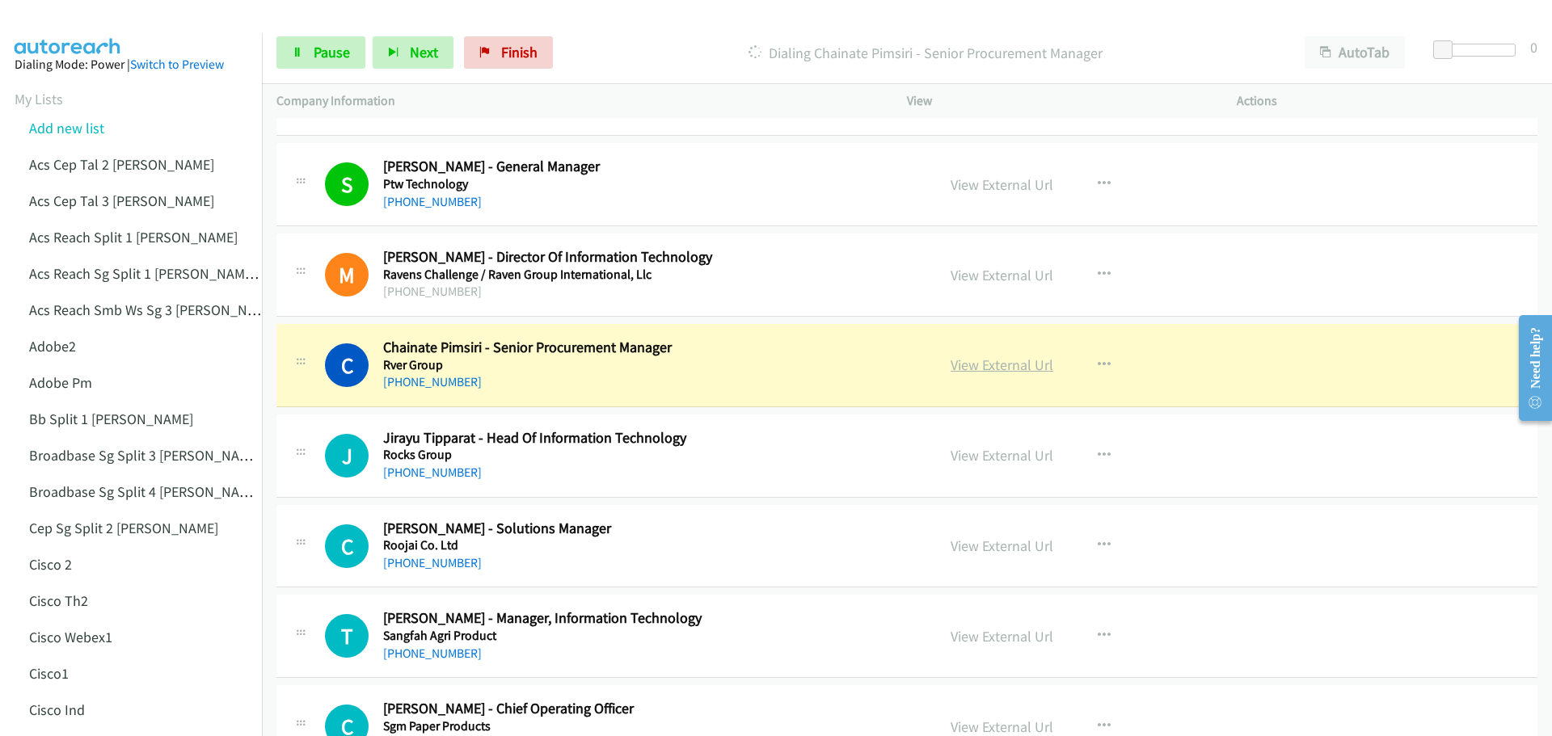
click at [992, 362] on link "View External Url" at bounding box center [1001, 365] width 103 height 19
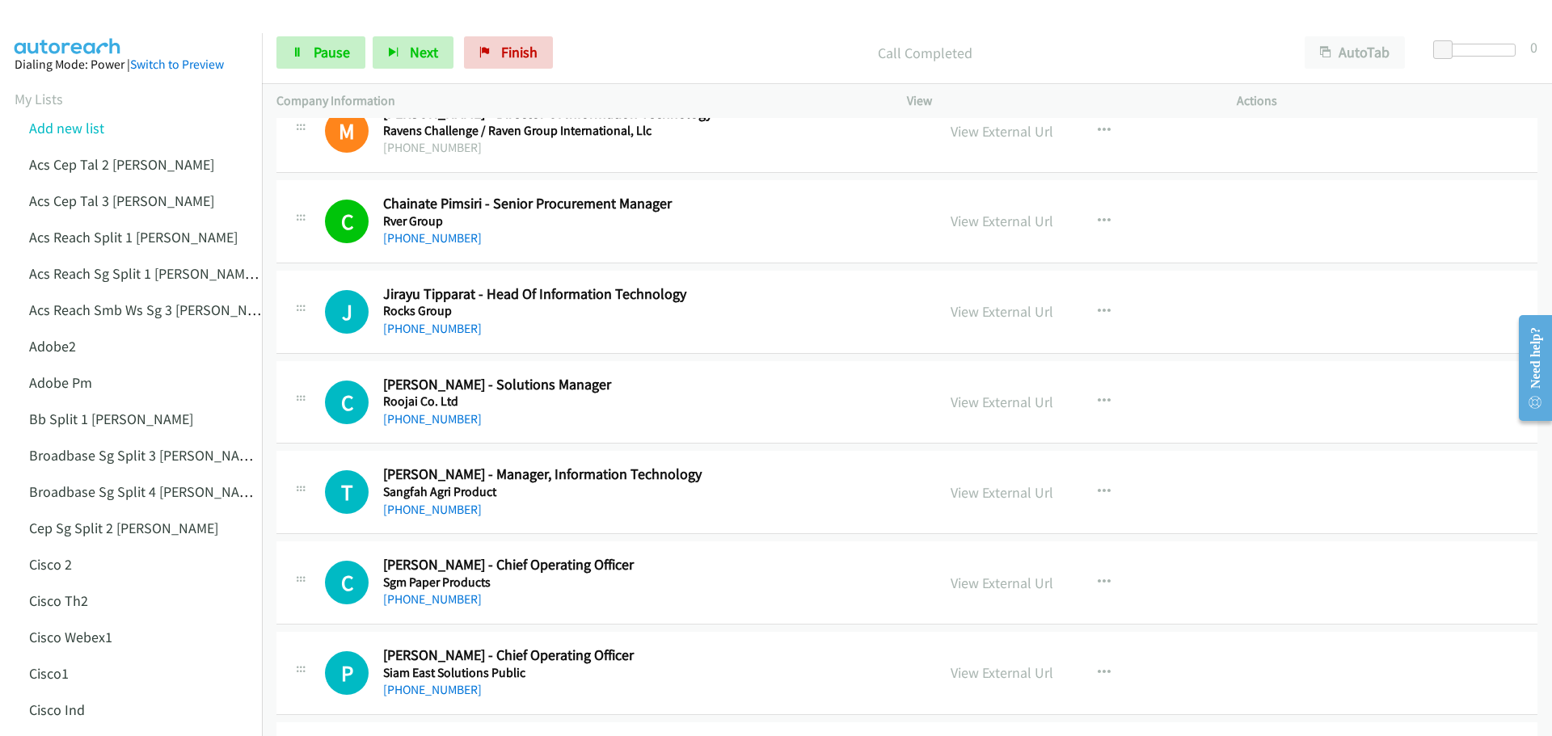
scroll to position [6546, 0]
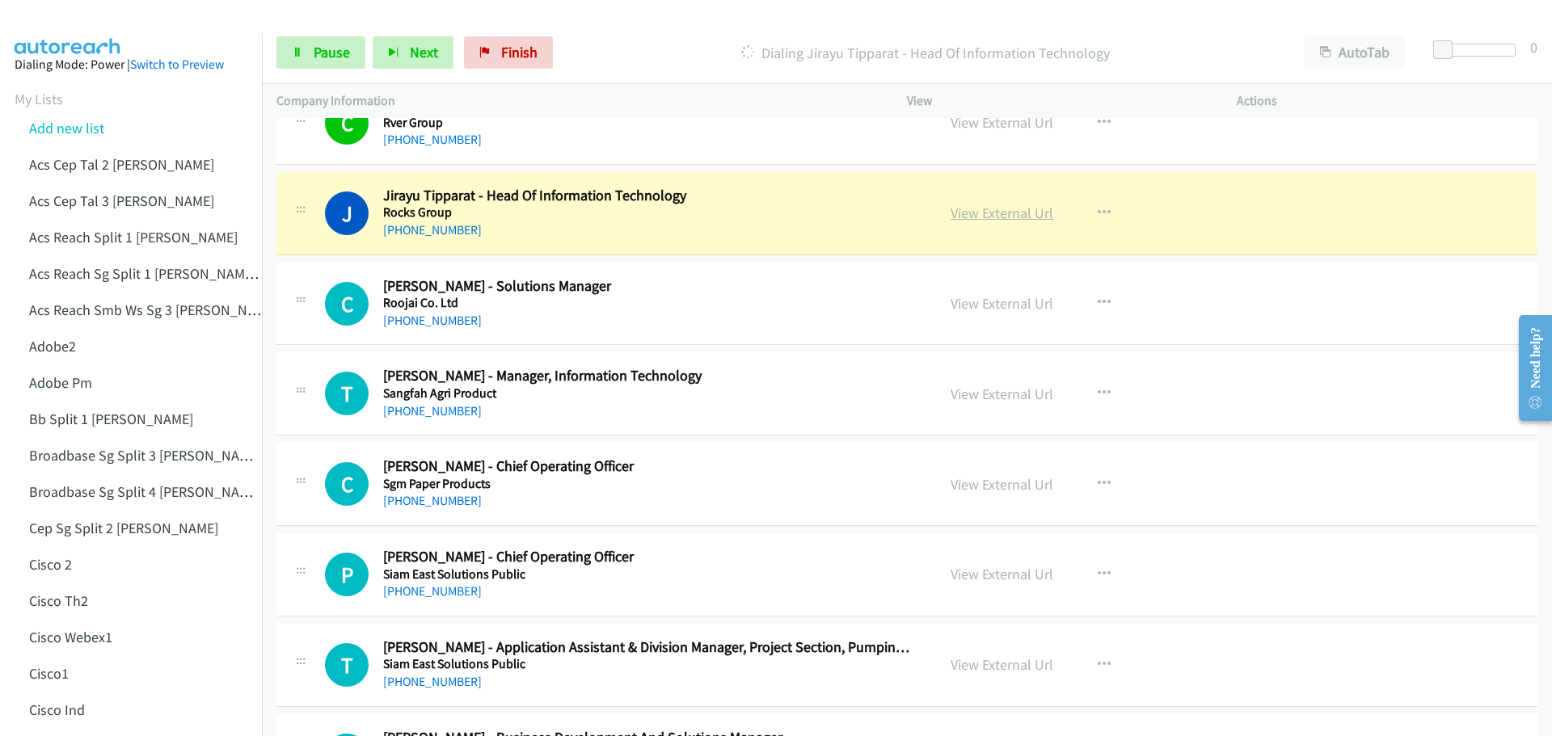
click at [961, 214] on link "View External Url" at bounding box center [1001, 213] width 103 height 19
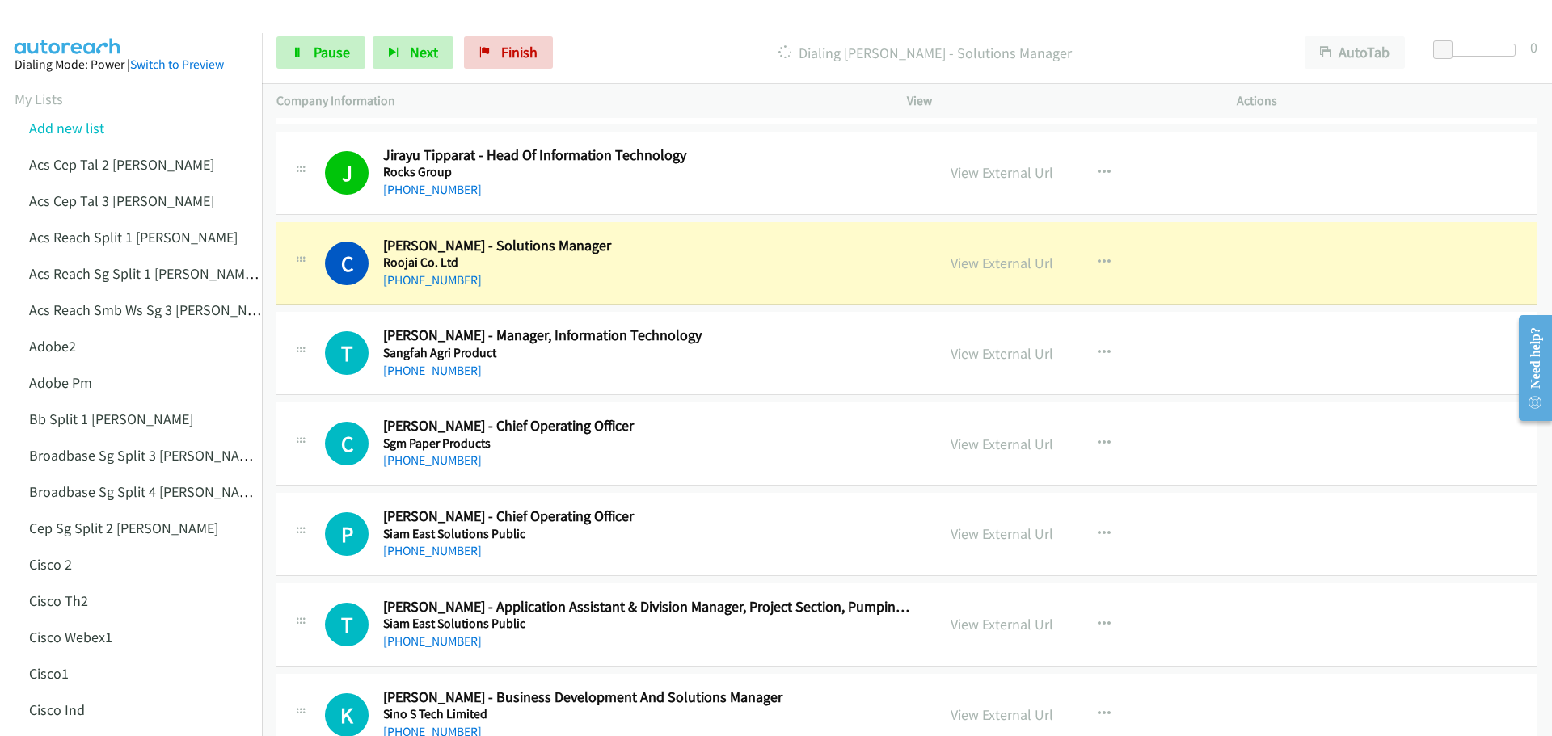
scroll to position [6627, 0]
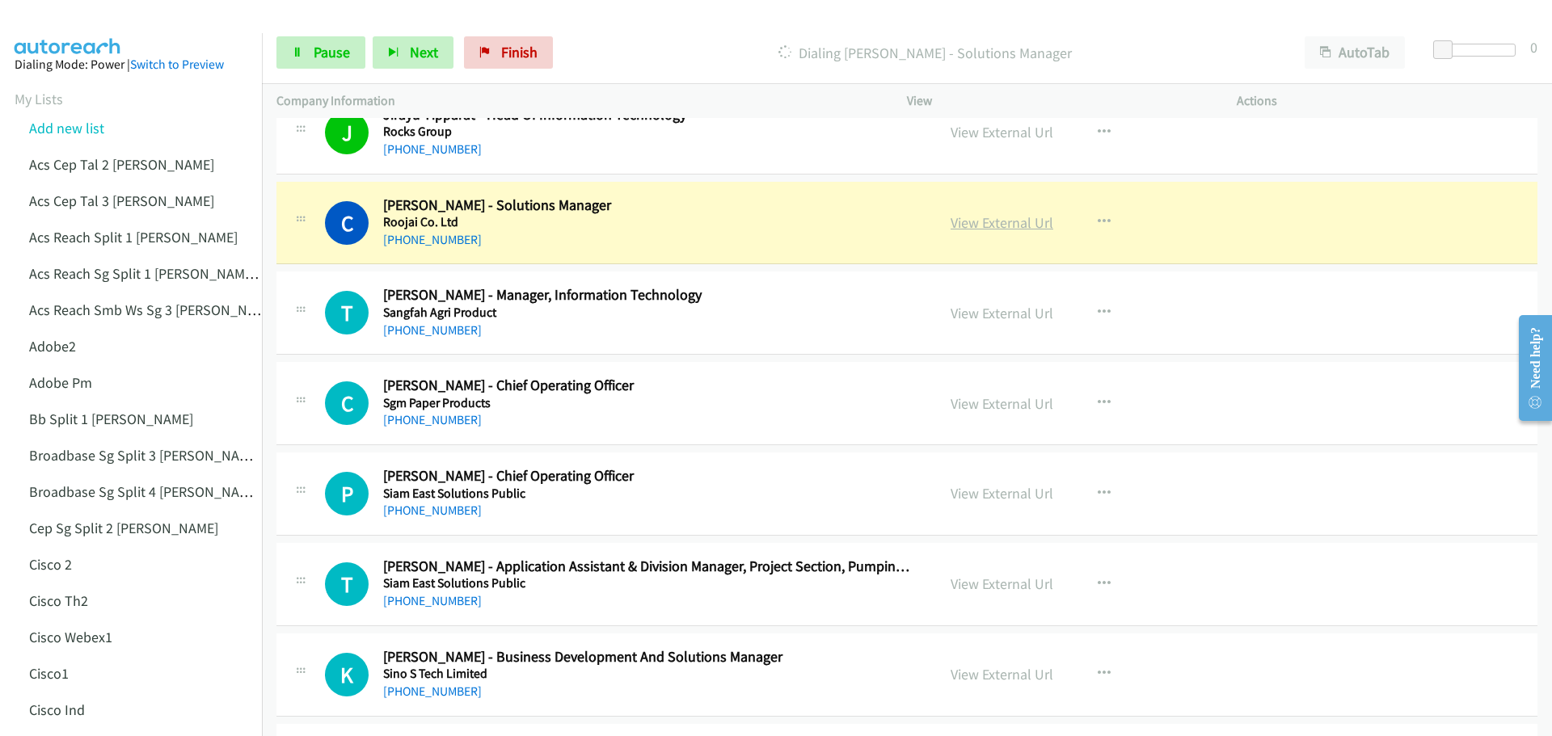
click at [1000, 226] on link "View External Url" at bounding box center [1001, 222] width 103 height 19
click at [326, 45] on span "Pause" at bounding box center [332, 52] width 36 height 19
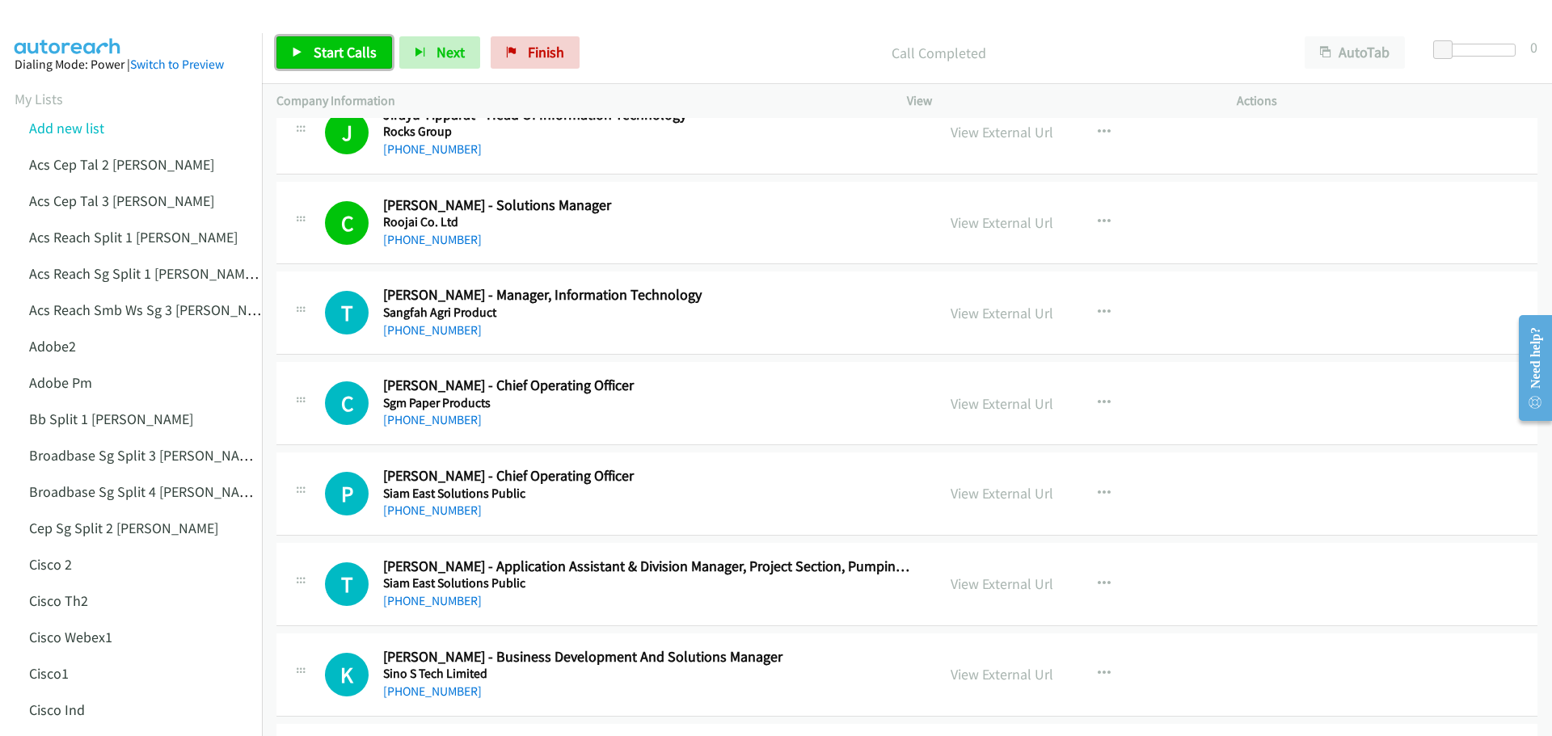
click at [324, 61] on link "Start Calls" at bounding box center [334, 52] width 116 height 32
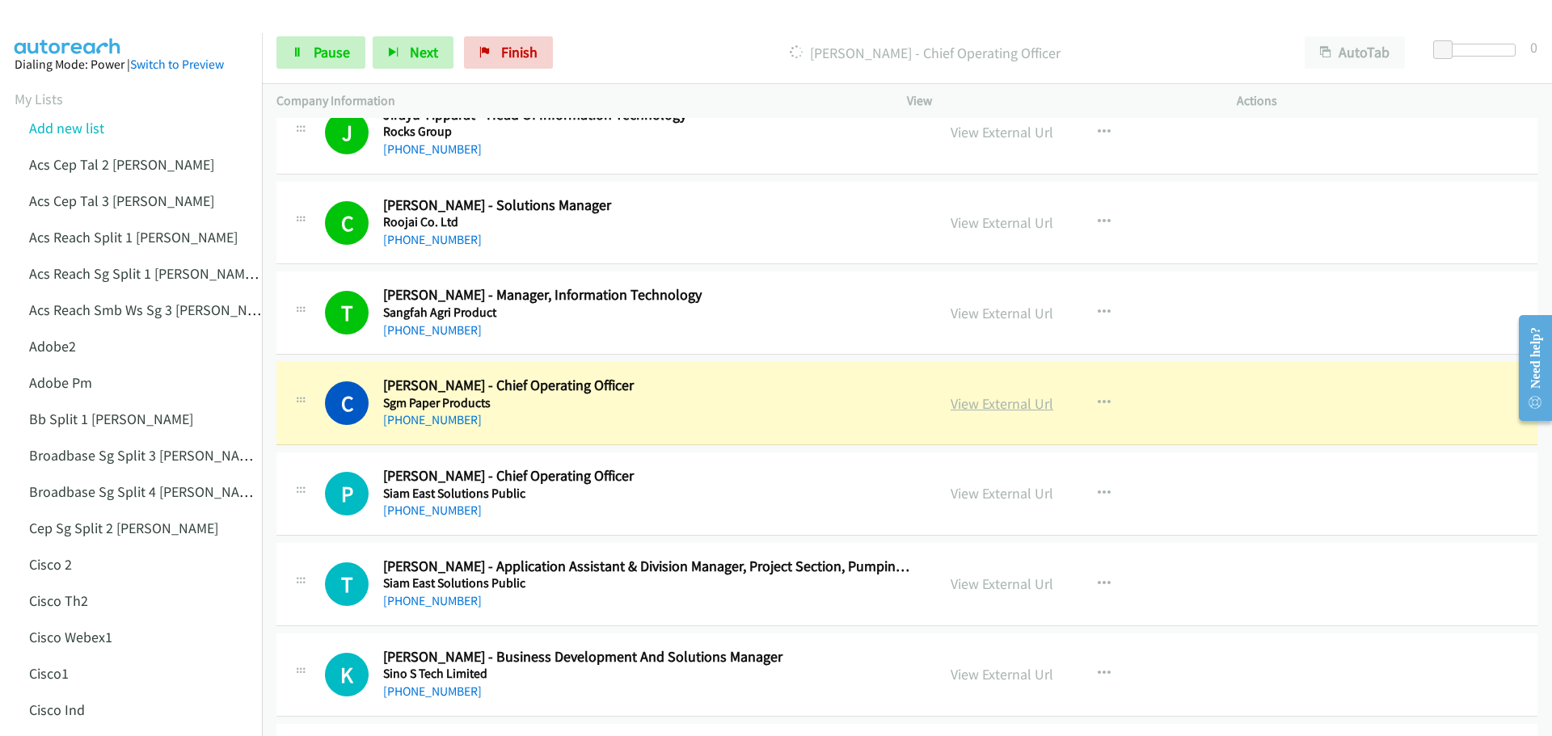
click at [965, 410] on link "View External Url" at bounding box center [1001, 403] width 103 height 19
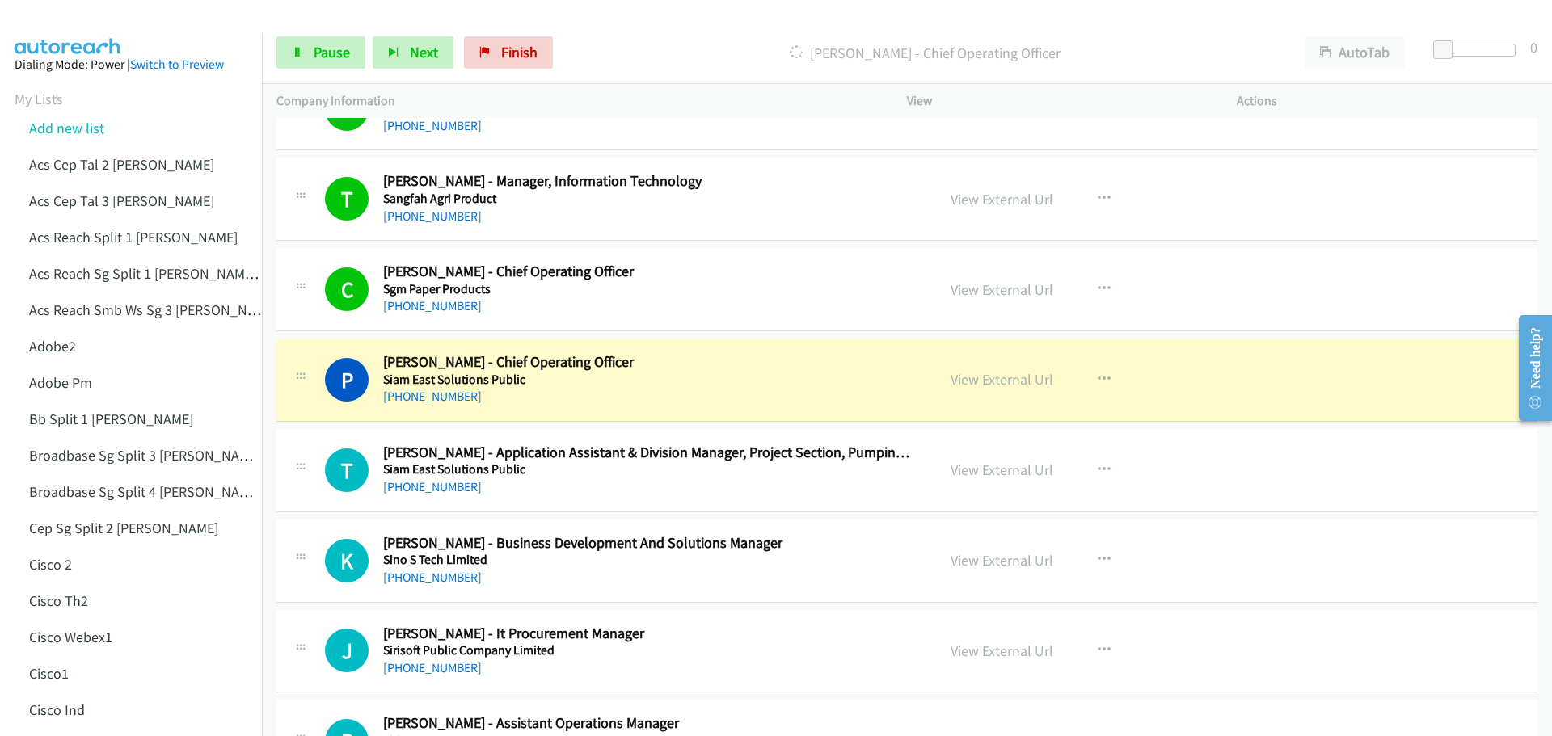
scroll to position [6789, 0]
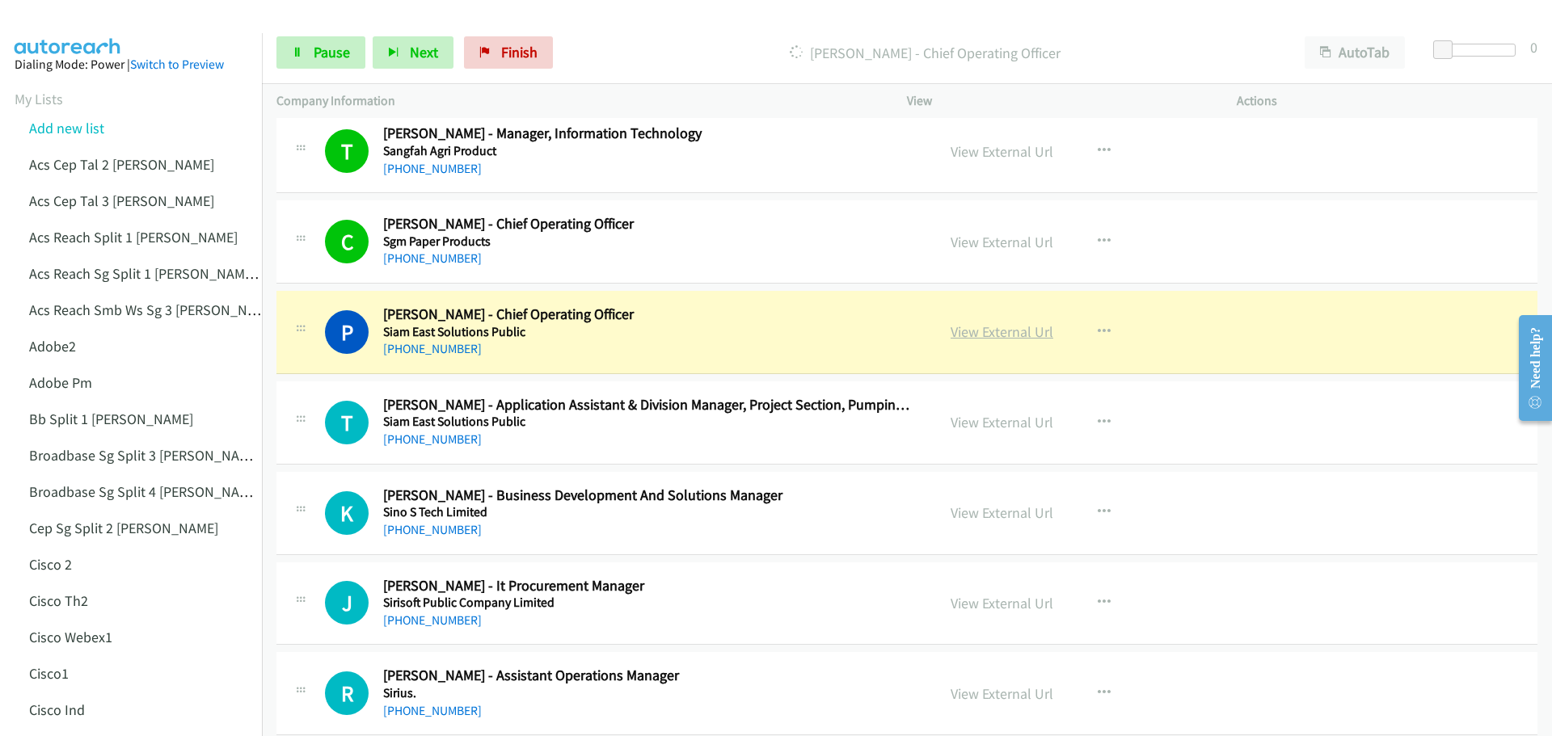
click at [985, 331] on link "View External Url" at bounding box center [1001, 331] width 103 height 19
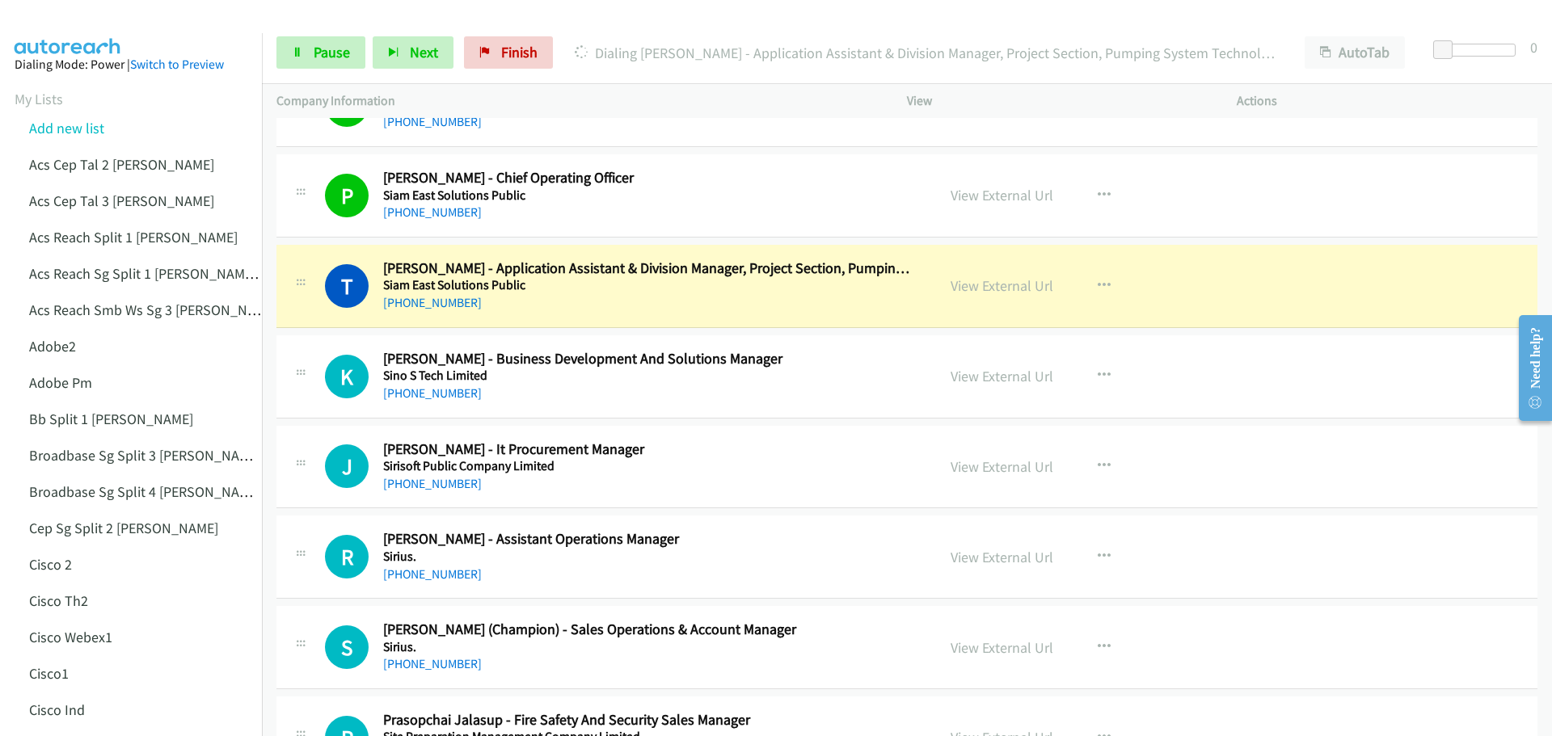
scroll to position [6951, 0]
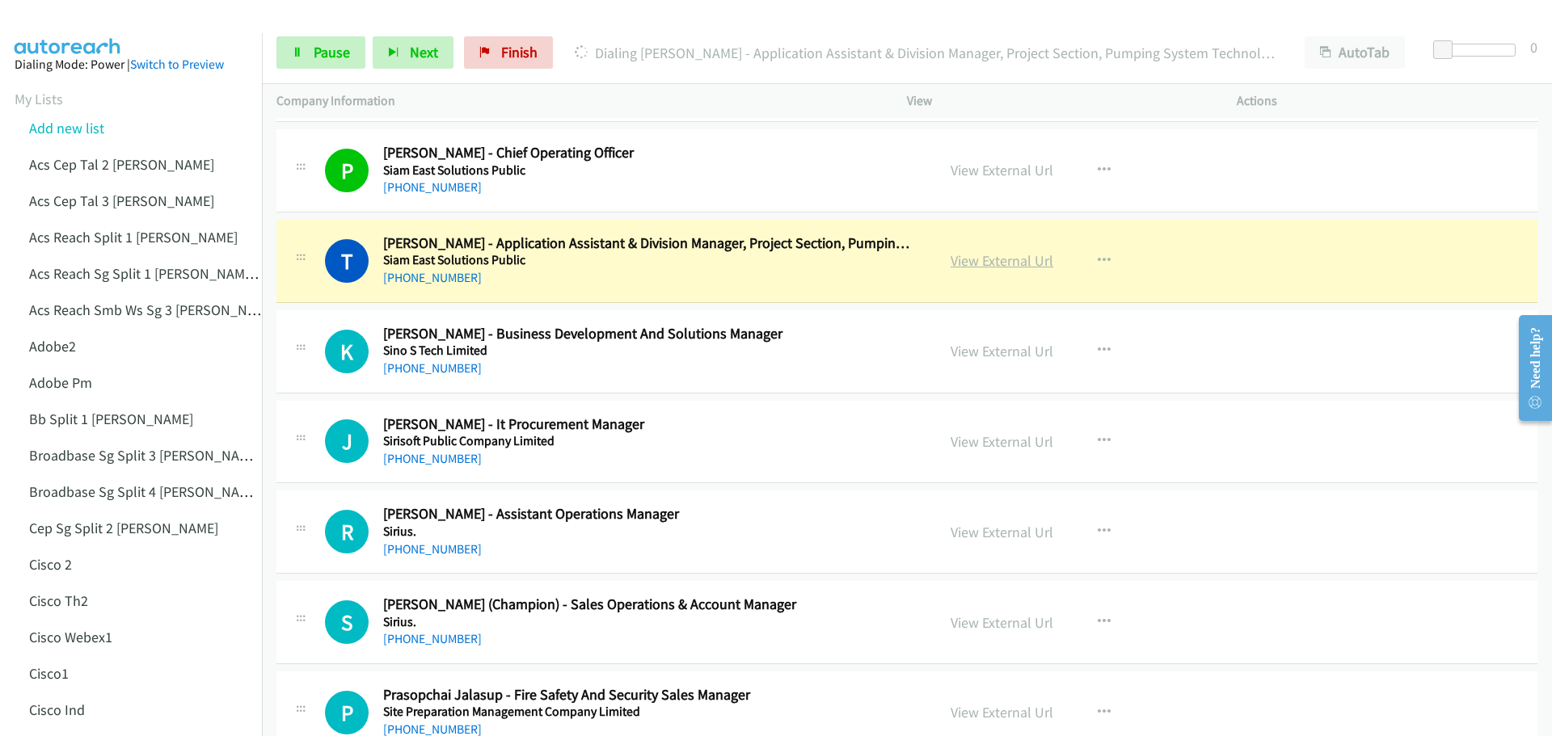
click at [991, 257] on link "View External Url" at bounding box center [1001, 260] width 103 height 19
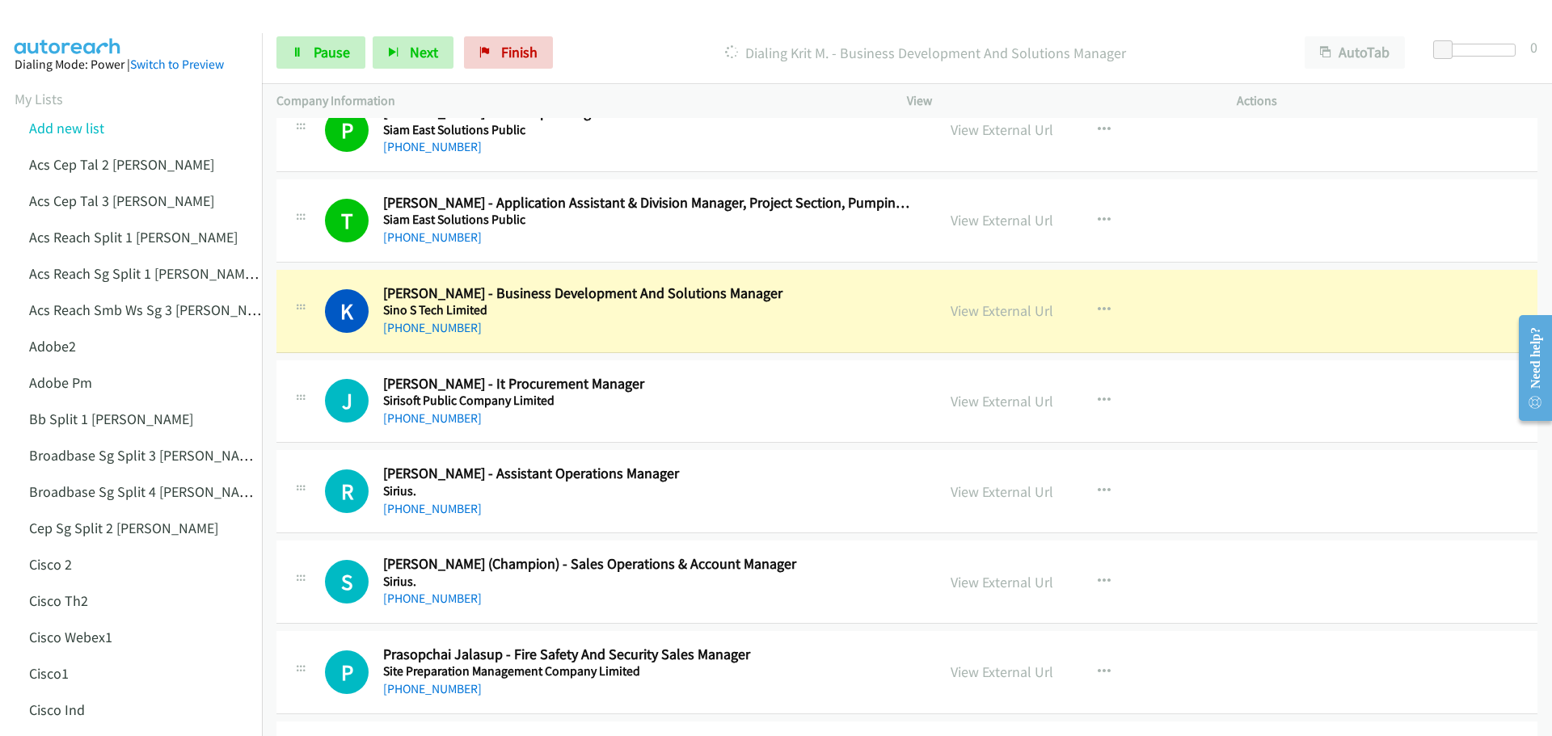
scroll to position [7031, 0]
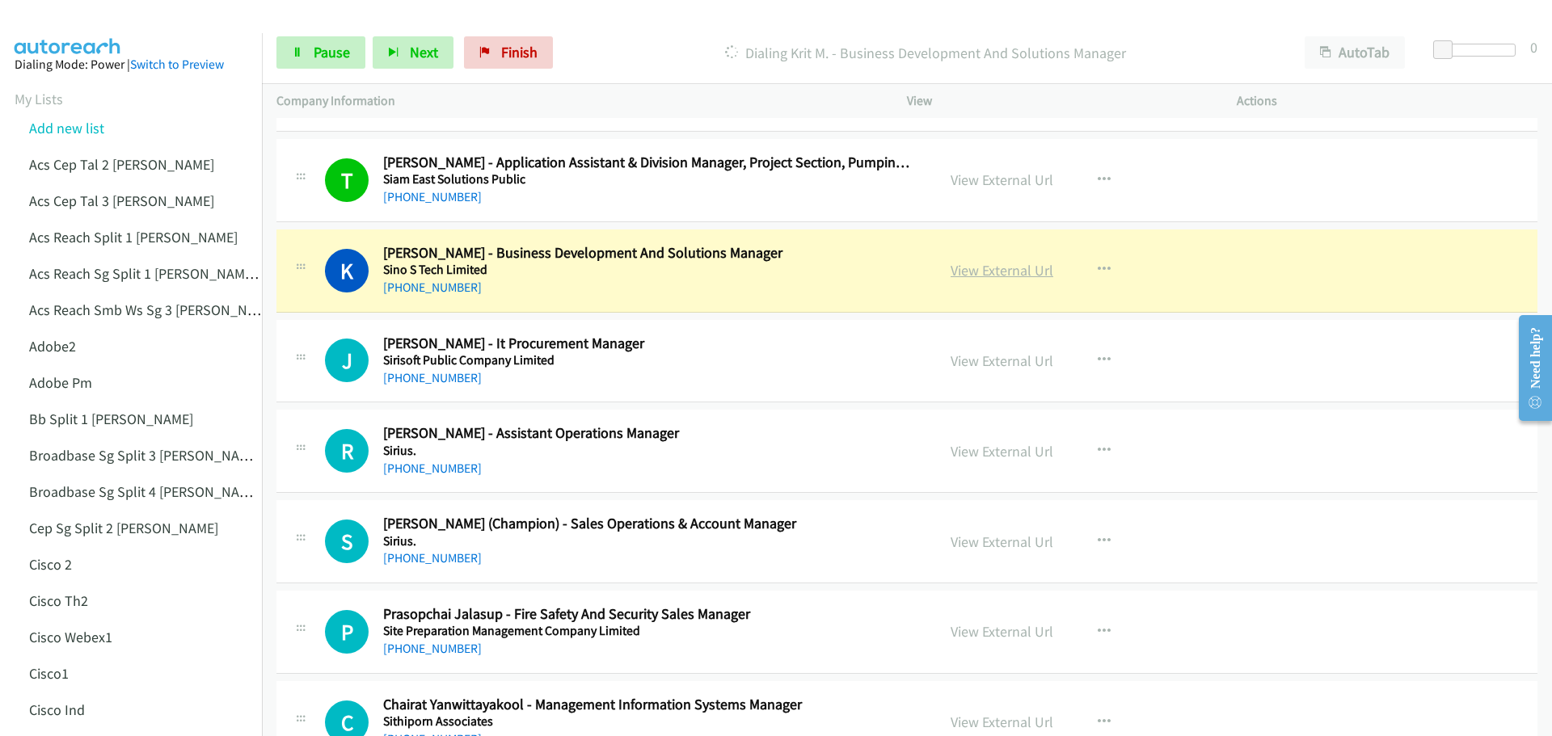
click at [978, 275] on link "View External Url" at bounding box center [1001, 270] width 103 height 19
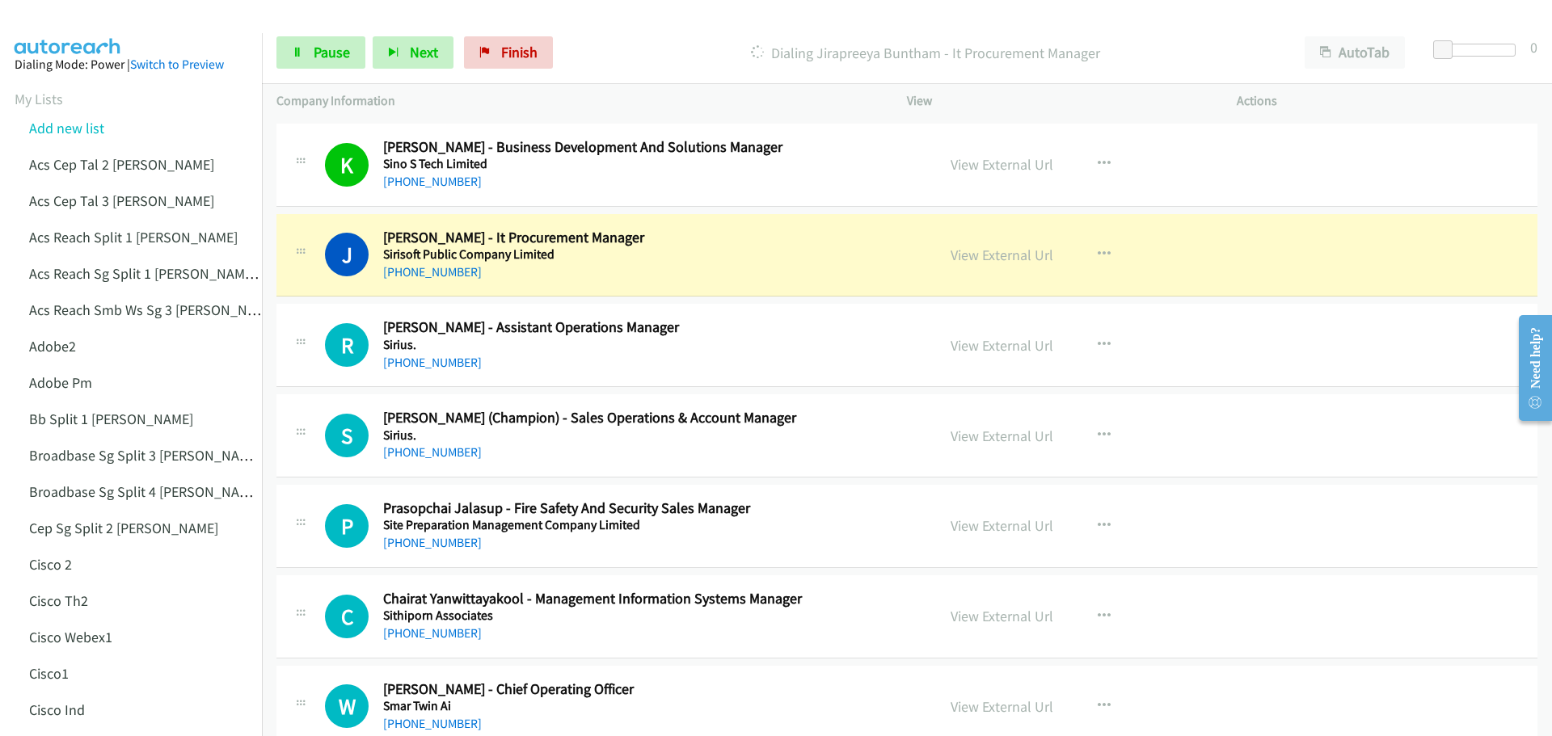
scroll to position [7193, 0]
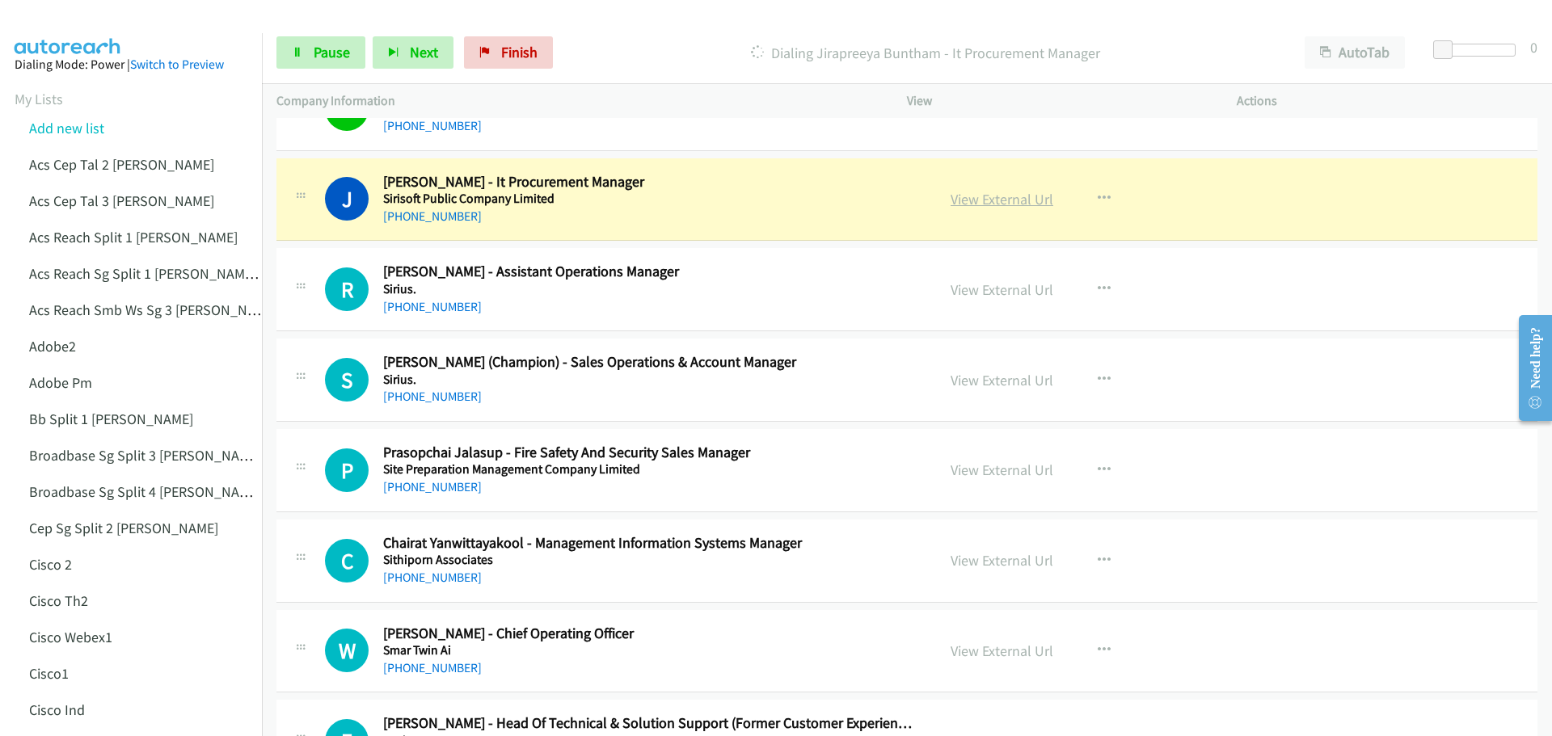
click at [1007, 200] on link "View External Url" at bounding box center [1001, 199] width 103 height 19
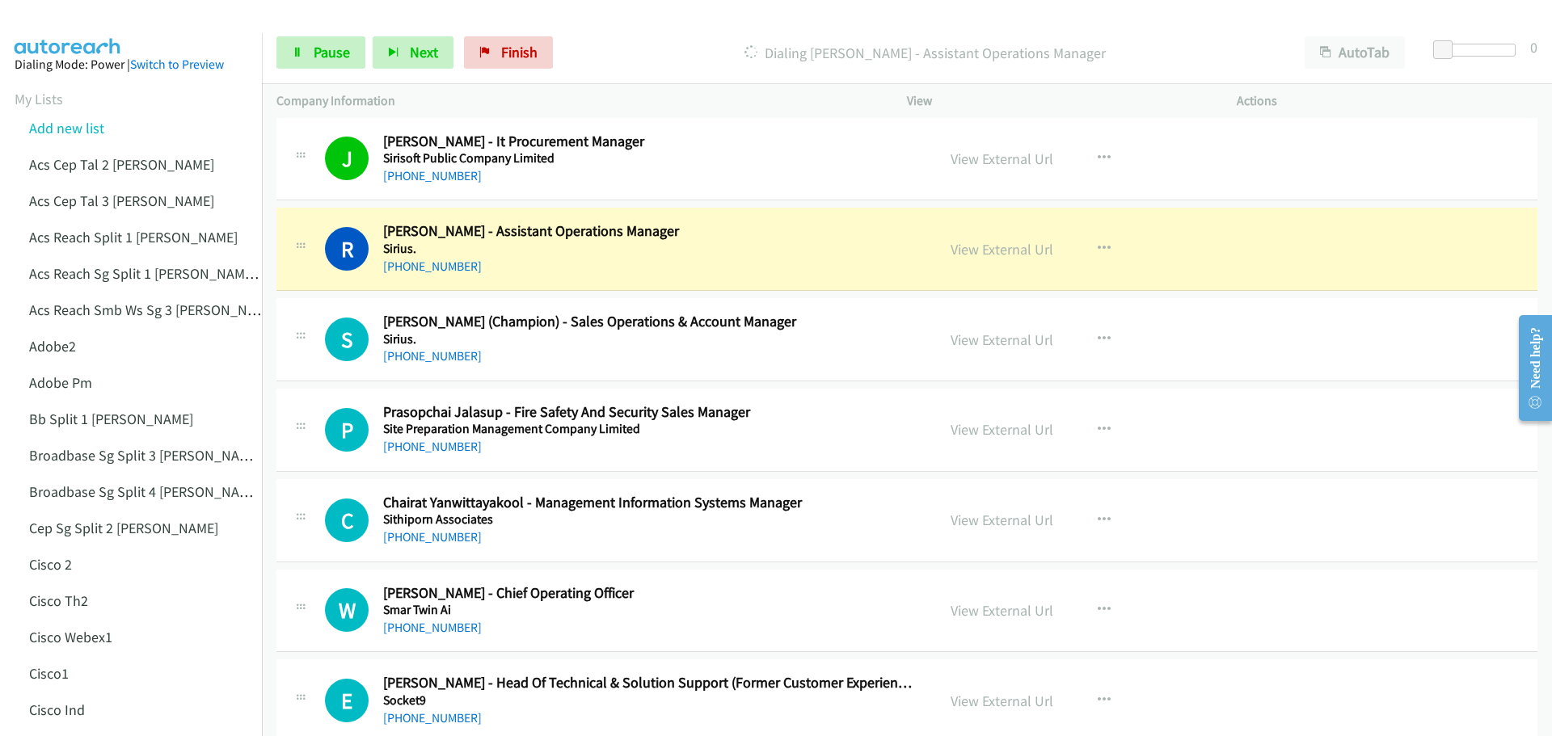
scroll to position [7274, 0]
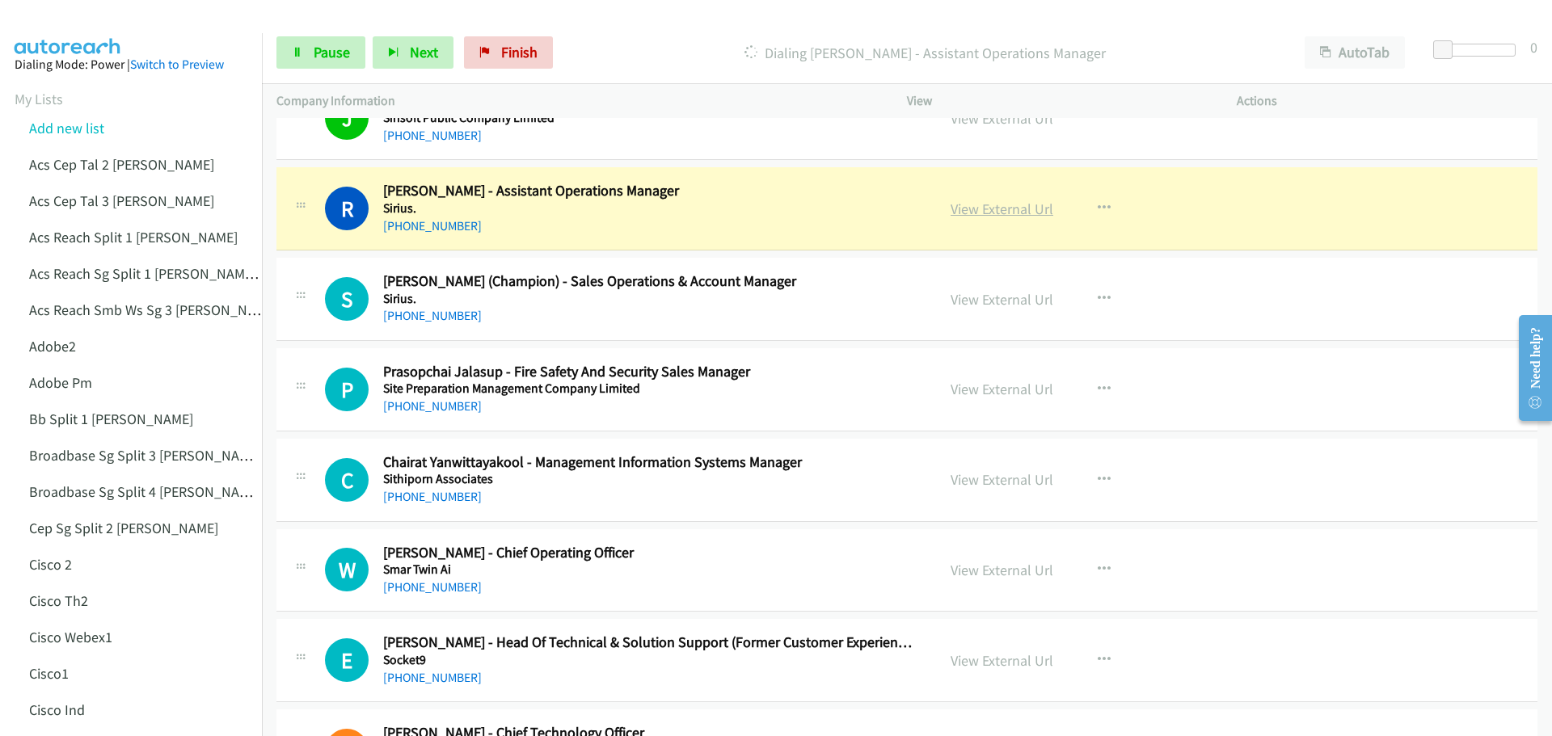
click at [987, 207] on link "View External Url" at bounding box center [1001, 209] width 103 height 19
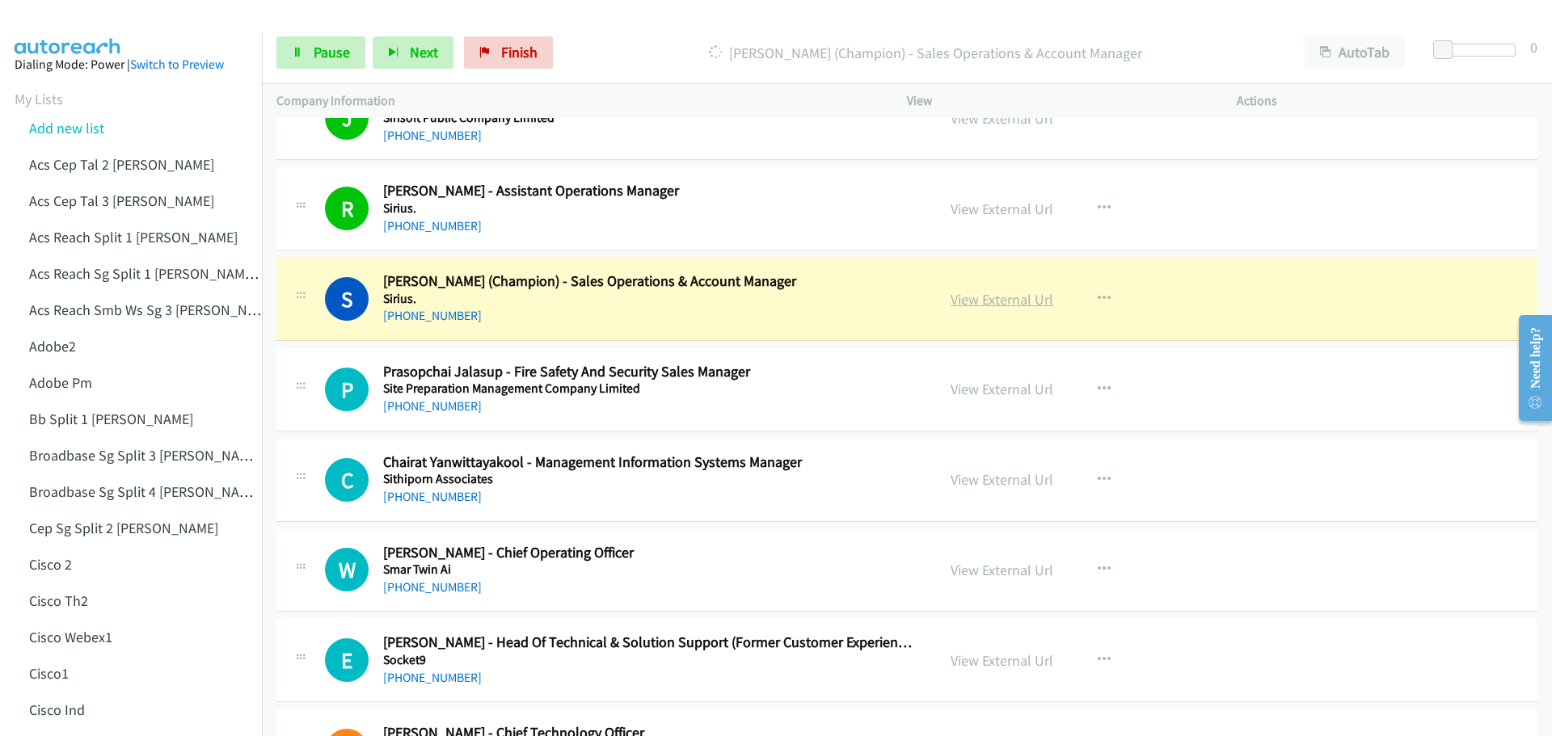
click at [971, 300] on link "View External Url" at bounding box center [1001, 299] width 103 height 19
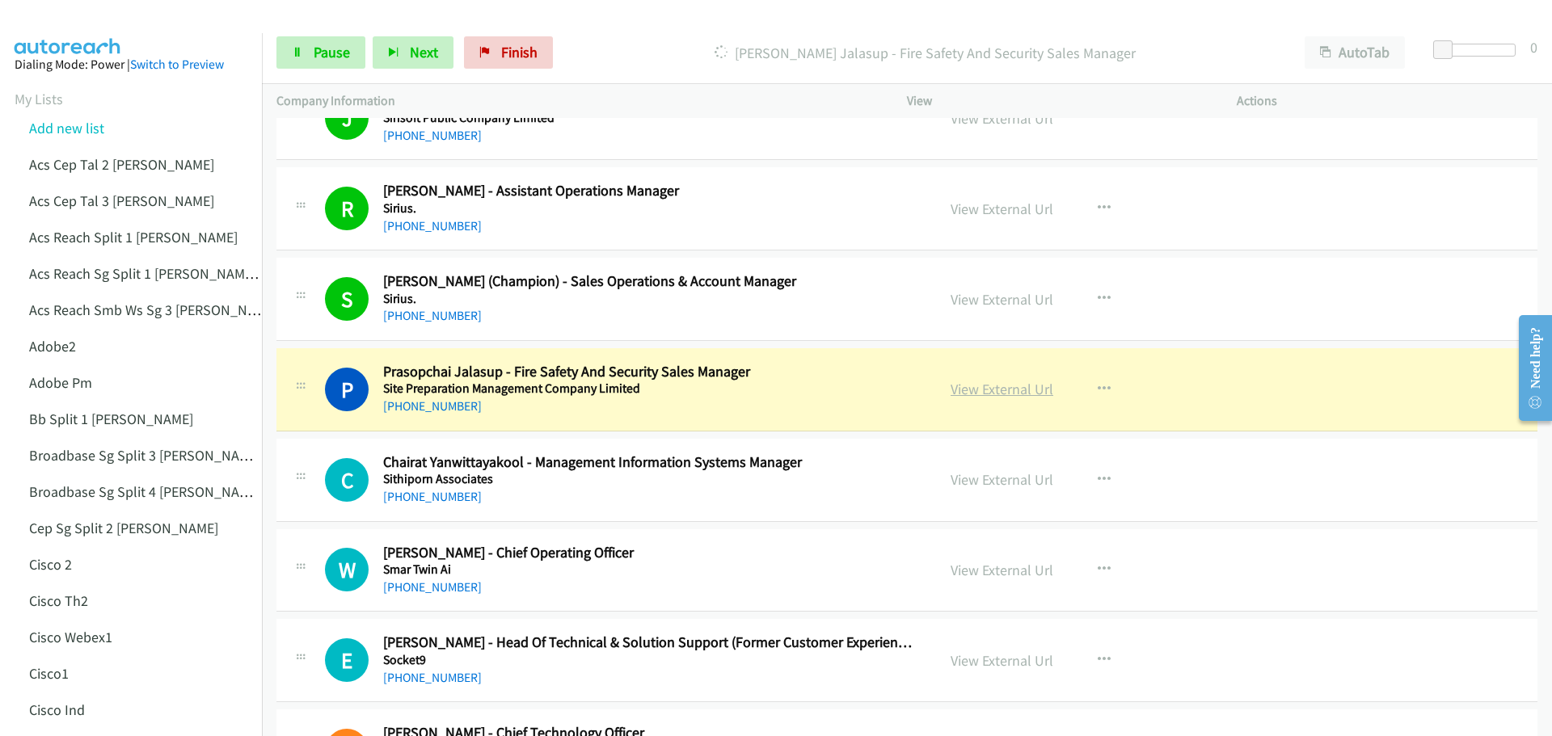
click at [996, 394] on link "View External Url" at bounding box center [1001, 389] width 103 height 19
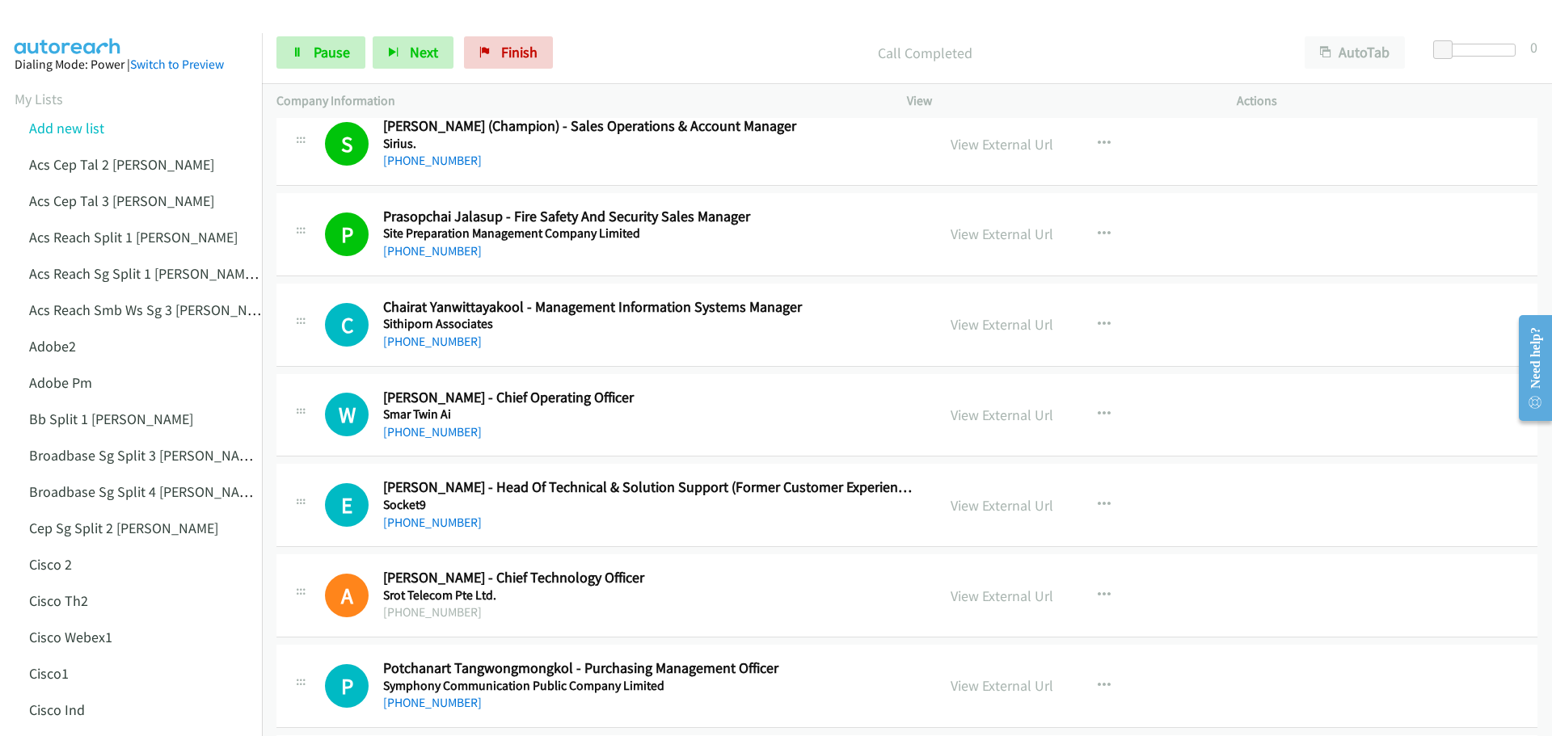
scroll to position [7435, 0]
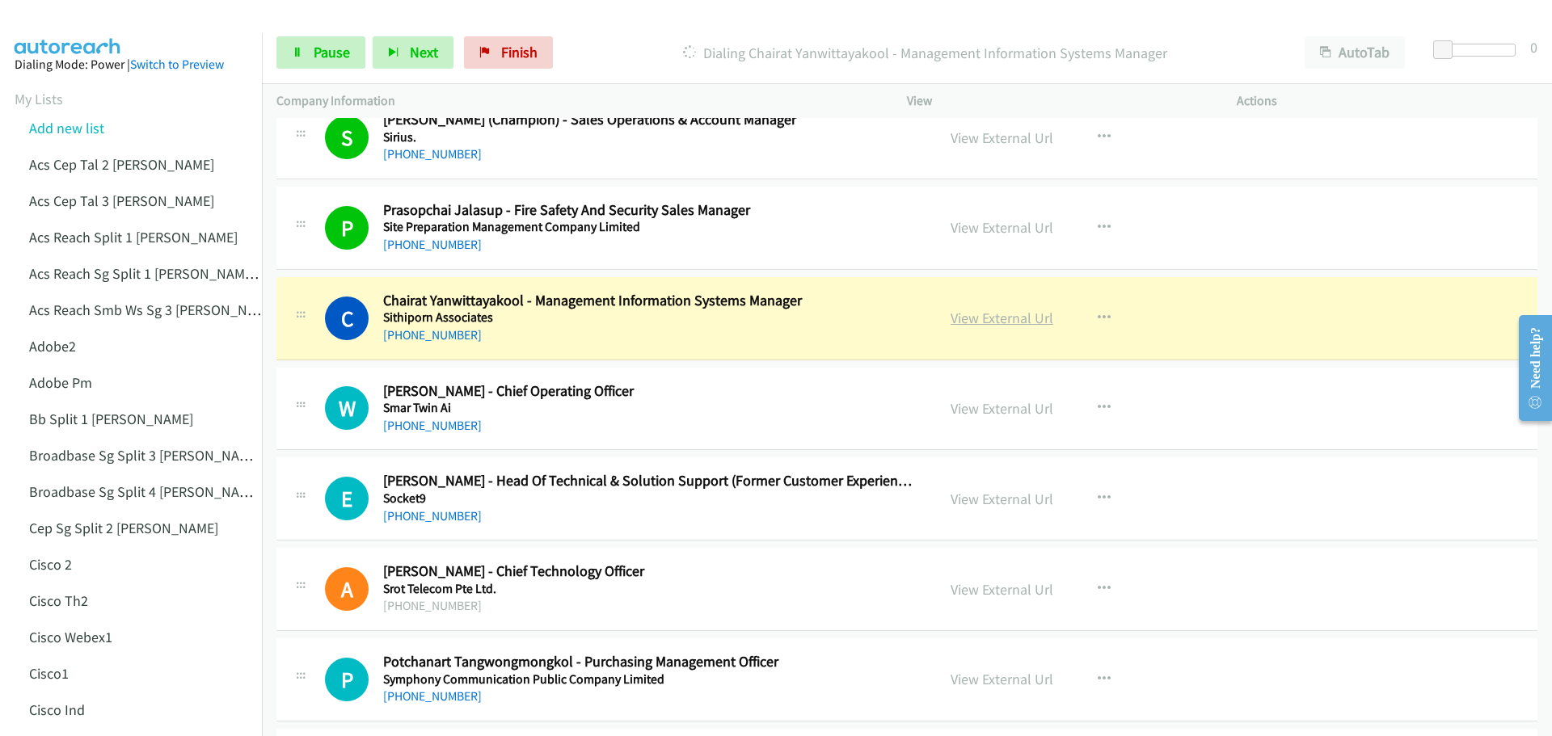
click at [963, 316] on link "View External Url" at bounding box center [1001, 318] width 103 height 19
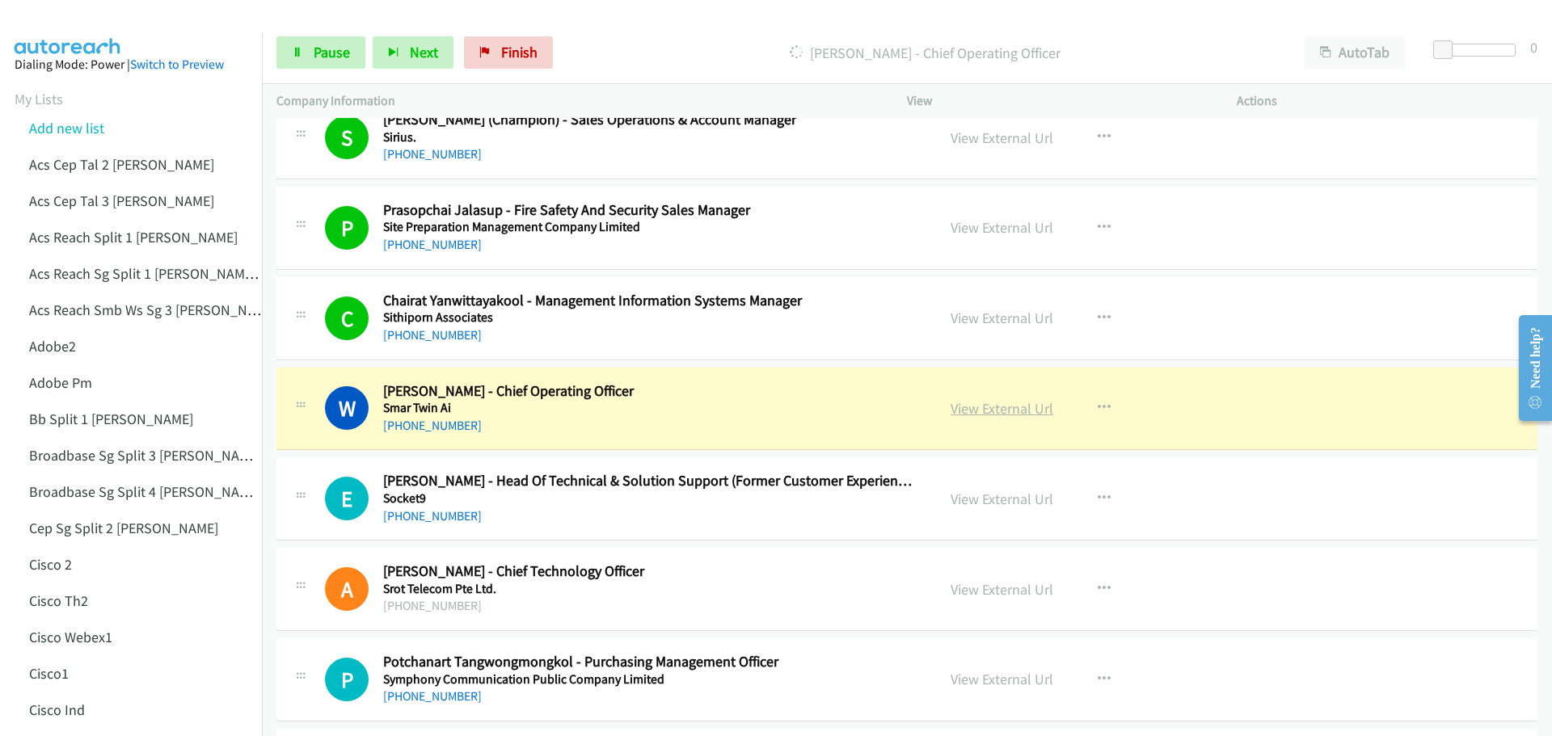
click at [971, 408] on link "View External Url" at bounding box center [1001, 408] width 103 height 19
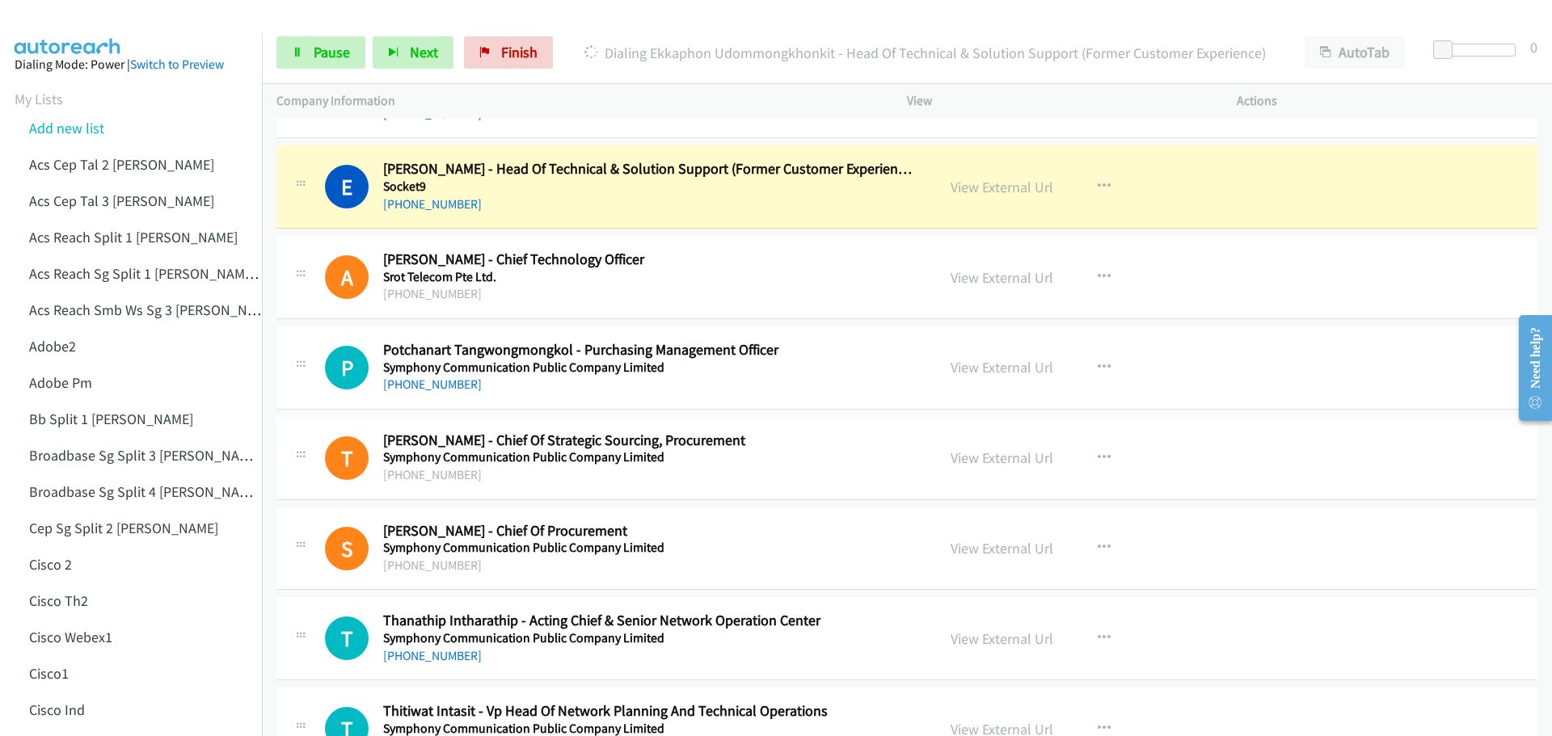
scroll to position [7759, 0]
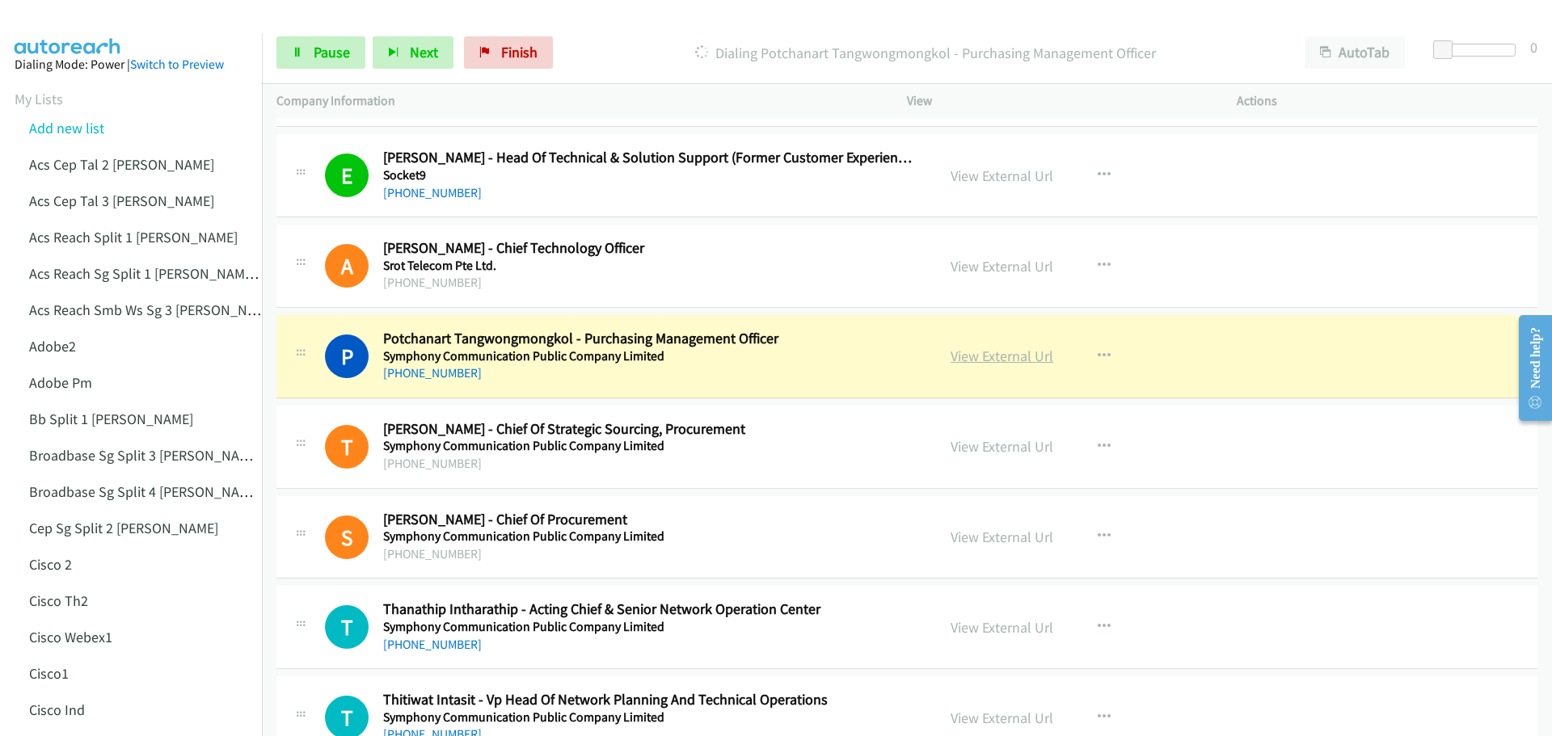
click at [977, 352] on link "View External Url" at bounding box center [1001, 356] width 103 height 19
click at [1009, 352] on link "View External Url" at bounding box center [1001, 356] width 103 height 19
click at [322, 55] on span "Pause" at bounding box center [332, 52] width 36 height 19
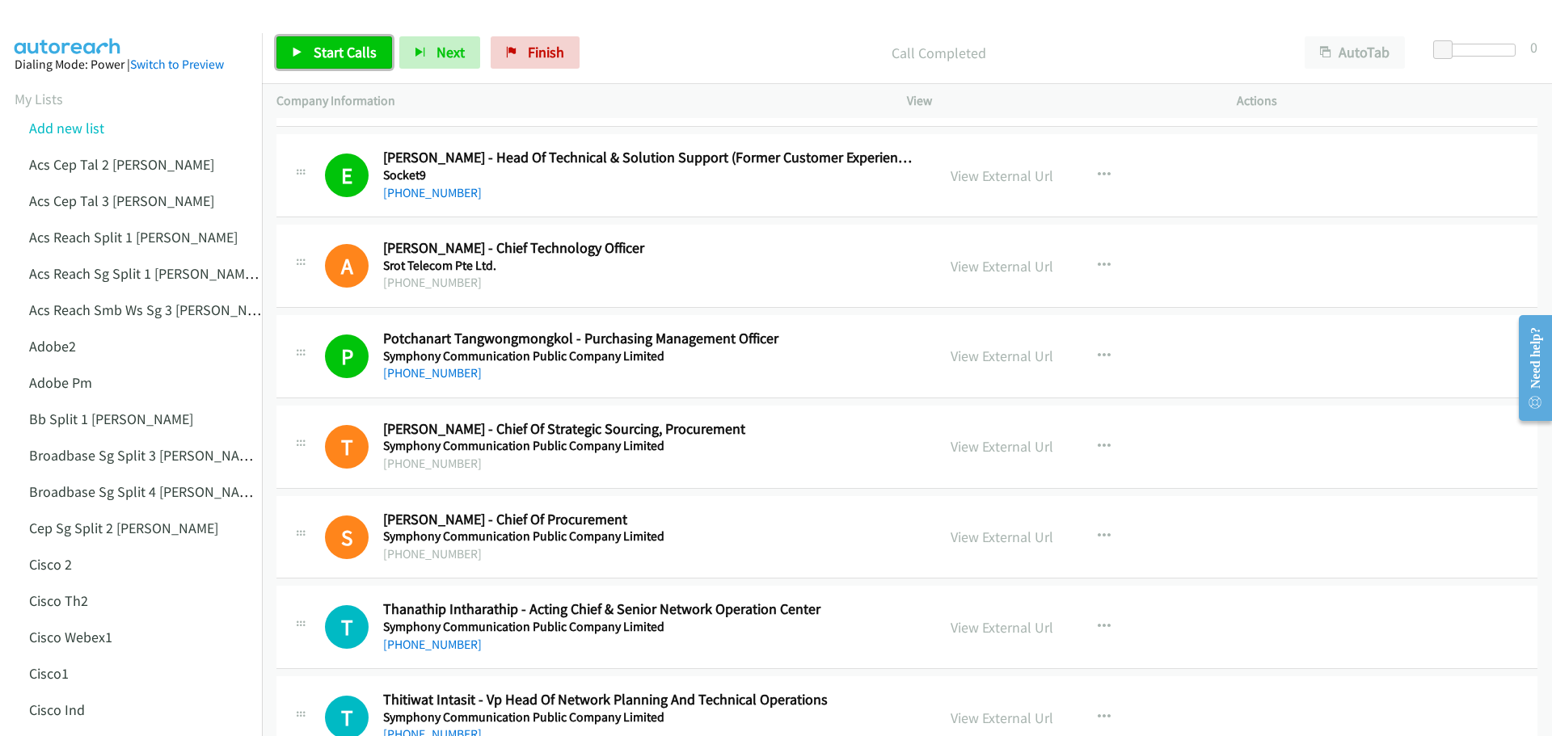
click at [322, 52] on span "Start Calls" at bounding box center [345, 52] width 63 height 19
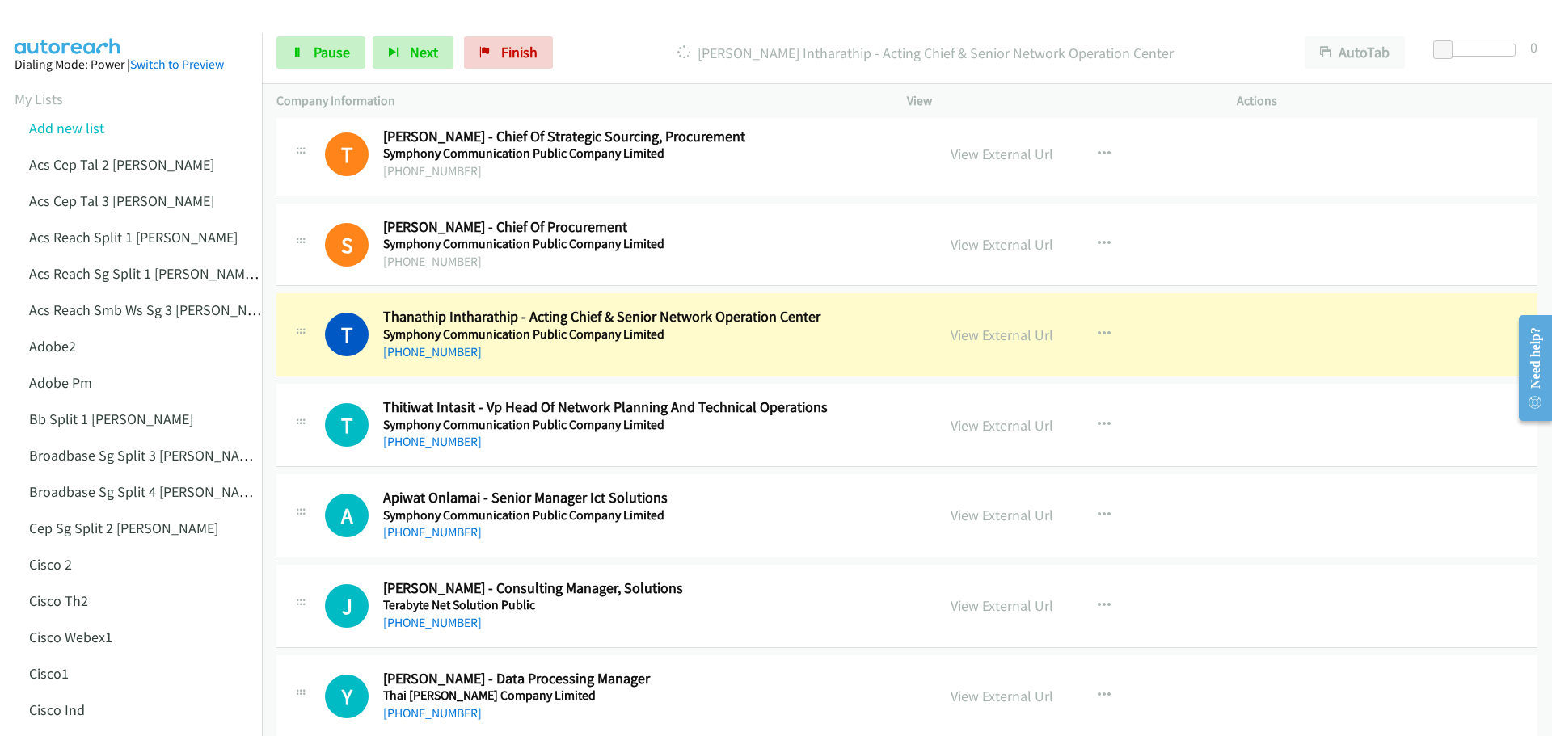
scroll to position [8082, 0]
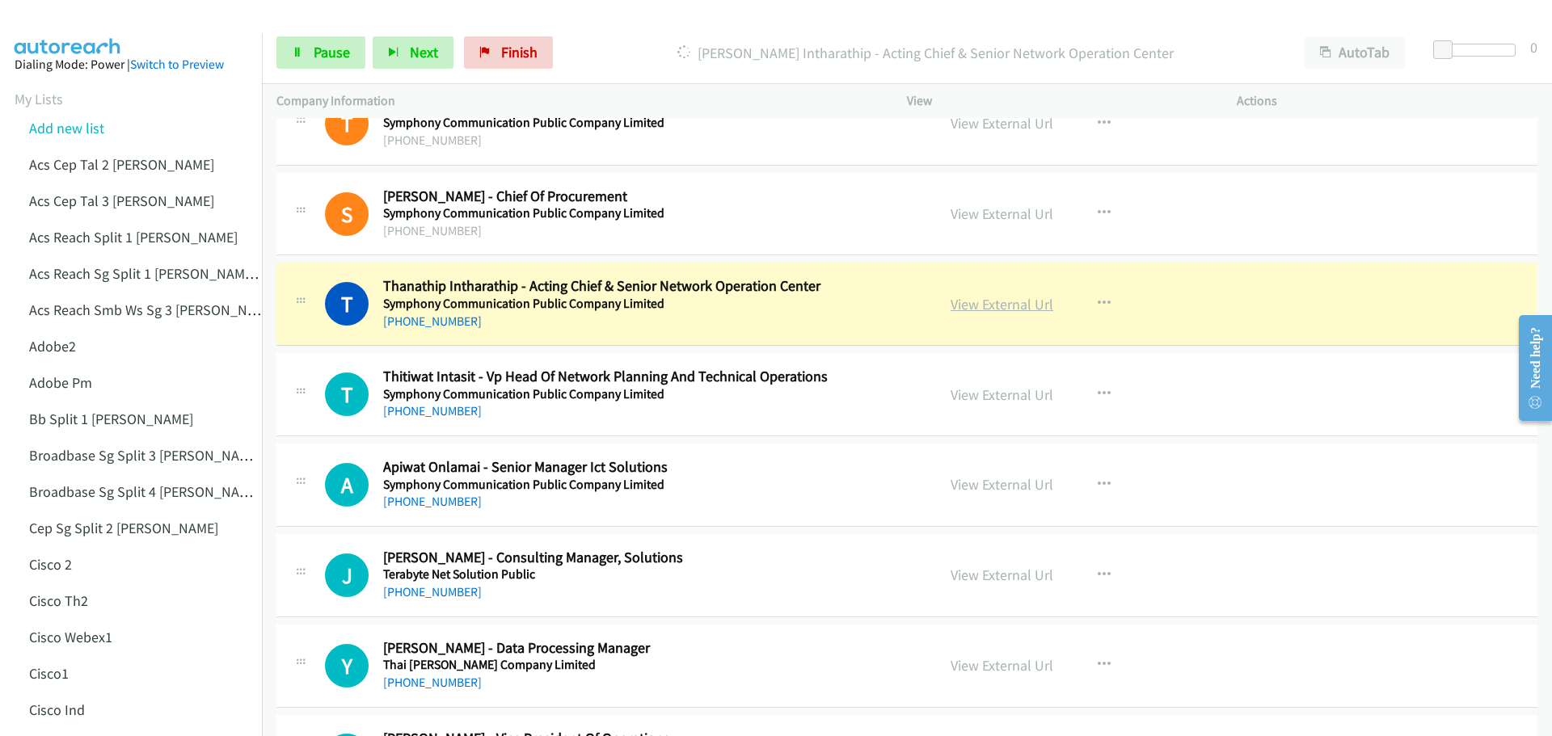
click at [1015, 298] on link "View External Url" at bounding box center [1001, 304] width 103 height 19
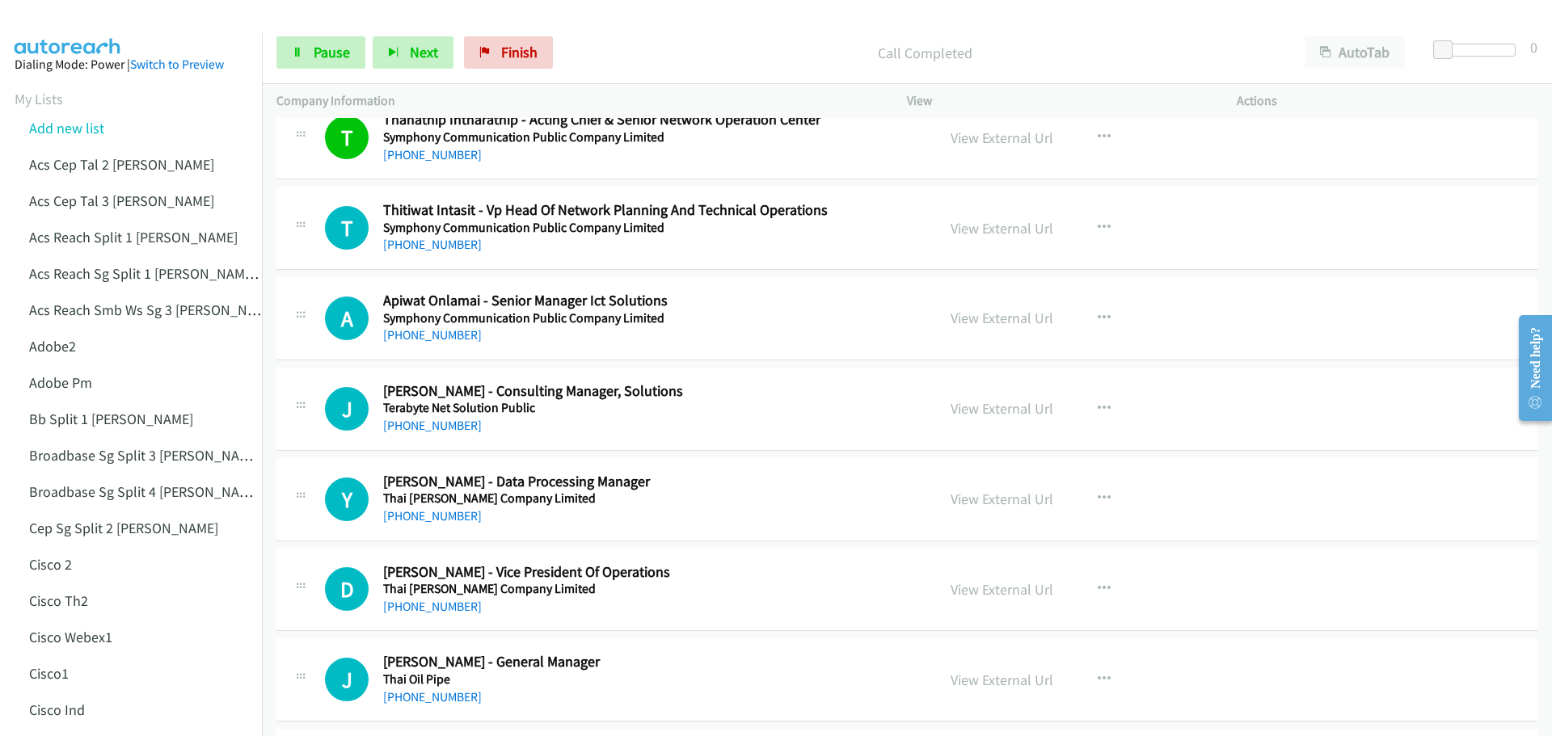
scroll to position [8324, 0]
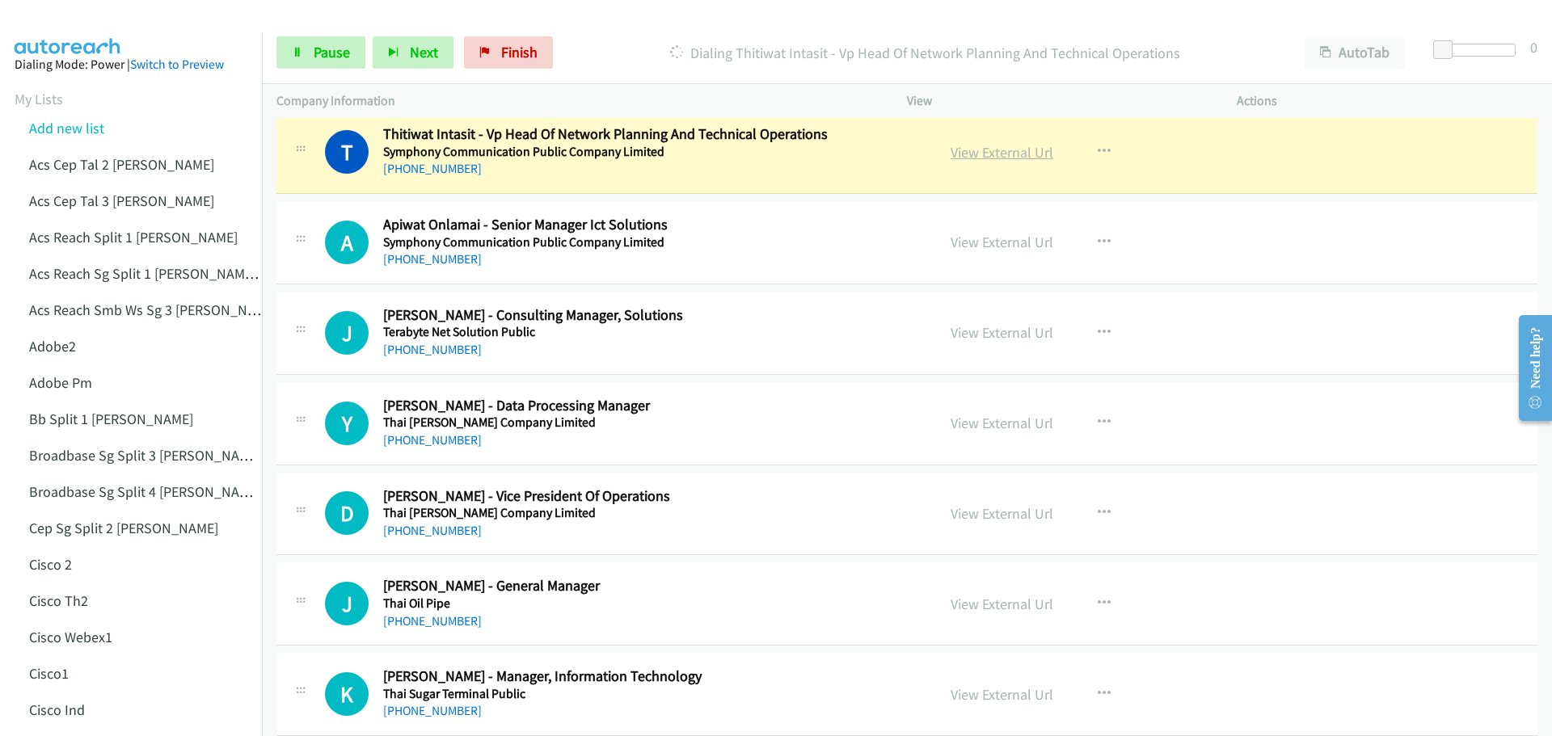
click at [998, 156] on link "View External Url" at bounding box center [1001, 152] width 103 height 19
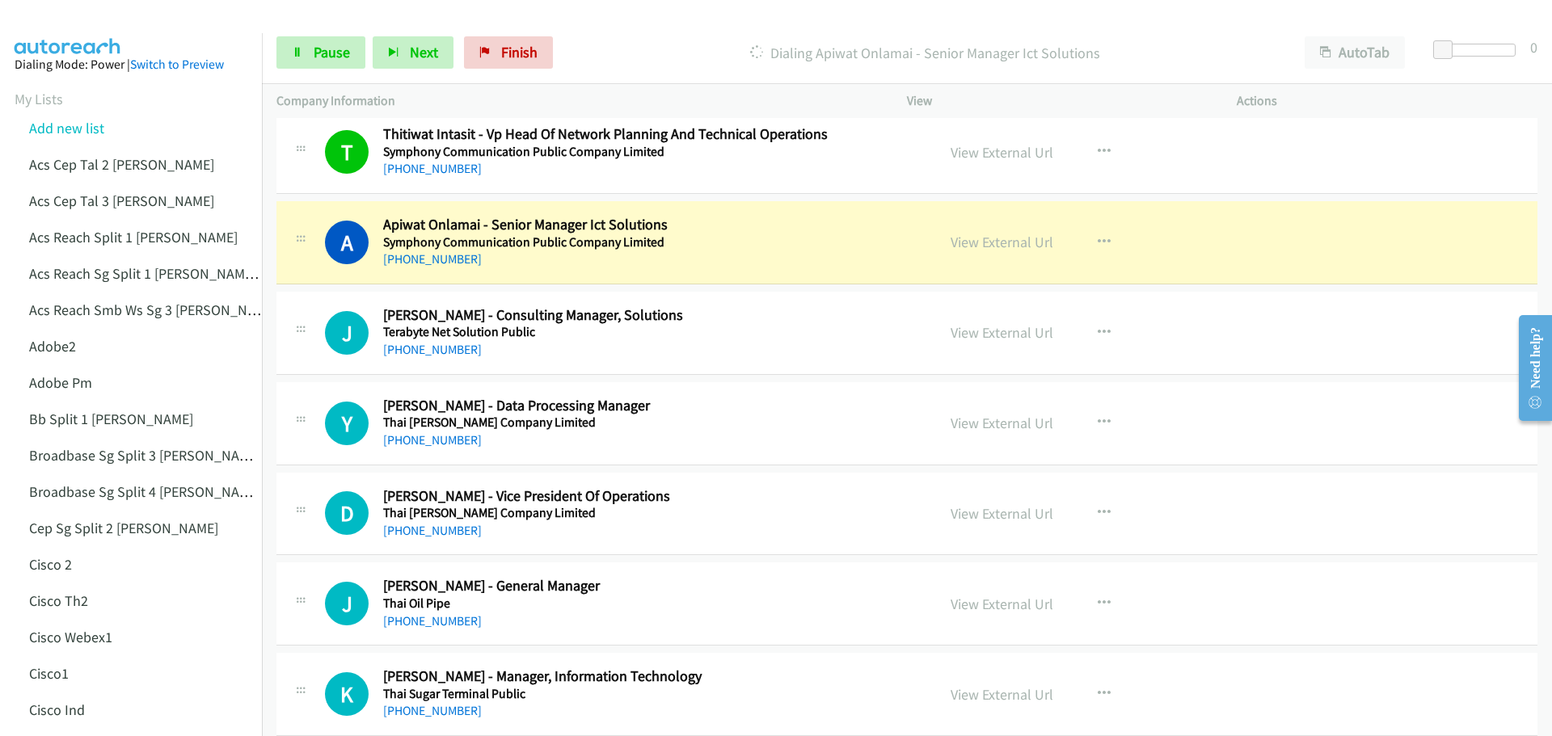
scroll to position [8405, 0]
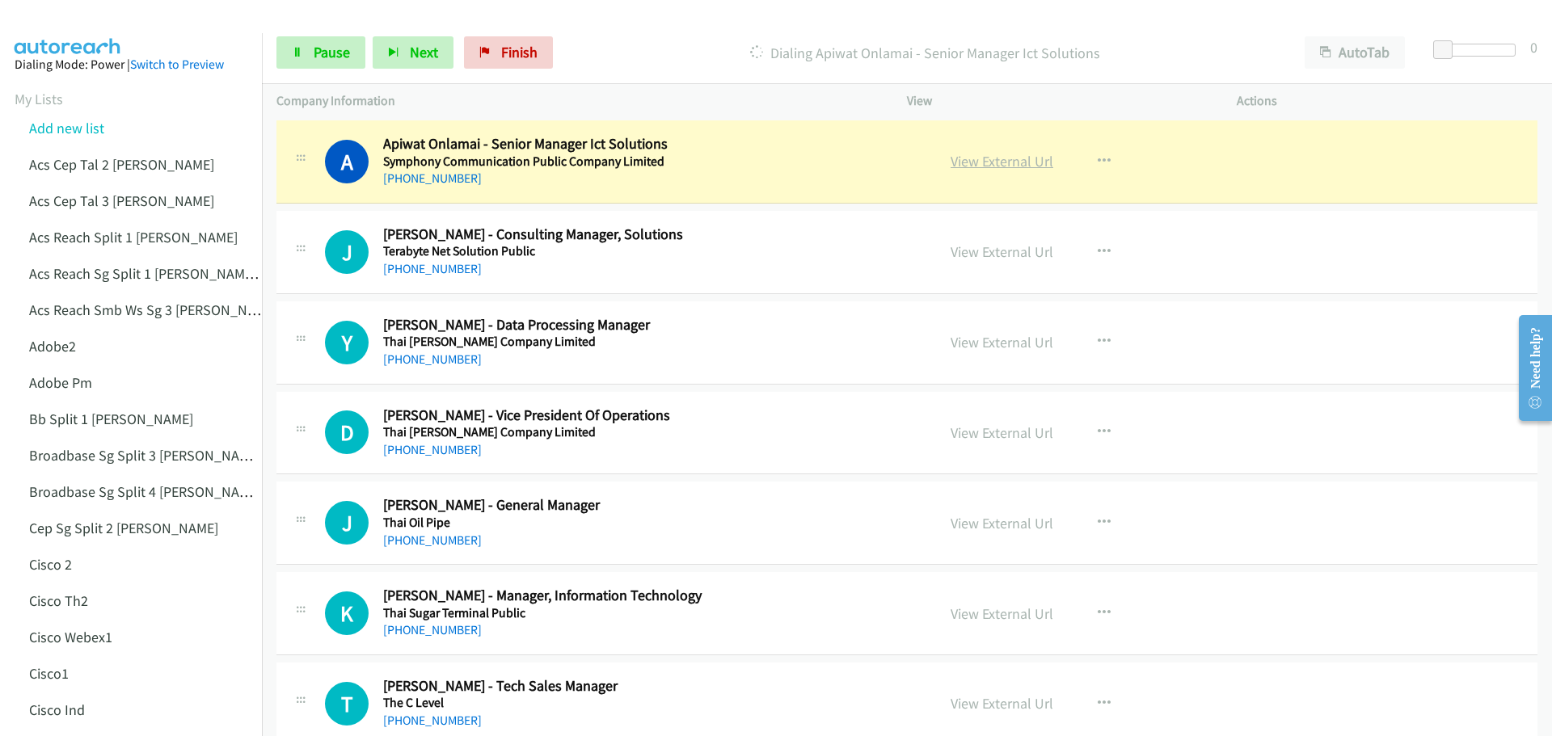
click at [975, 162] on link "View External Url" at bounding box center [1001, 161] width 103 height 19
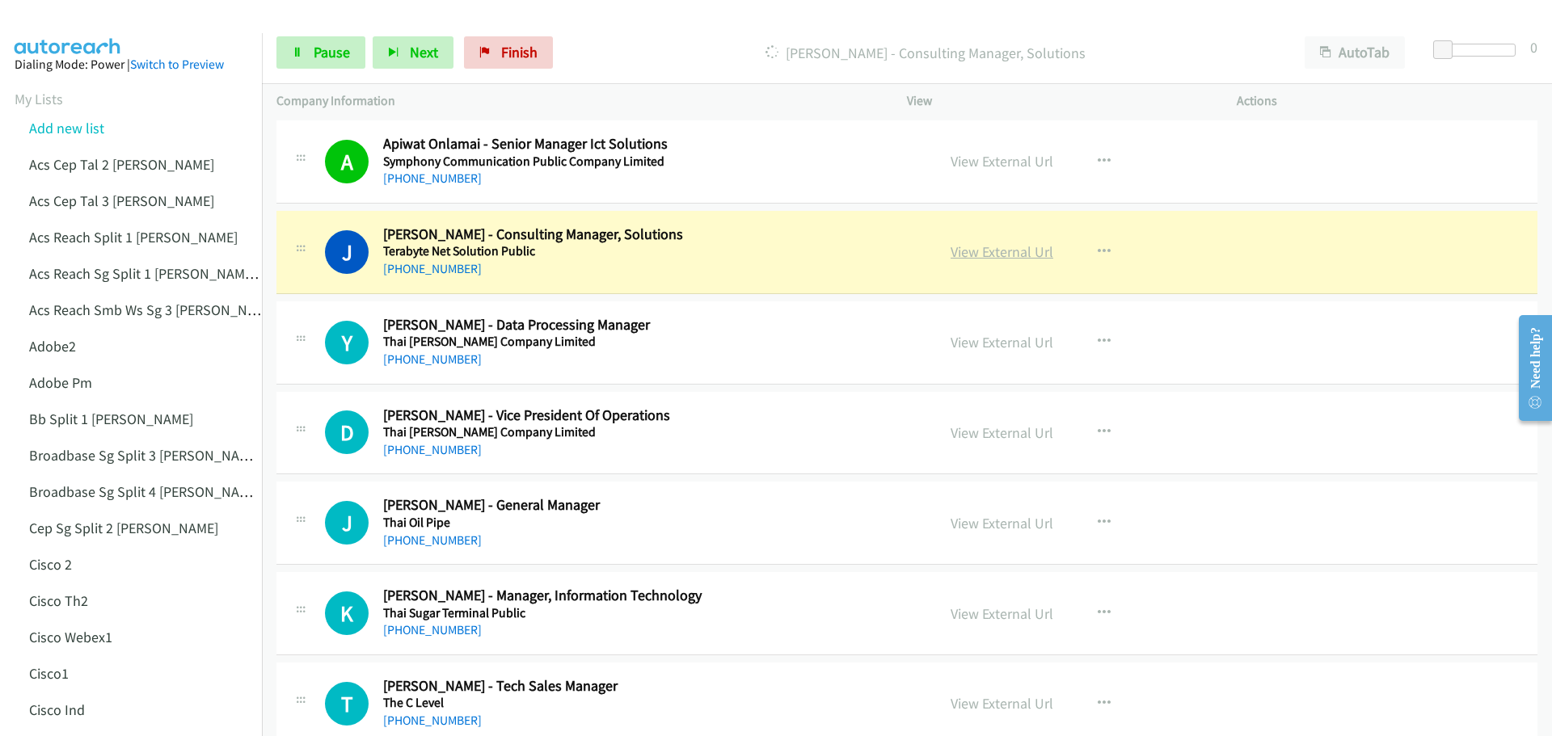
click at [971, 255] on link "View External Url" at bounding box center [1001, 251] width 103 height 19
click at [309, 61] on link "Pause" at bounding box center [320, 52] width 89 height 32
